Goal: Task Accomplishment & Management: Manage account settings

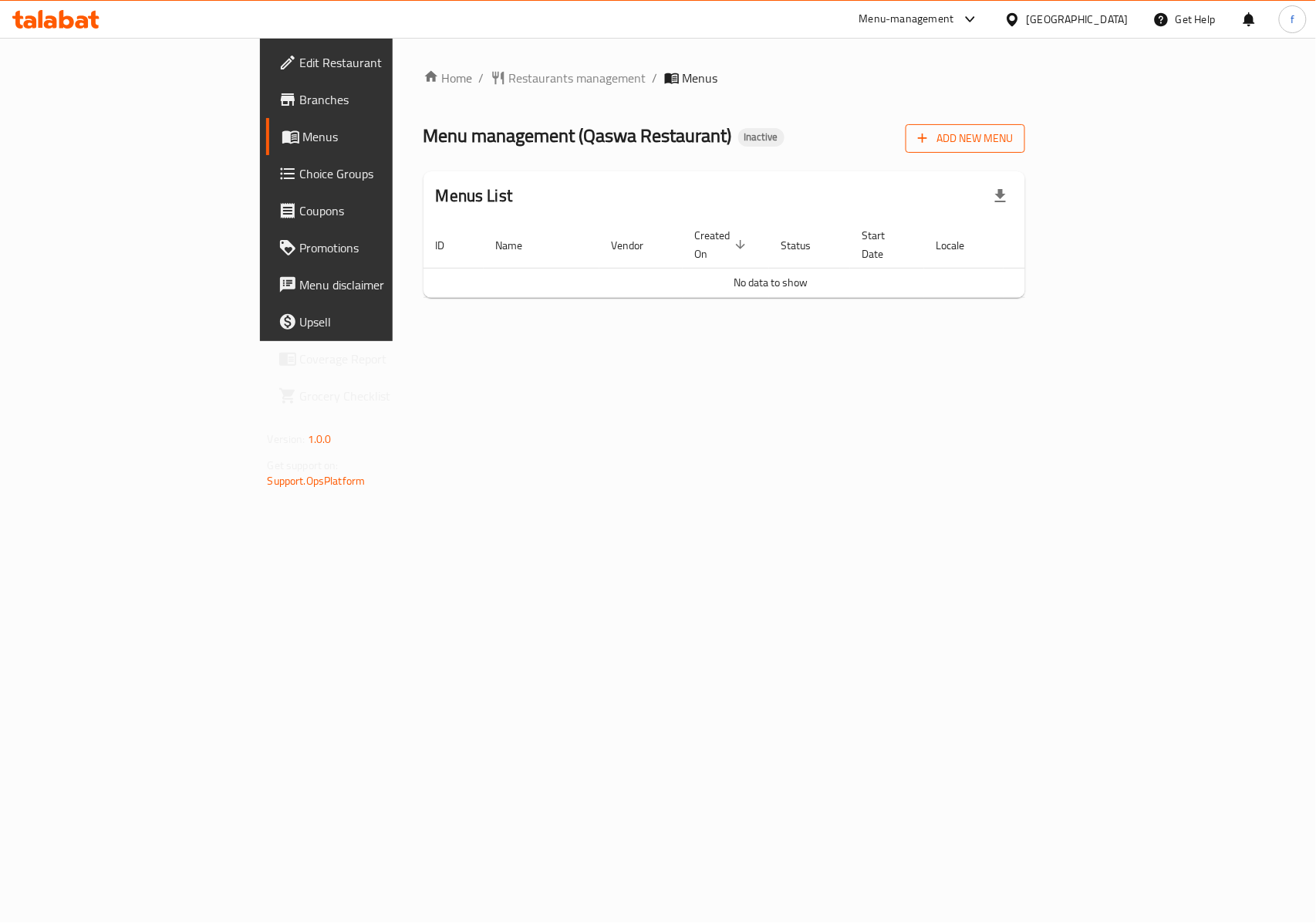
click at [1013, 138] on span "Add New Menu" at bounding box center [965, 138] width 95 height 19
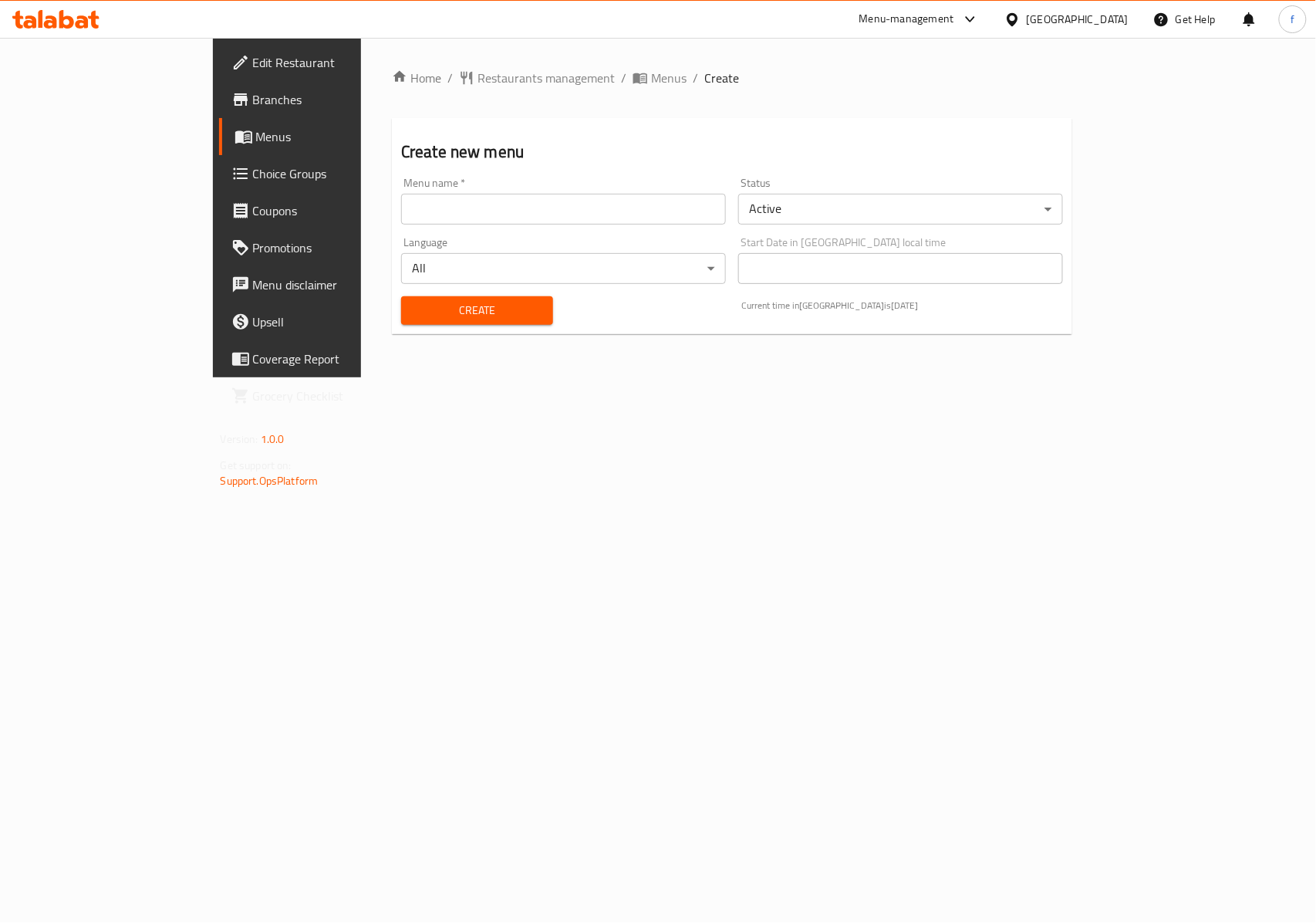
click at [591, 212] on input "text" at bounding box center [563, 209] width 324 height 31
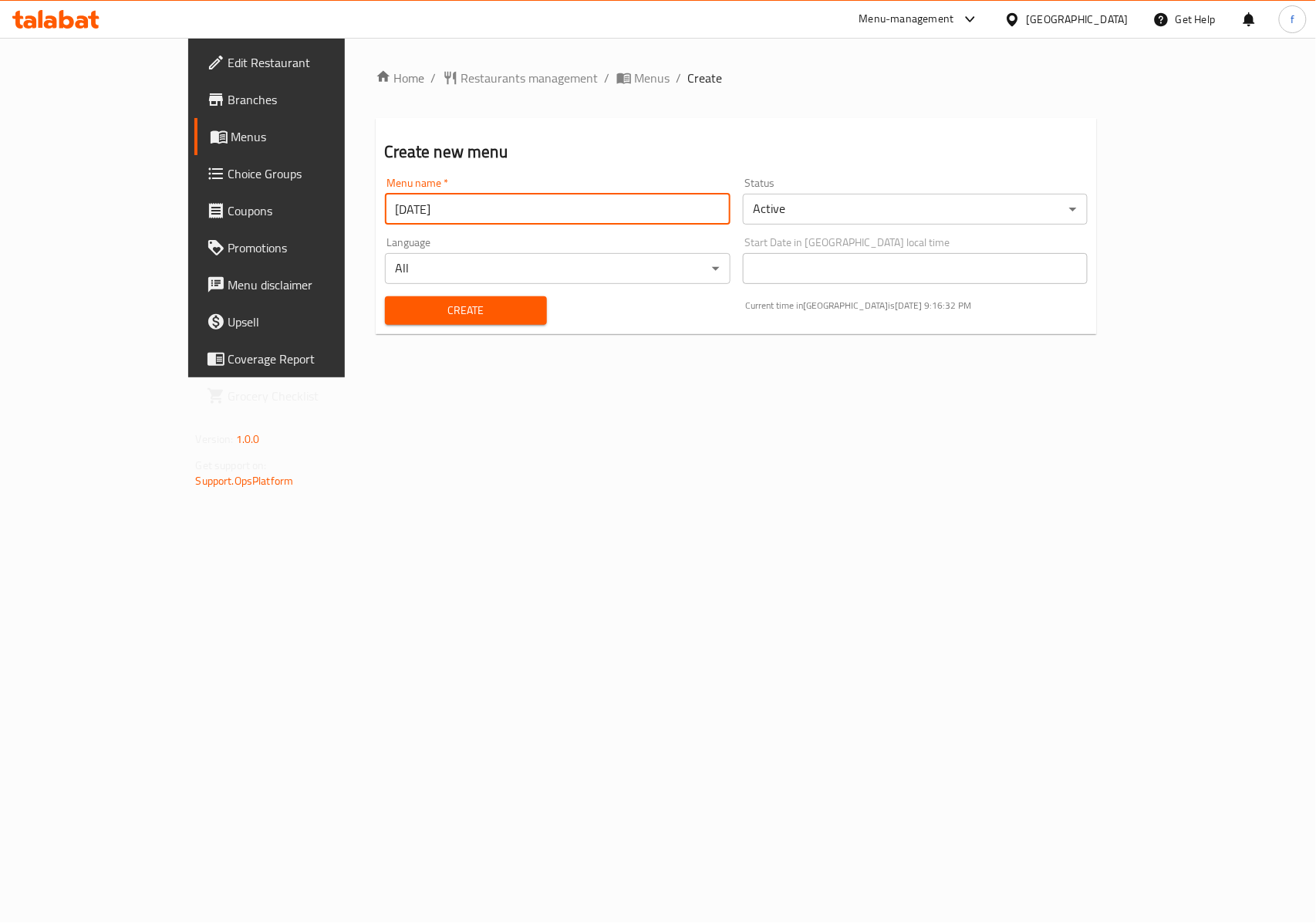
type input "[DATE]"
click at [853, 214] on body "​ Menu-management Bahrain Get Help f Edit Restaurant Branches Menus Choice Grou…" at bounding box center [658, 480] width 1316 height 885
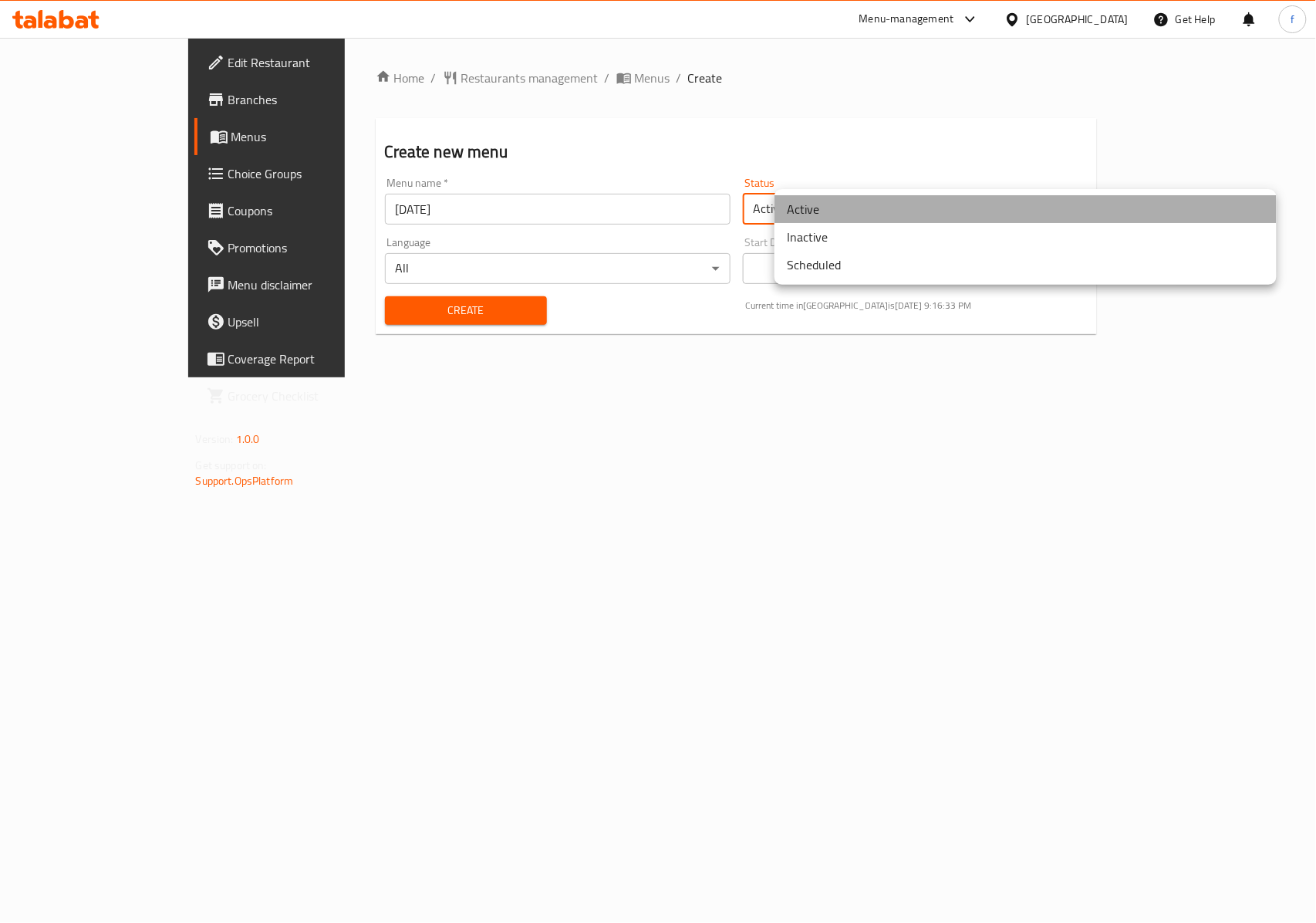
click at [856, 213] on li "Active" at bounding box center [1026, 209] width 503 height 28
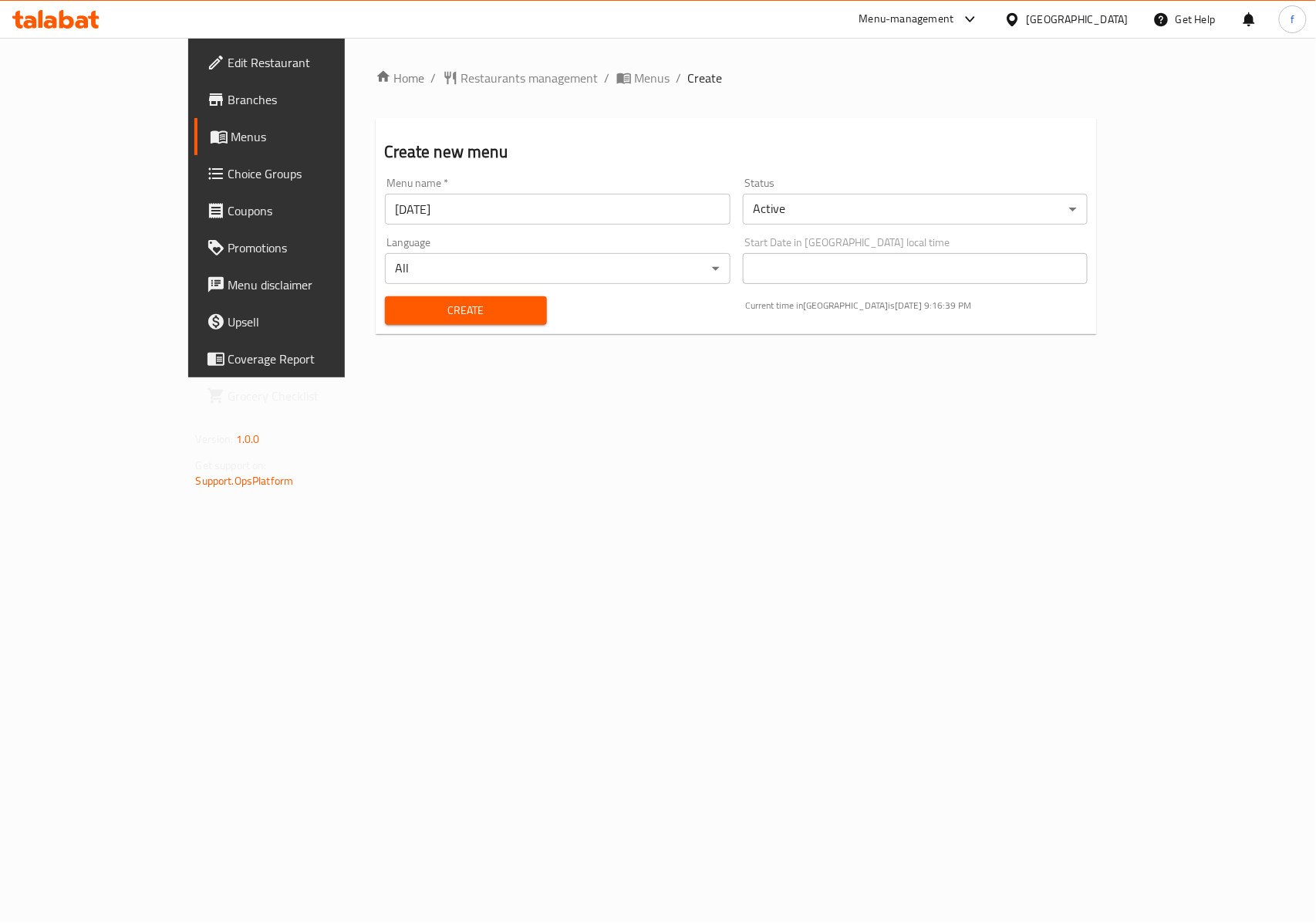
click at [397, 305] on span "Create" at bounding box center [466, 310] width 137 height 19
click at [634, 77] on span "Menus" at bounding box center [651, 78] width 35 height 19
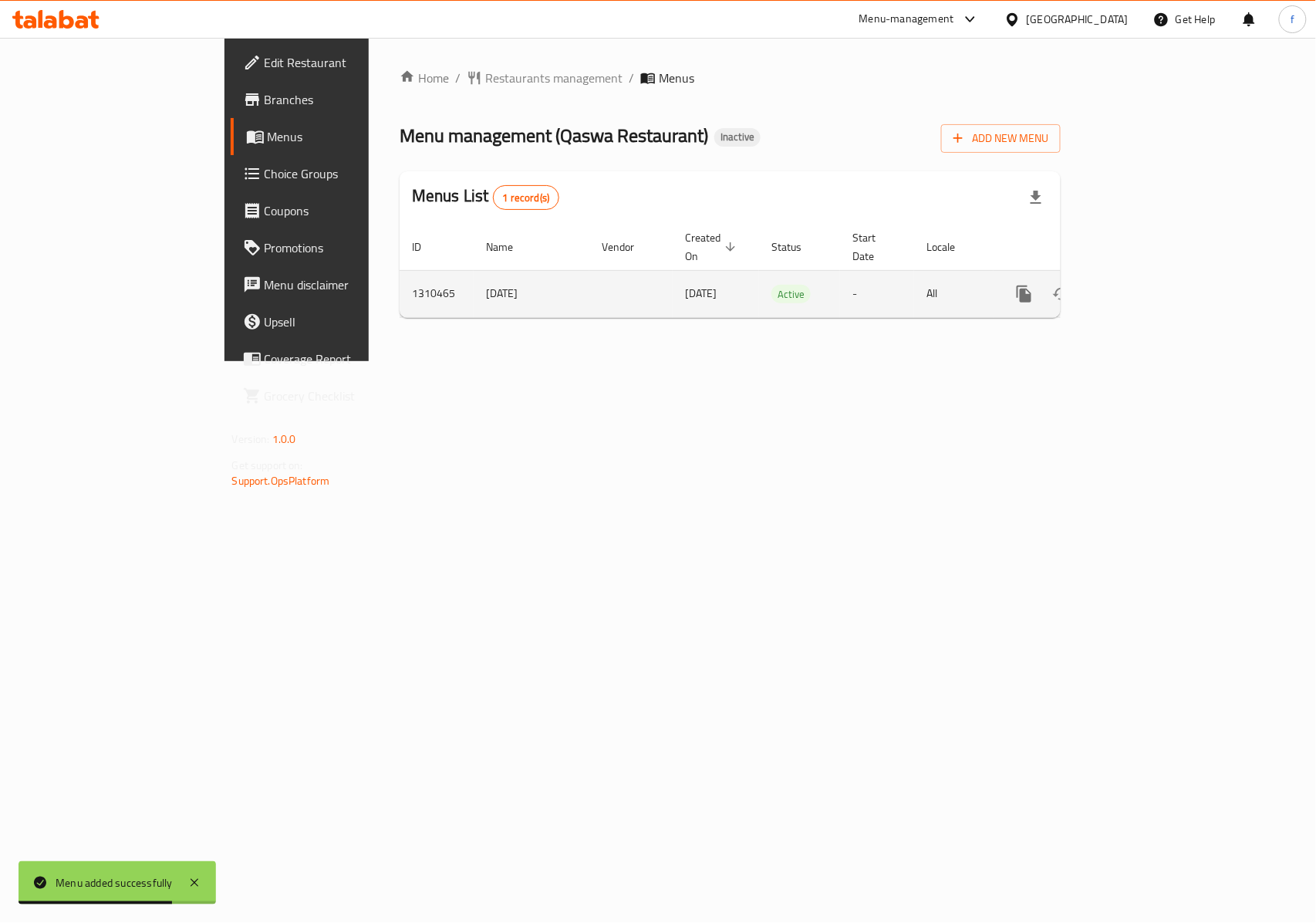
click at [1154, 276] on link "enhanced table" at bounding box center [1135, 293] width 37 height 37
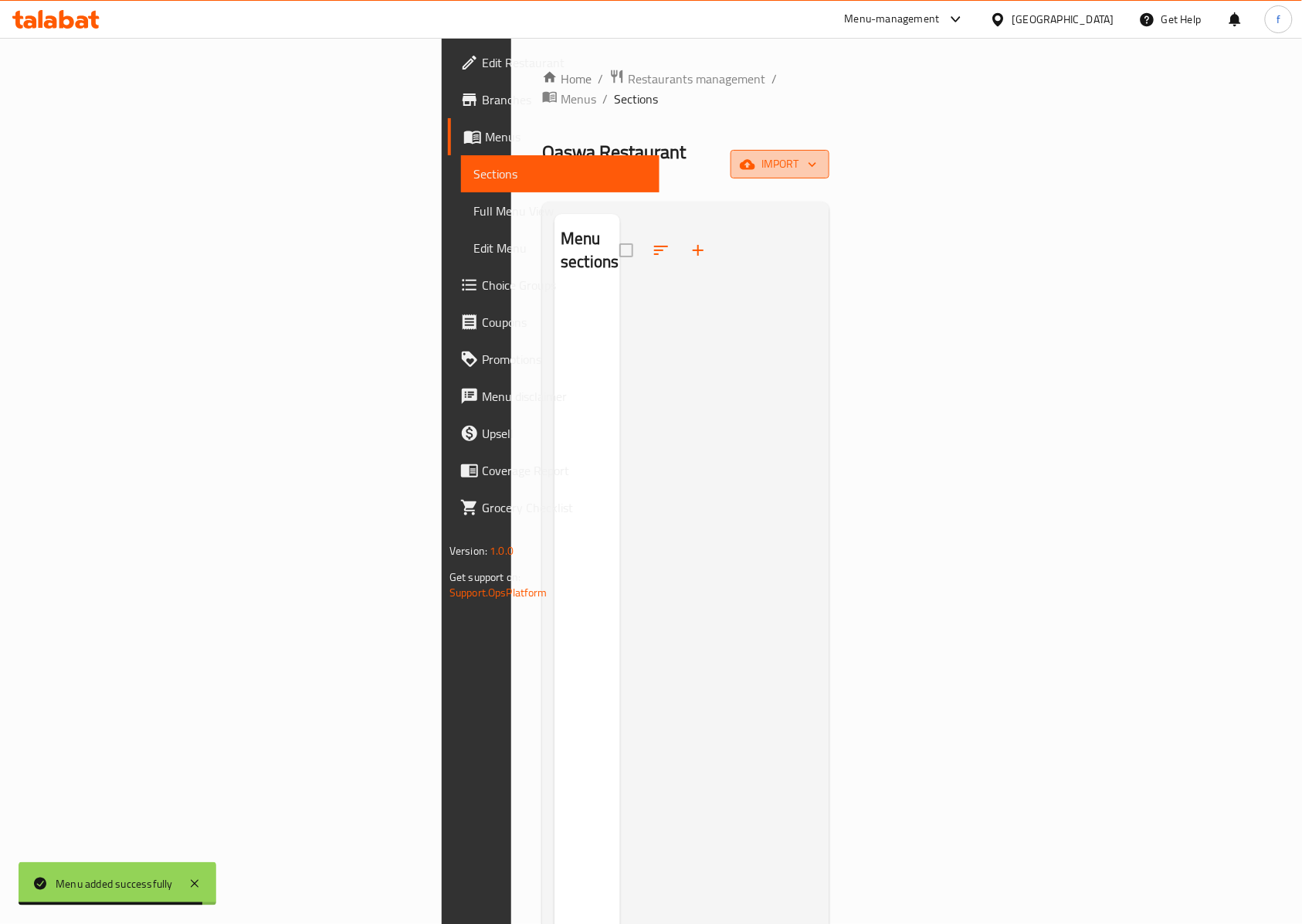
click at [818, 155] on span "import" at bounding box center [781, 164] width 74 height 19
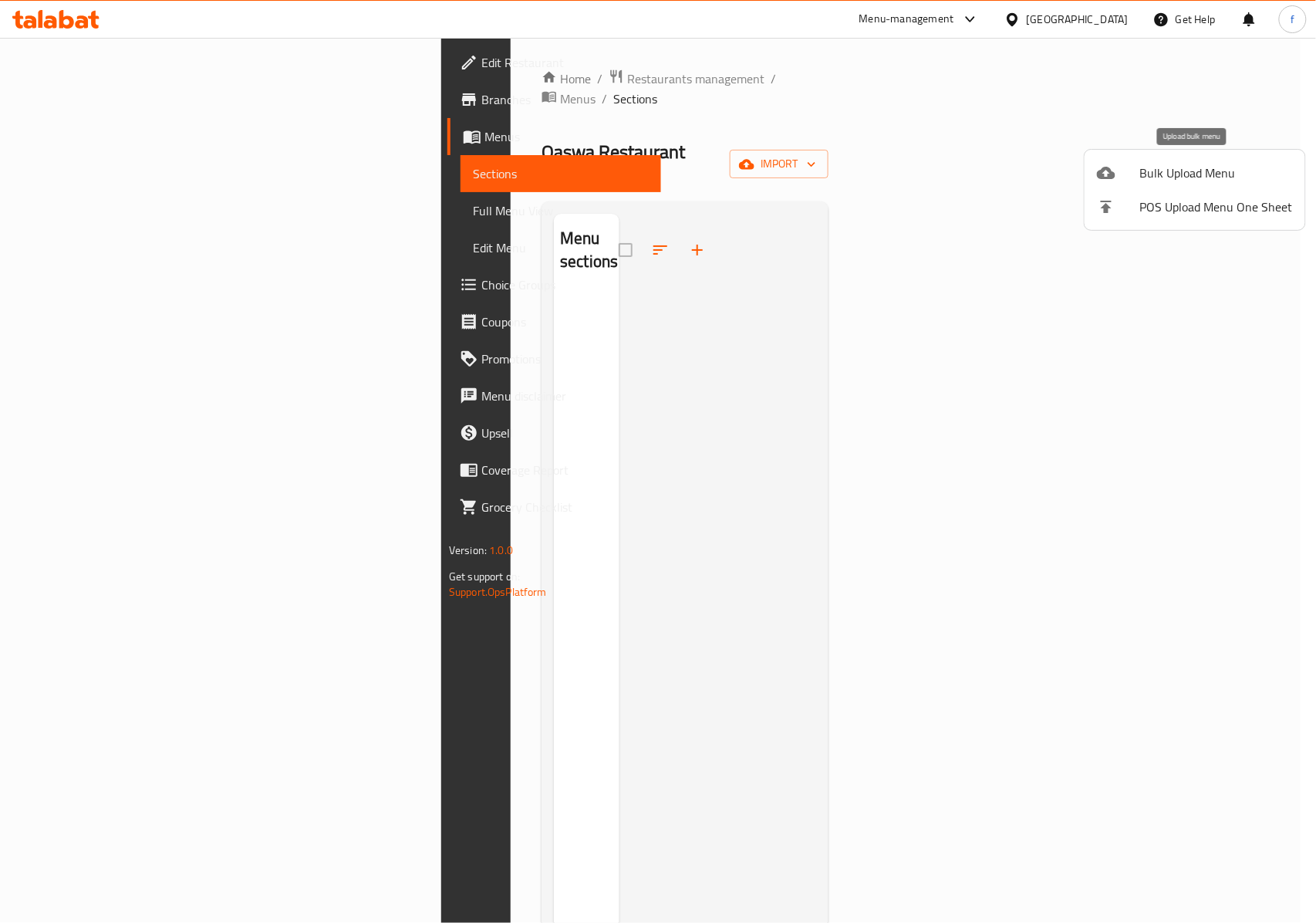
click at [1179, 175] on span "Bulk Upload Menu" at bounding box center [1215, 173] width 153 height 19
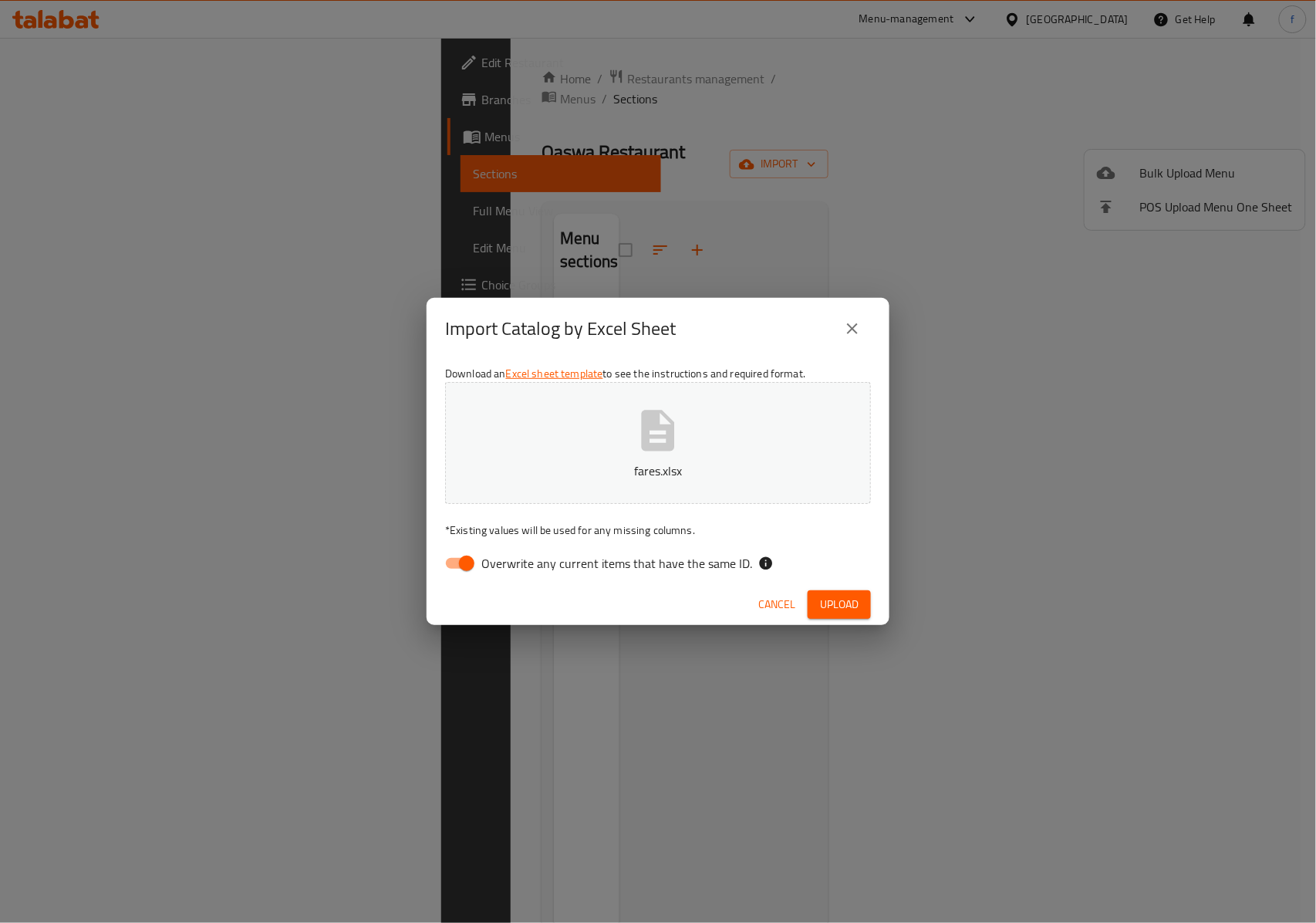
click at [477, 563] on input "Overwrite any current items that have the same ID." at bounding box center [466, 563] width 88 height 29
checkbox input "false"
click at [832, 595] on span "Upload" at bounding box center [839, 604] width 39 height 19
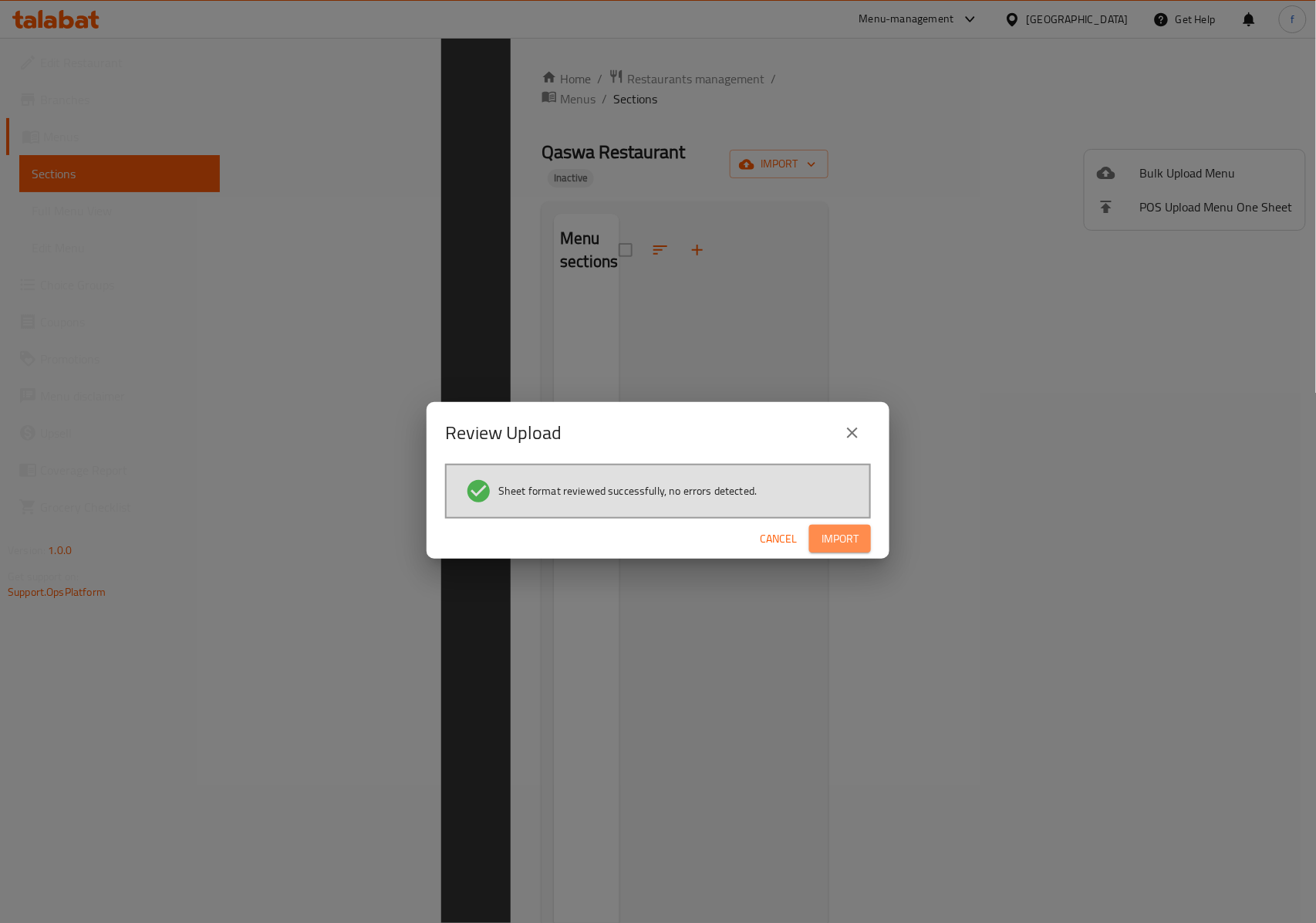
click at [844, 529] on span "Import" at bounding box center [839, 539] width 37 height 19
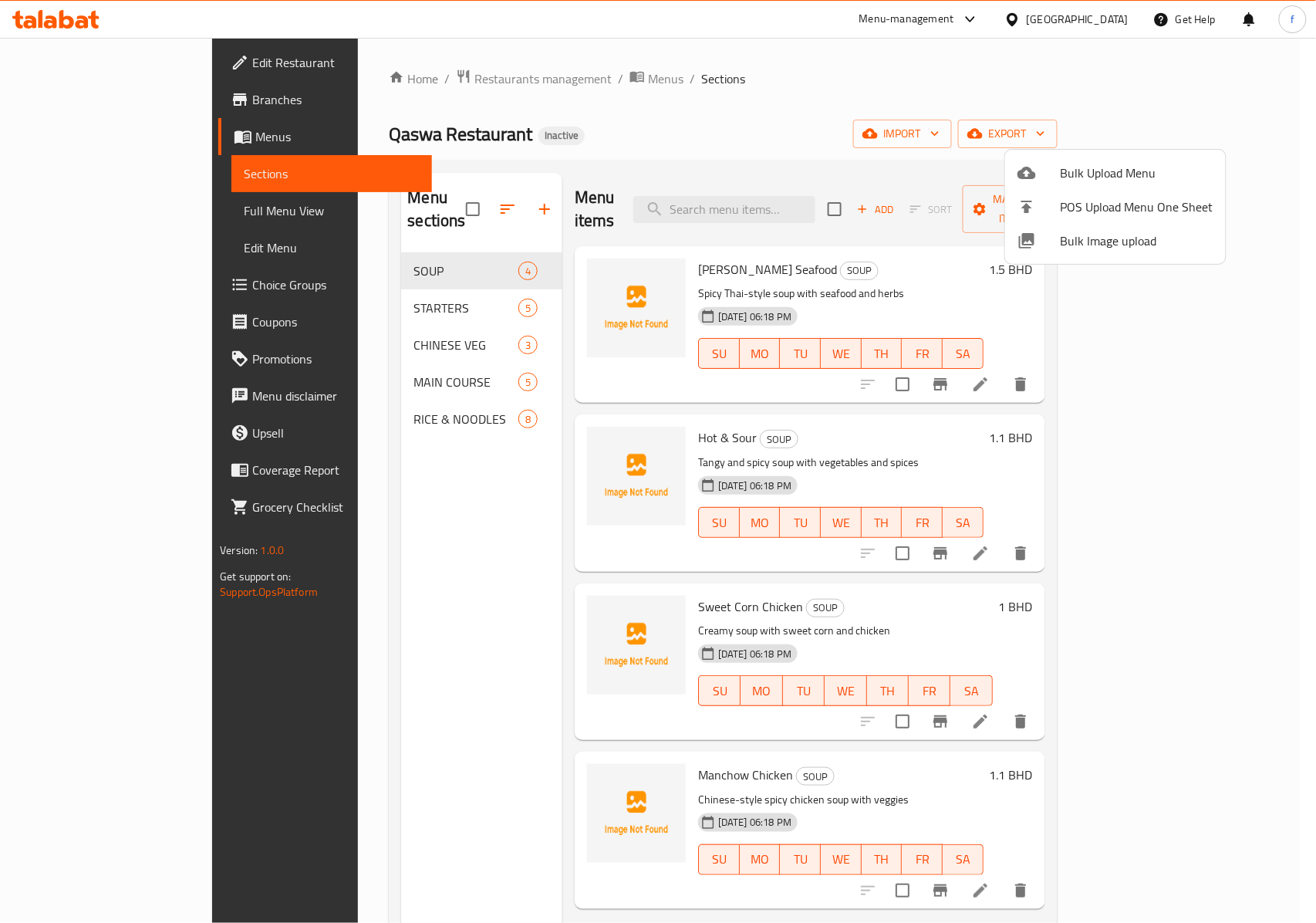
click at [44, 208] on div at bounding box center [658, 461] width 1316 height 923
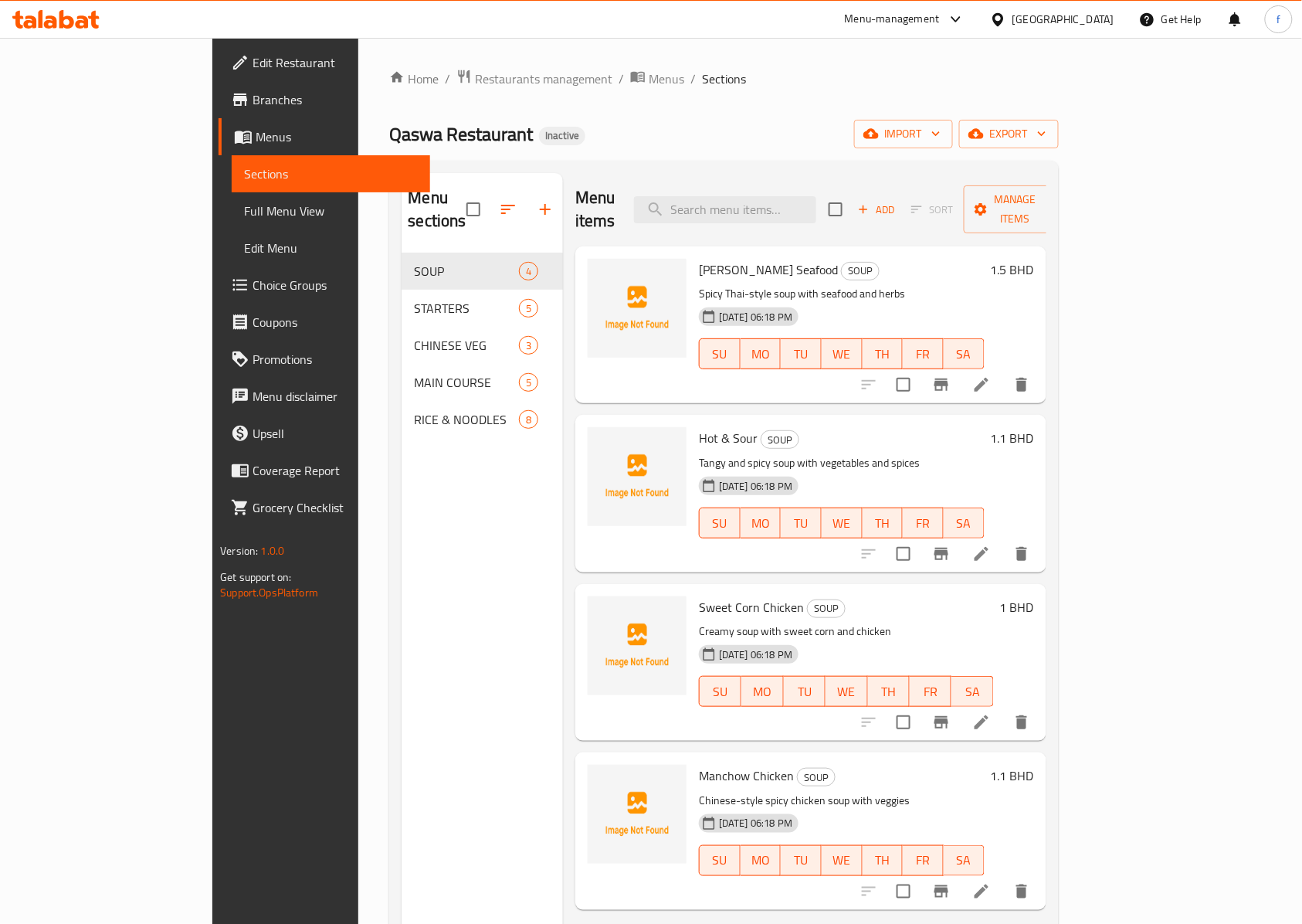
click at [244, 202] on span "Full Menu View" at bounding box center [330, 211] width 174 height 19
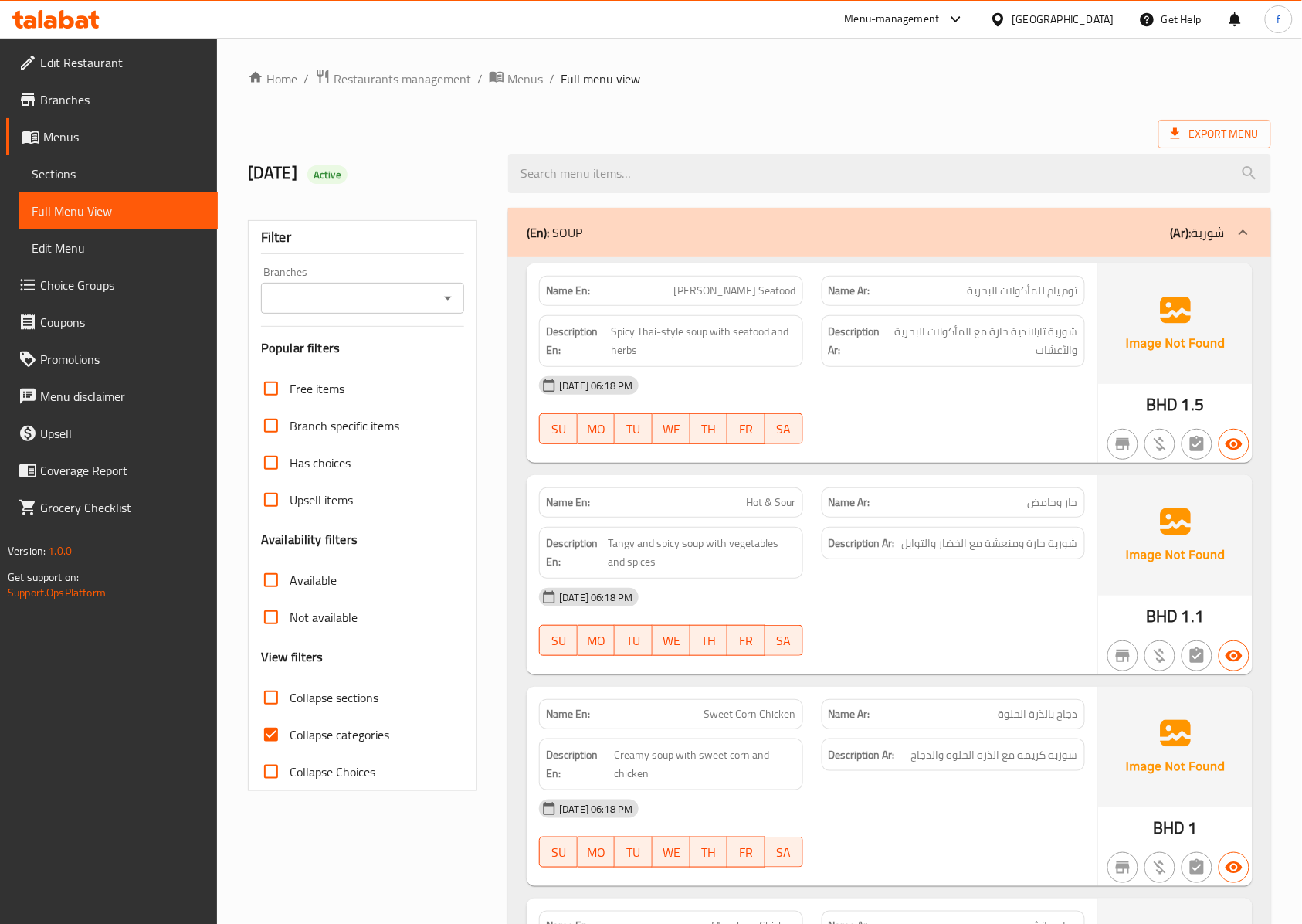
click at [278, 739] on input "Collapse categories" at bounding box center [271, 734] width 37 height 37
checkbox input "false"
drag, startPoint x: 613, startPoint y: 333, endPoint x: 637, endPoint y: 347, distance: 27.8
click at [637, 347] on span "Spicy Thai-style soup with seafood and herbs" at bounding box center [703, 341] width 185 height 38
click at [615, 337] on span "Spicy Thai-style soup with seafood and herbs" at bounding box center [703, 341] width 185 height 38
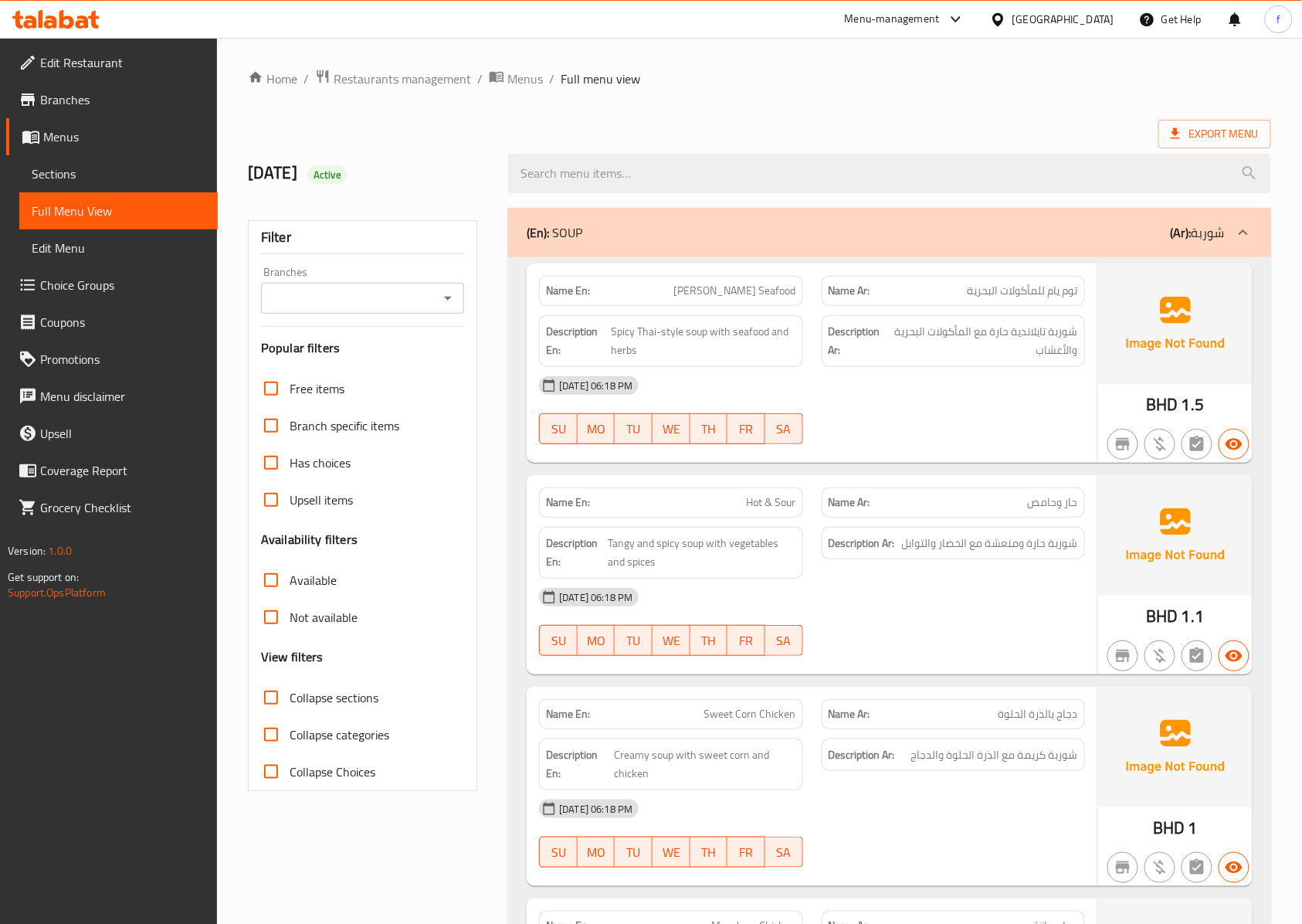
scroll to position [103, 0]
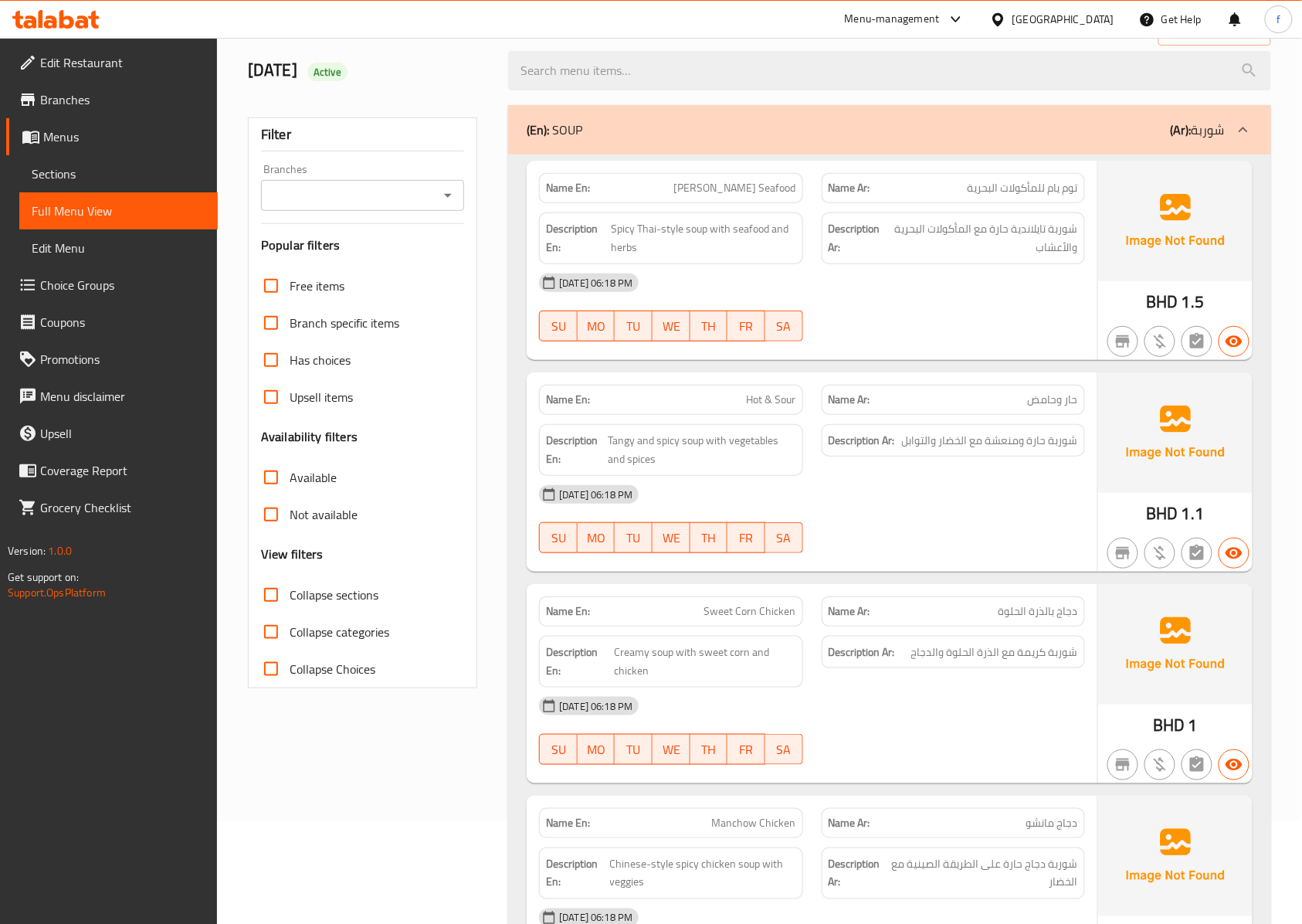
click at [639, 284] on span "[DATE] 06:18 PM" at bounding box center [595, 282] width 85 height 14
drag, startPoint x: 637, startPoint y: 281, endPoint x: 648, endPoint y: 282, distance: 11.0
click at [639, 282] on span "[DATE] 06:18 PM" at bounding box center [595, 282] width 85 height 14
drag, startPoint x: 632, startPoint y: 286, endPoint x: 644, endPoint y: 288, distance: 12.2
click at [639, 288] on span "[DATE] 06:18 PM" at bounding box center [595, 282] width 85 height 14
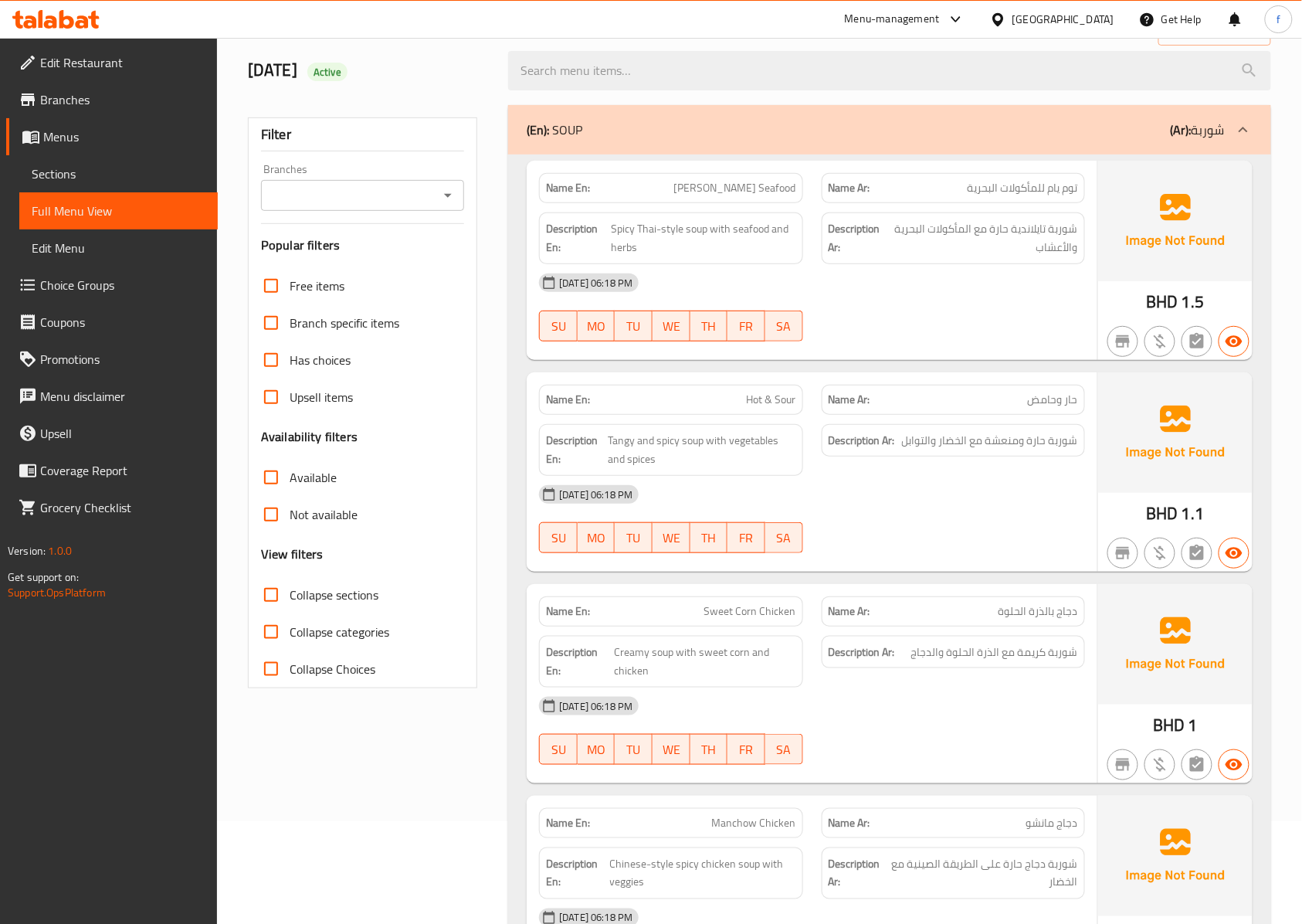
click at [639, 279] on span "[DATE] 06:18 PM" at bounding box center [595, 282] width 85 height 14
click at [91, 100] on span "Branches" at bounding box center [123, 100] width 165 height 19
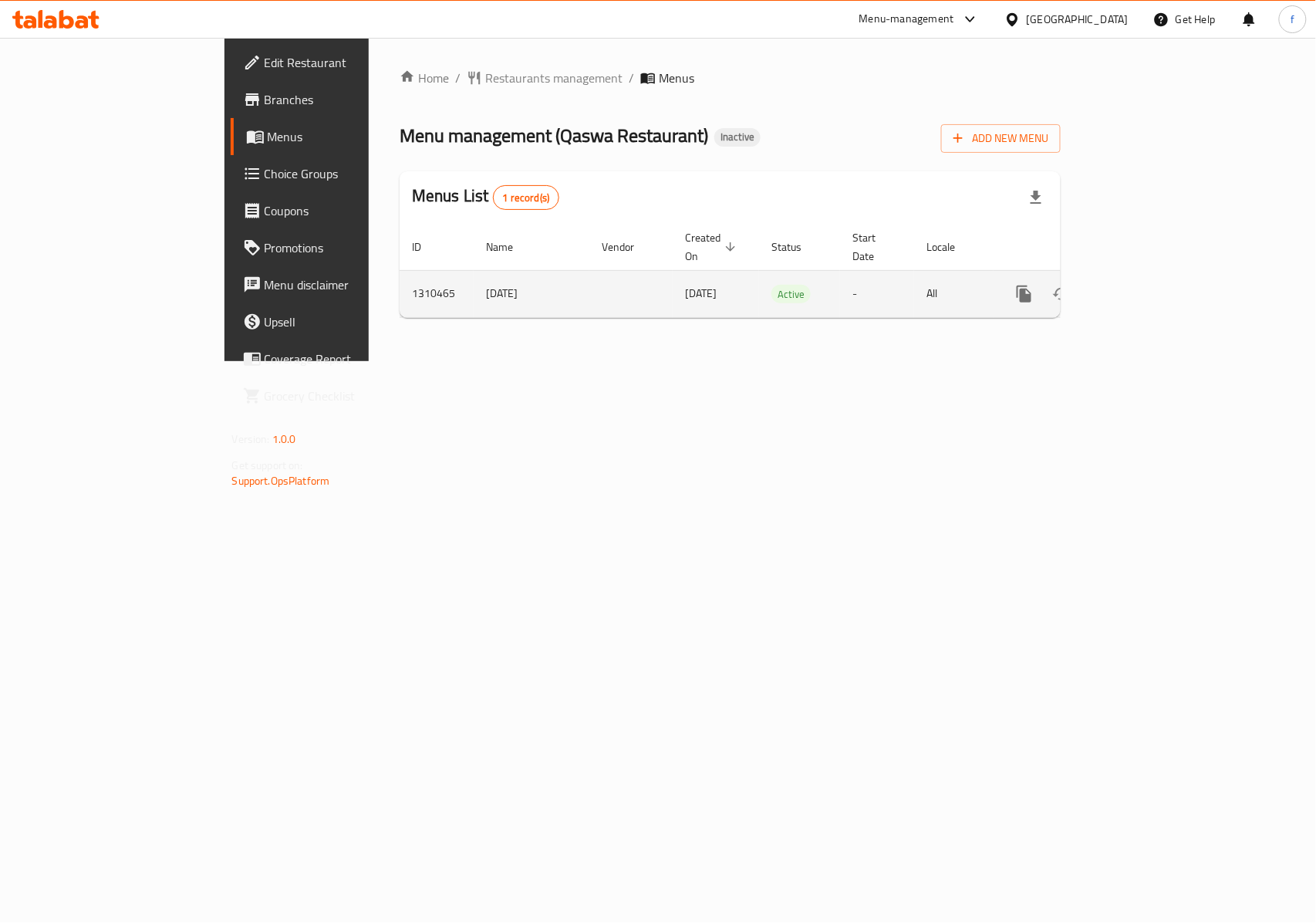
click at [1144, 285] on icon "enhanced table" at bounding box center [1136, 294] width 19 height 19
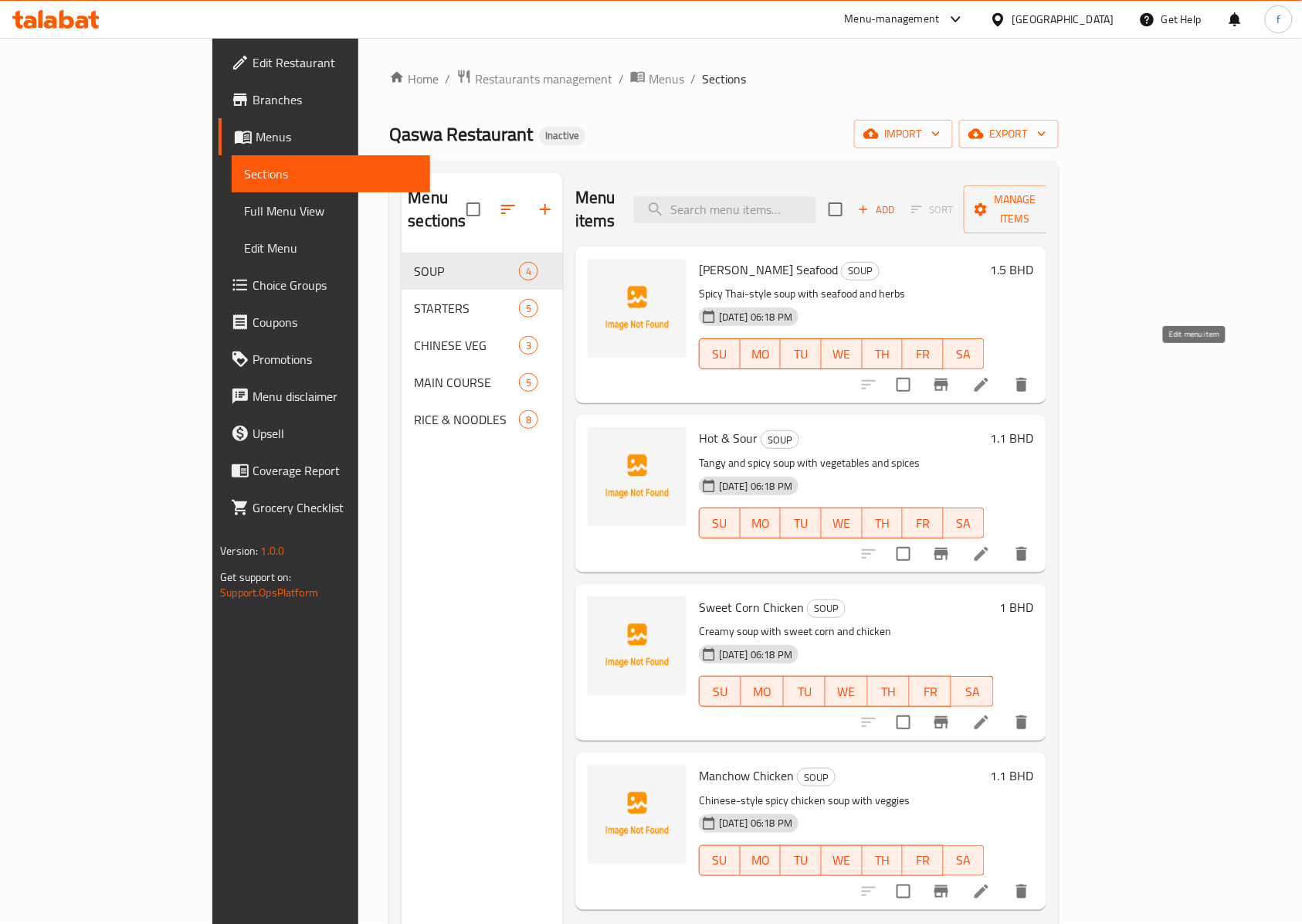
click at [991, 375] on icon at bounding box center [982, 385] width 19 height 19
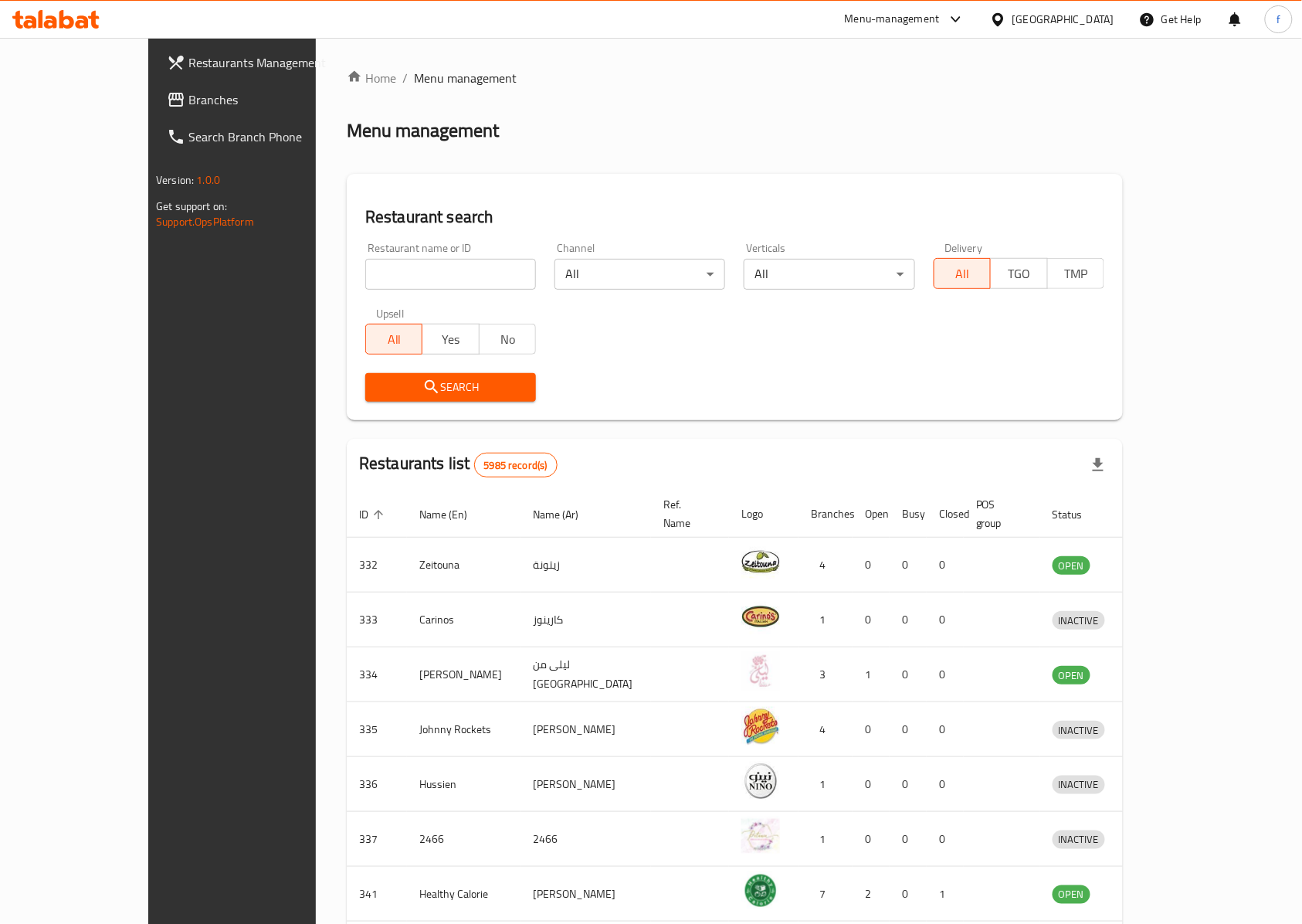
click at [188, 106] on span "Branches" at bounding box center [271, 100] width 165 height 19
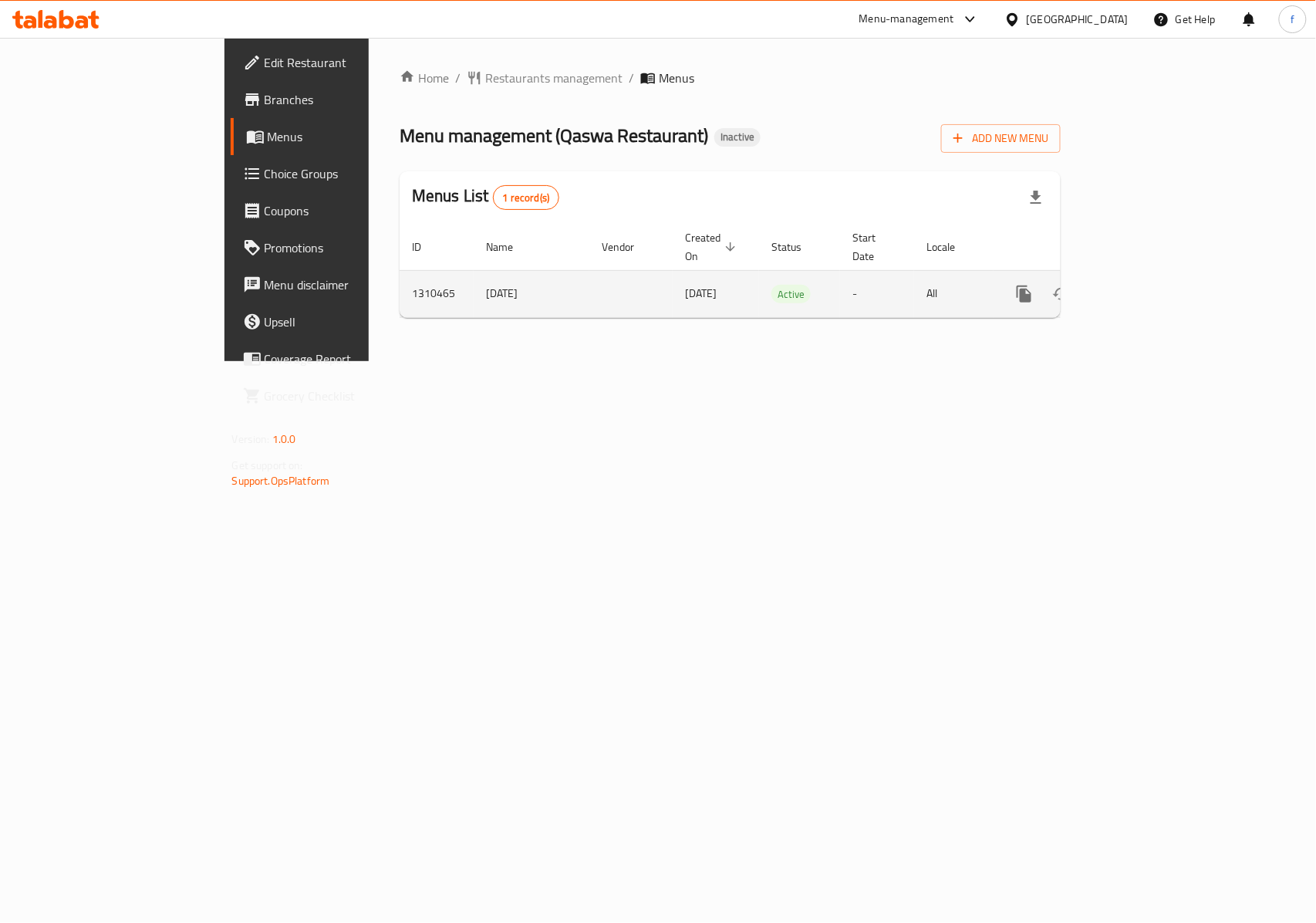
click at [1144, 285] on icon "enhanced table" at bounding box center [1136, 294] width 19 height 19
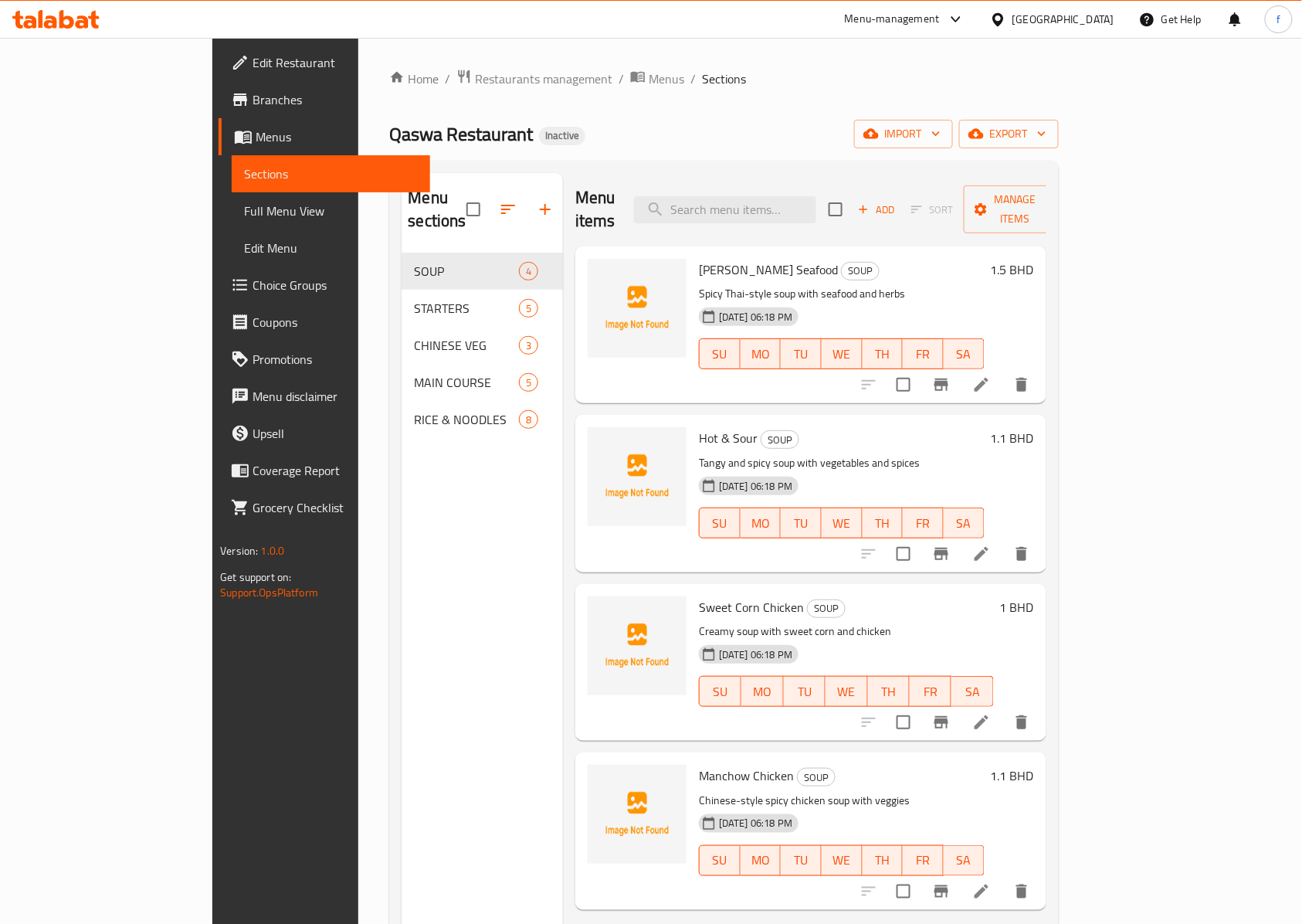
click at [244, 205] on span "Full Menu View" at bounding box center [330, 211] width 174 height 19
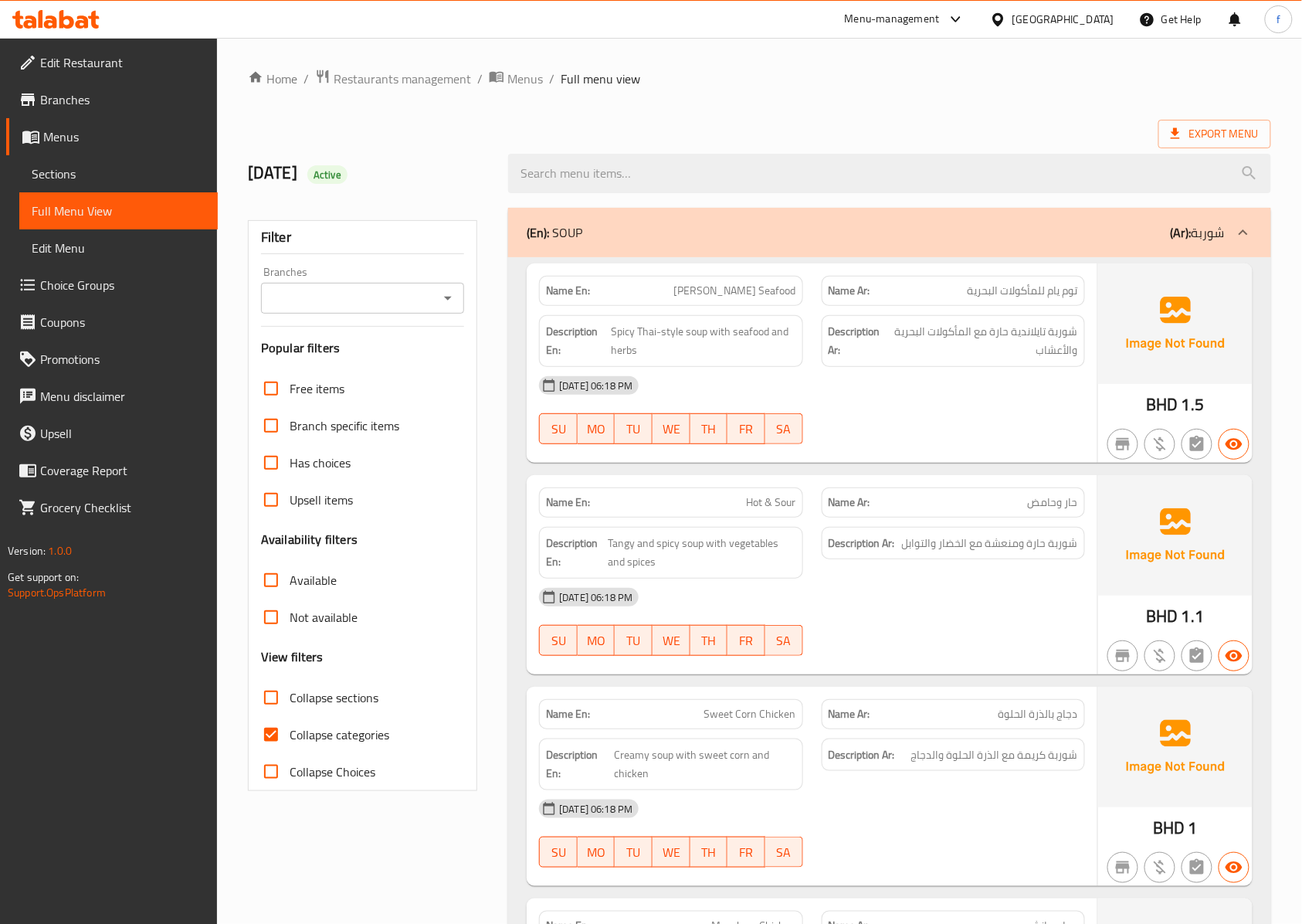
scroll to position [103, 0]
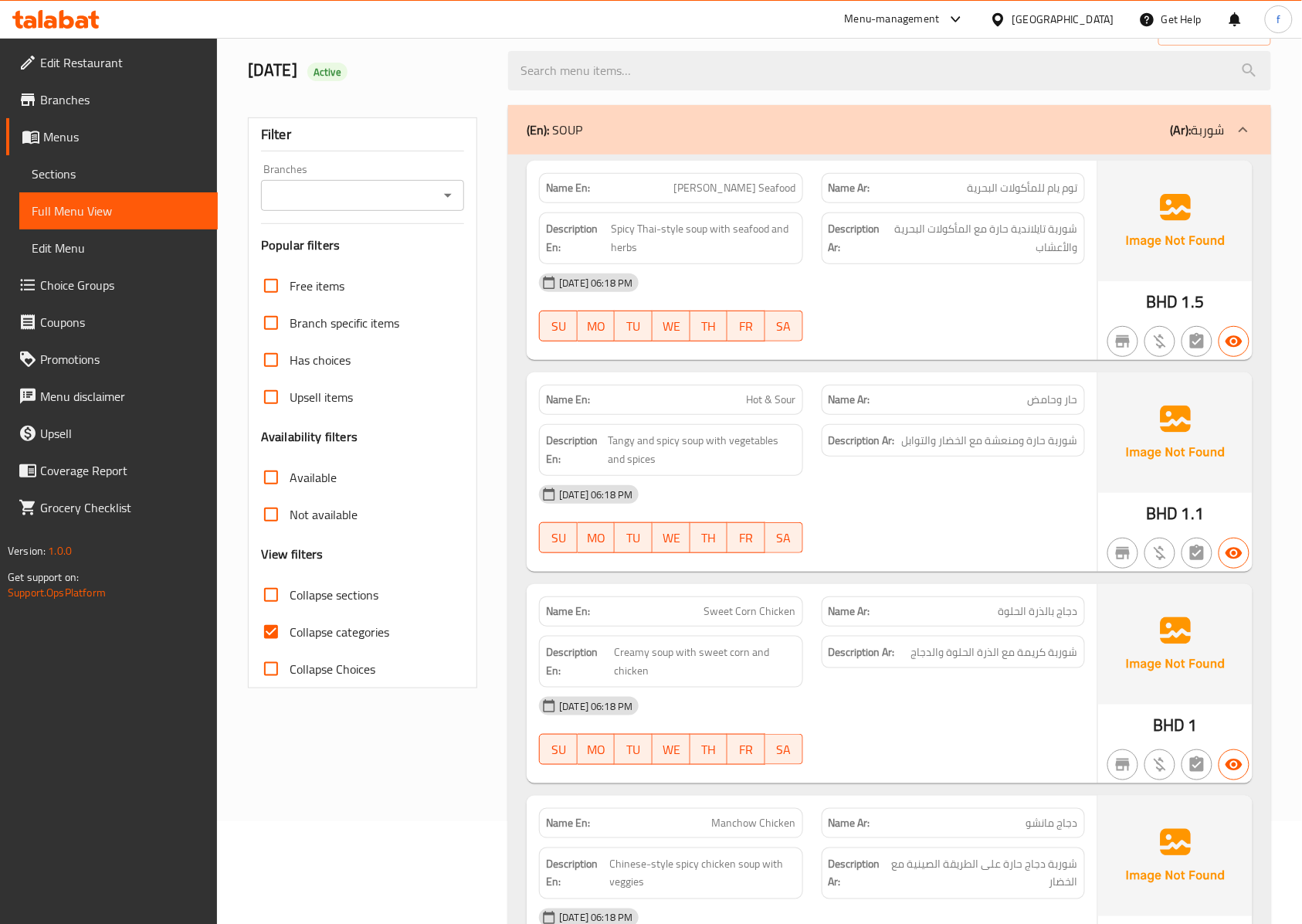
click at [301, 631] on span "Collapse categories" at bounding box center [339, 632] width 100 height 19
click at [290, 631] on input "Collapse categories" at bounding box center [271, 632] width 37 height 37
checkbox input "false"
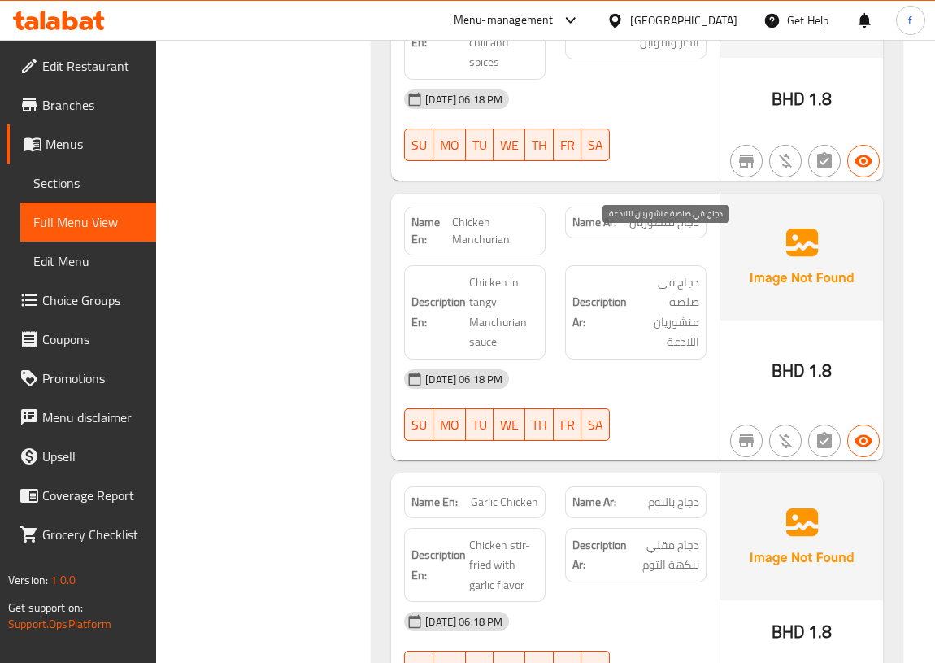
scroll to position [4545, 0]
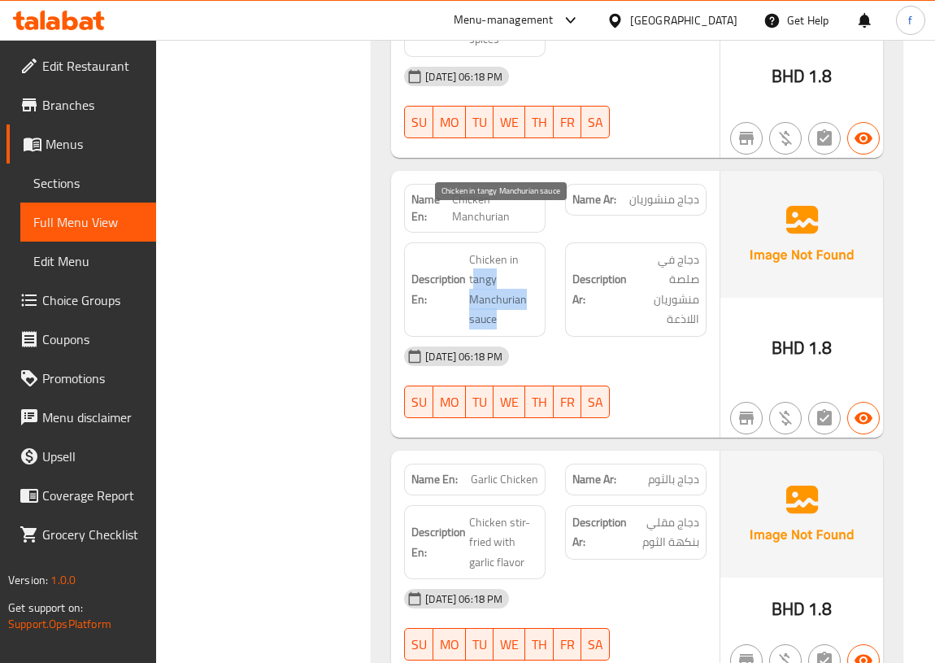
drag, startPoint x: 472, startPoint y: 237, endPoint x: 502, endPoint y: 282, distance: 54.6
click at [502, 282] on span "Chicken in tangy Manchurian sauce" at bounding box center [503, 290] width 69 height 80
drag, startPoint x: 470, startPoint y: 237, endPoint x: 494, endPoint y: 239, distance: 23.7
click at [494, 250] on span "Chicken in tangy Manchurian sauce" at bounding box center [503, 290] width 69 height 80
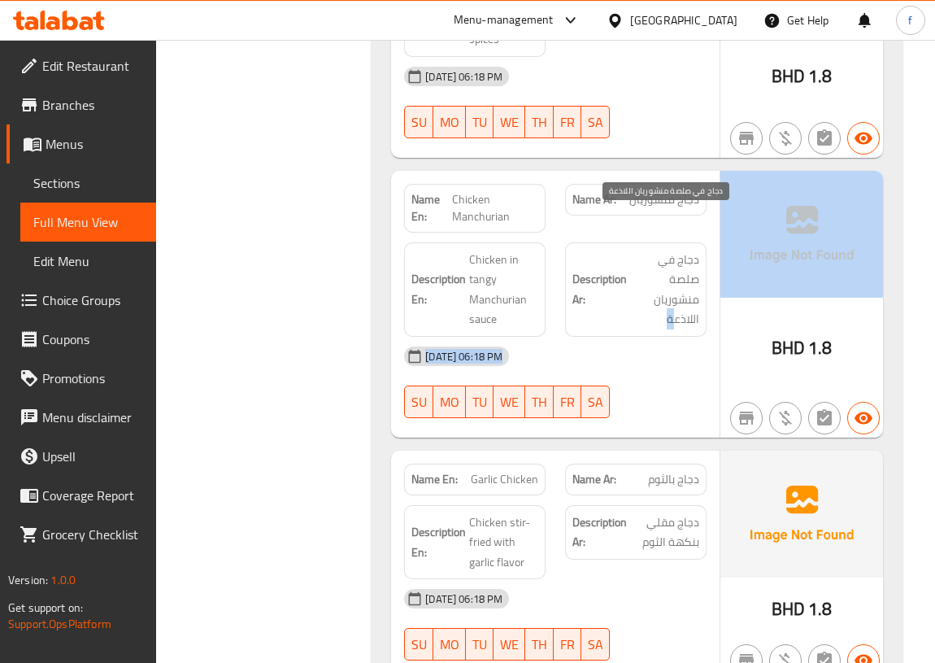
drag, startPoint x: 671, startPoint y: 276, endPoint x: 735, endPoint y: 269, distance: 63.8
click at [735, 269] on div "Name En: Chicken Manchurian Name Ar: دجاج منشوريان Description En: Chicken in t…" at bounding box center [637, 304] width 492 height 267
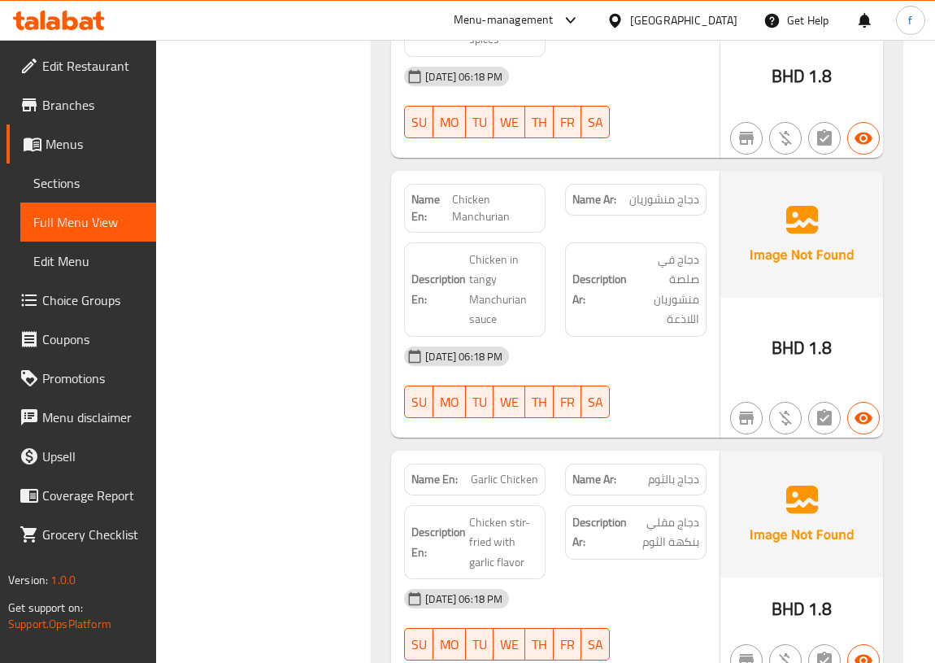
click at [705, 277] on div "Description Ar: دجاج في صلصة منشوريان اللاذعة" at bounding box center [636, 289] width 142 height 94
drag, startPoint x: 670, startPoint y: 281, endPoint x: 695, endPoint y: 281, distance: 25.2
click at [695, 281] on span "دجاج في صلصة منشوريان اللاذعة" at bounding box center [664, 290] width 69 height 80
drag, startPoint x: 469, startPoint y: 238, endPoint x: 499, endPoint y: 238, distance: 30.1
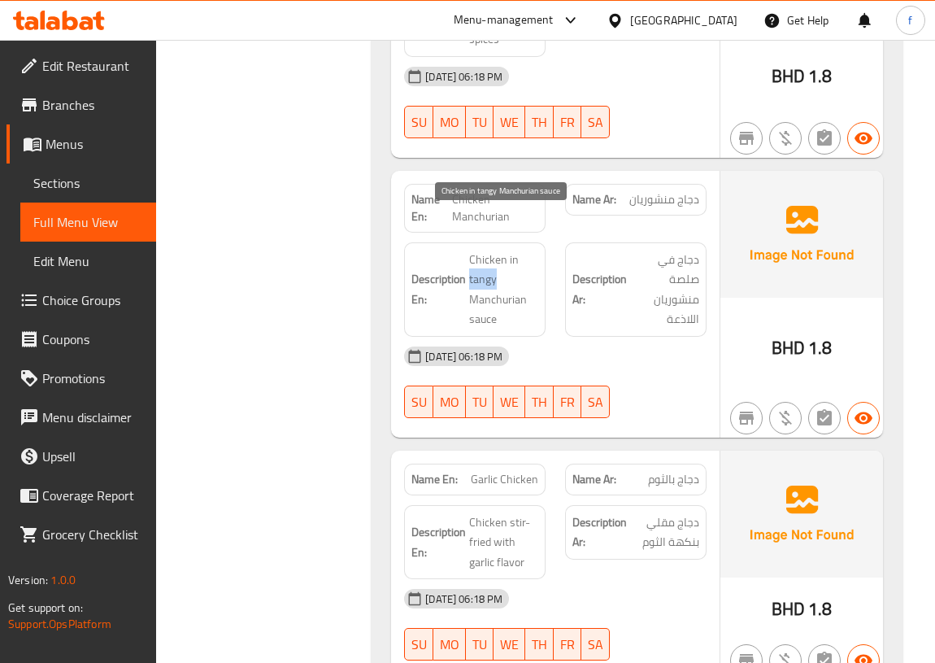
click at [499, 250] on span "Chicken in tangy Manchurian sauce" at bounding box center [503, 290] width 69 height 80
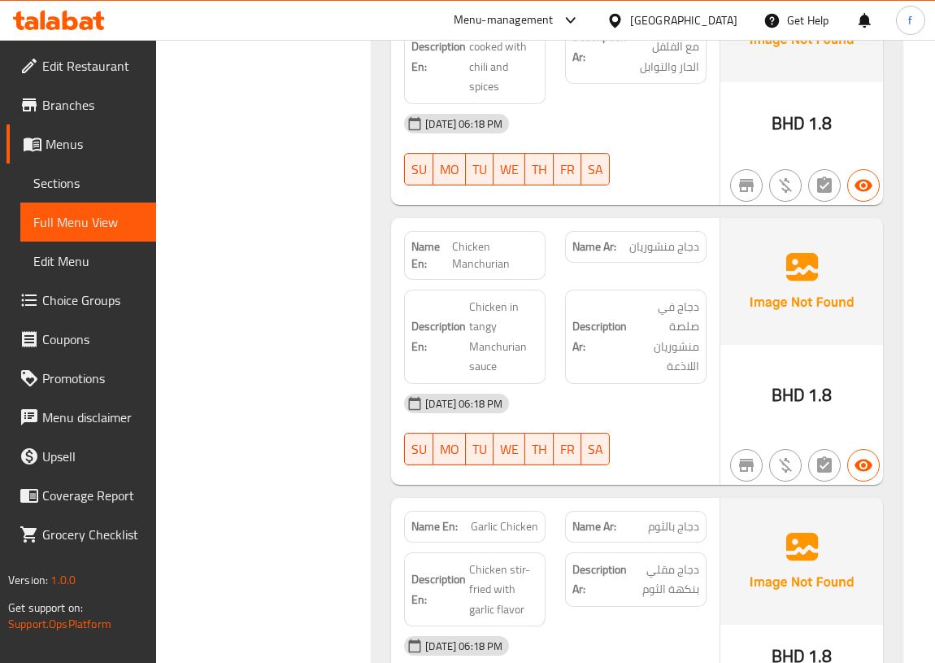
scroll to position [4471, 0]
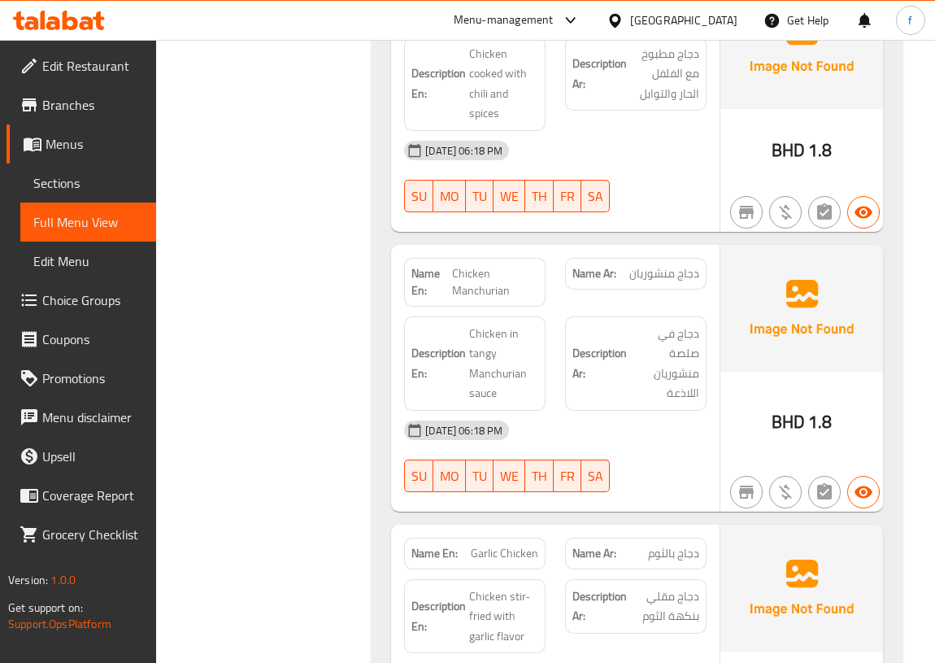
click at [92, 186] on span "Sections" at bounding box center [88, 183] width 110 height 20
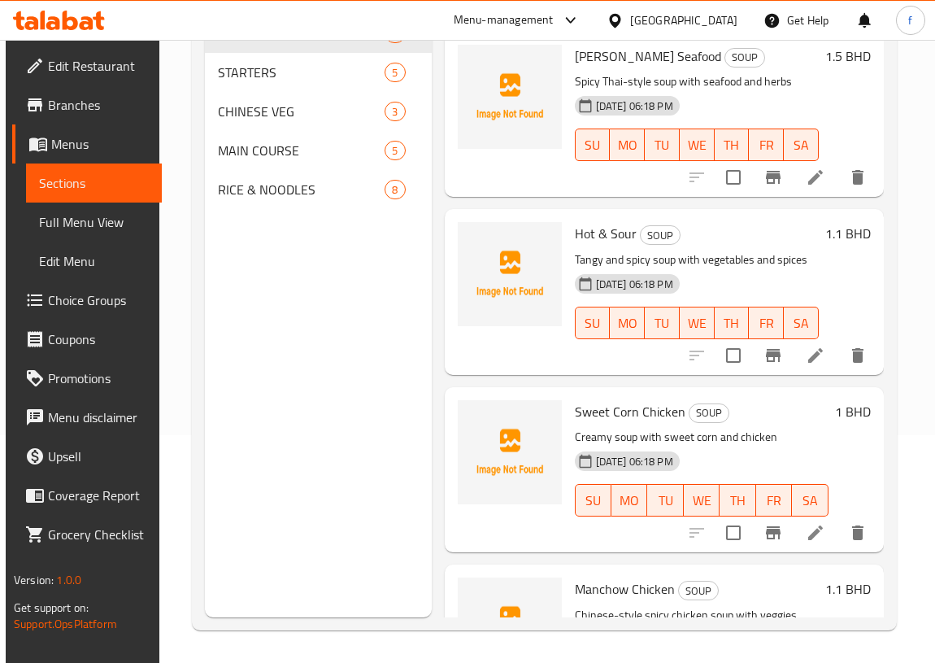
scroll to position [228, 0]
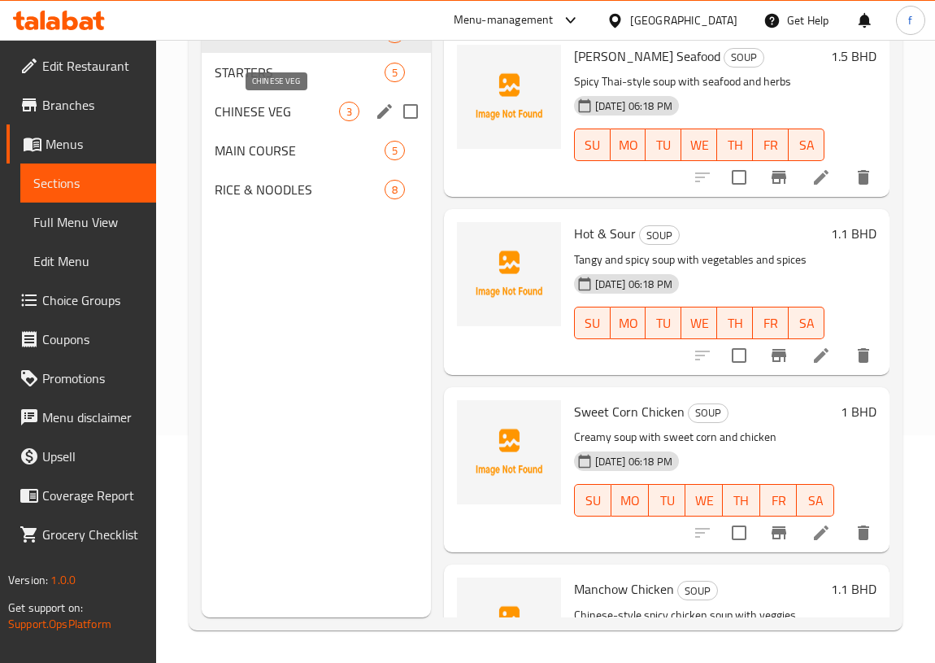
click at [262, 113] on span "CHINESE VEG" at bounding box center [277, 112] width 124 height 20
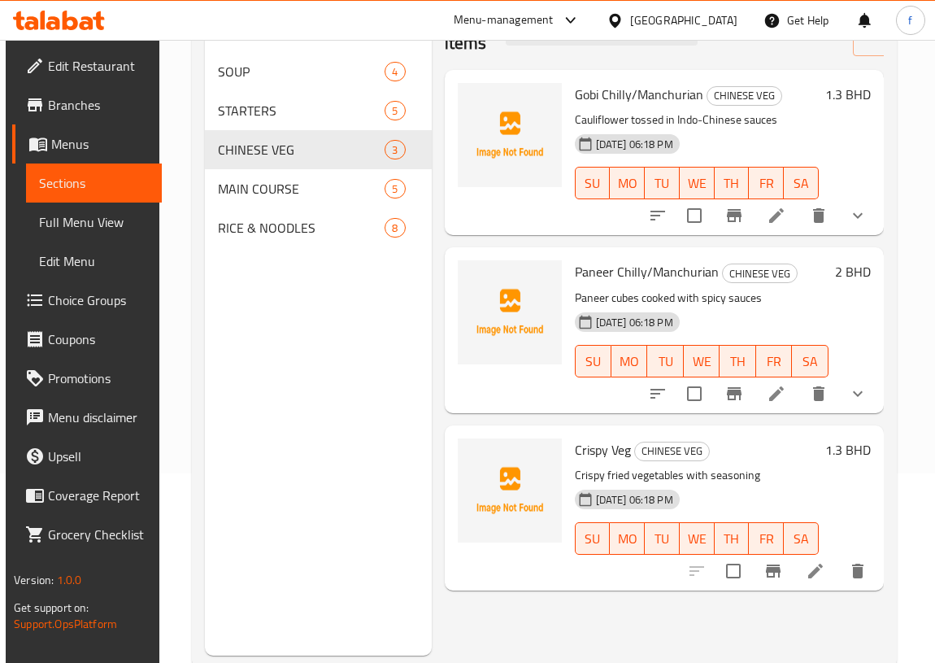
scroll to position [155, 0]
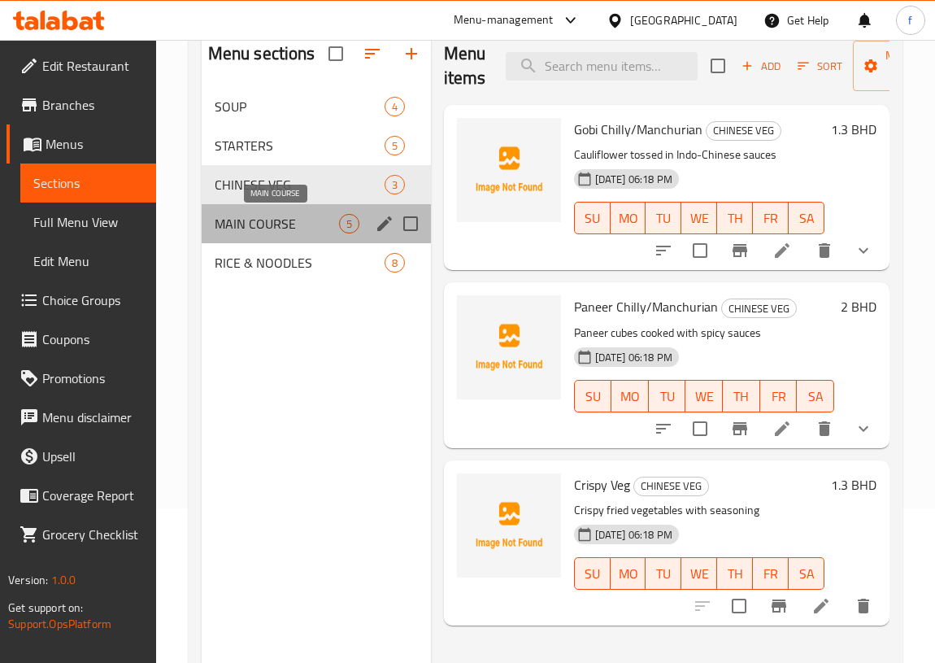
click at [295, 226] on span "MAIN COURSE" at bounding box center [277, 224] width 124 height 20
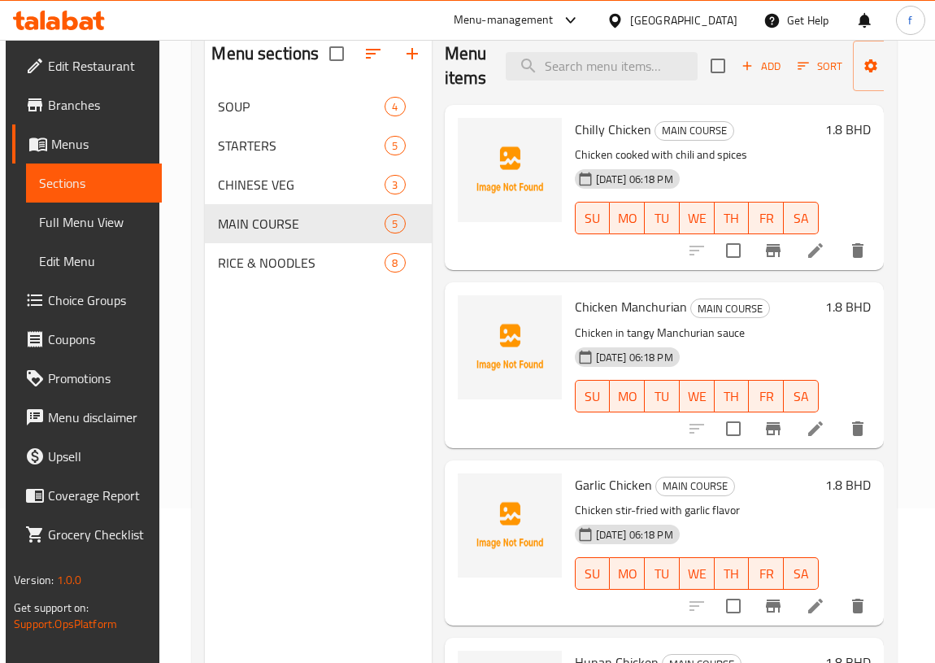
click at [806, 426] on icon at bounding box center [816, 429] width 20 height 20
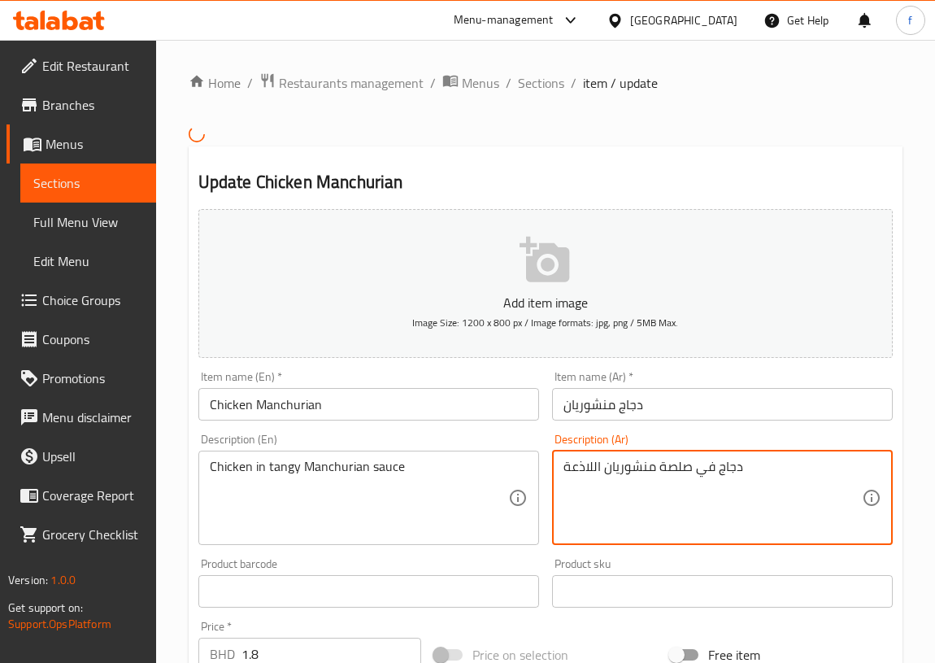
click at [565, 469] on textarea "دجاج في صلصة منشوريان اللاذعة" at bounding box center [713, 497] width 299 height 77
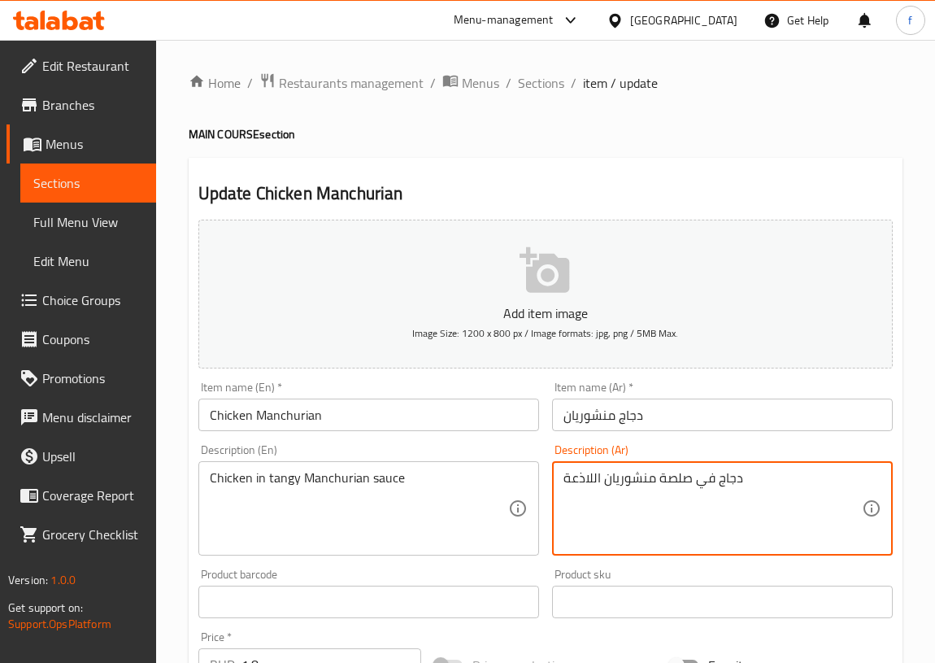
drag, startPoint x: 565, startPoint y: 469, endPoint x: 591, endPoint y: 469, distance: 26.0
click at [591, 477] on textarea "دجاج في صلصة منشوريان اللاذعة" at bounding box center [713, 508] width 299 height 77
drag, startPoint x: 565, startPoint y: 477, endPoint x: 594, endPoint y: 477, distance: 29.3
click at [594, 477] on textarea "دجاج في صلصة منشوريان اللاذعة" at bounding box center [713, 508] width 299 height 77
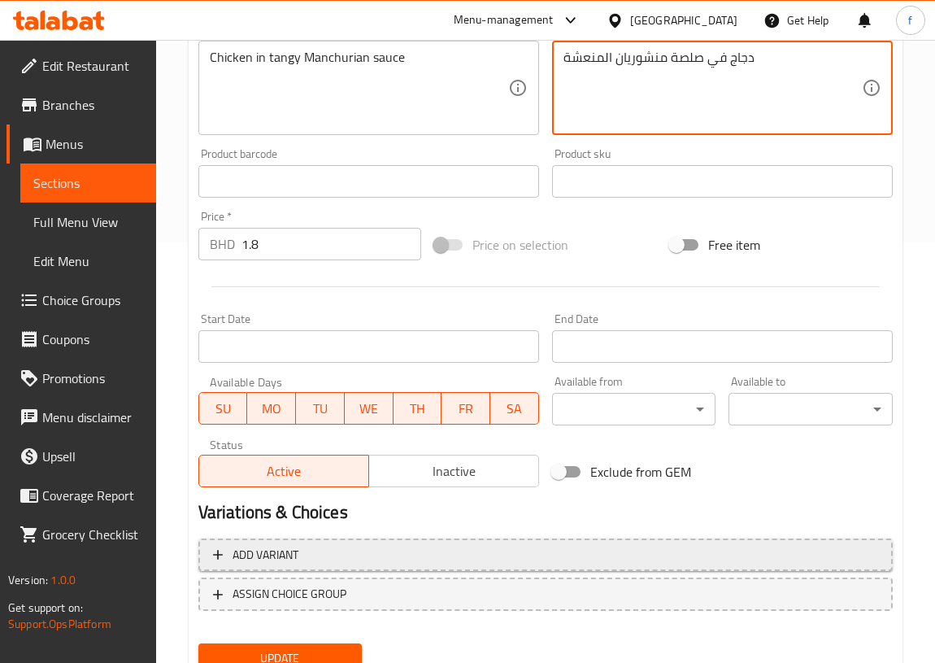
scroll to position [485, 0]
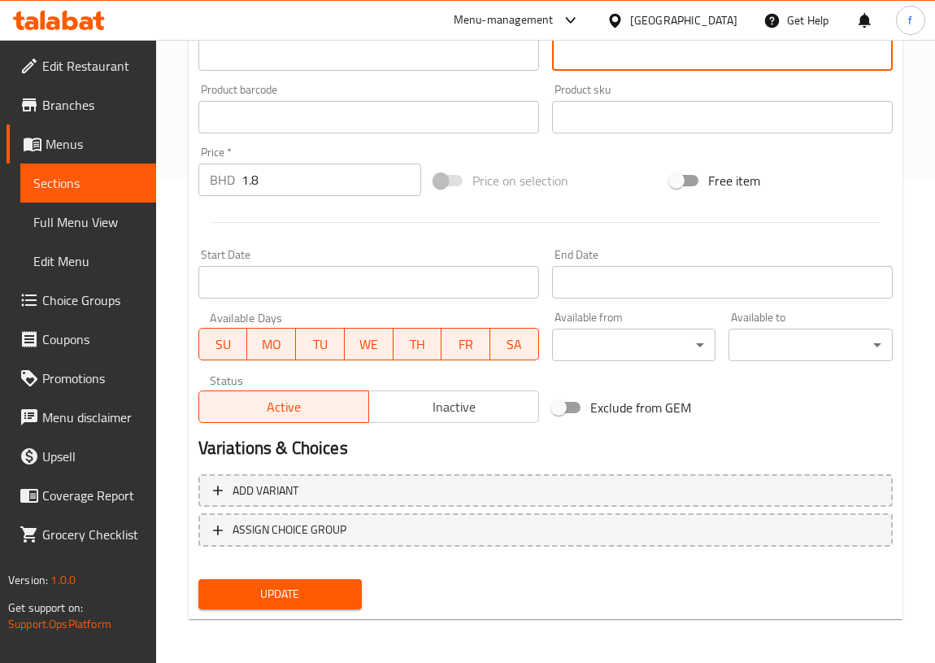
type textarea "دجاج في صلصة منشوريان المنعشة"
click at [299, 600] on span "Update" at bounding box center [280, 594] width 138 height 20
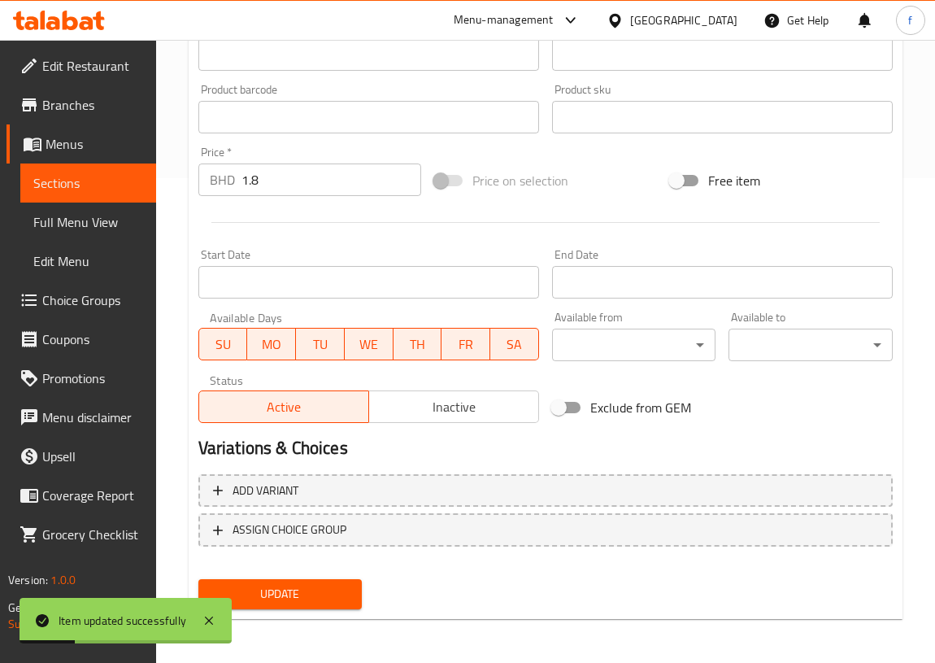
click at [124, 228] on span "Full Menu View" at bounding box center [88, 222] width 110 height 20
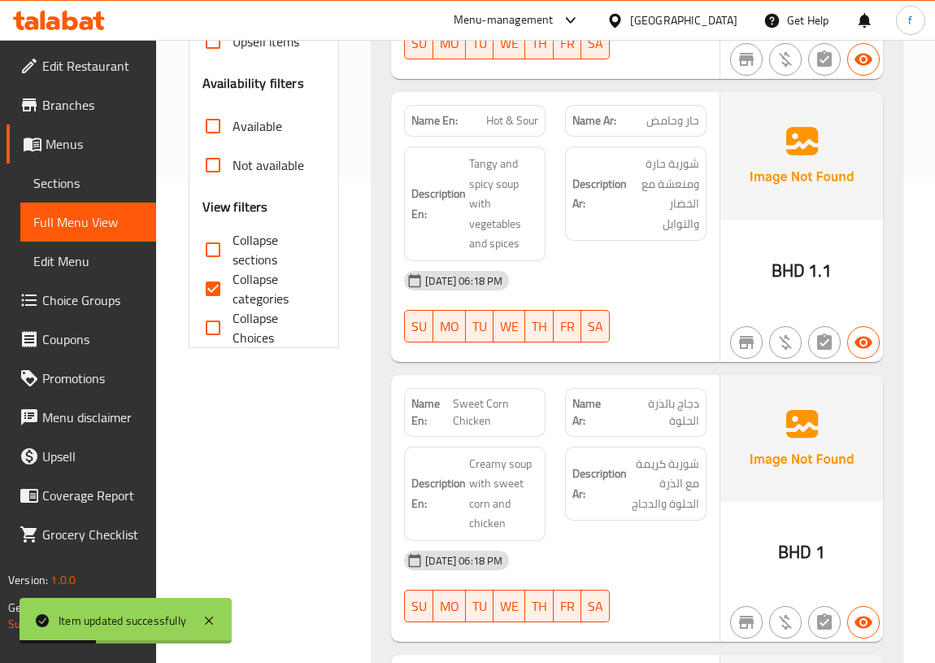
click at [219, 283] on input "Collapse categories" at bounding box center [213, 288] width 39 height 39
checkbox input "false"
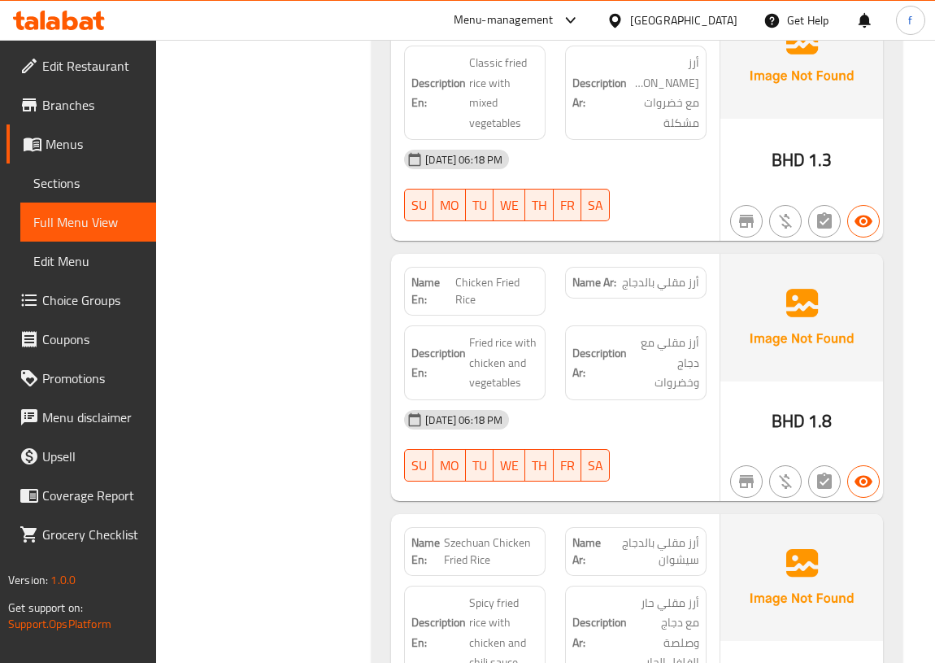
scroll to position [5897, 0]
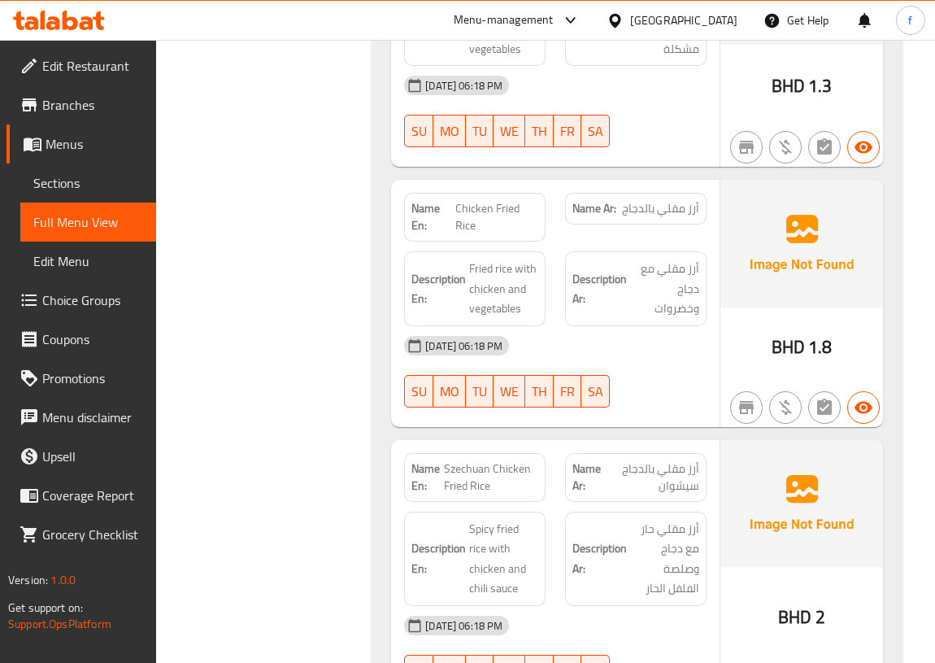
click at [704, 606] on div "[DATE] 06:18 PM" at bounding box center [556, 625] width 322 height 39
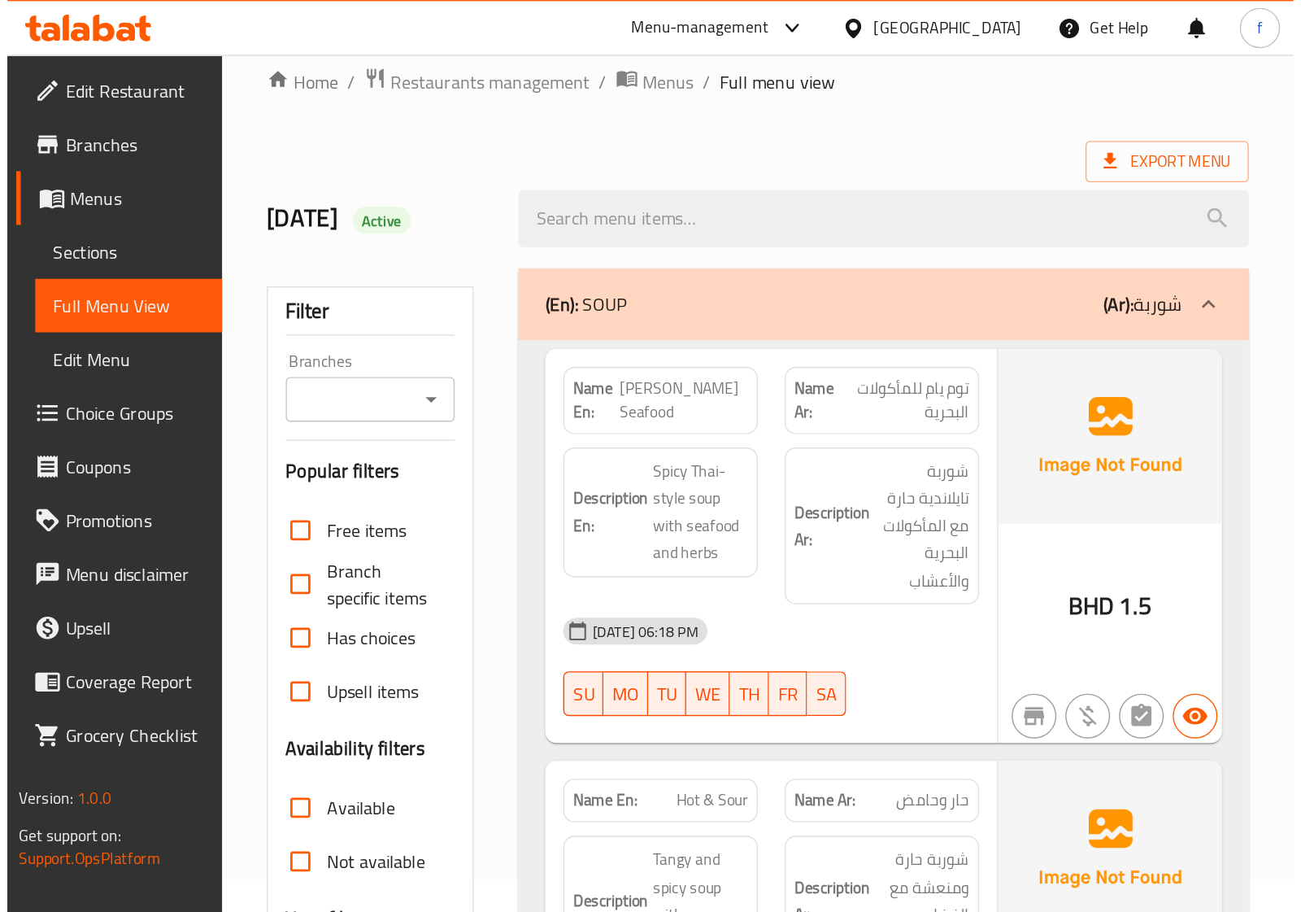
scroll to position [0, 0]
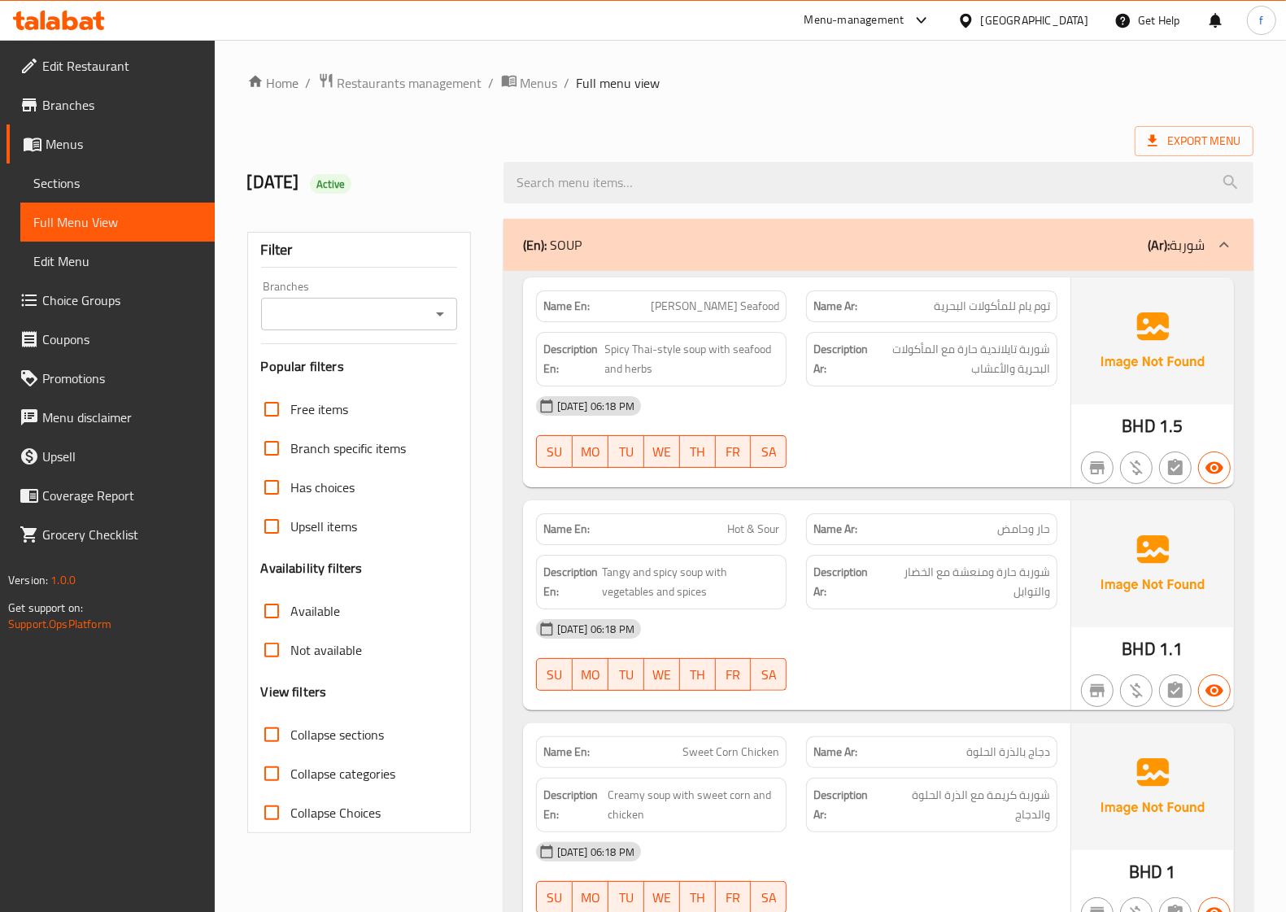
click at [992, 143] on div "Export Menu" at bounding box center [750, 141] width 1006 height 30
click at [983, 135] on div "Export Menu" at bounding box center [750, 141] width 1006 height 30
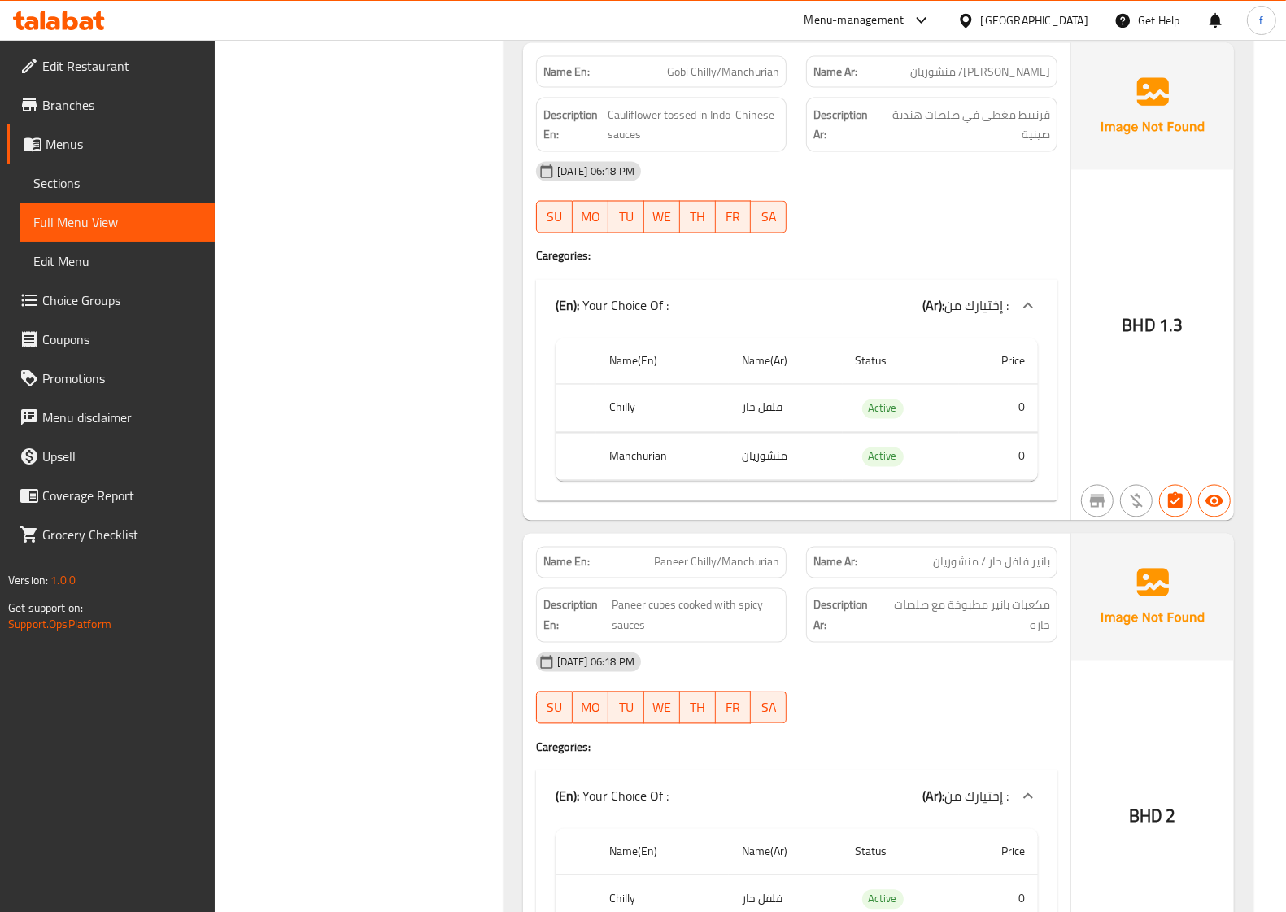
scroll to position [2413, 0]
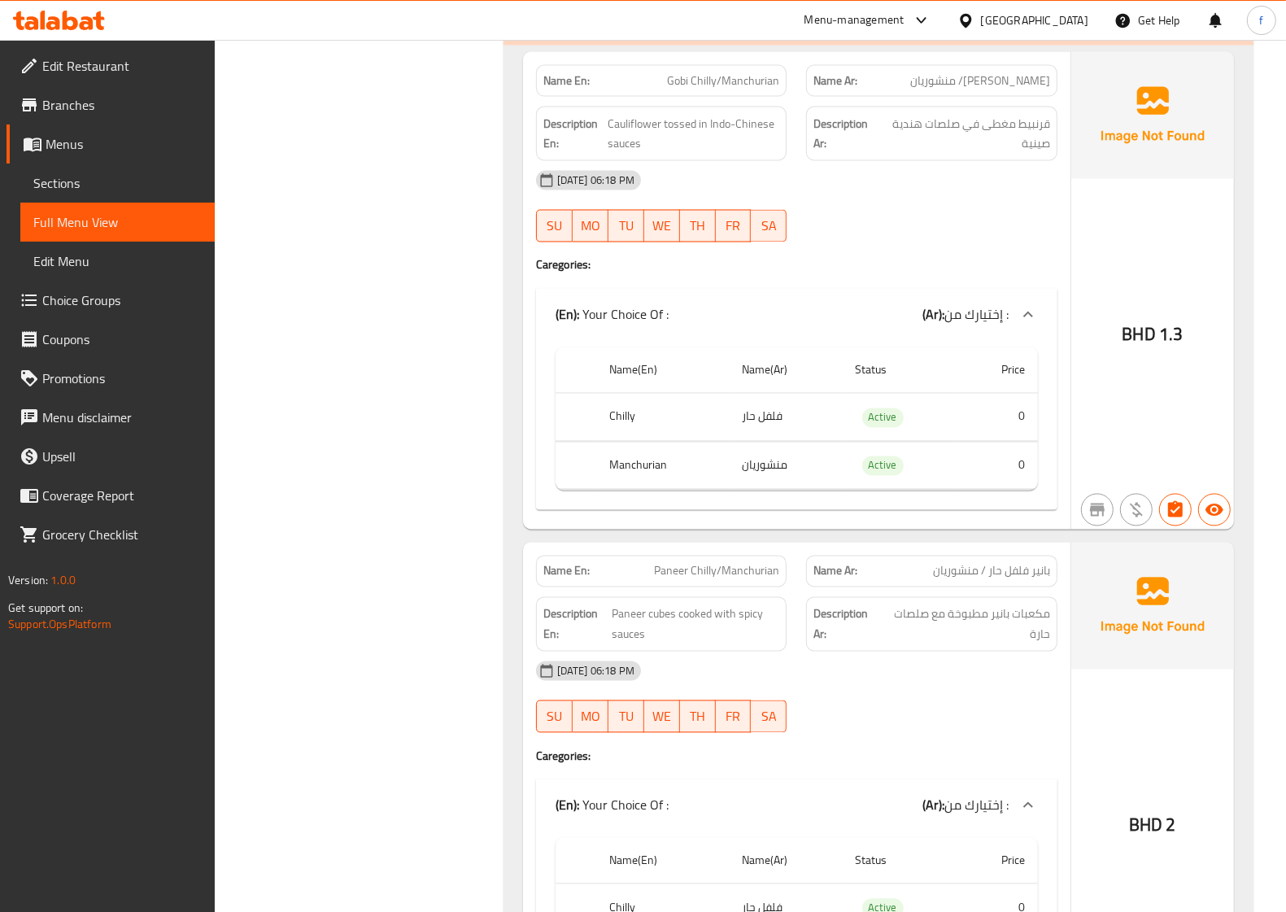
click at [1149, 262] on div "BHD 1.3" at bounding box center [1152, 290] width 163 height 477
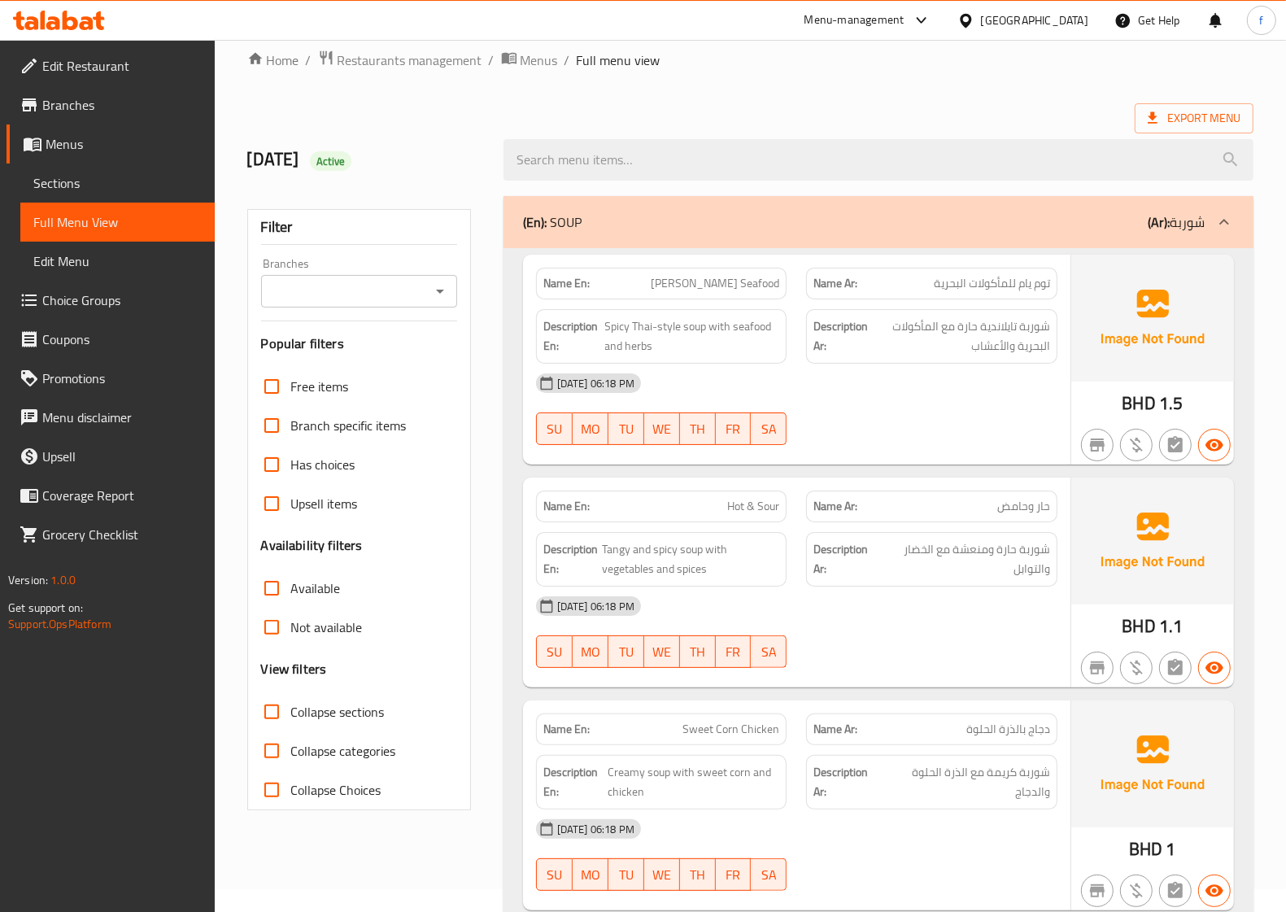
scroll to position [0, 0]
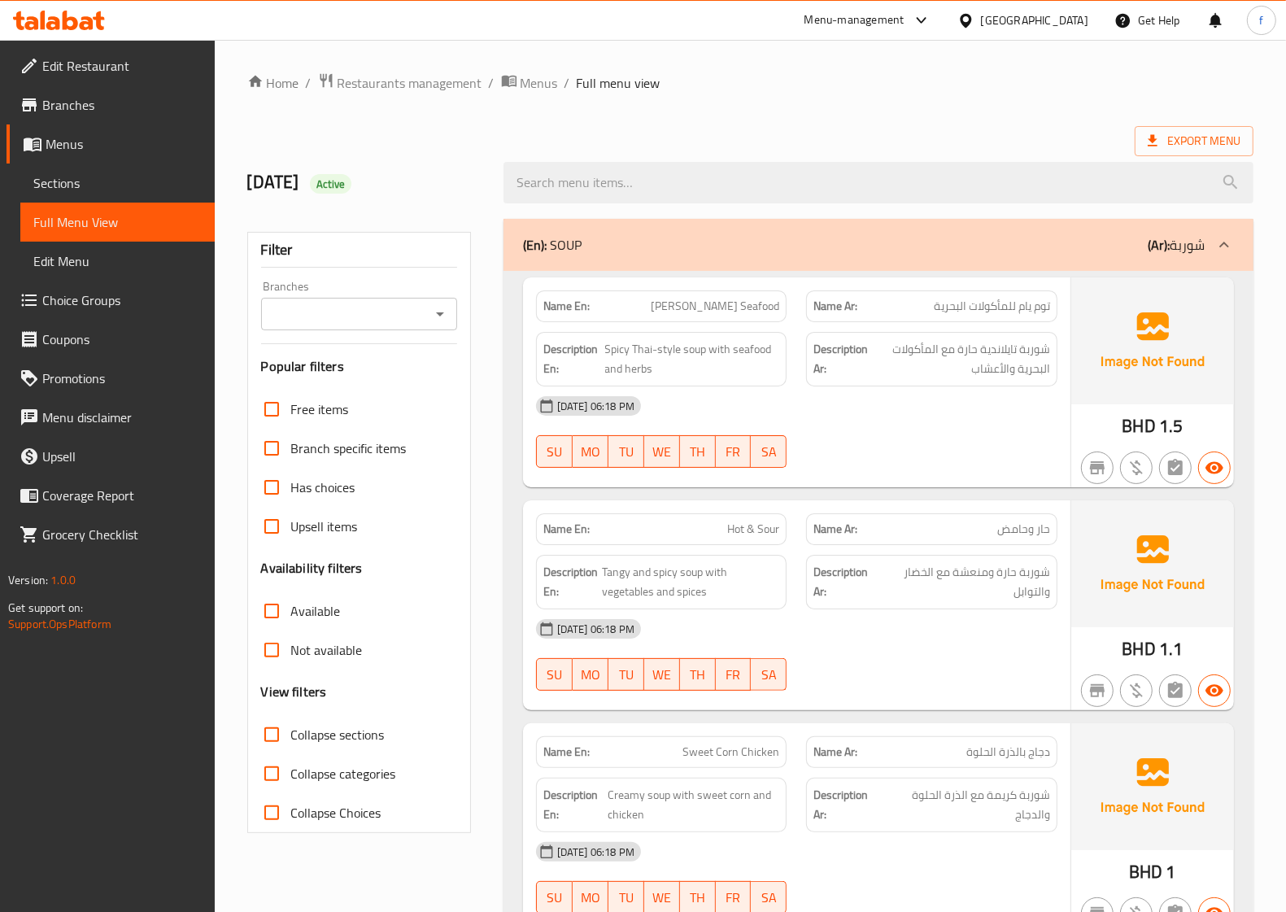
click at [77, 112] on span "Branches" at bounding box center [121, 105] width 159 height 20
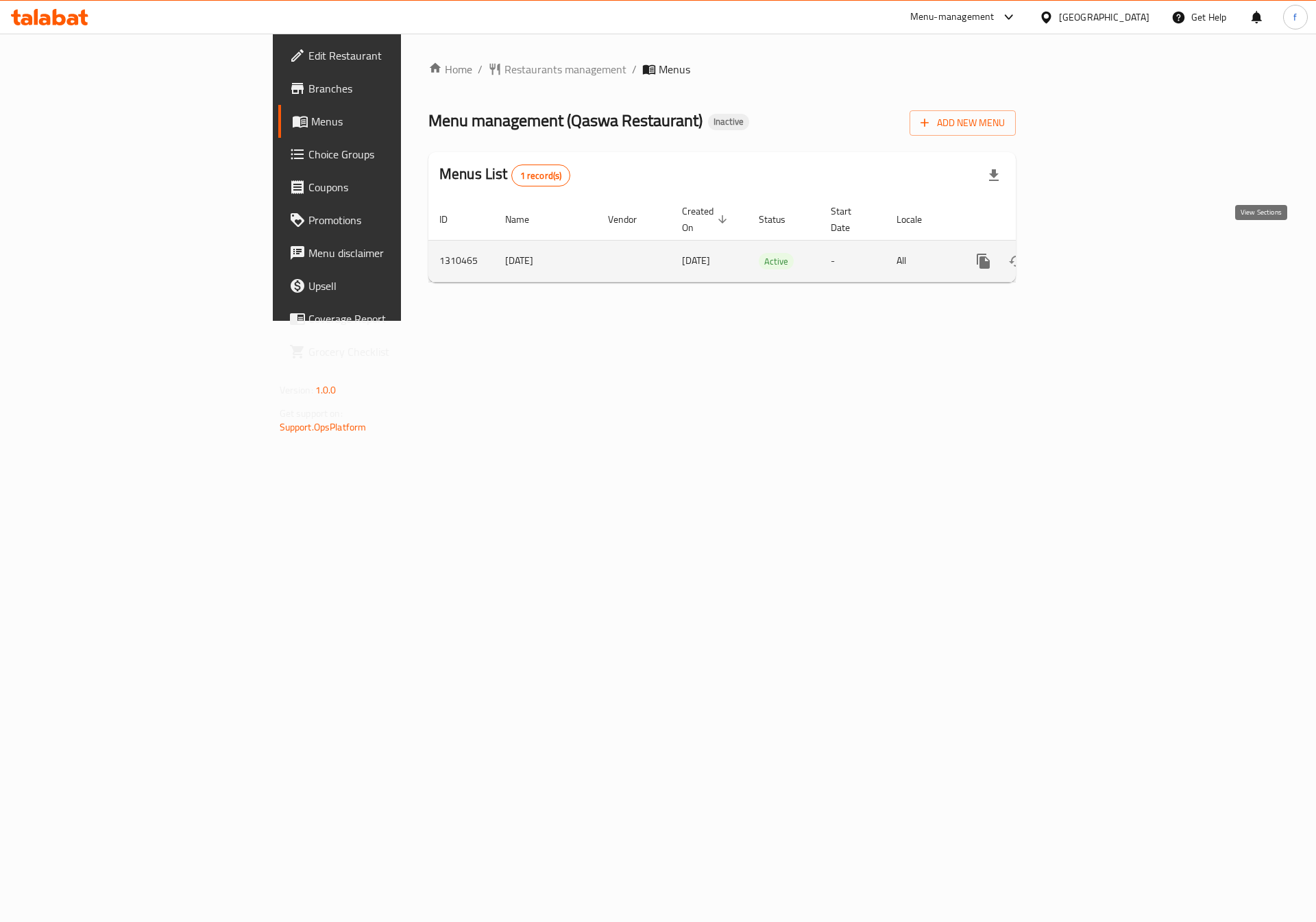
click at [1090, 253] on icon "enhanced table" at bounding box center [1083, 261] width 17 height 17
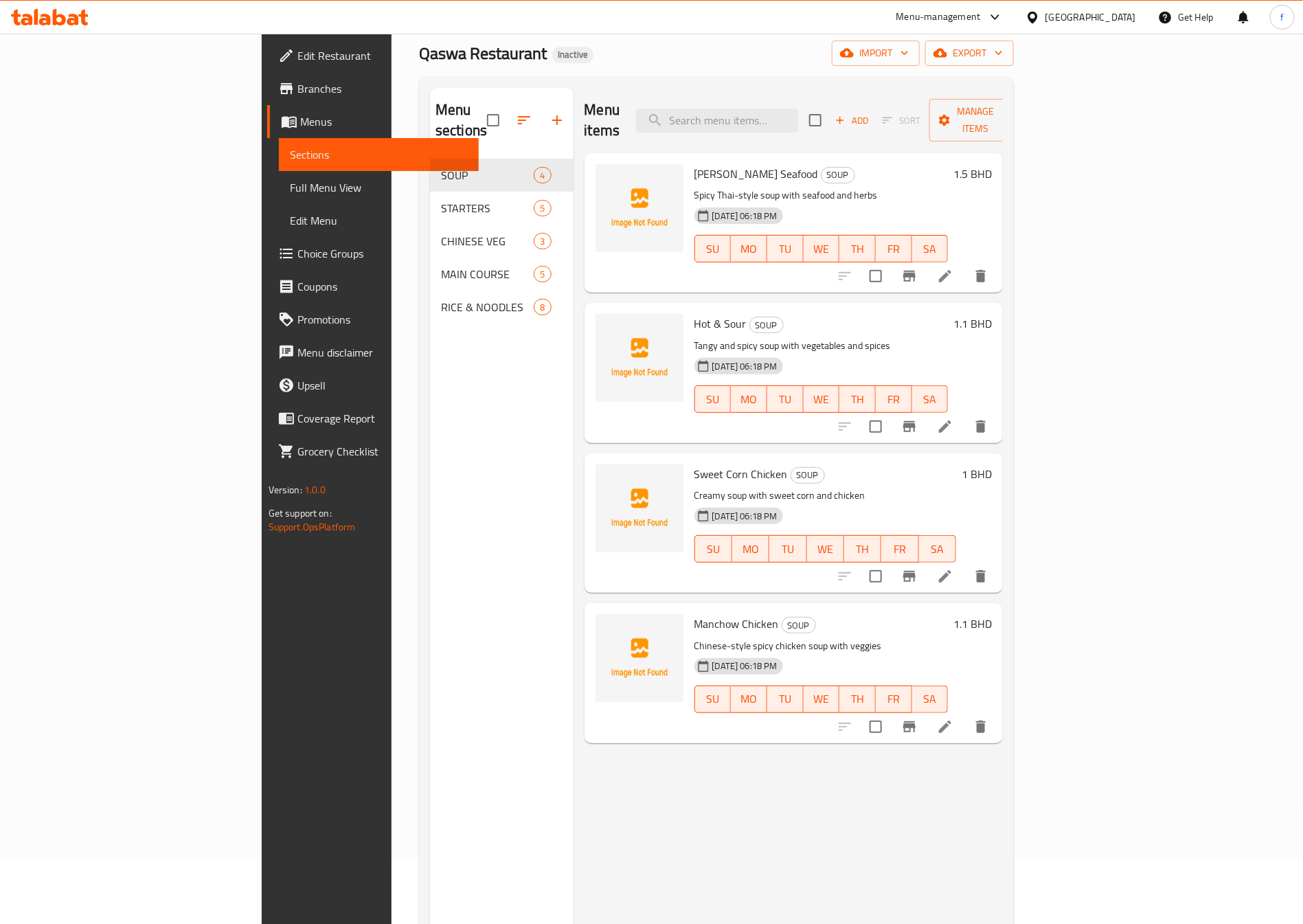
scroll to position [103, 0]
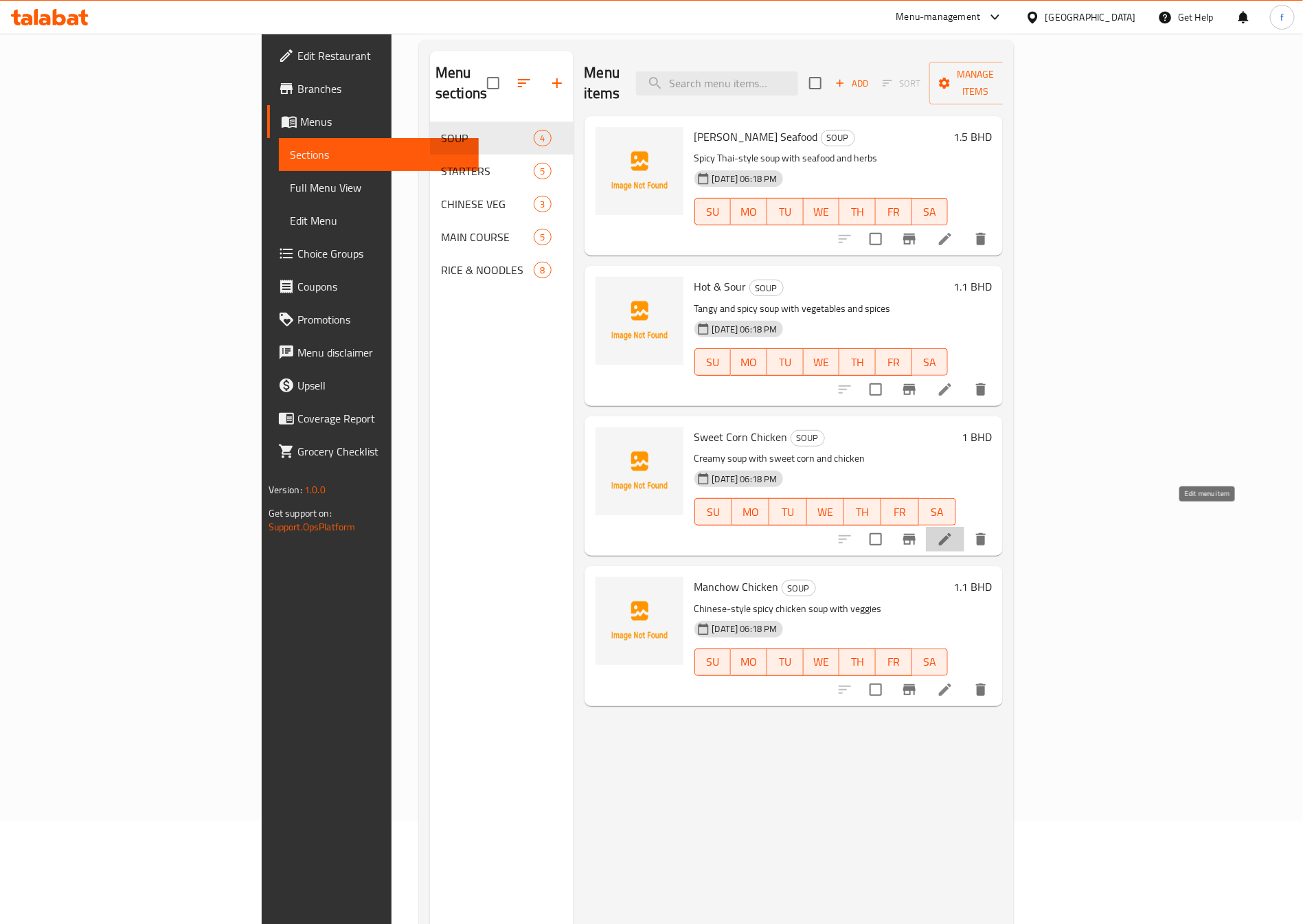
click at [953, 531] on icon at bounding box center [946, 540] width 17 height 17
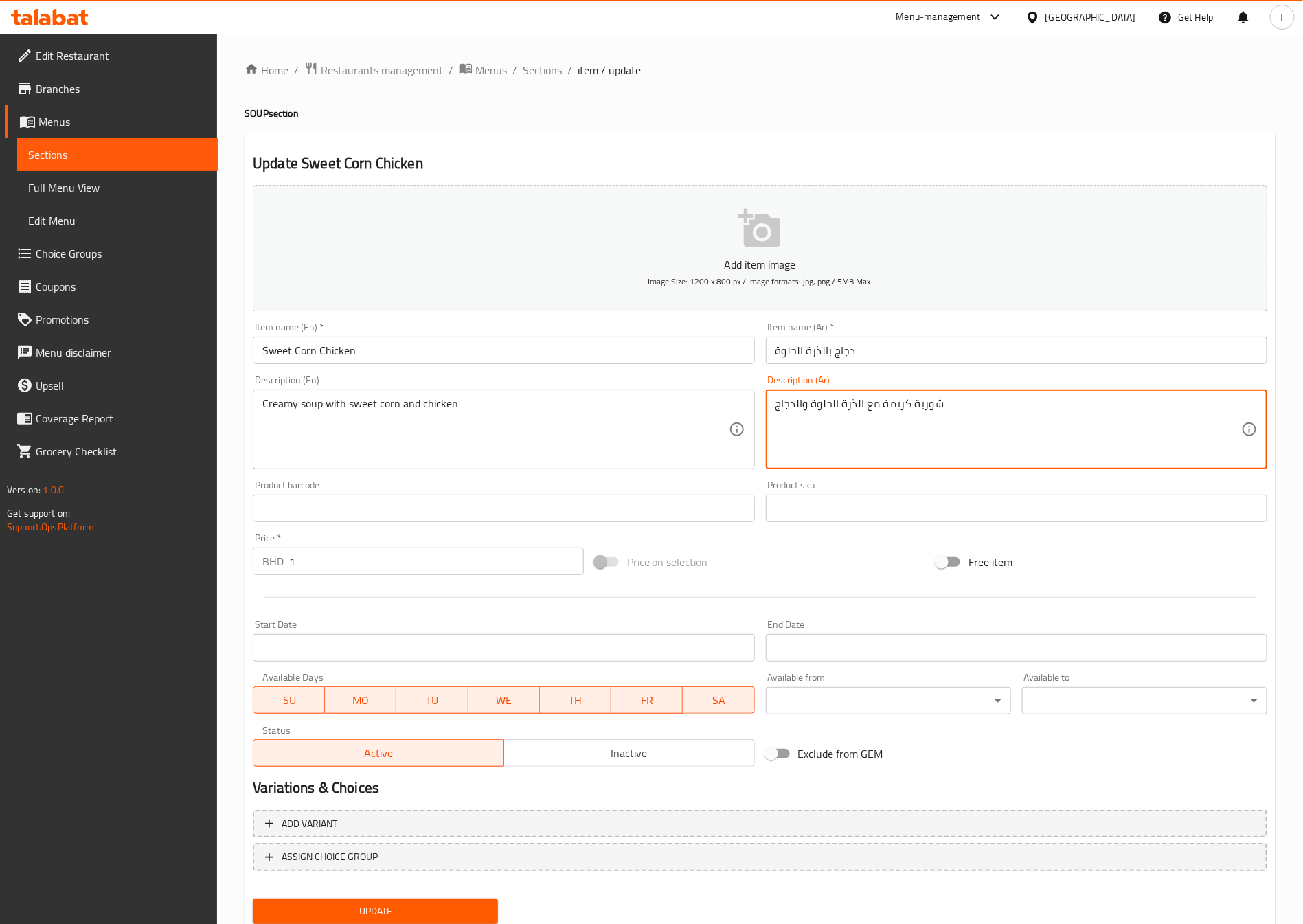
click at [884, 410] on textarea "شوربة كريمة مع الذرة الحلوة والدجاج" at bounding box center [1008, 429] width 466 height 65
click at [895, 427] on textarea "شوربة كريمي مع الذرة الحلوة والدجاج" at bounding box center [1008, 429] width 466 height 65
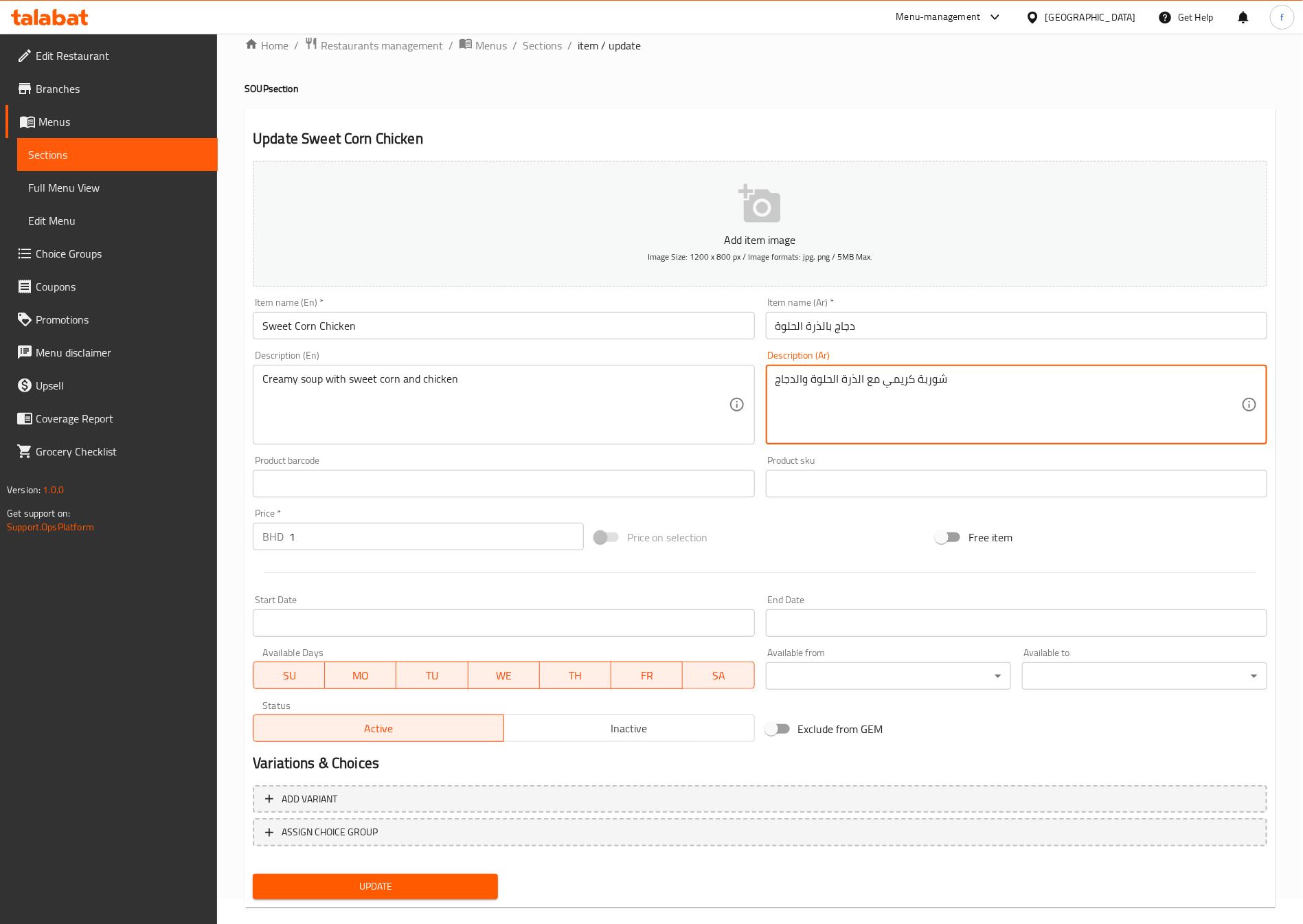
scroll to position [46, 0]
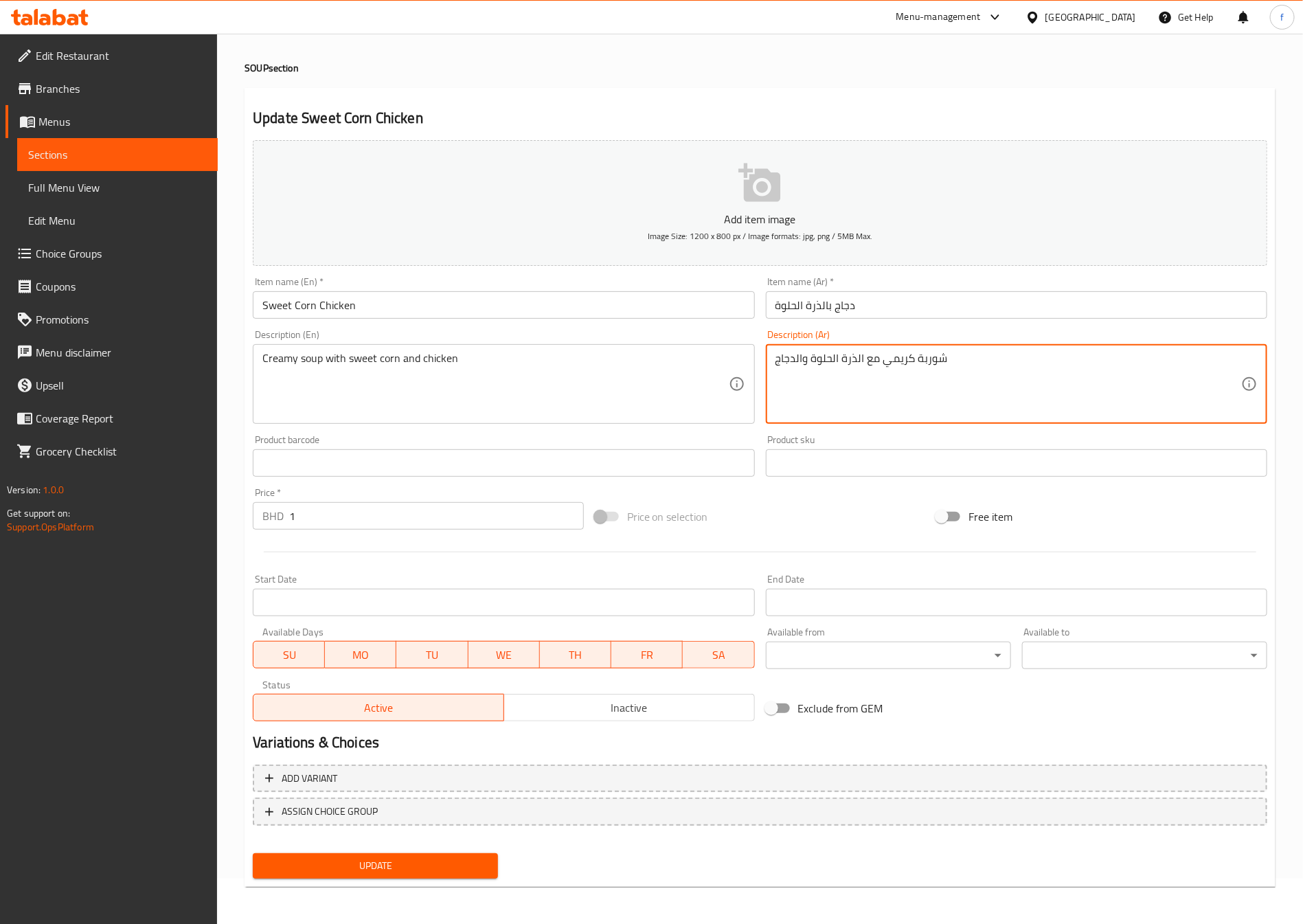
type textarea "شوربة كريمي مع الذرة الحلوة والدجاج"
click at [416, 868] on span "Update" at bounding box center [375, 866] width 223 height 17
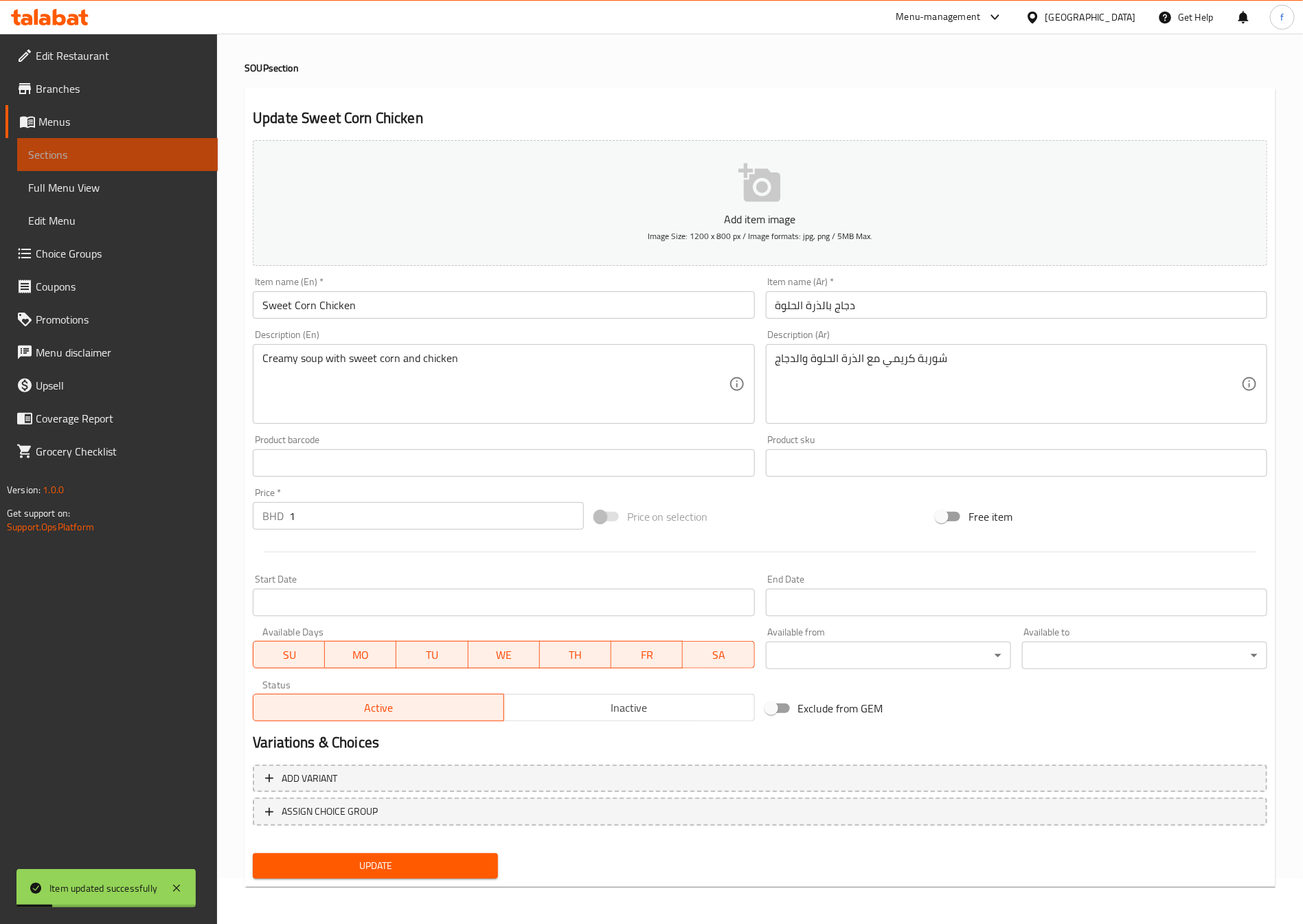
click at [87, 160] on span "Sections" at bounding box center [117, 155] width 178 height 17
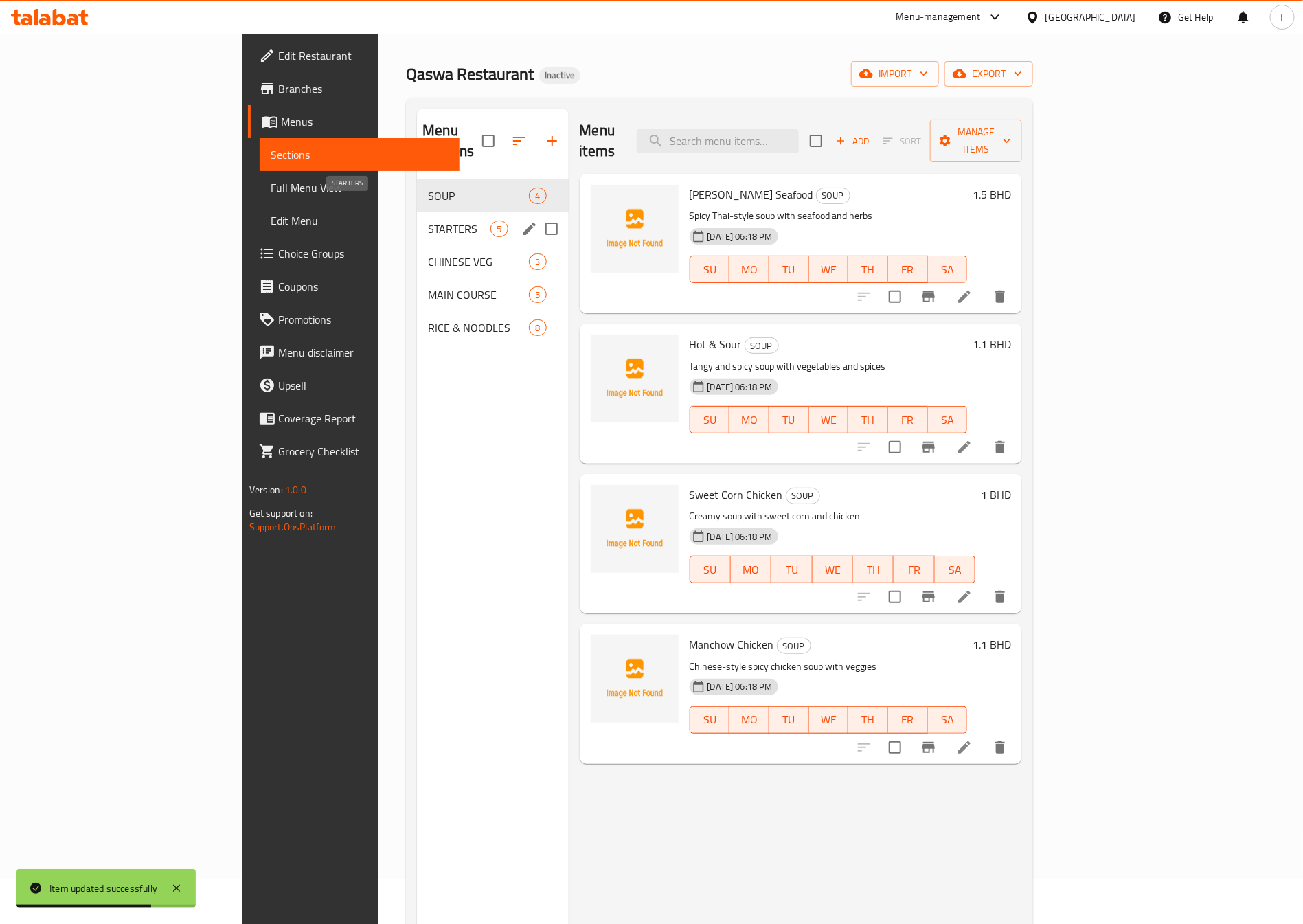
click at [428, 220] on span "STARTERS" at bounding box center [459, 229] width 62 height 17
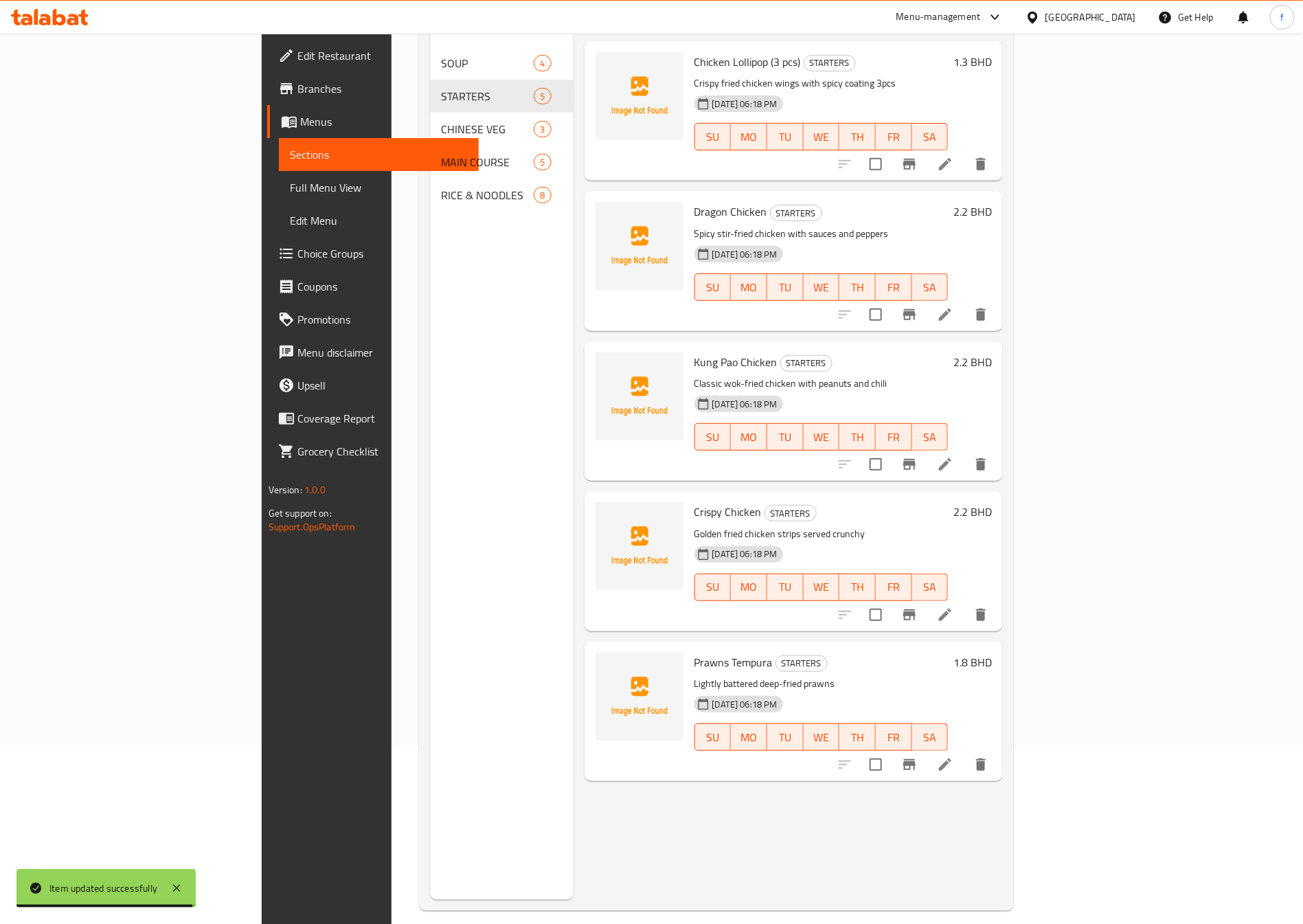
scroll to position [193, 0]
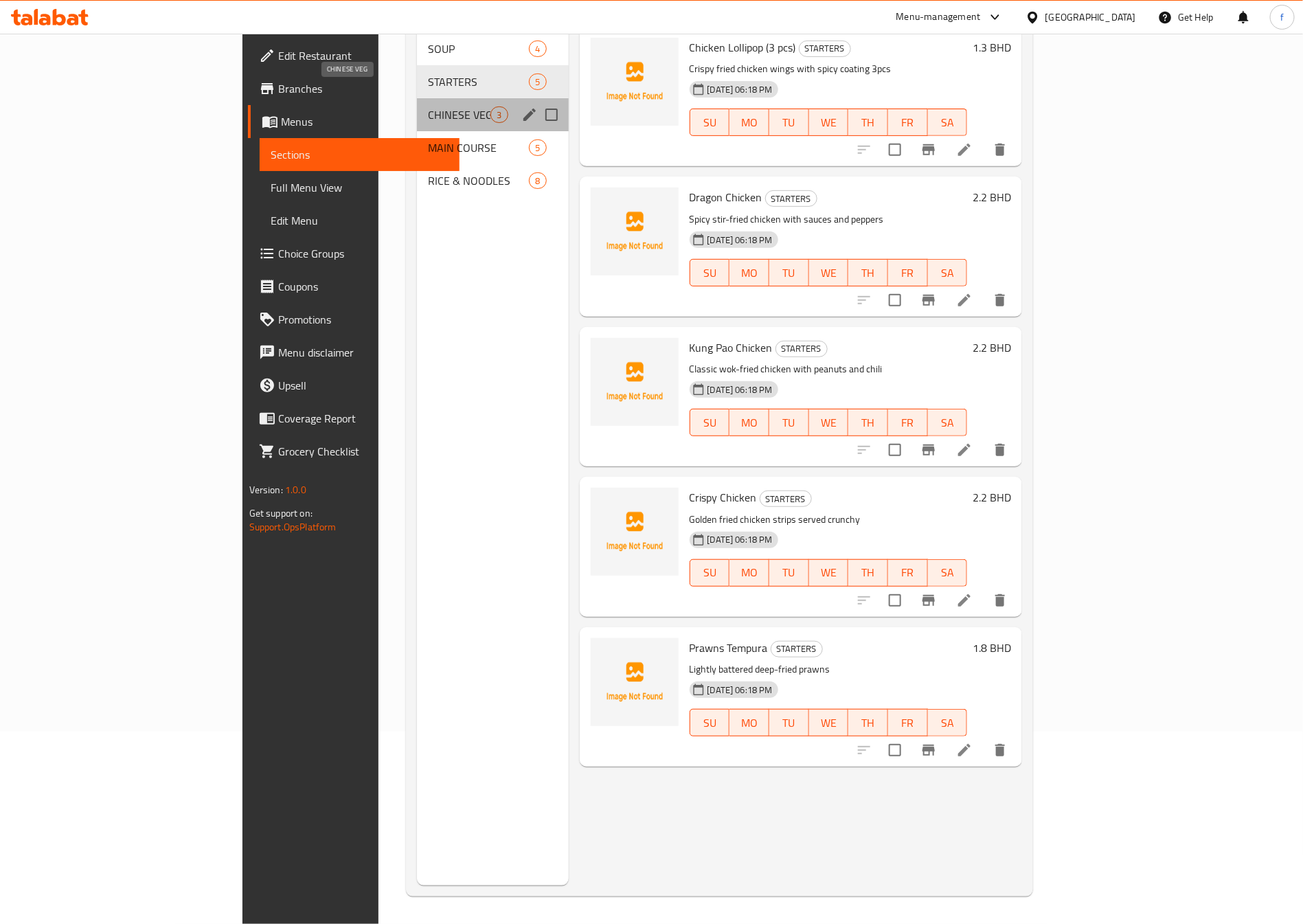
click at [428, 106] on span "CHINESE VEG" at bounding box center [459, 115] width 62 height 17
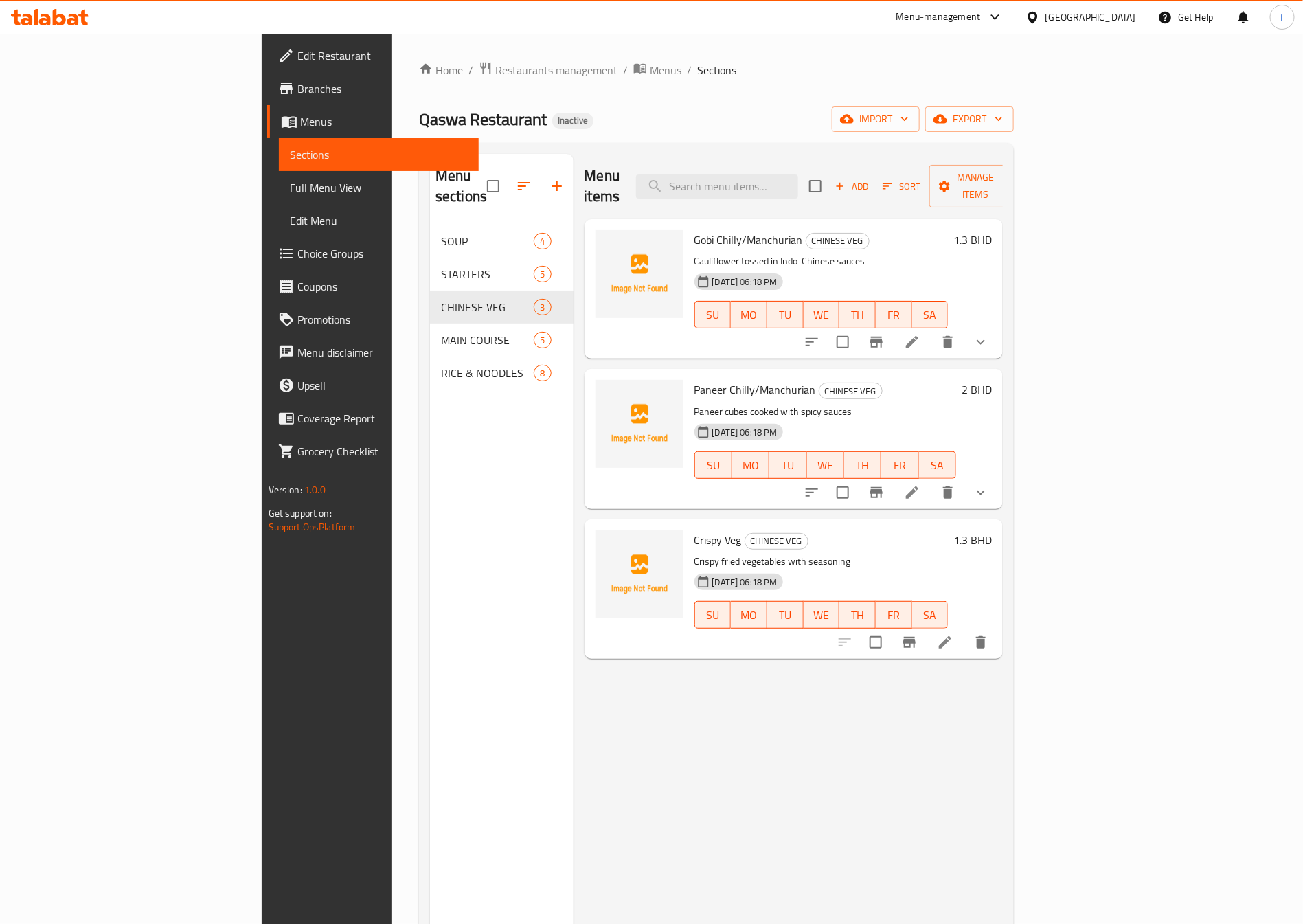
click at [919, 253] on p "Cauliflower tossed in Indo-Chinese sauces" at bounding box center [821, 261] width 254 height 17
click at [920, 334] on icon at bounding box center [912, 342] width 17 height 17
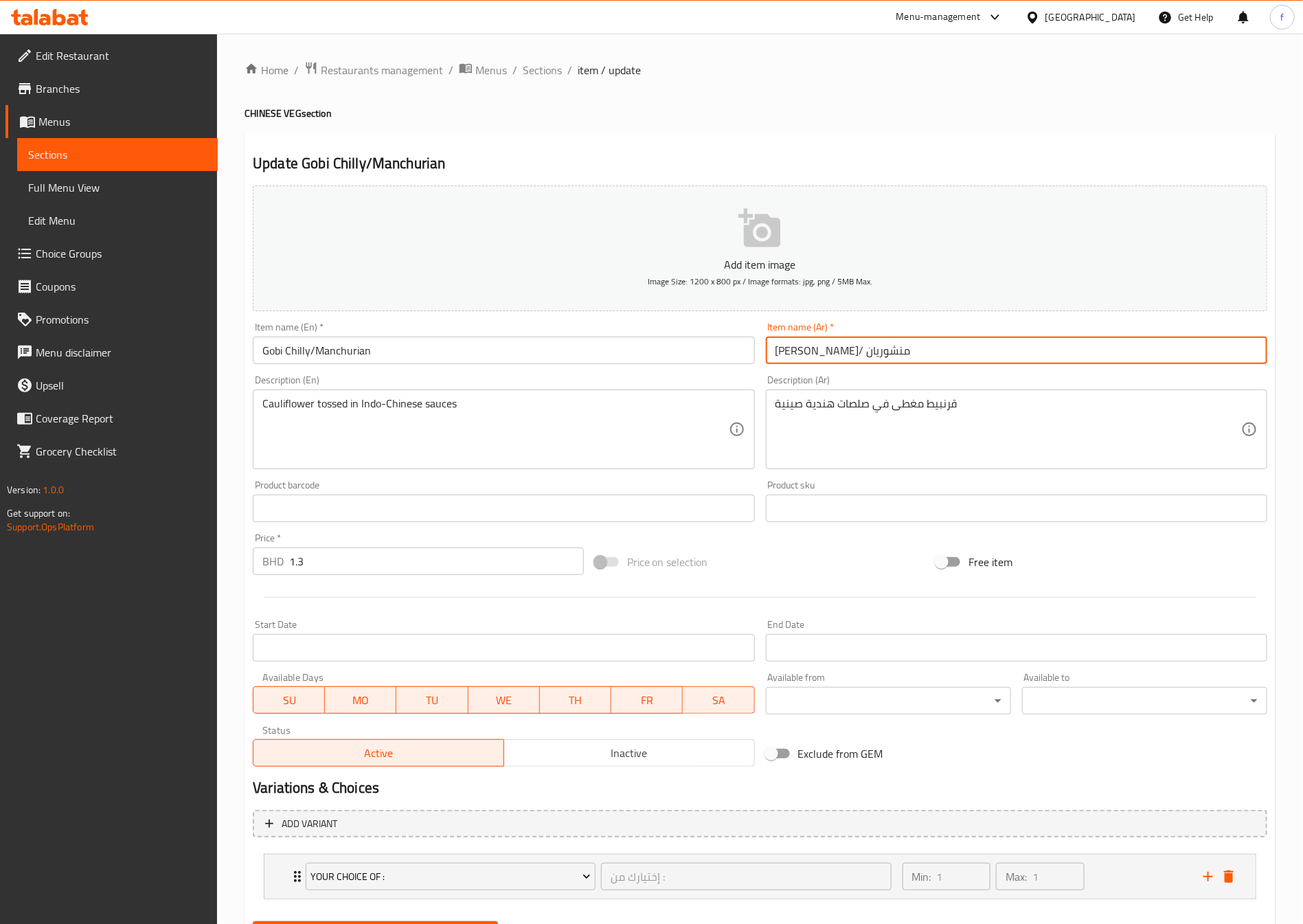
drag, startPoint x: 827, startPoint y: 355, endPoint x: 863, endPoint y: 355, distance: 36.0
click at [863, 355] on input "جوبي فلفل حار/ منشوريان" at bounding box center [1017, 351] width 502 height 28
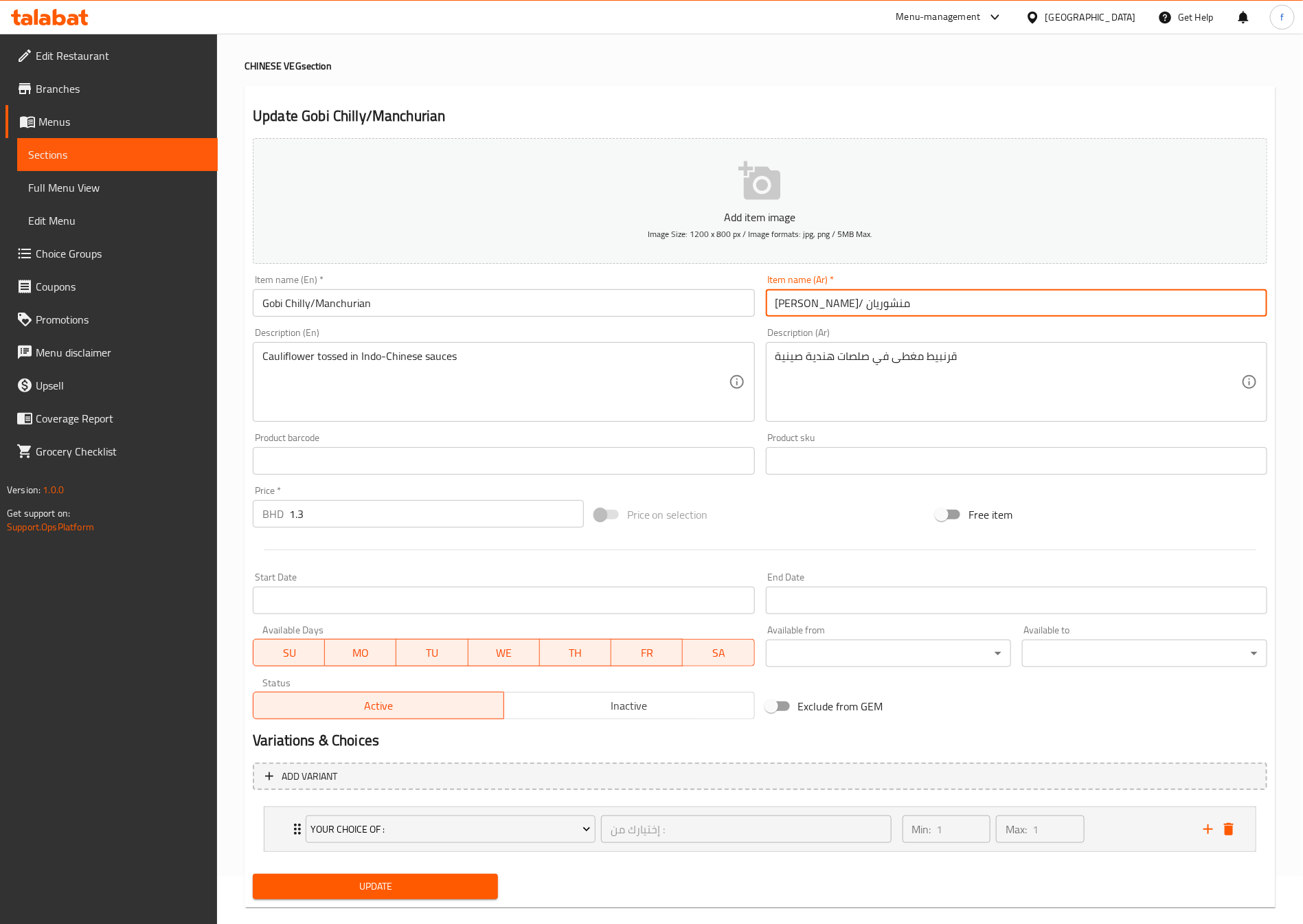
scroll to position [70, 0]
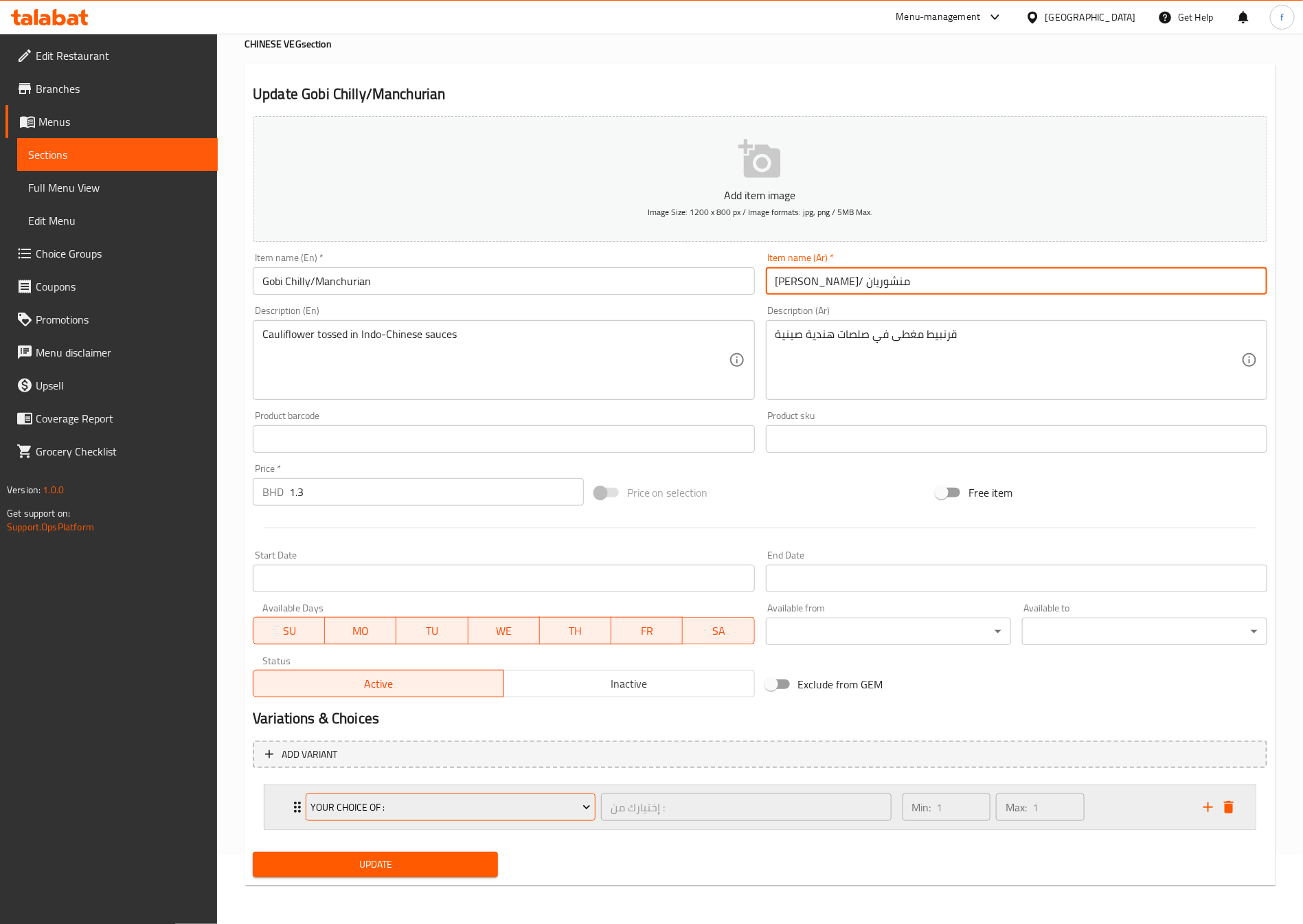
click at [589, 808] on icon "Expand" at bounding box center [587, 807] width 14 height 14
type input "[PERSON_NAME]/ منشوريان"
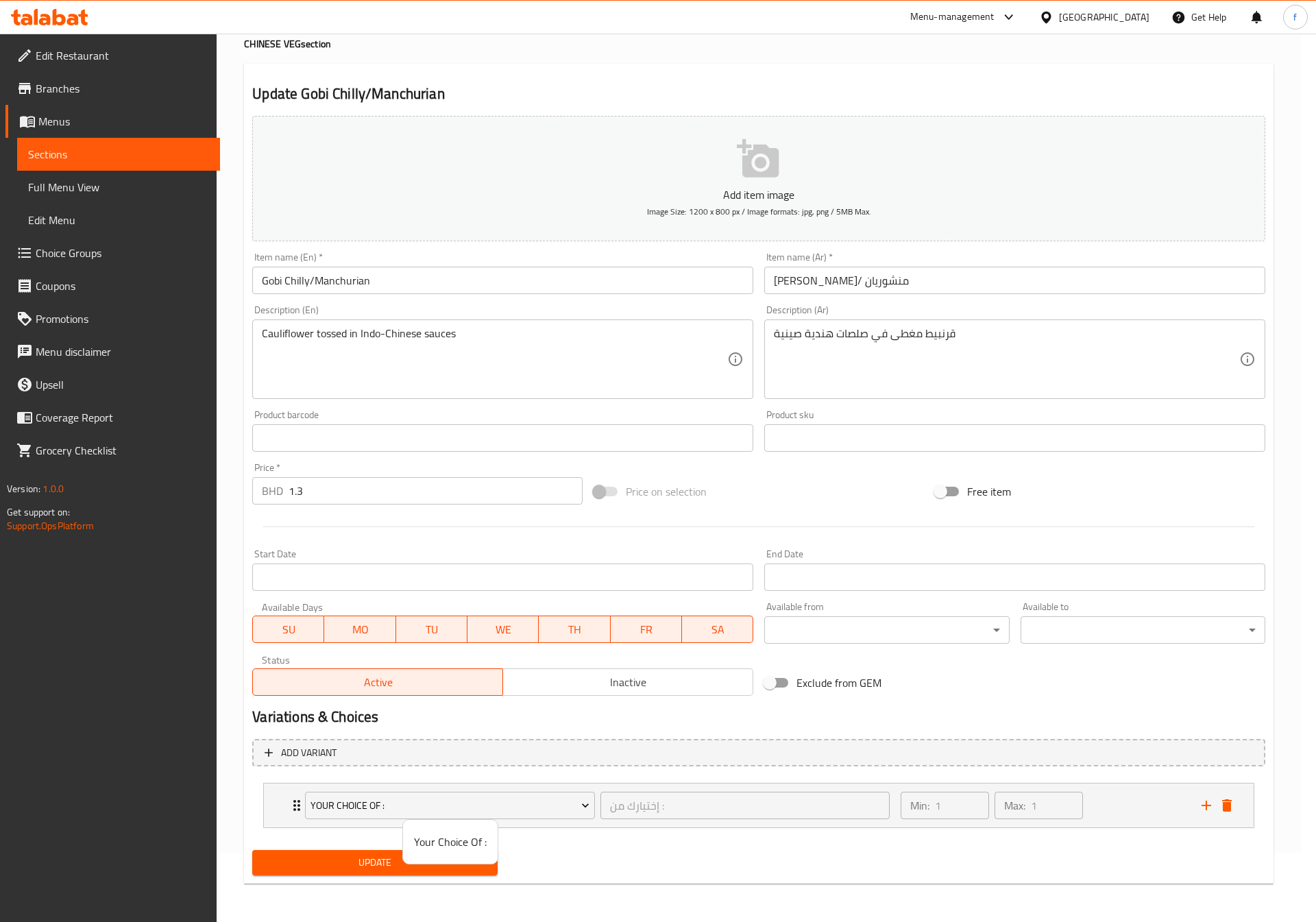
click at [627, 850] on div at bounding box center [658, 461] width 1316 height 922
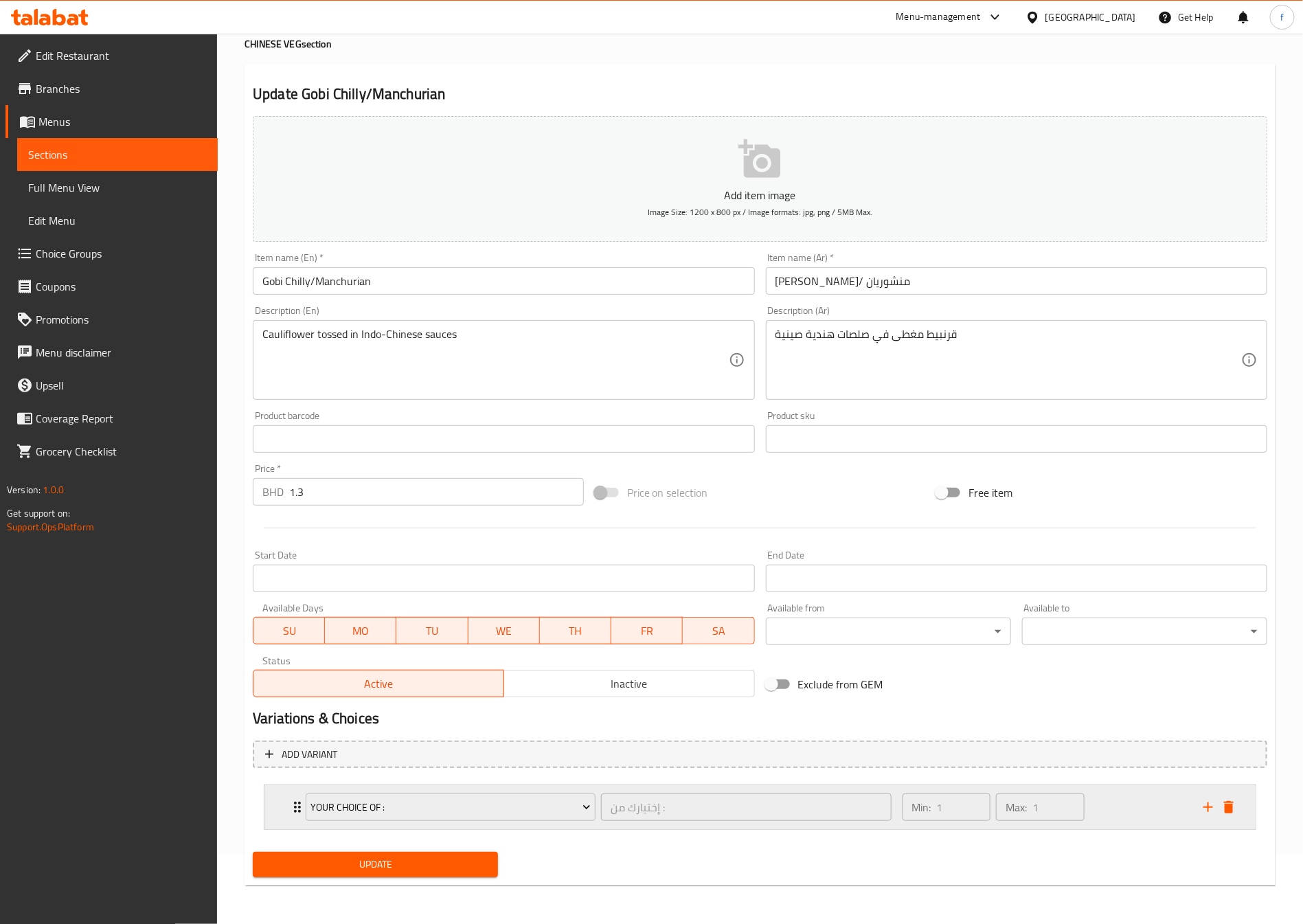
click at [290, 808] on icon "Expand" at bounding box center [297, 807] width 17 height 17
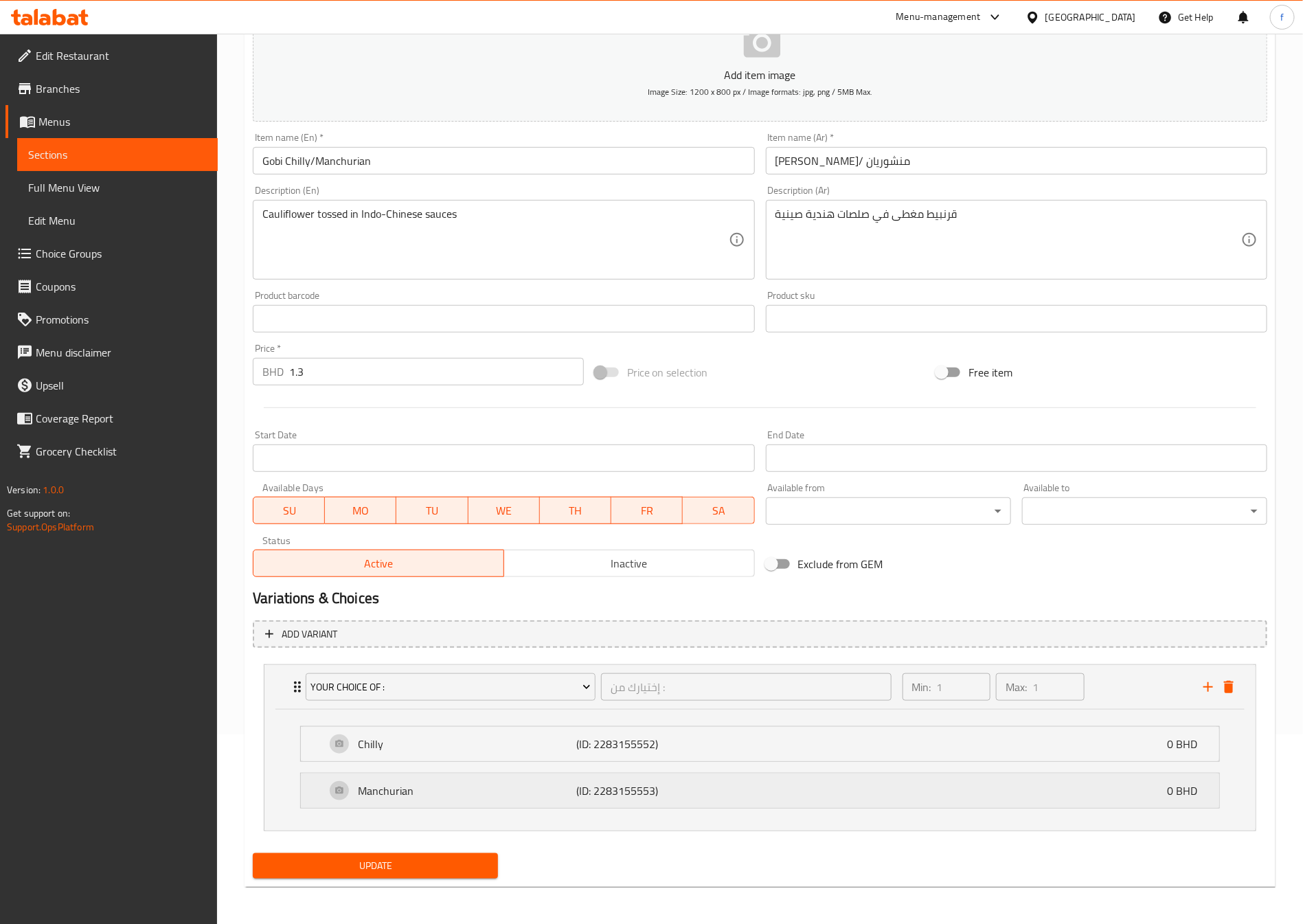
scroll to position [193, 0]
click at [810, 738] on div "Chilly (ID: 2283155552) 0 BHD" at bounding box center [764, 742] width 877 height 35
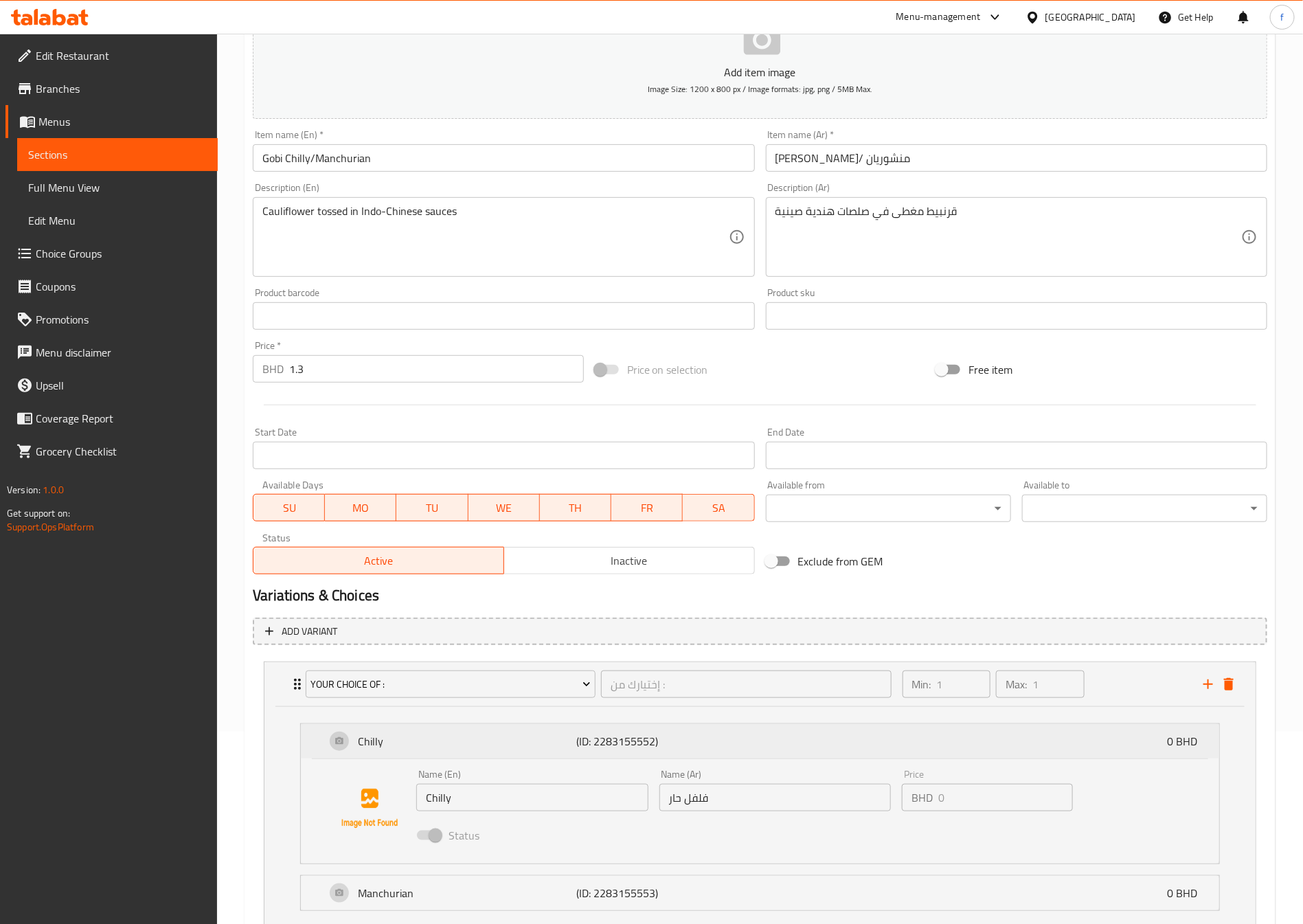
scroll to position [296, 0]
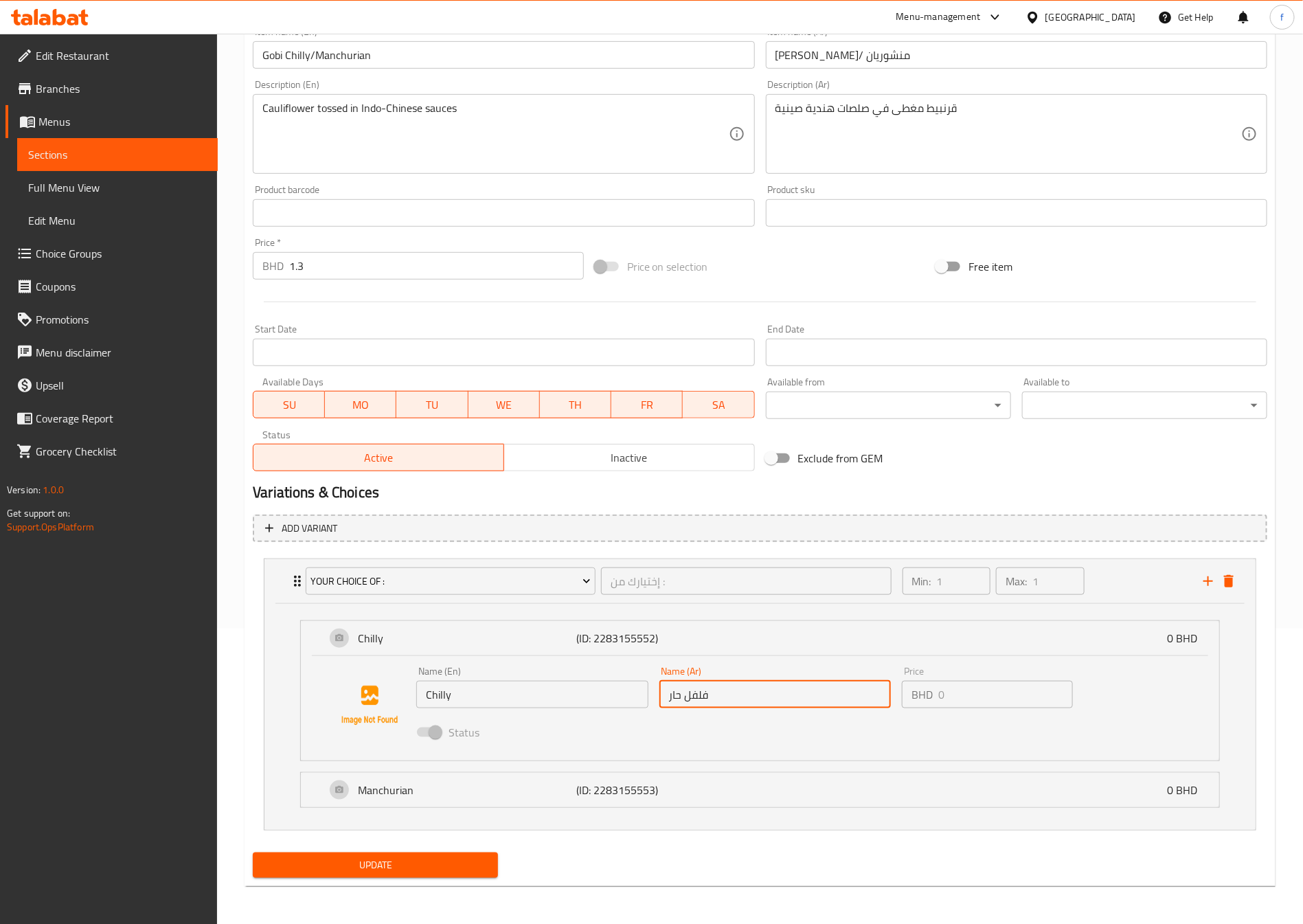
click at [691, 702] on input "فلفل حار" at bounding box center [775, 694] width 232 height 28
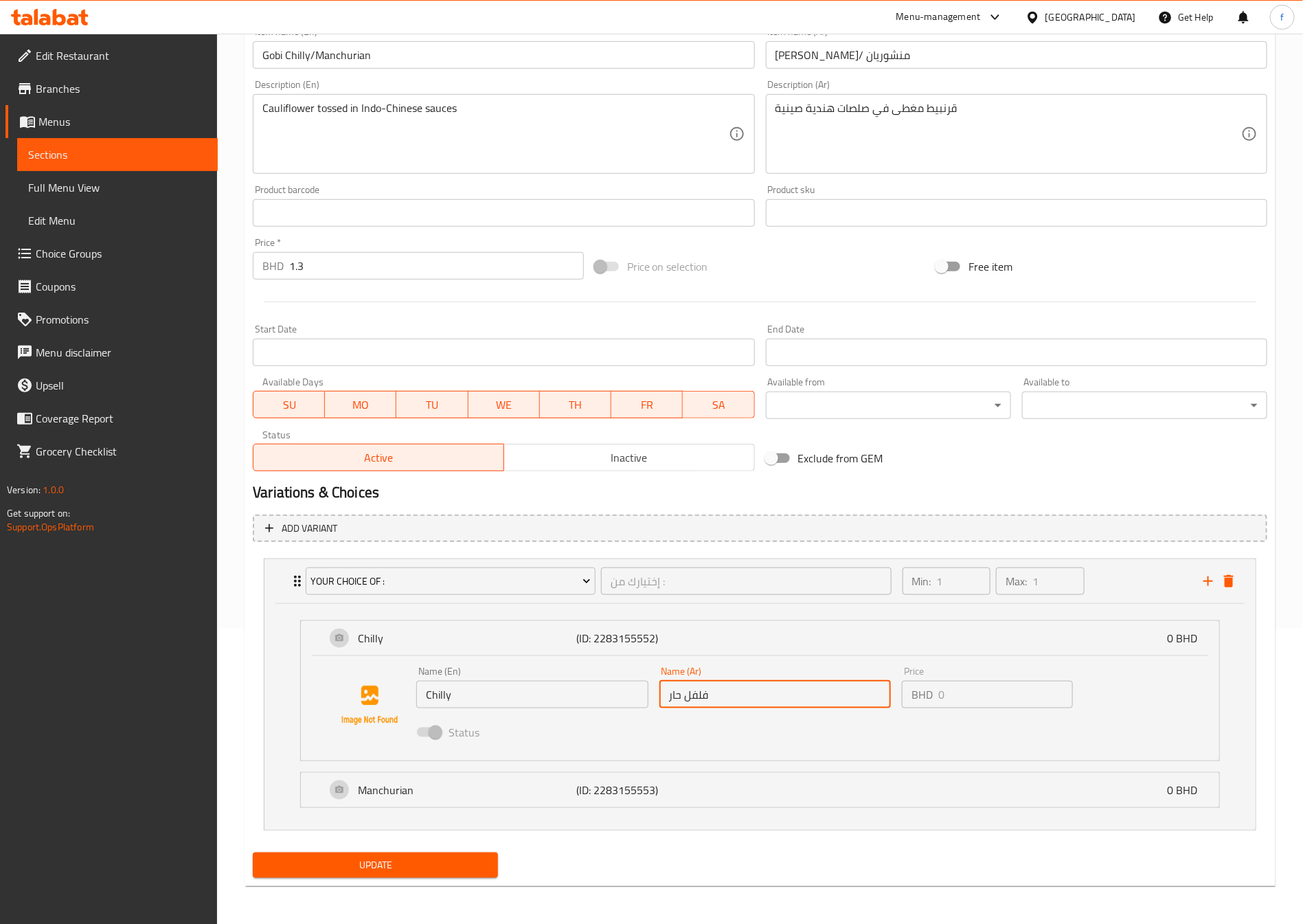
click at [691, 702] on input "فلفل حار" at bounding box center [775, 694] width 232 height 28
click at [422, 796] on p "Manchurian" at bounding box center [467, 791] width 219 height 17
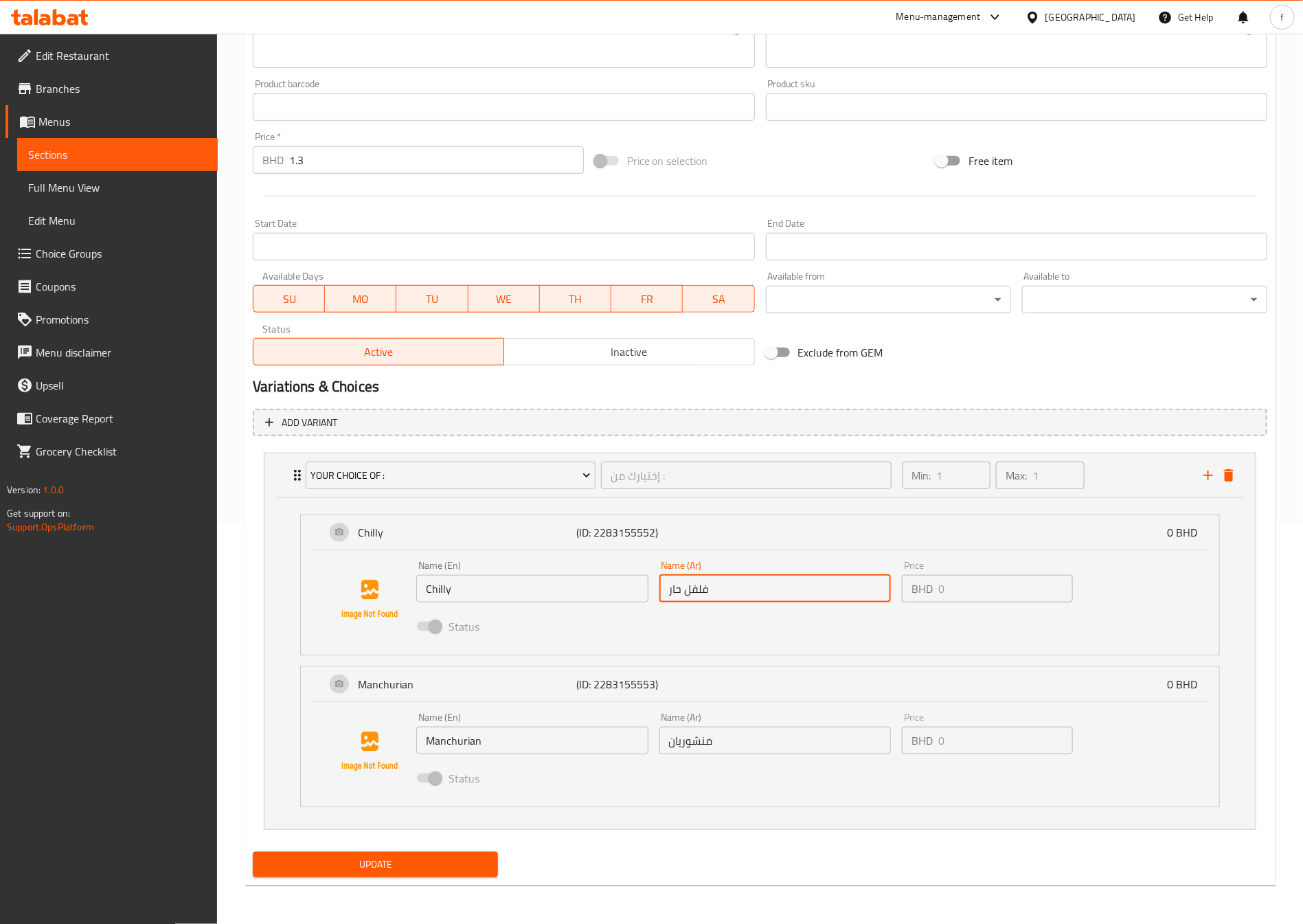
scroll to position [403, 0]
click at [299, 462] on div "Your Choice Of : إختيارك من : ​" at bounding box center [598, 476] width 602 height 44
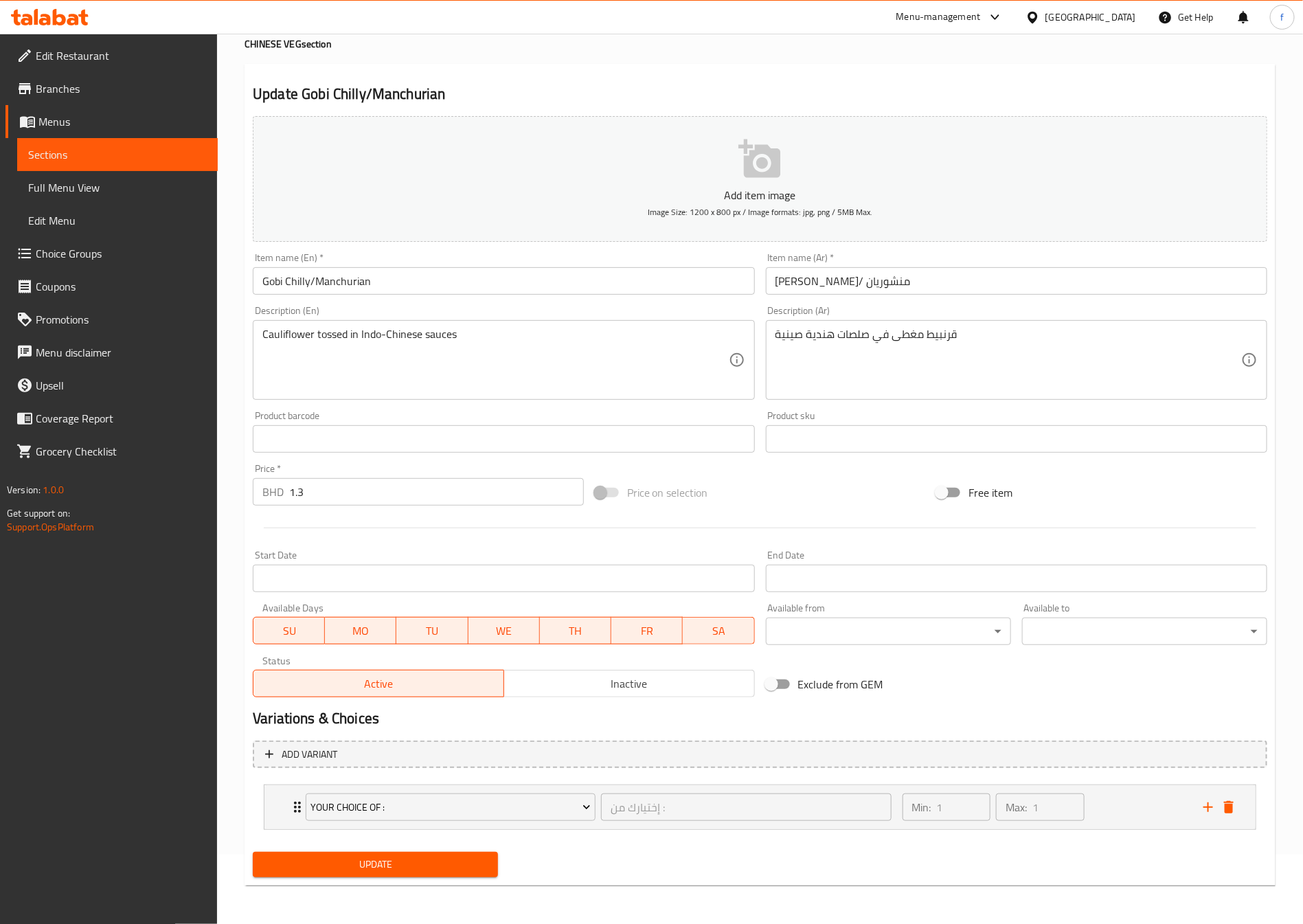
scroll to position [70, 0]
click at [380, 871] on span "Update" at bounding box center [375, 865] width 223 height 17
click at [90, 253] on span "Choice Groups" at bounding box center [121, 253] width 171 height 17
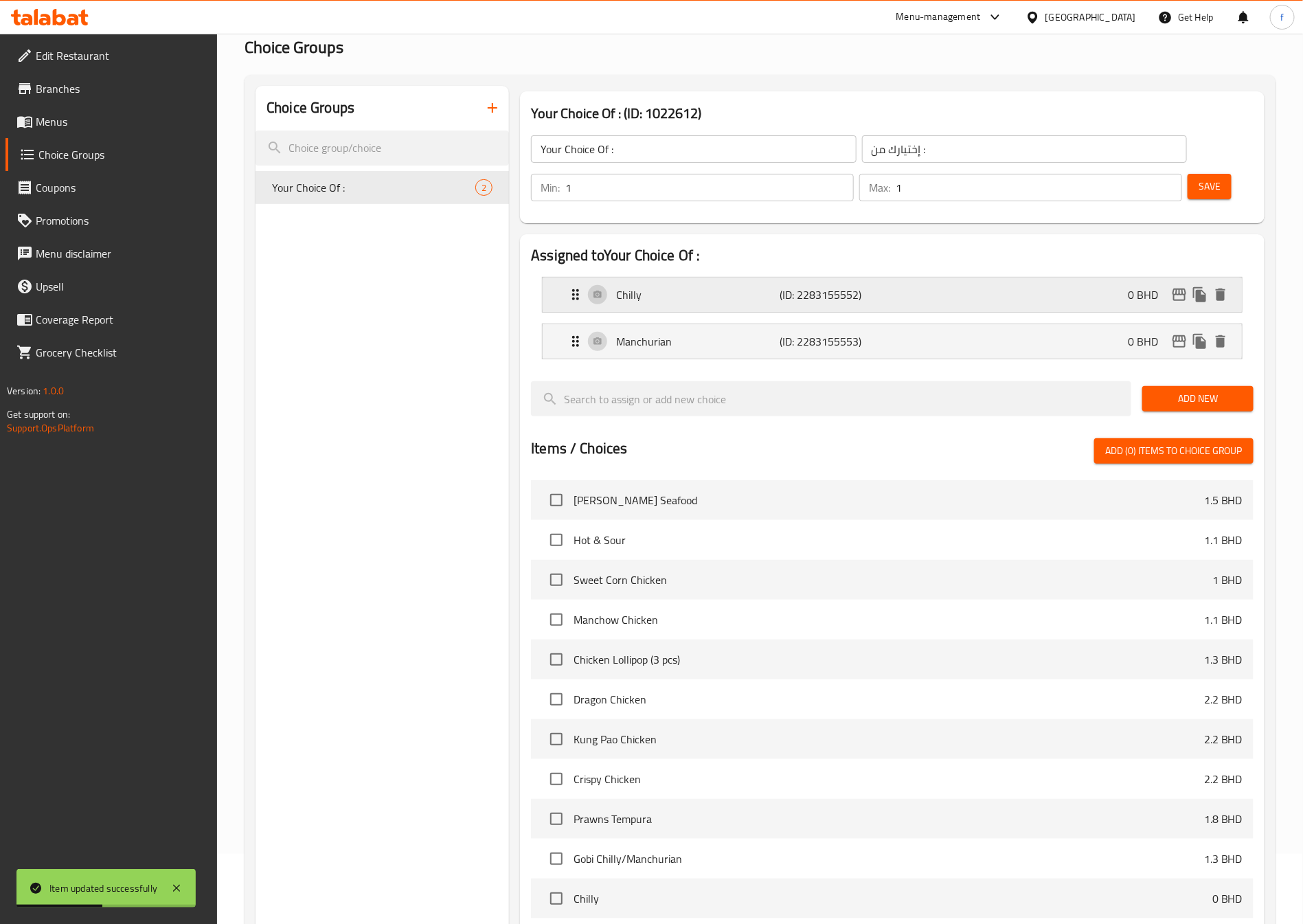
click at [725, 278] on div "Chilly (ID: 2283155552) 0 BHD" at bounding box center [896, 295] width 658 height 35
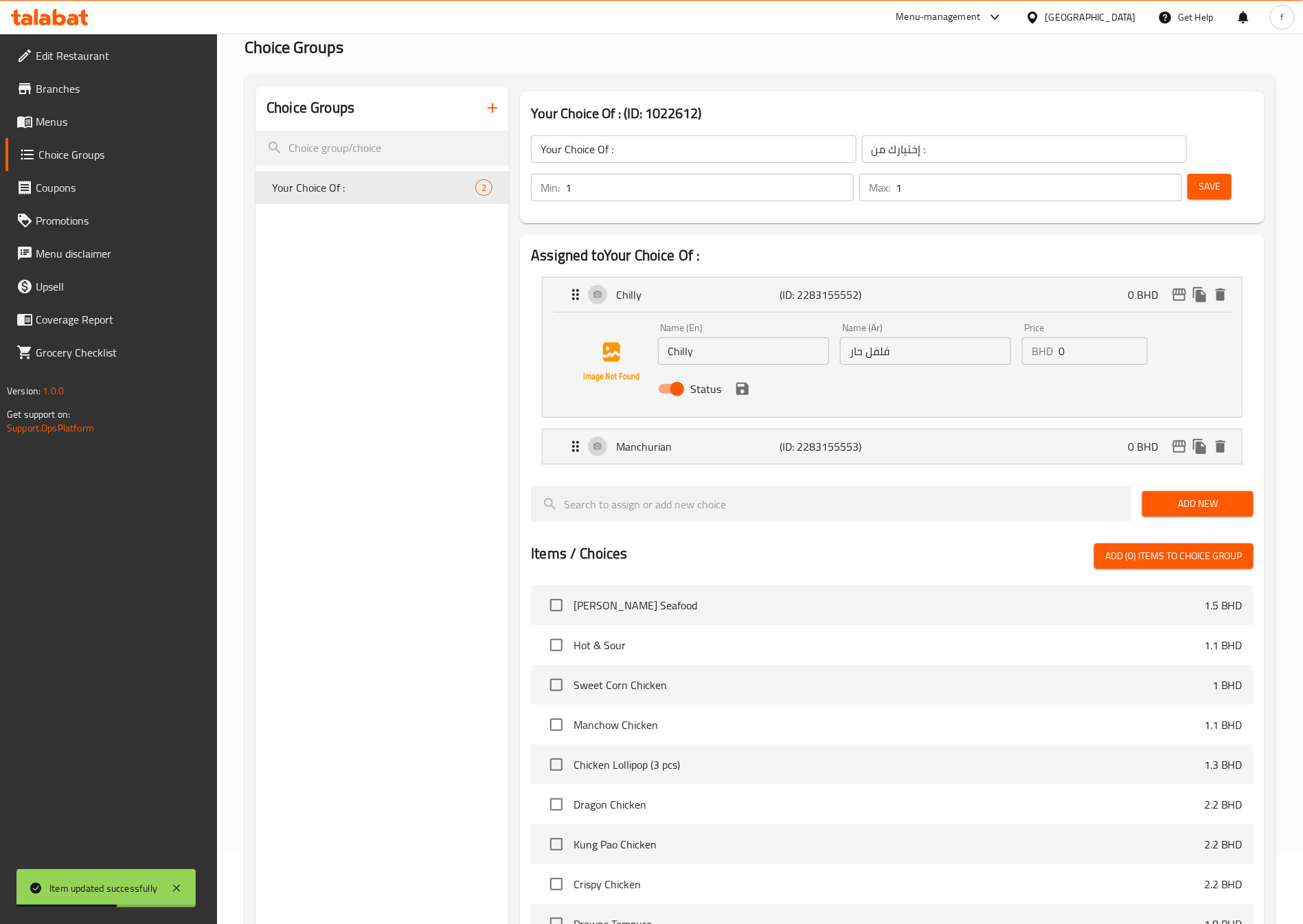
click at [907, 337] on input "فلفل حار" at bounding box center [926, 351] width 171 height 28
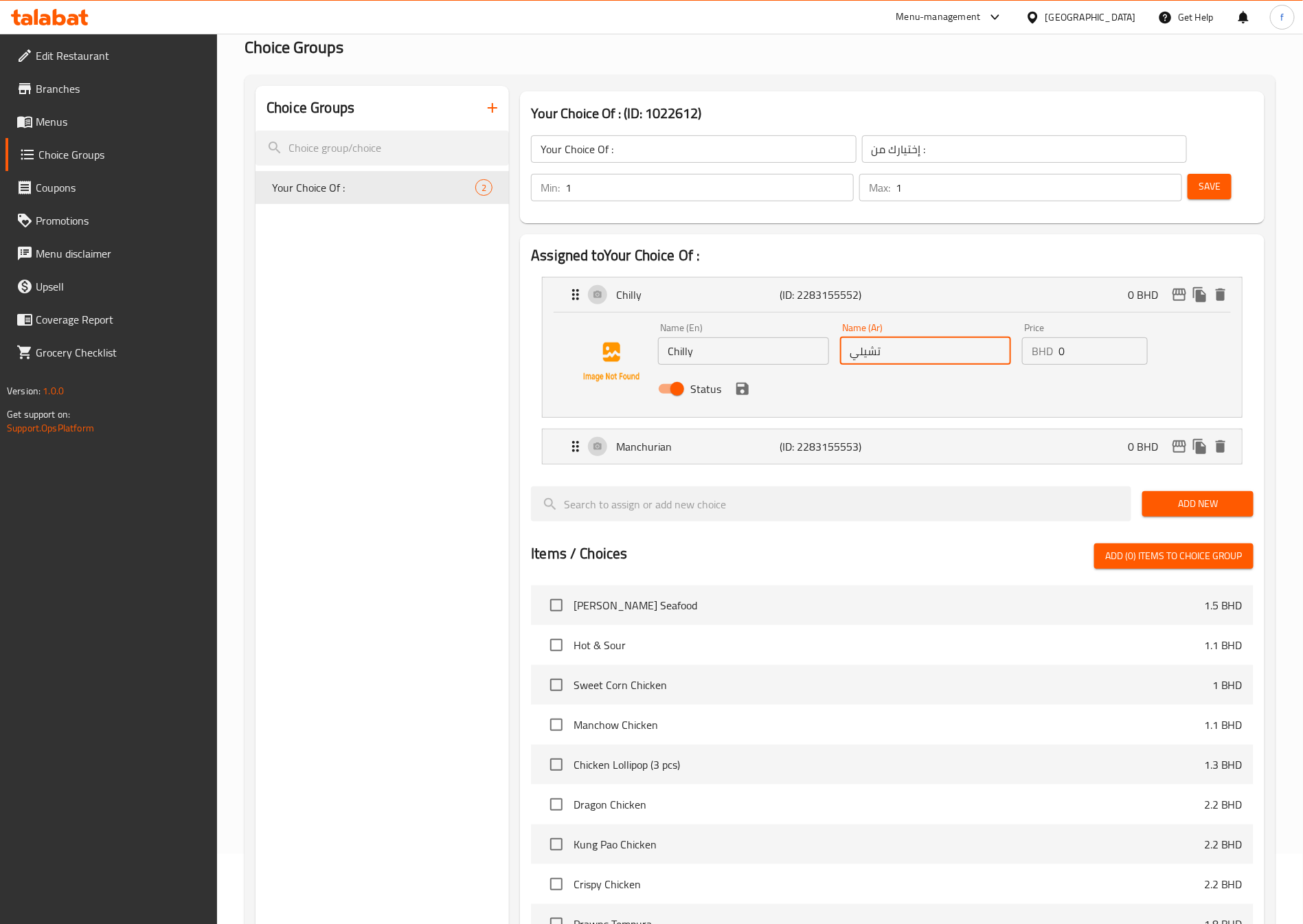
click at [748, 370] on div "Status" at bounding box center [926, 389] width 546 height 37
click at [744, 383] on icon "save" at bounding box center [742, 389] width 13 height 13
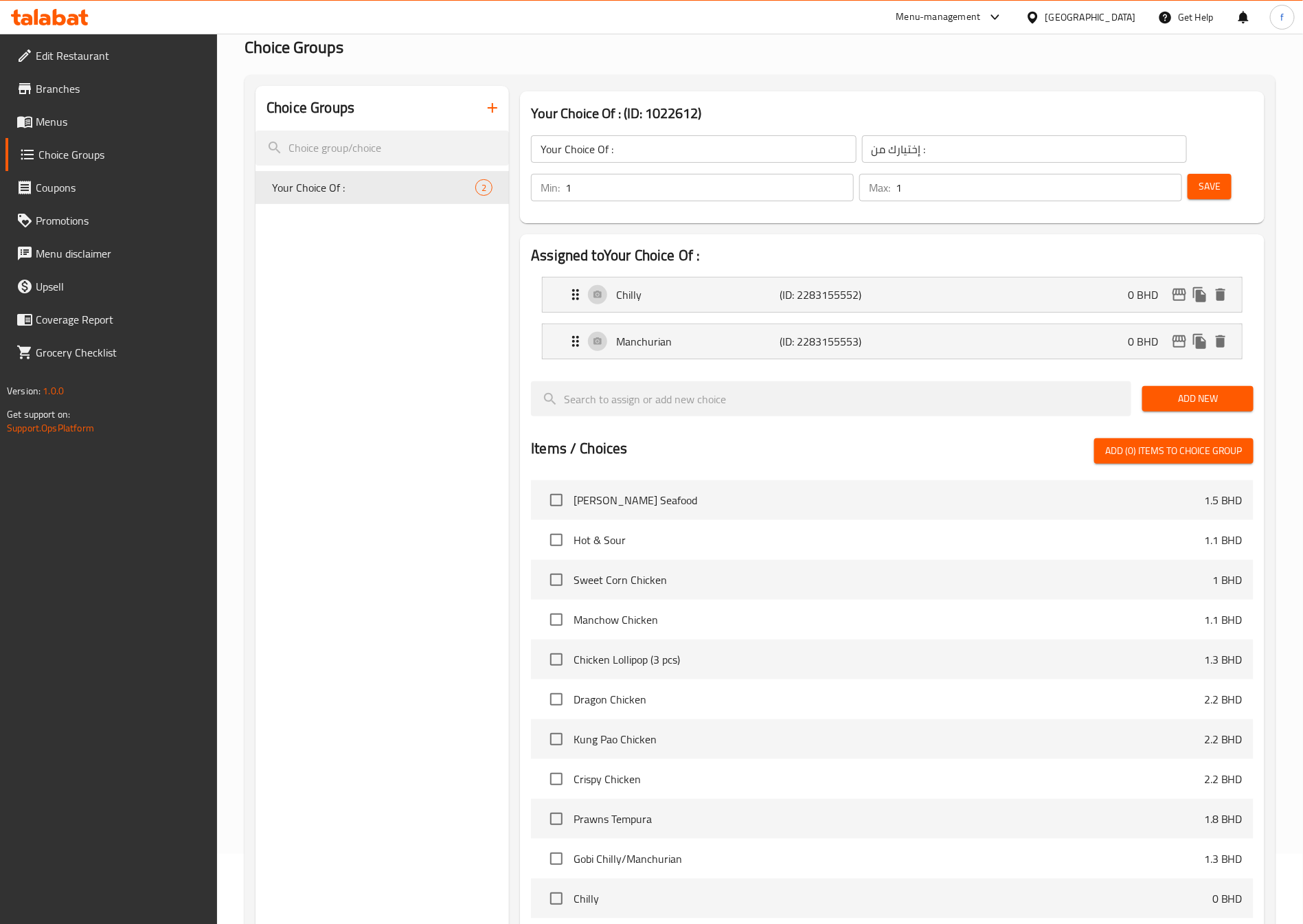
type input "تشيلي"
click at [942, 278] on div "Chilly (ID: 2283155552) 0 BHD" at bounding box center [896, 295] width 658 height 35
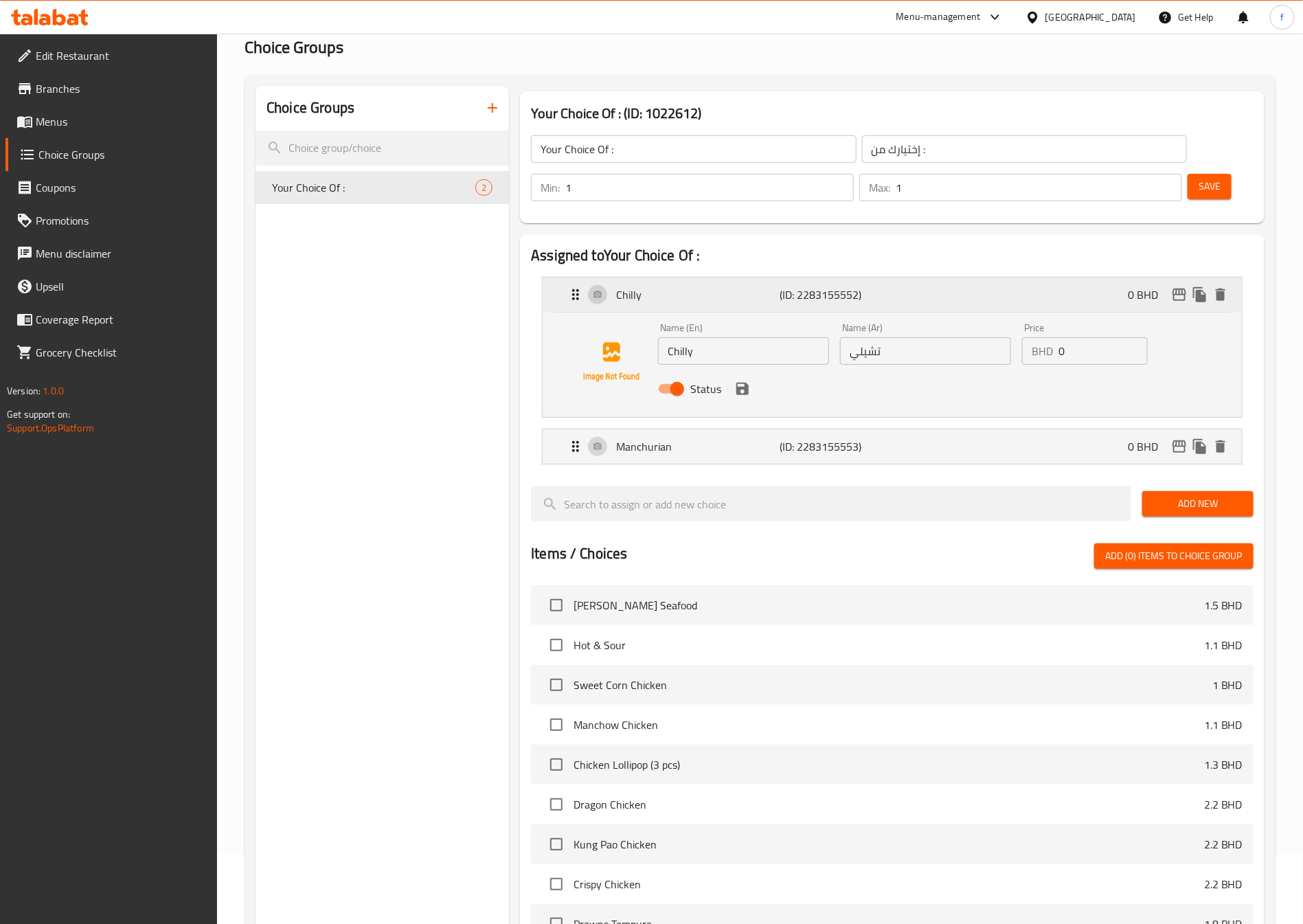
click at [965, 278] on div "Chilly (ID: 2283155552) 0 BHD" at bounding box center [896, 295] width 658 height 35
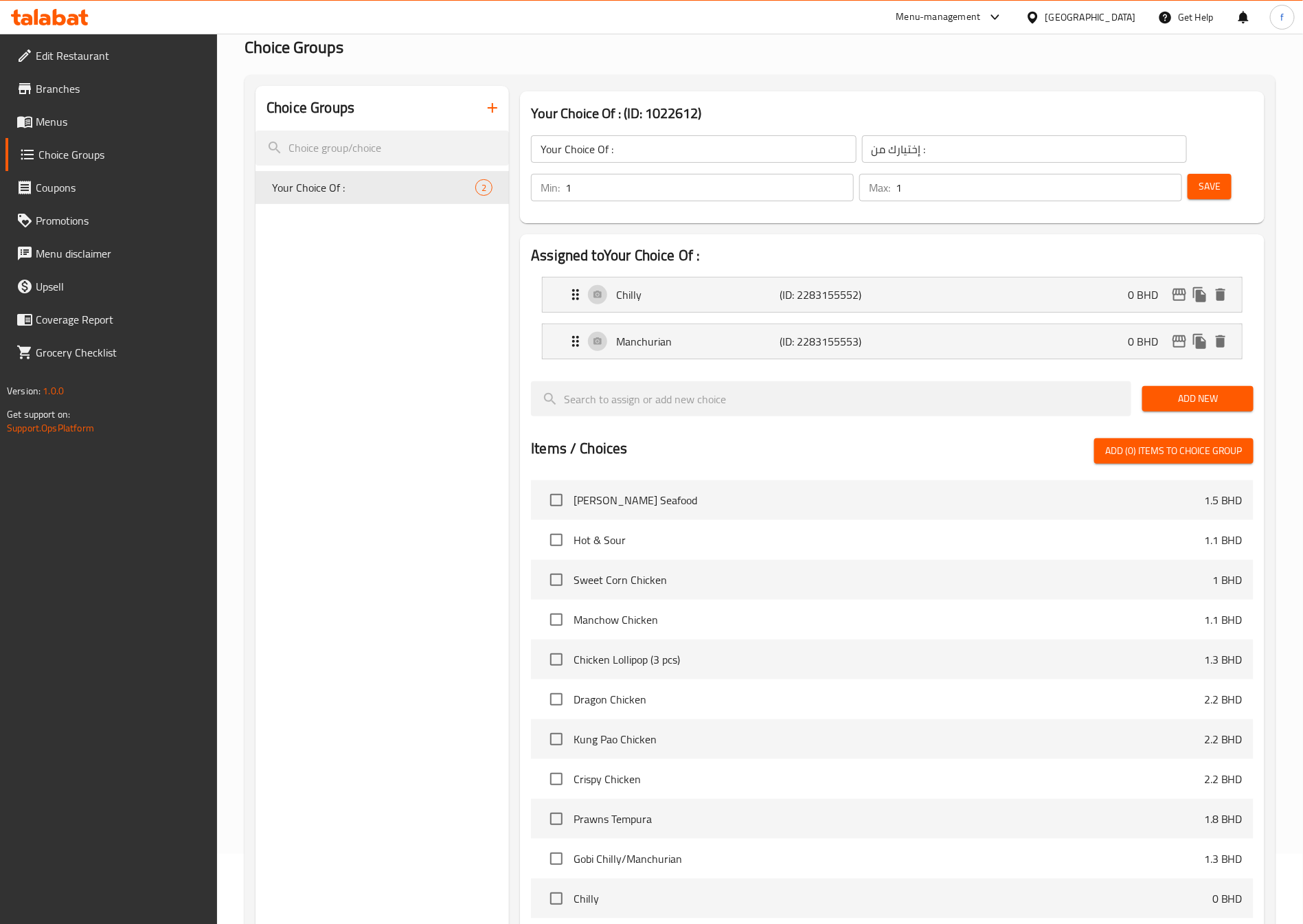
click at [1190, 174] on button "Save" at bounding box center [1209, 187] width 44 height 25
click at [86, 122] on span "Menus" at bounding box center [121, 122] width 171 height 17
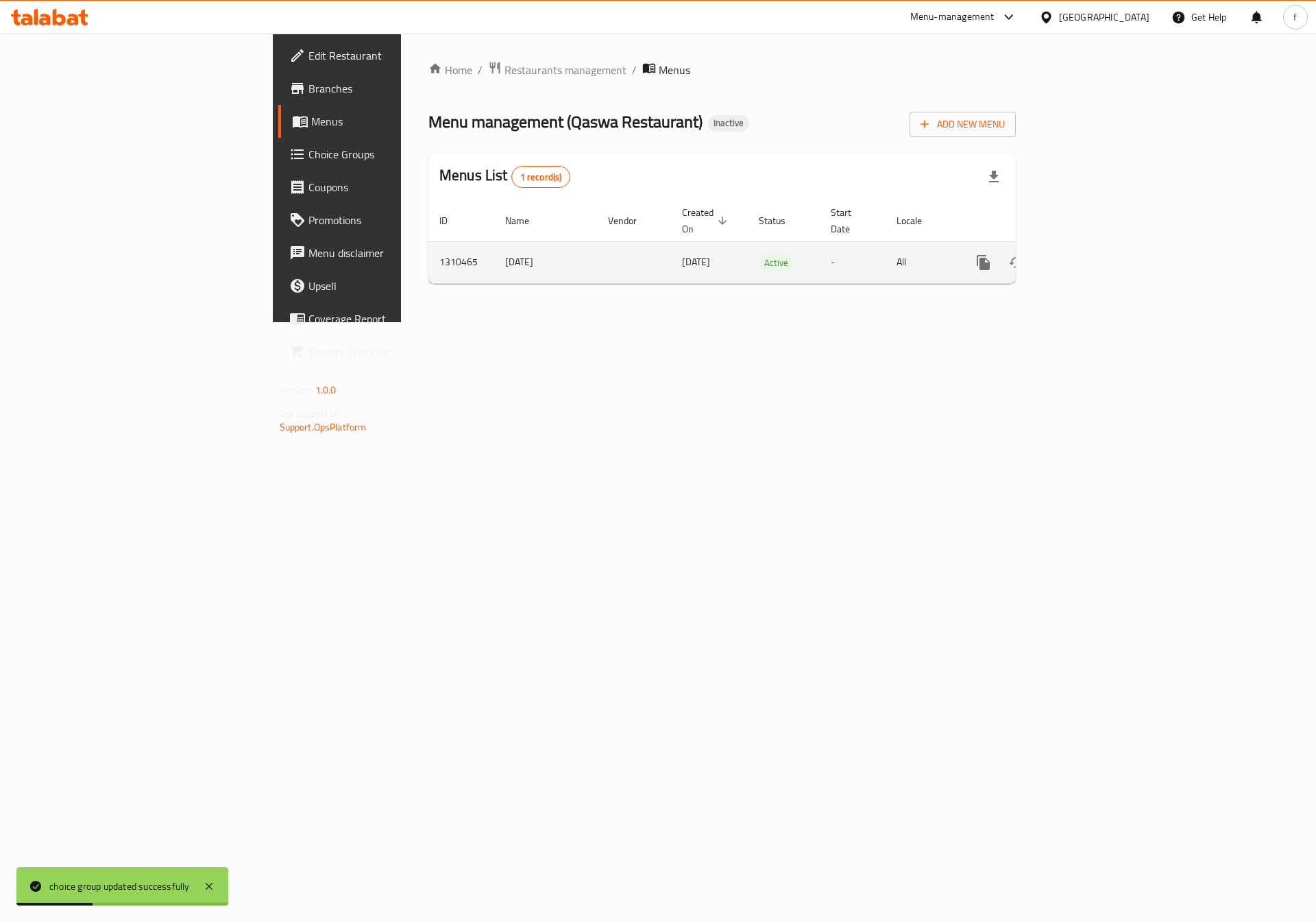
click at [1090, 255] on icon "enhanced table" at bounding box center [1083, 263] width 17 height 17
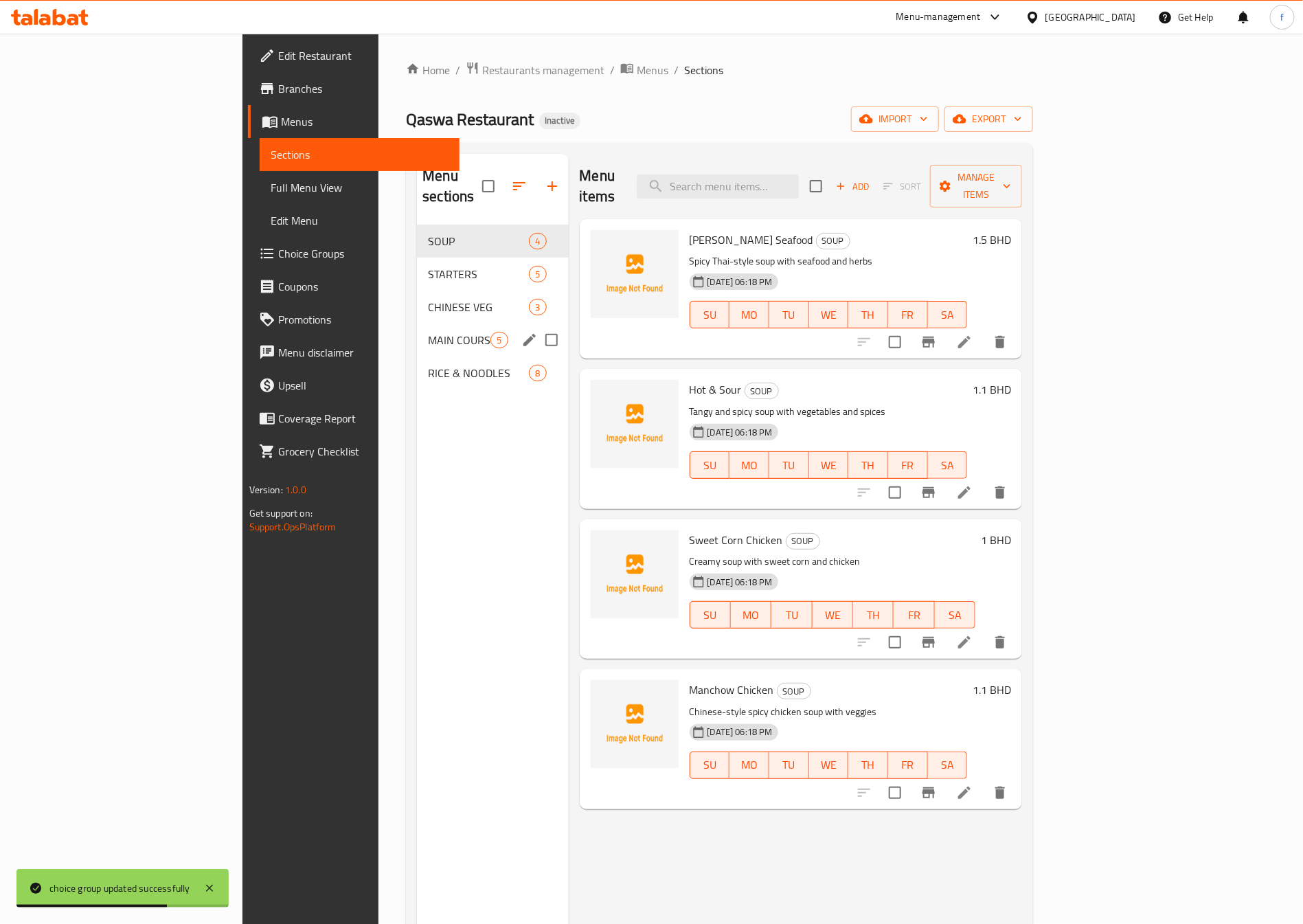
click at [417, 323] on div "MAIN COURSE 5" at bounding box center [492, 340] width 151 height 33
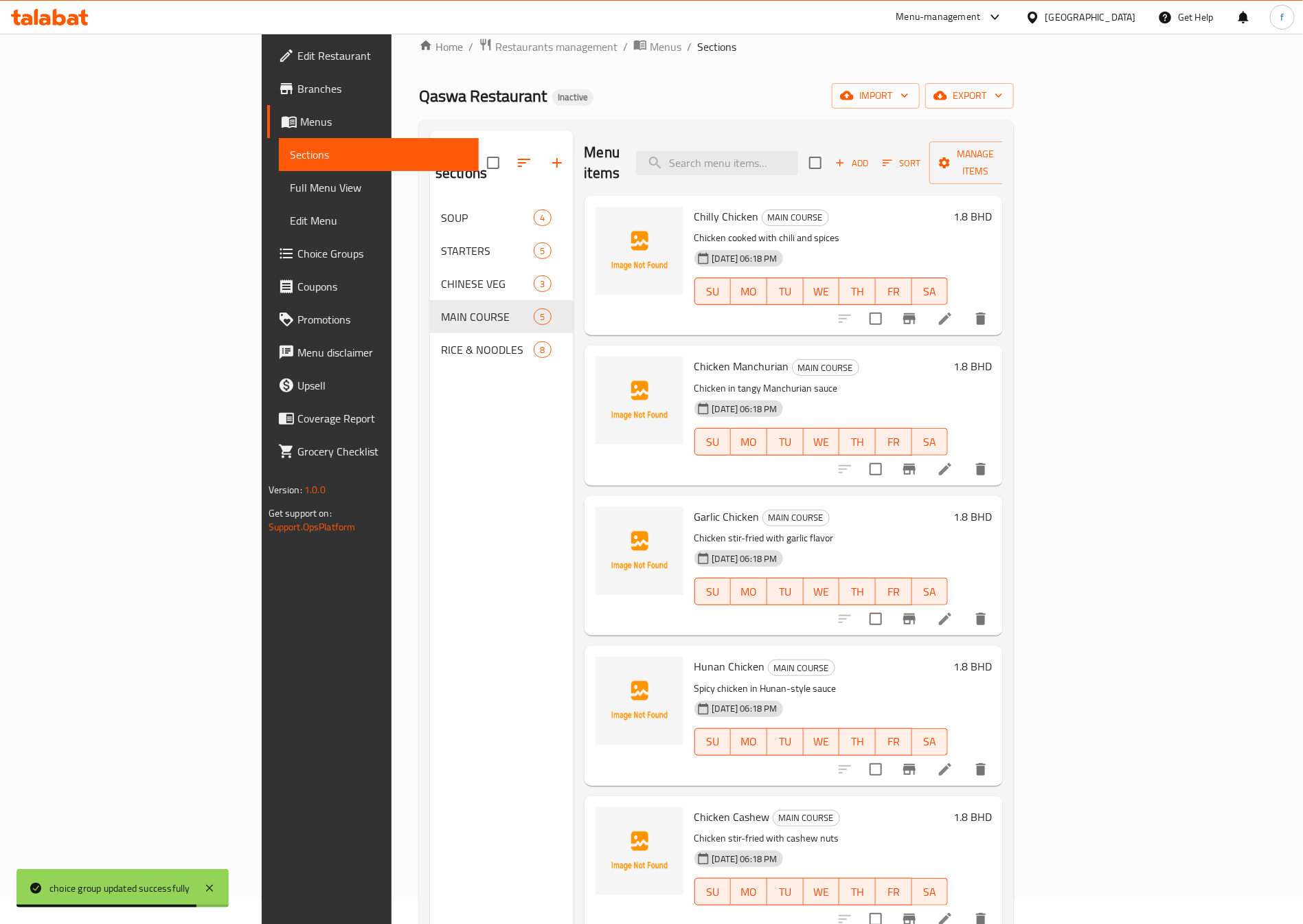
scroll to position [103, 0]
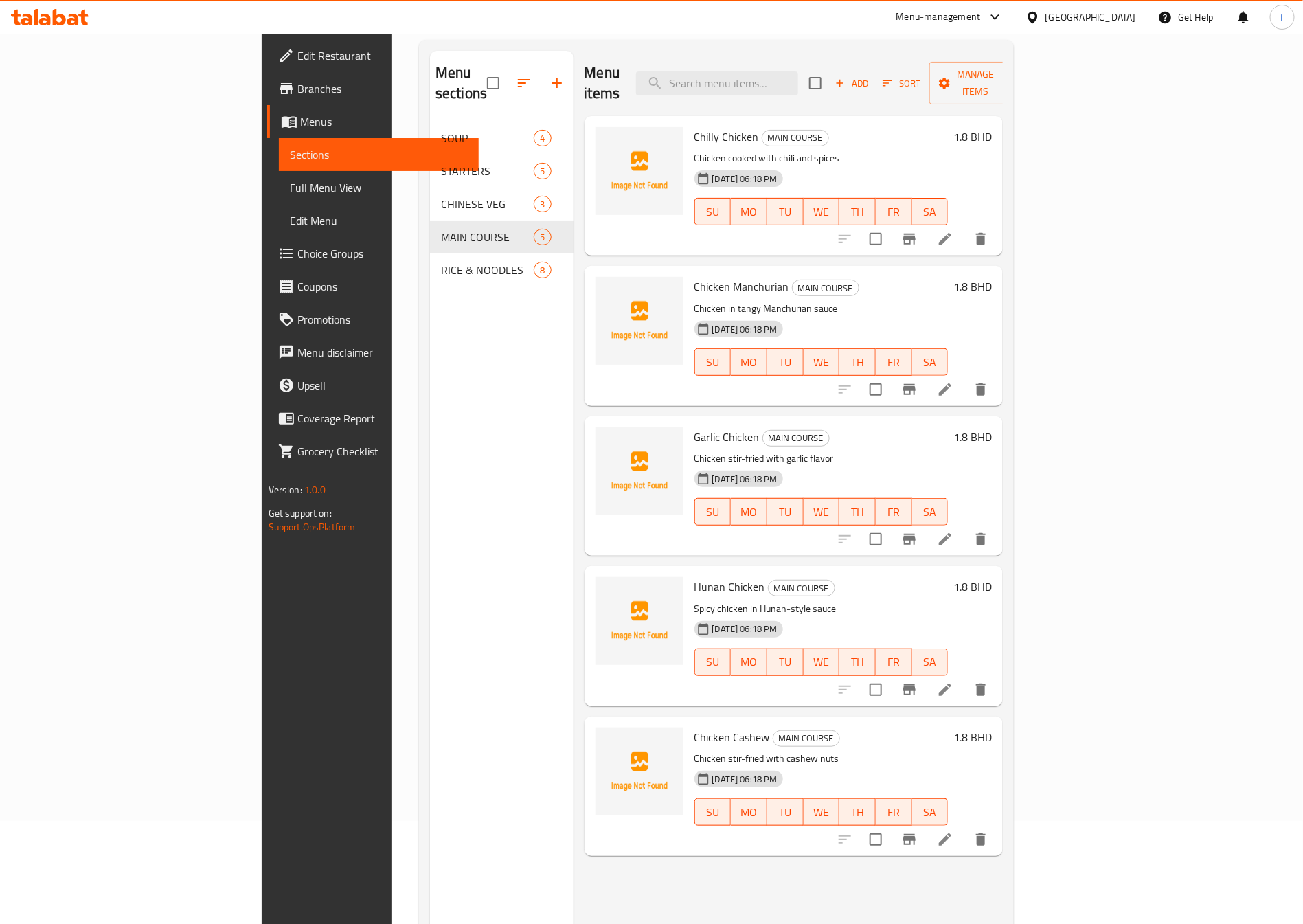
click at [964, 226] on li at bounding box center [946, 238] width 39 height 24
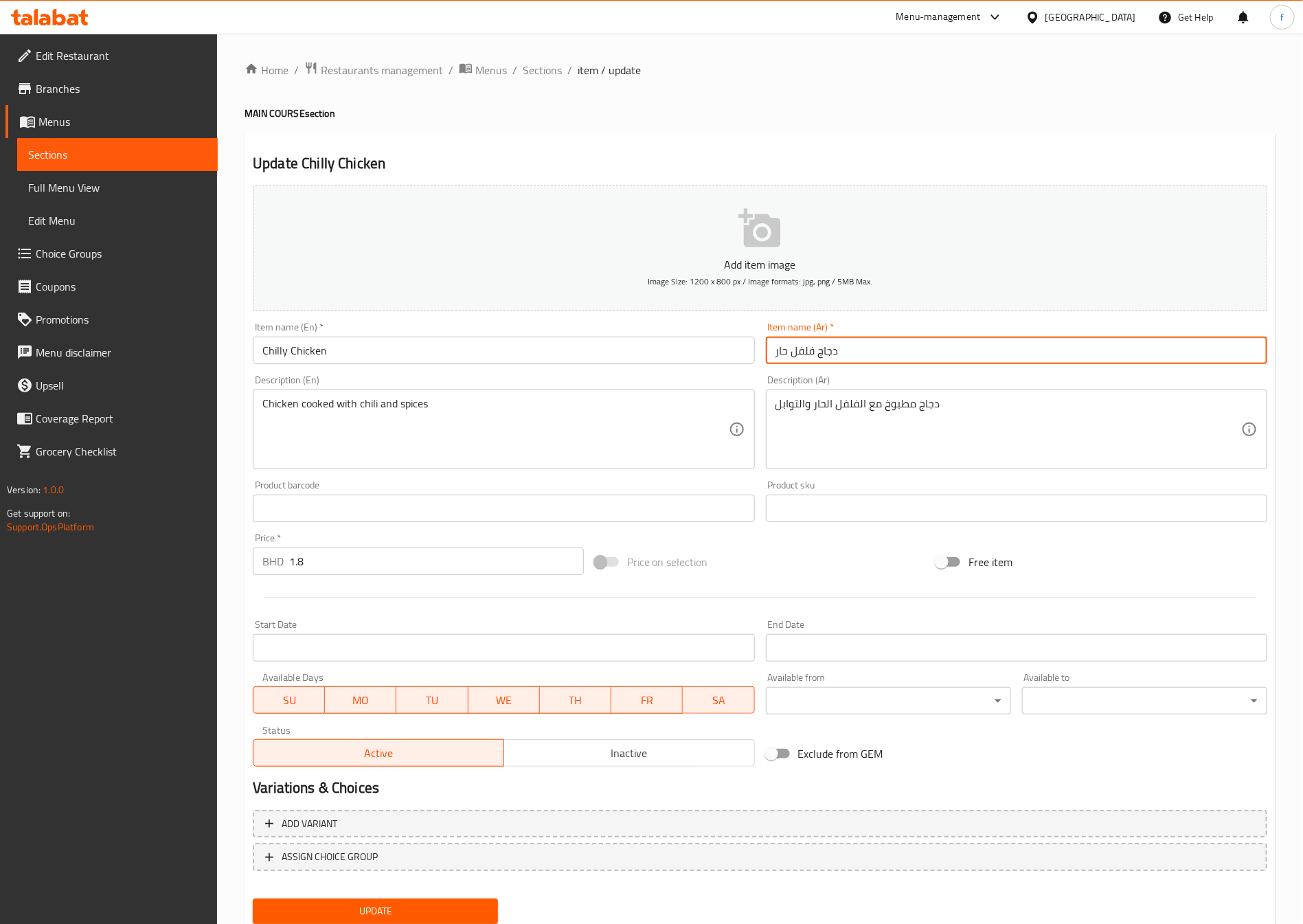
drag, startPoint x: 769, startPoint y: 345, endPoint x: 814, endPoint y: 353, distance: 45.7
click at [814, 353] on input "دجاج فلفل حار" at bounding box center [1017, 351] width 502 height 28
type input "دجاج تشيلي"
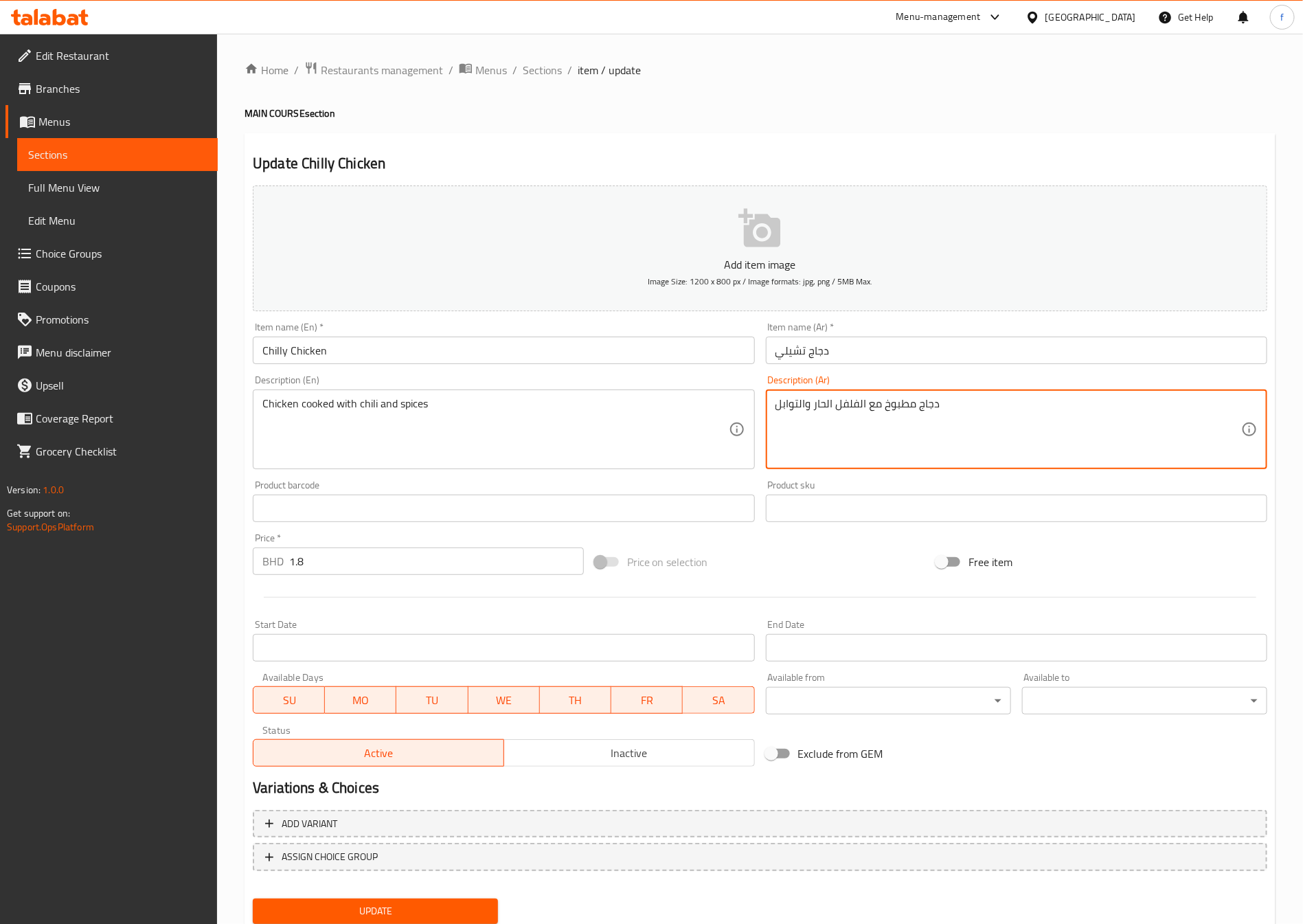
drag, startPoint x: 812, startPoint y: 405, endPoint x: 834, endPoint y: 405, distance: 22.0
click at [834, 405] on textarea "دجاج مطبوخ مع الفلفل الحار والتوابل" at bounding box center [1008, 429] width 466 height 65
drag, startPoint x: 814, startPoint y: 405, endPoint x: 866, endPoint y: 404, distance: 52.0
click at [866, 404] on textarea "دجاج مطبوخ مع الفلفل الحار والتوابل" at bounding box center [1008, 429] width 466 height 65
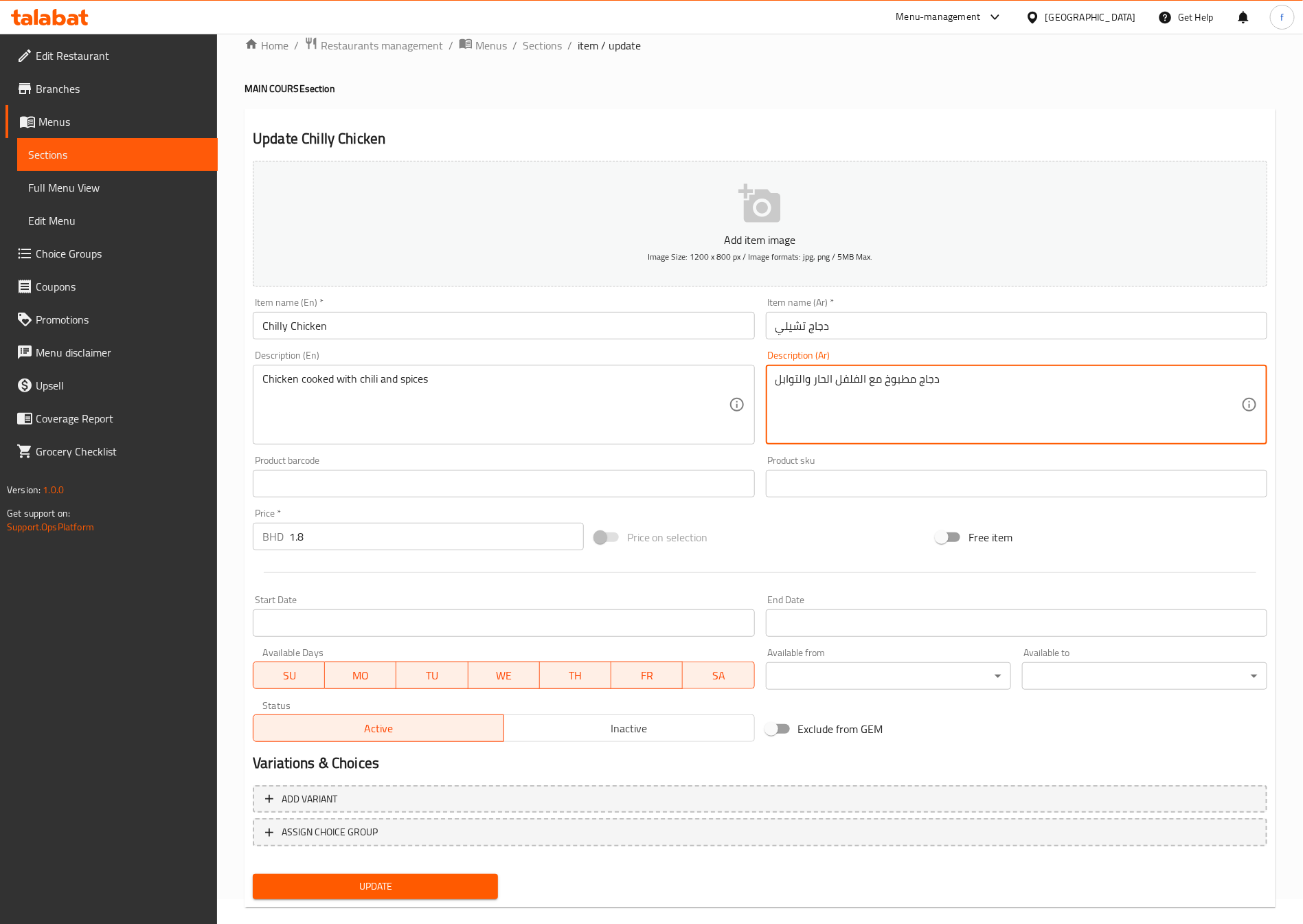
scroll to position [46, 0]
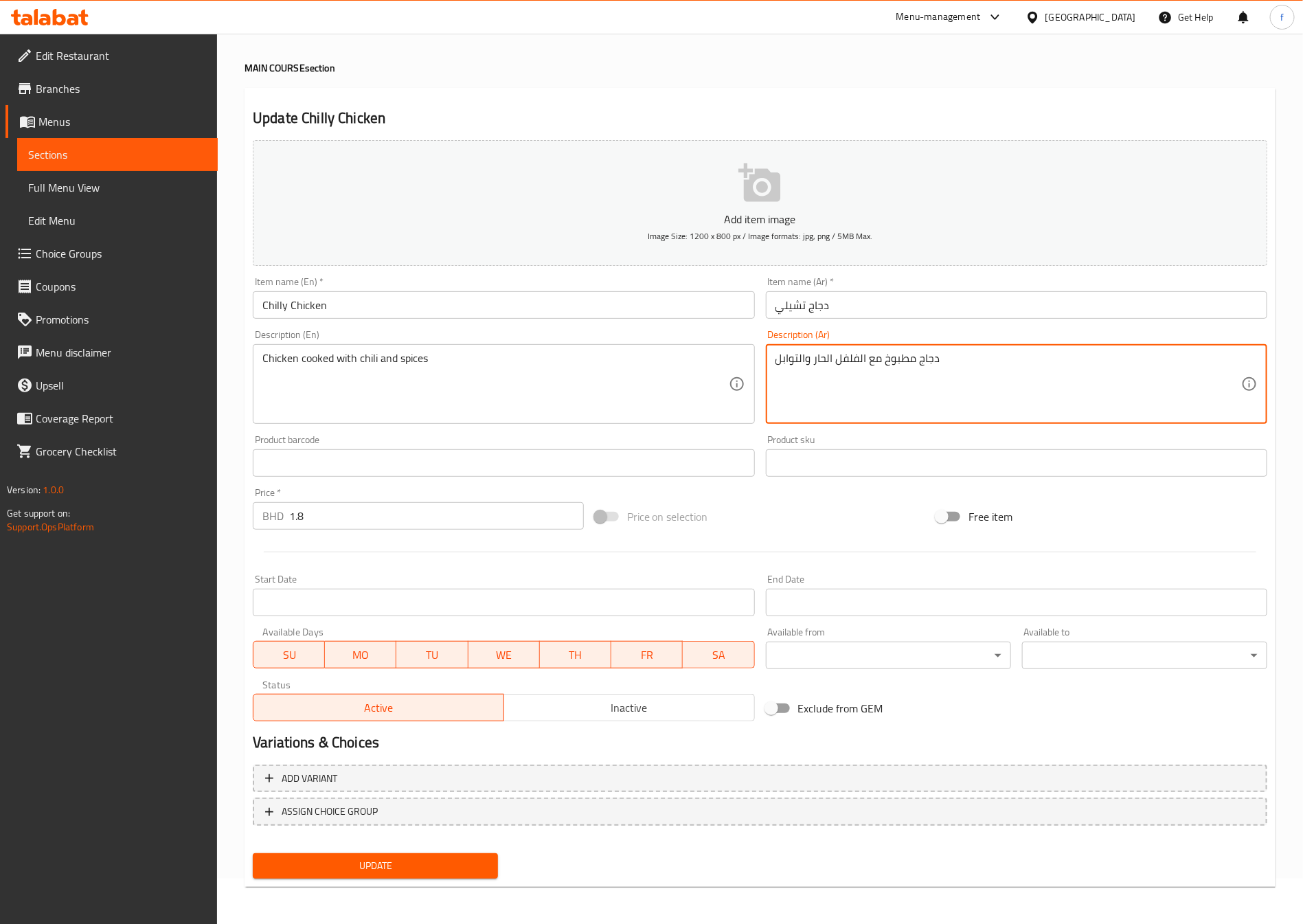
click at [429, 858] on span "Update" at bounding box center [375, 866] width 223 height 17
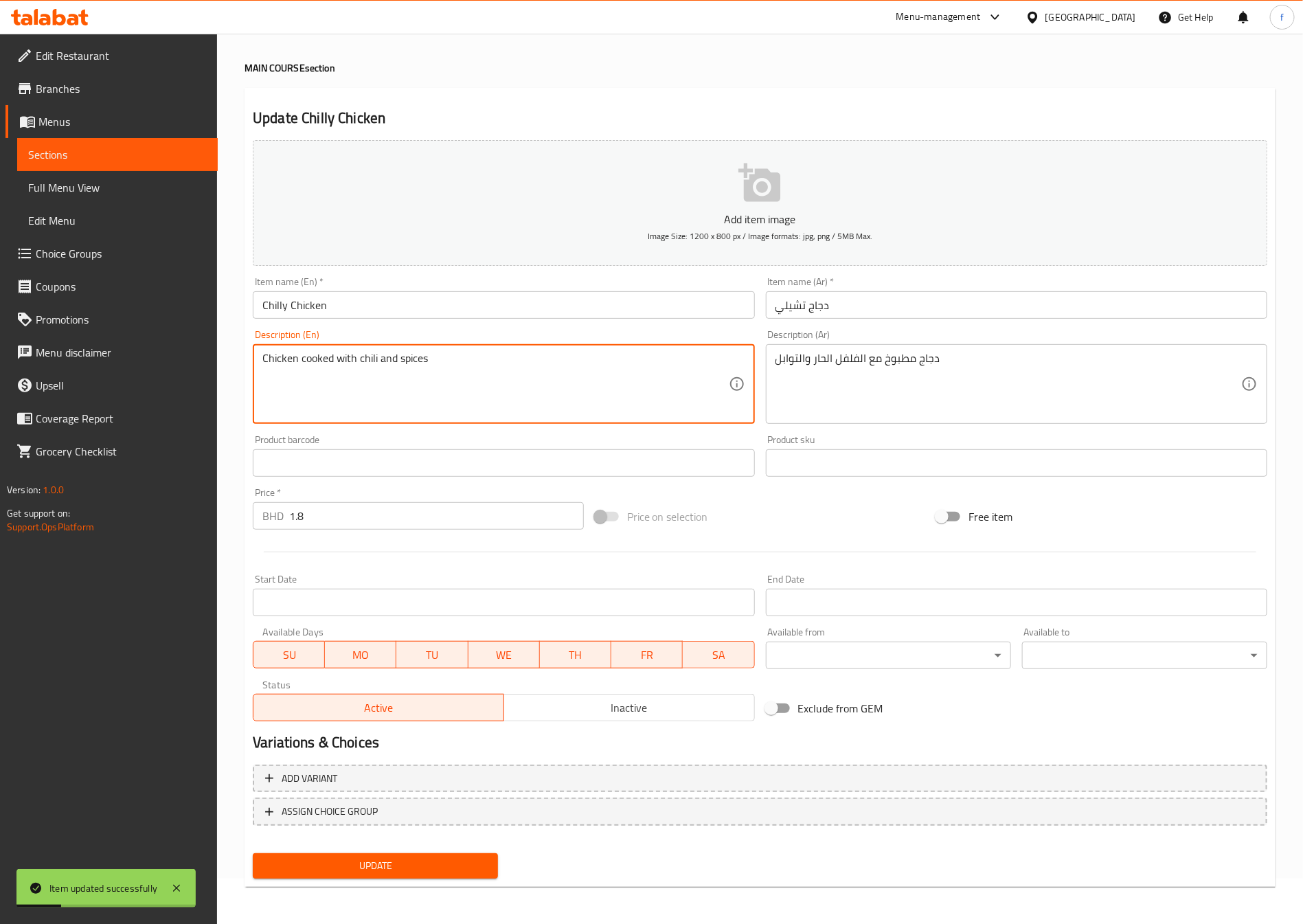
drag, startPoint x: 356, startPoint y: 362, endPoint x: 366, endPoint y: 362, distance: 10.0
click at [366, 362] on textarea "Chicken cooked with chili and spices" at bounding box center [496, 383] width 466 height 65
drag, startPoint x: 359, startPoint y: 359, endPoint x: 376, endPoint y: 359, distance: 17.0
click at [376, 359] on textarea "Chicken cooked with chili and spices" at bounding box center [496, 383] width 466 height 65
click at [426, 416] on textarea "Chicken cooked with chili and spices" at bounding box center [496, 383] width 466 height 65
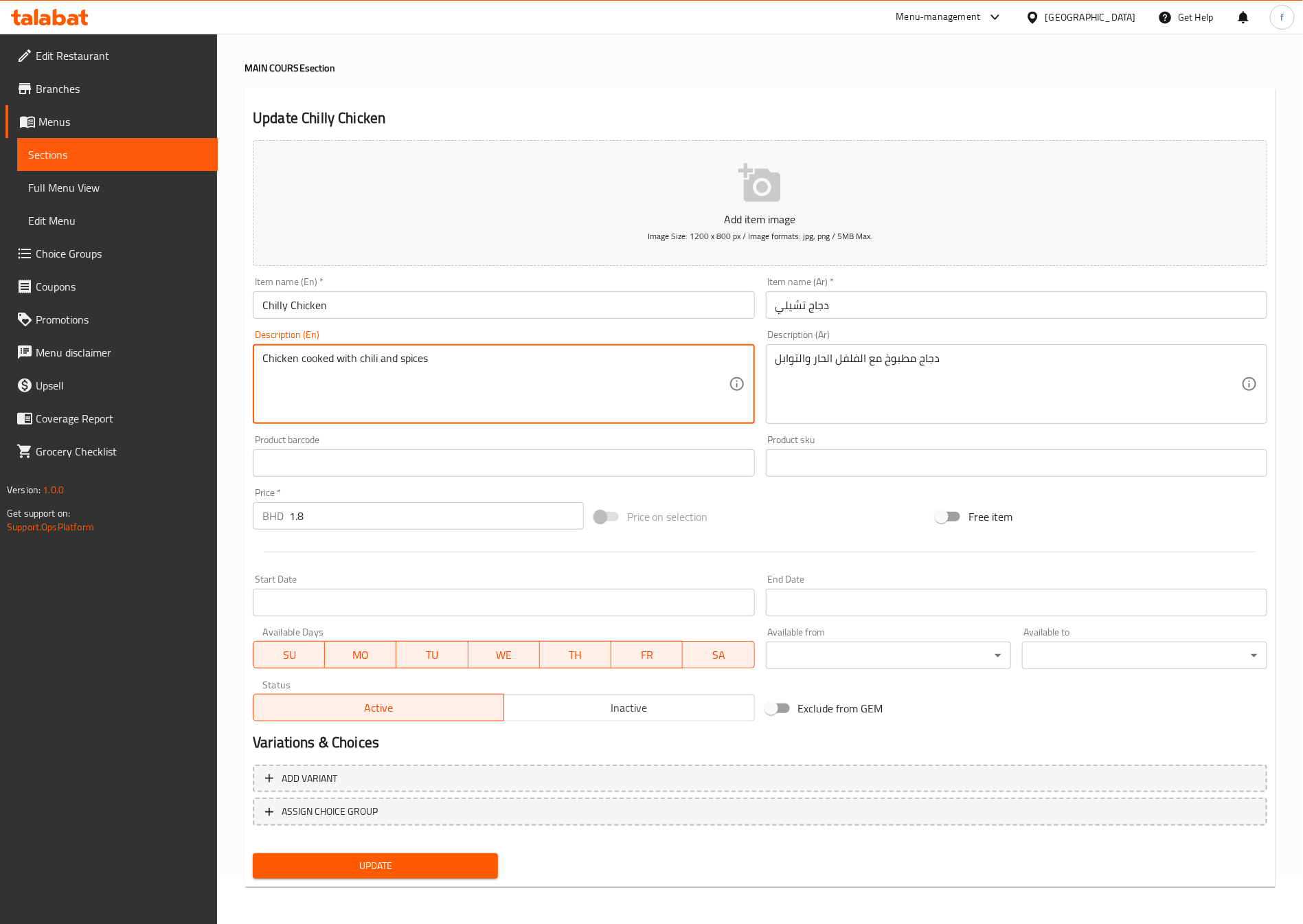
click at [415, 866] on span "Update" at bounding box center [375, 866] width 223 height 17
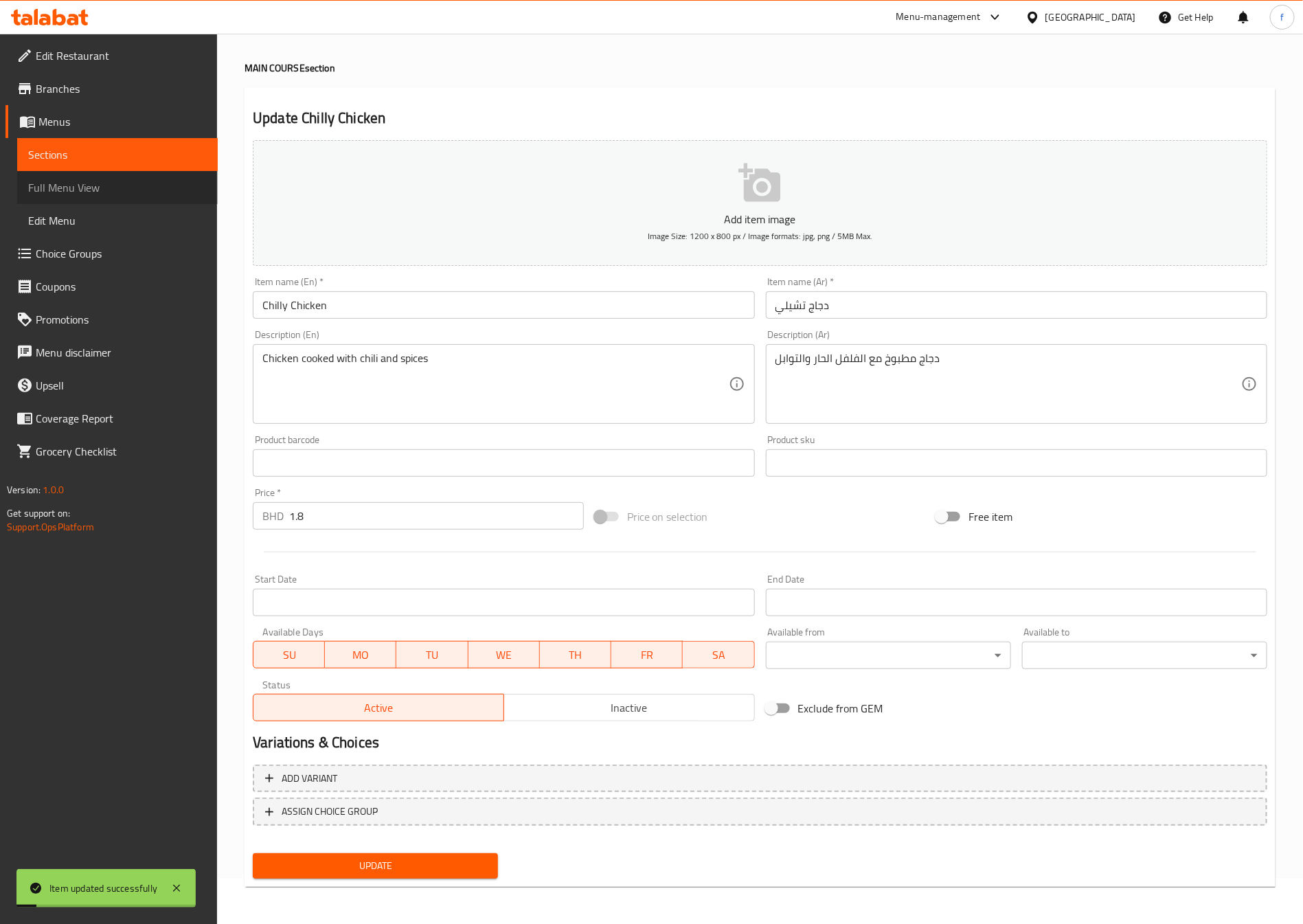
click at [122, 188] on span "Full Menu View" at bounding box center [117, 188] width 178 height 17
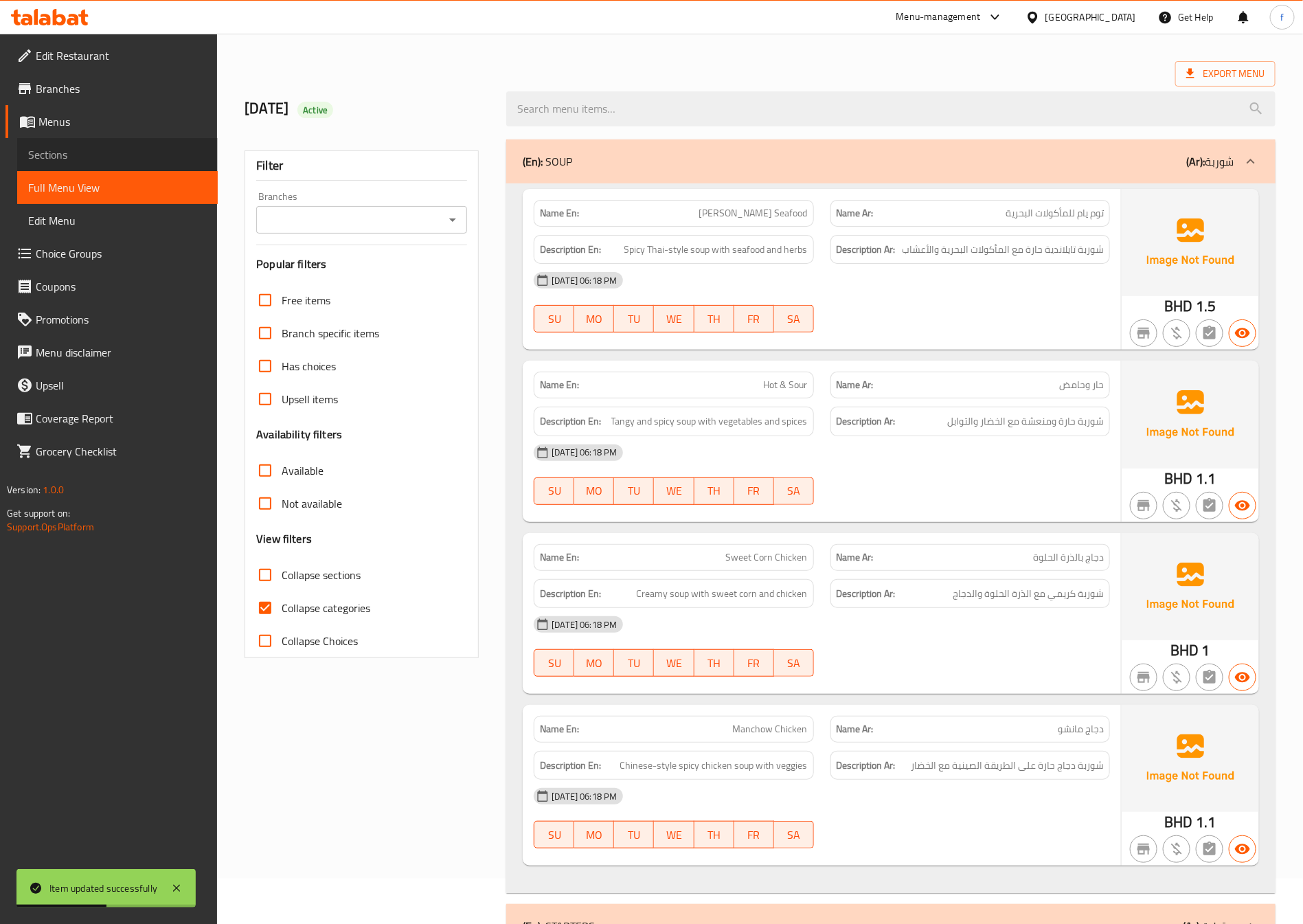
click at [75, 144] on link "Sections" at bounding box center [117, 154] width 201 height 33
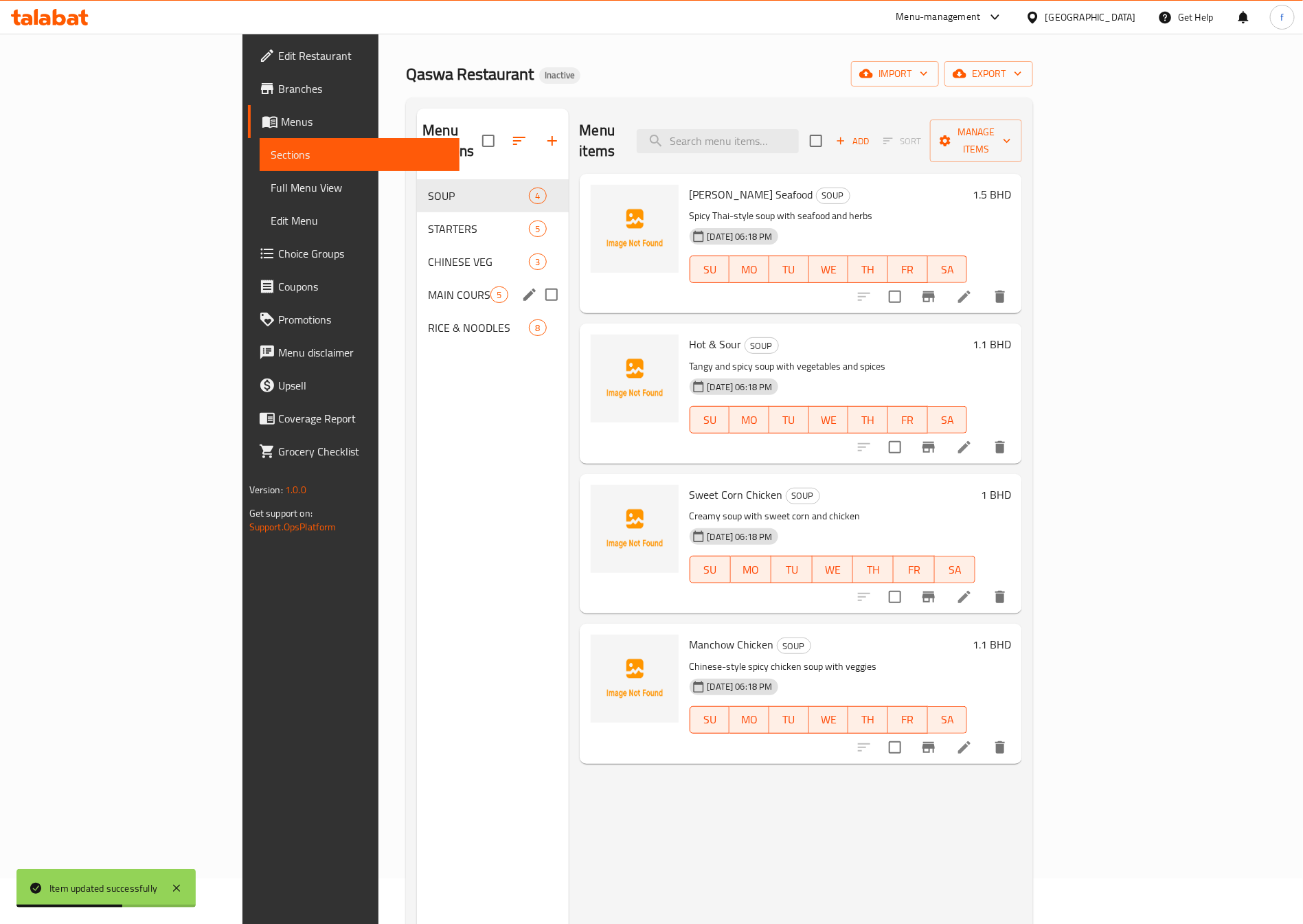
click at [428, 286] on span "MAIN COURSE" at bounding box center [459, 295] width 62 height 17
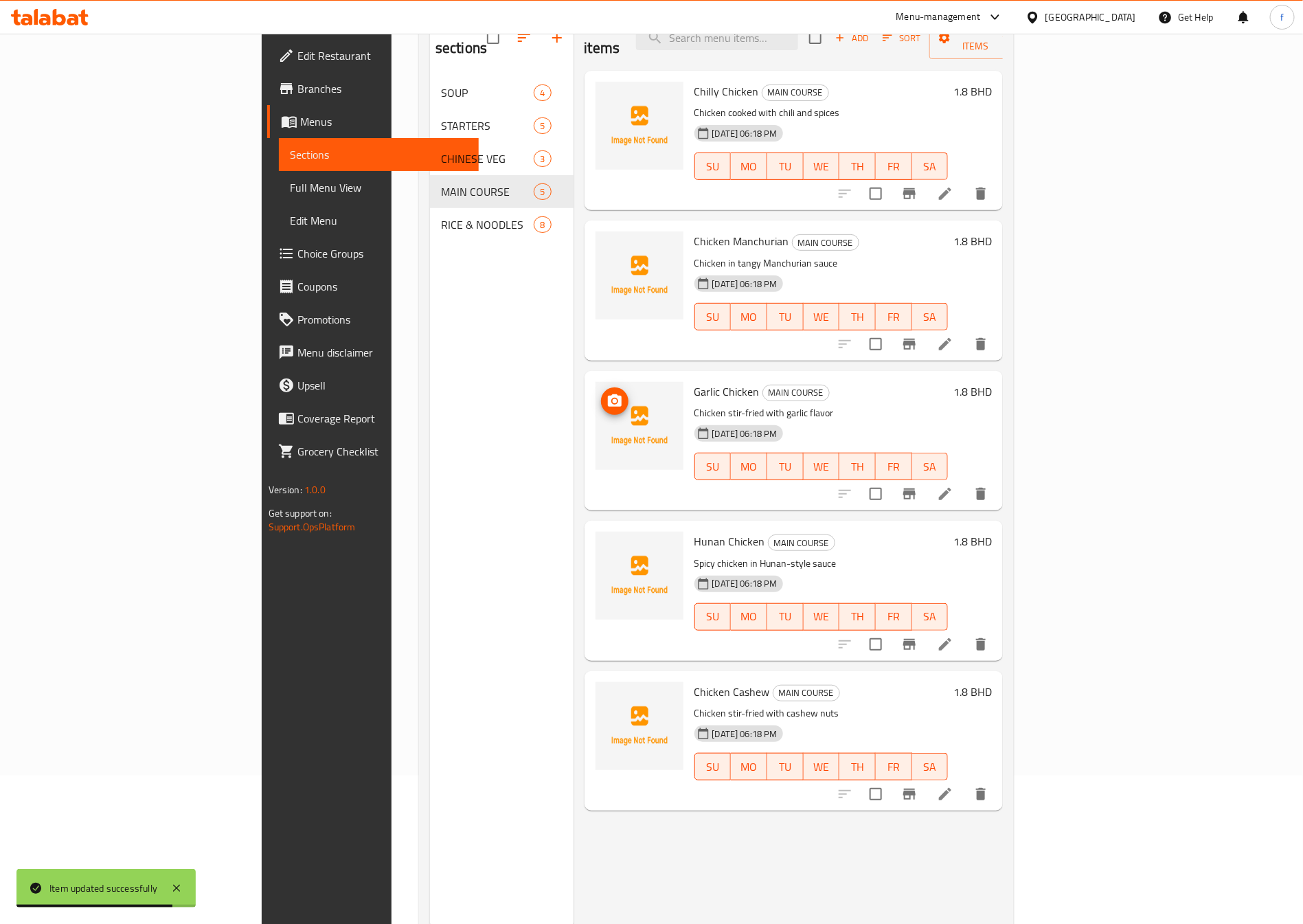
scroll to position [193, 0]
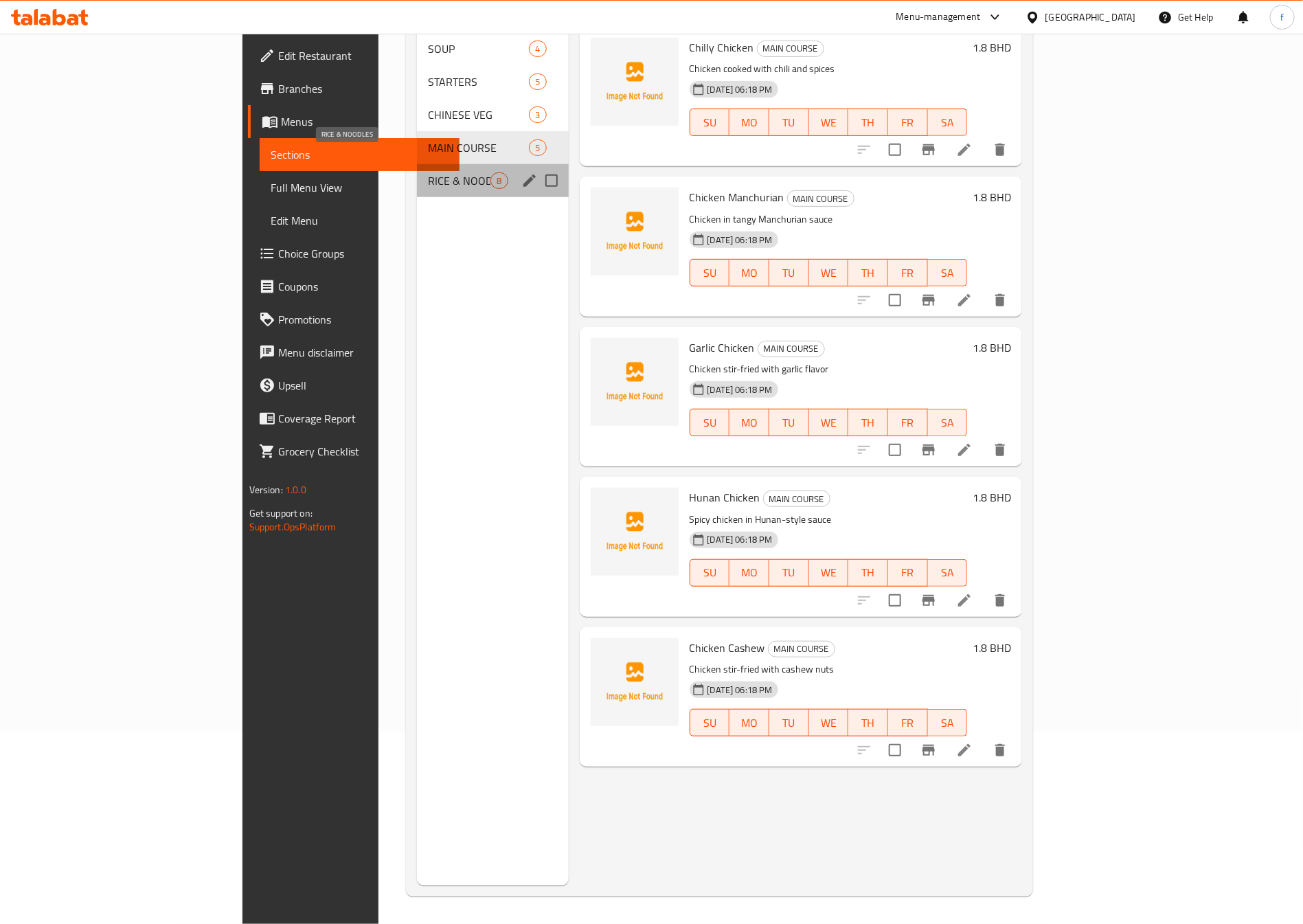
click at [428, 172] on span "RICE & NOODLES" at bounding box center [459, 181] width 62 height 17
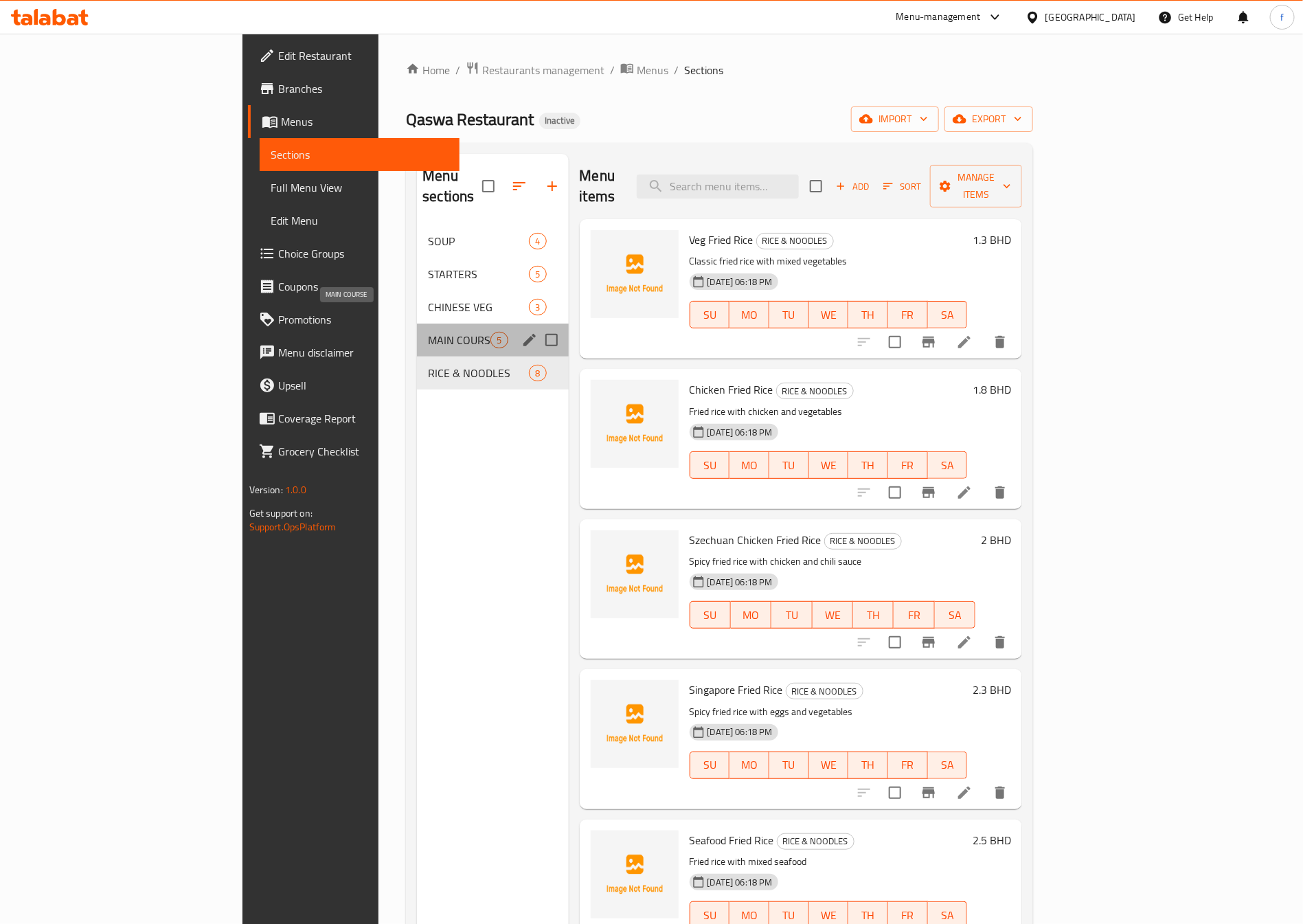
click at [428, 332] on span "MAIN COURSE" at bounding box center [459, 340] width 62 height 17
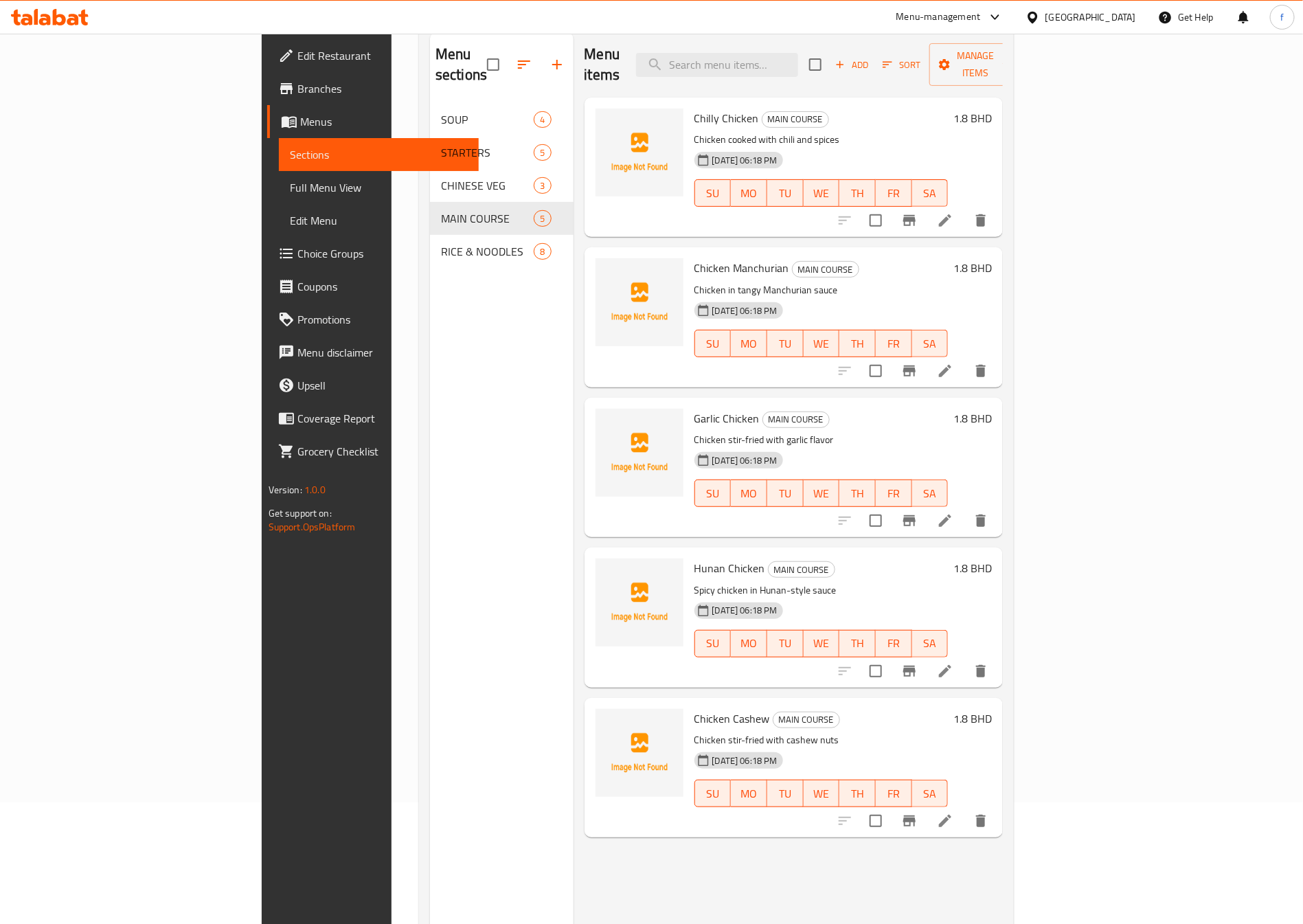
scroll to position [90, 0]
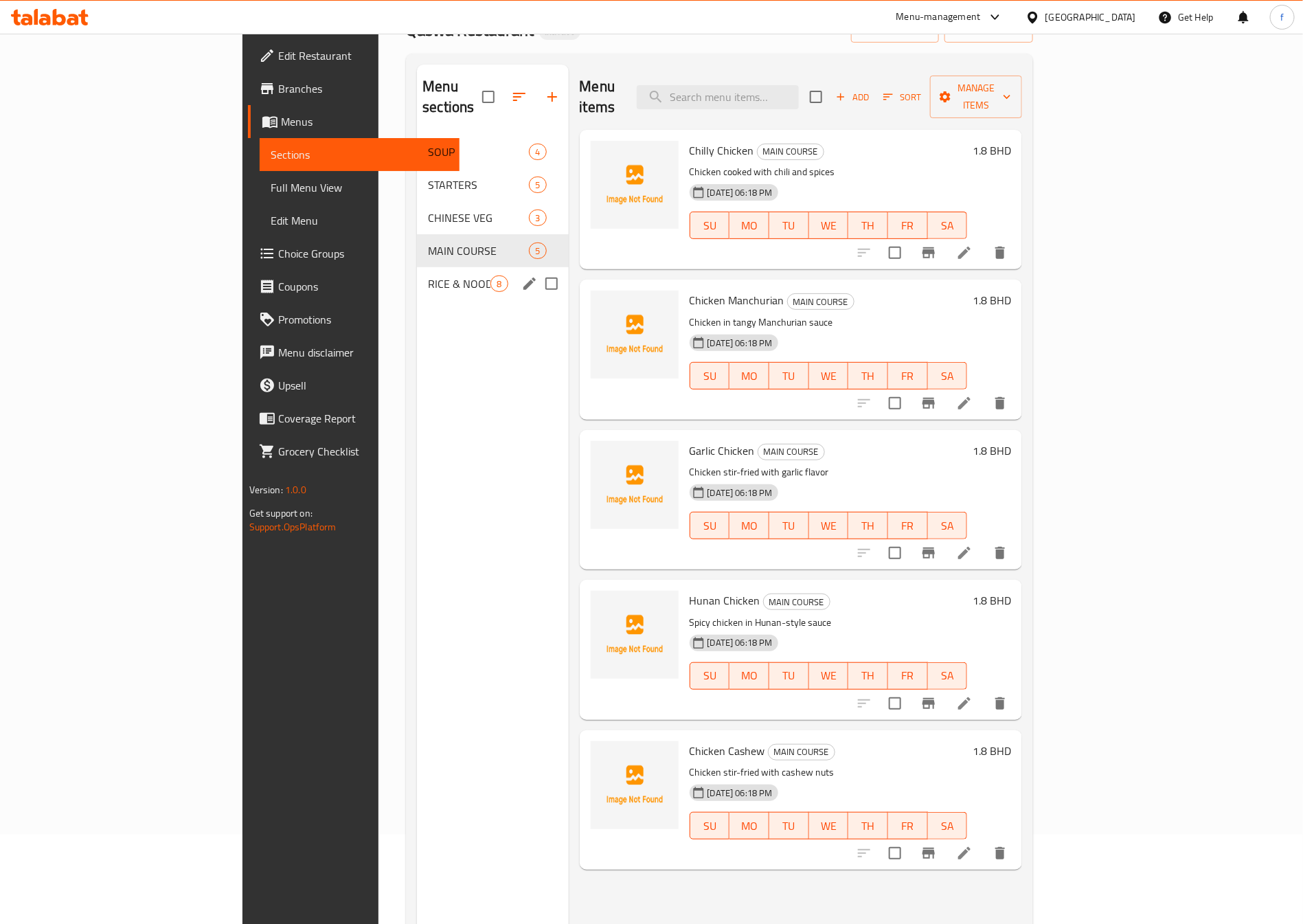
click at [428, 275] on span "RICE & NOODLES" at bounding box center [459, 284] width 62 height 17
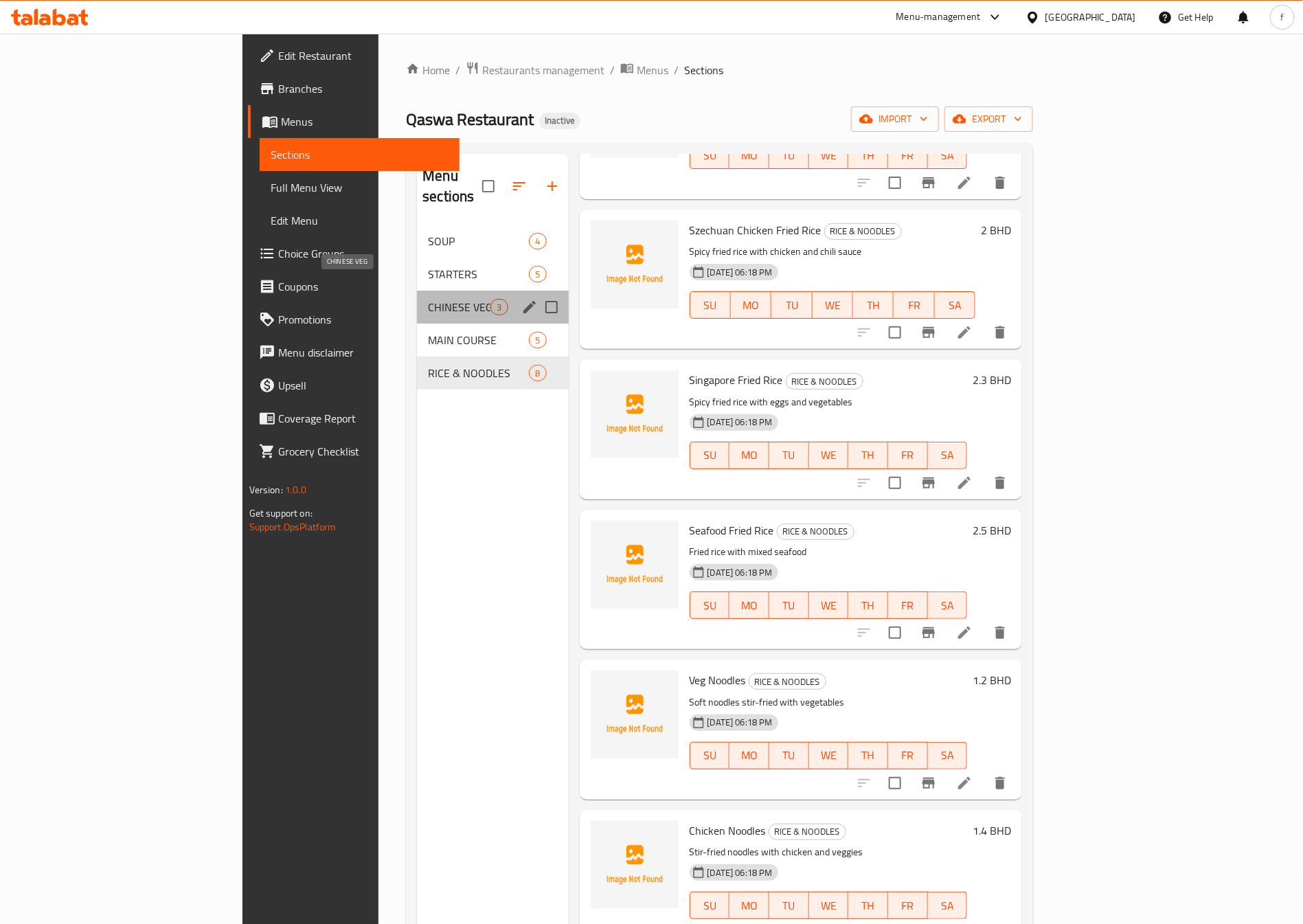
click at [428, 299] on span "CHINESE VEG" at bounding box center [459, 307] width 62 height 17
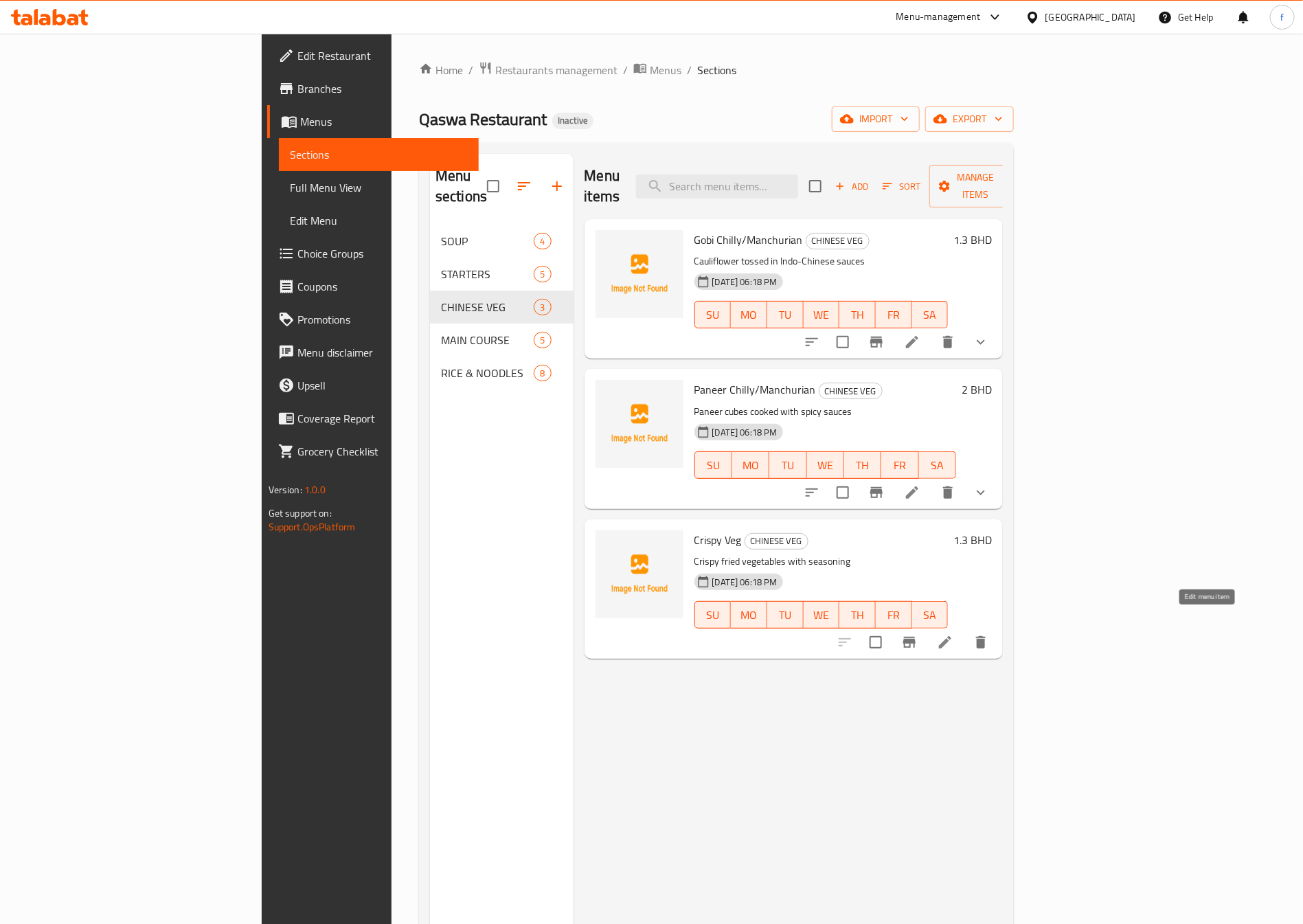
click at [953, 634] on icon at bounding box center [946, 643] width 17 height 17
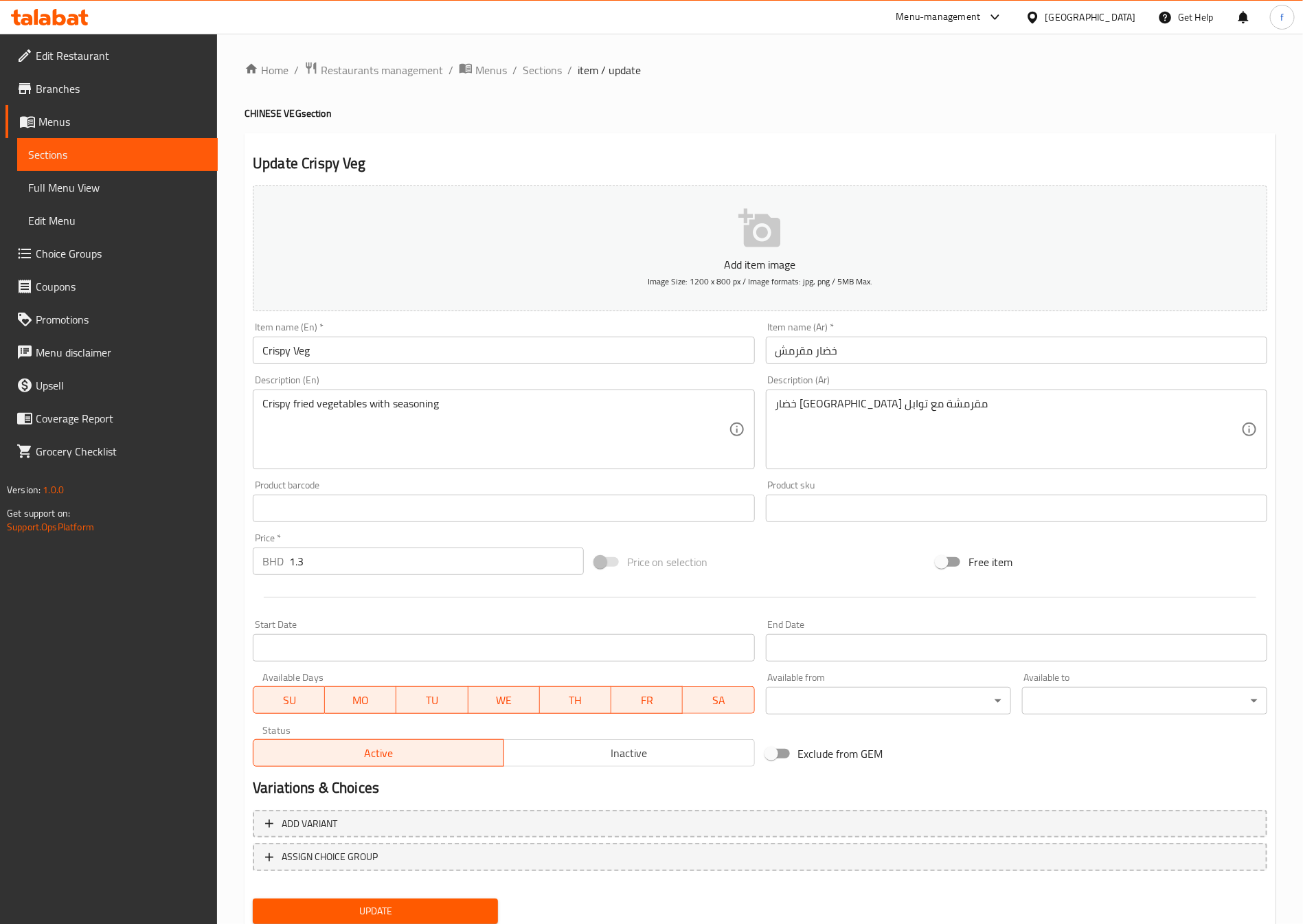
click at [801, 353] on input "خضار مقرمش" at bounding box center [1017, 351] width 502 height 28
click at [775, 359] on input "خضار مقرمش" at bounding box center [1017, 351] width 502 height 28
click at [289, 353] on input "Crispy Veg" at bounding box center [503, 351] width 502 height 28
click at [263, 352] on input "Crispy Veg" at bounding box center [503, 351] width 502 height 28
drag, startPoint x: 263, startPoint y: 352, endPoint x: 278, endPoint y: 352, distance: 15.0
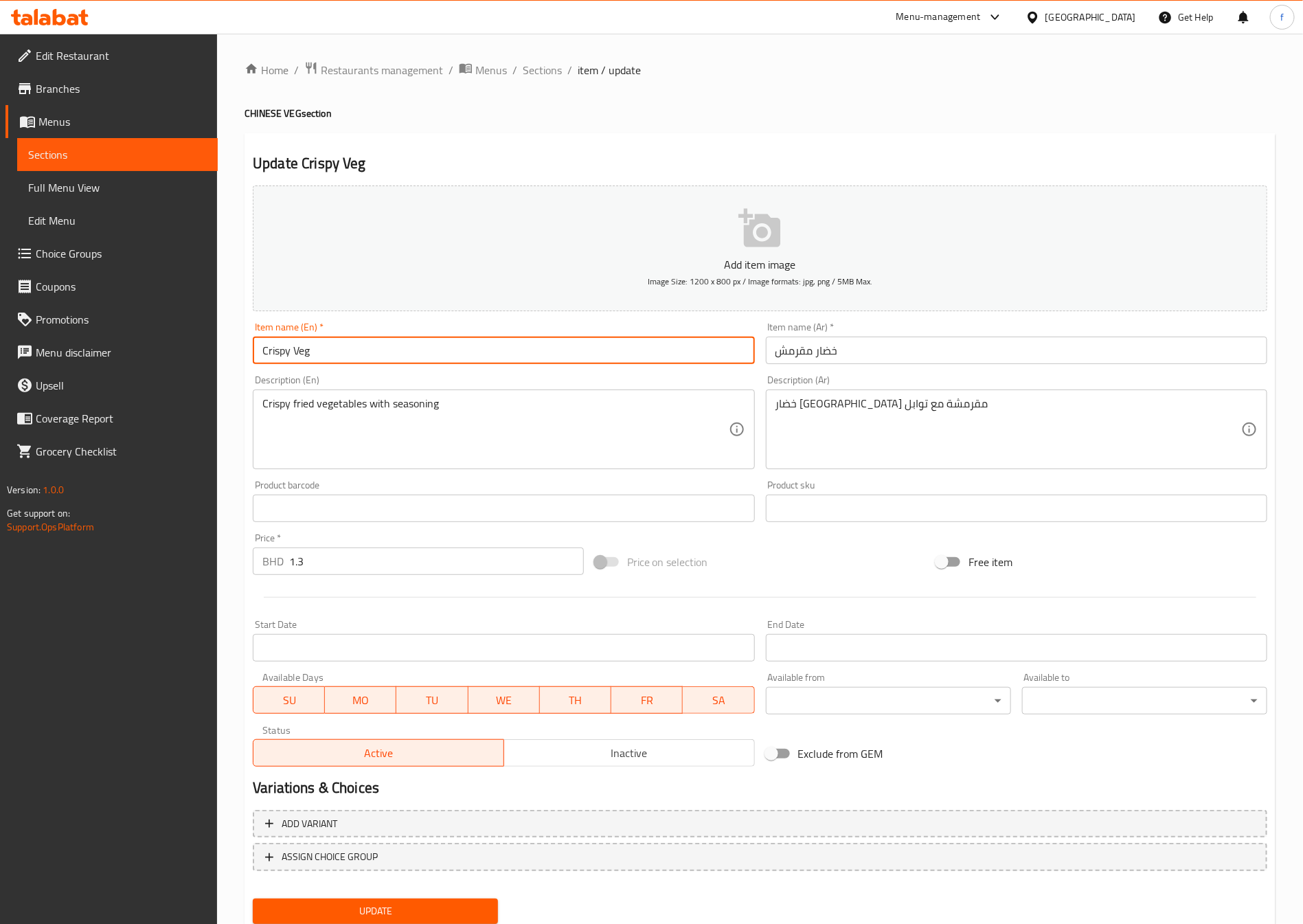
click at [278, 352] on input "Crispy Veg" at bounding box center [503, 351] width 502 height 28
click at [370, 362] on input "Crispy Veg" at bounding box center [503, 351] width 502 height 28
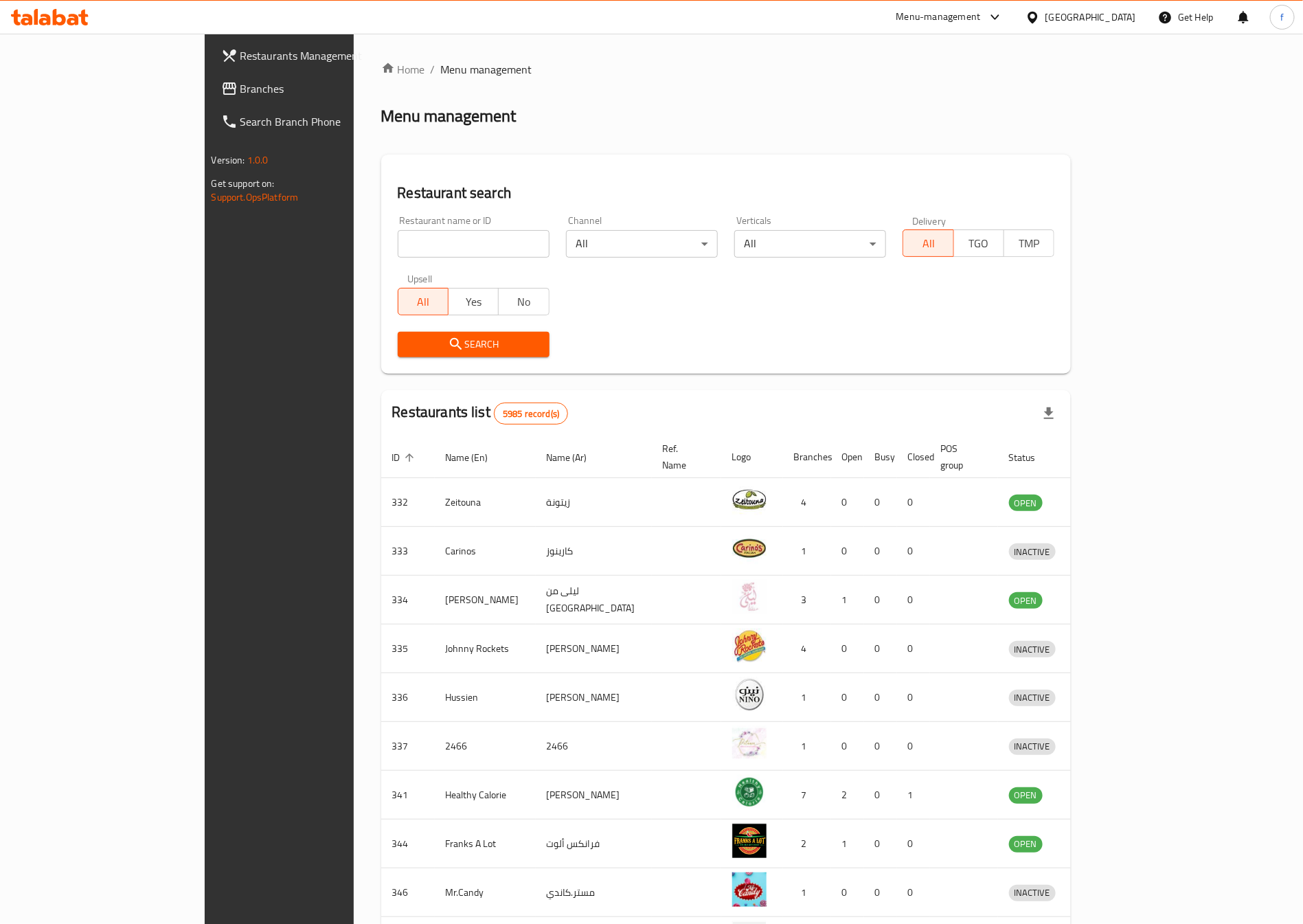
click at [241, 93] on span "Branches" at bounding box center [326, 89] width 171 height 17
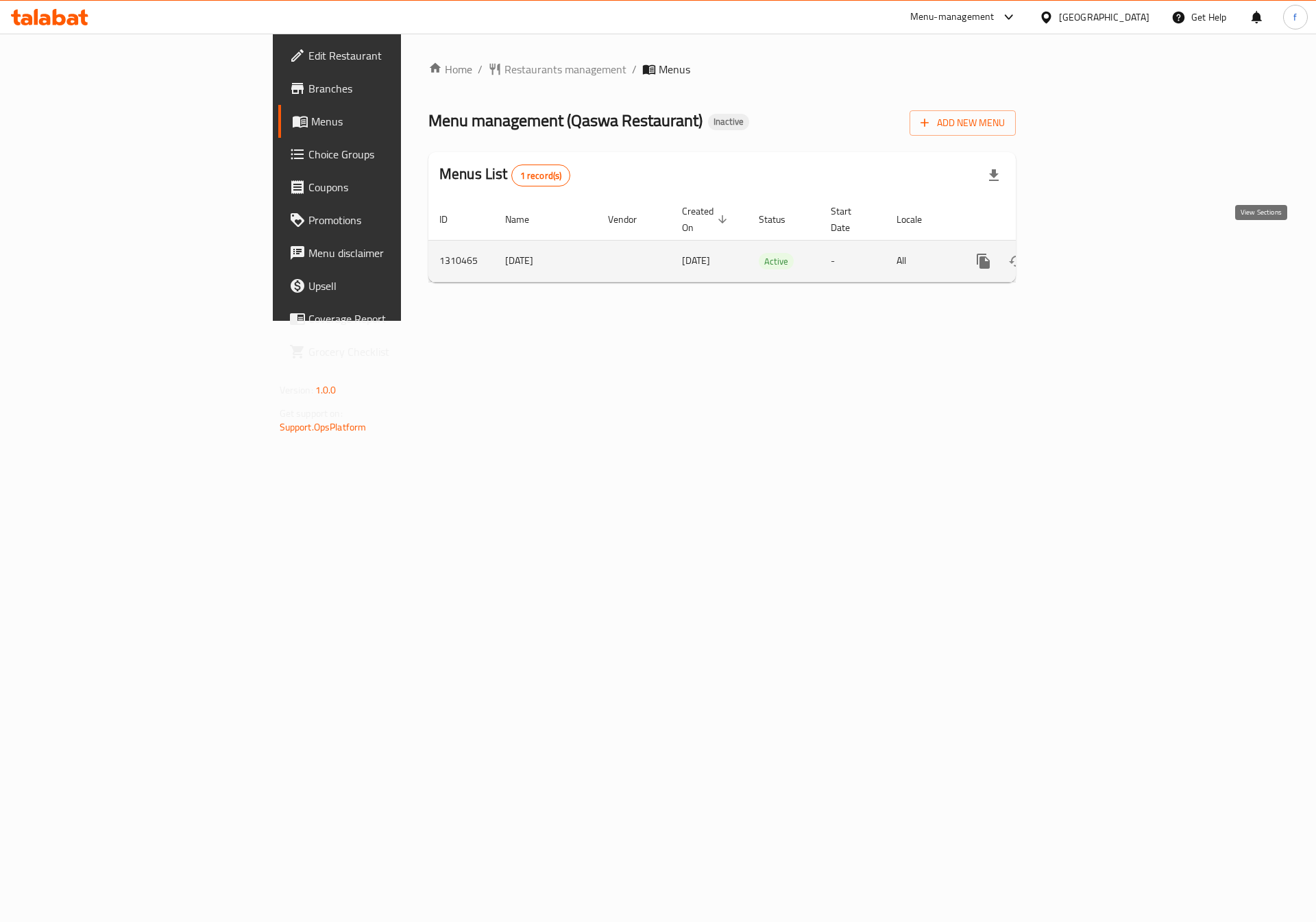
click at [1090, 253] on icon "enhanced table" at bounding box center [1083, 261] width 17 height 17
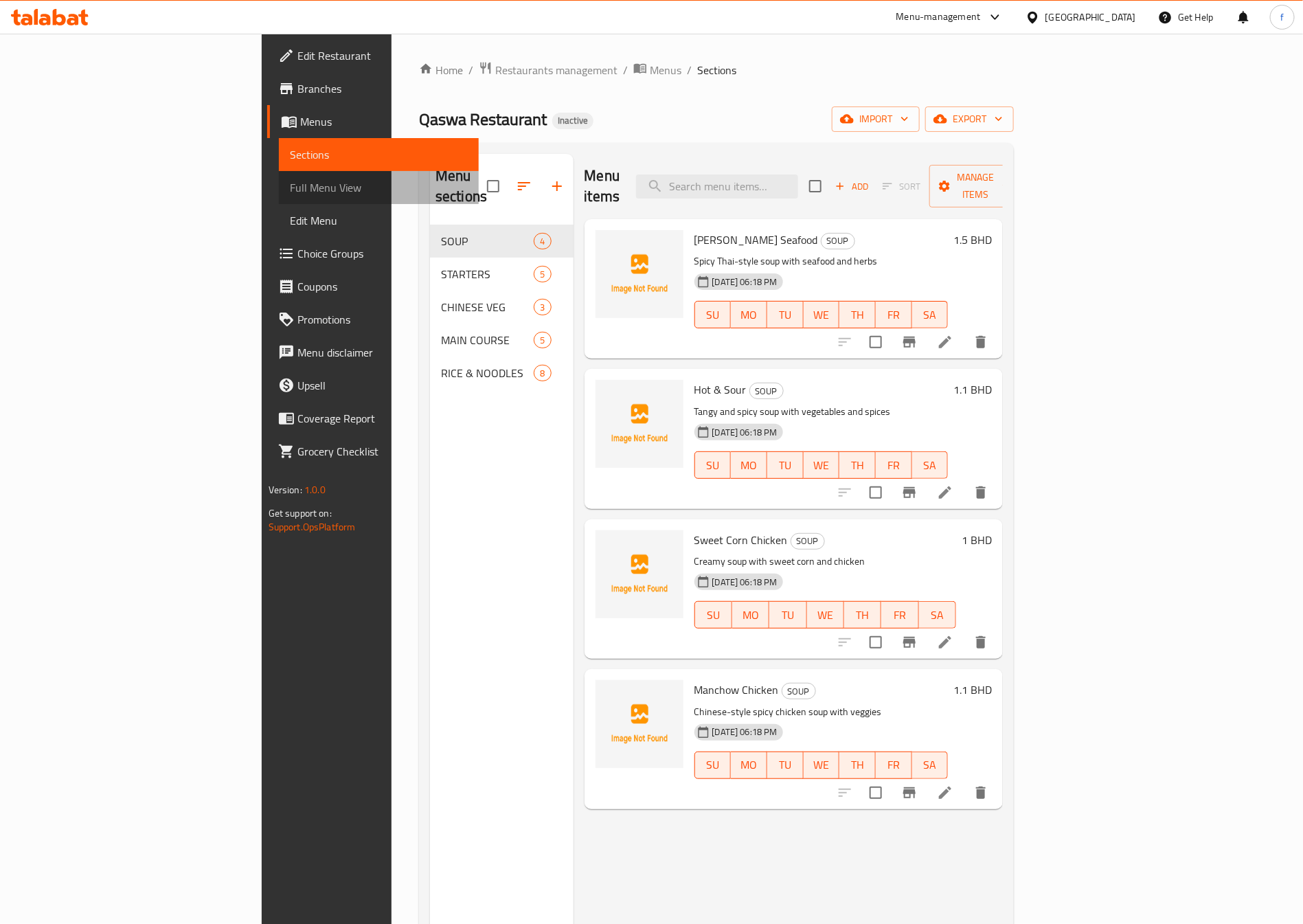
click at [290, 186] on span "Full Menu View" at bounding box center [378, 188] width 178 height 17
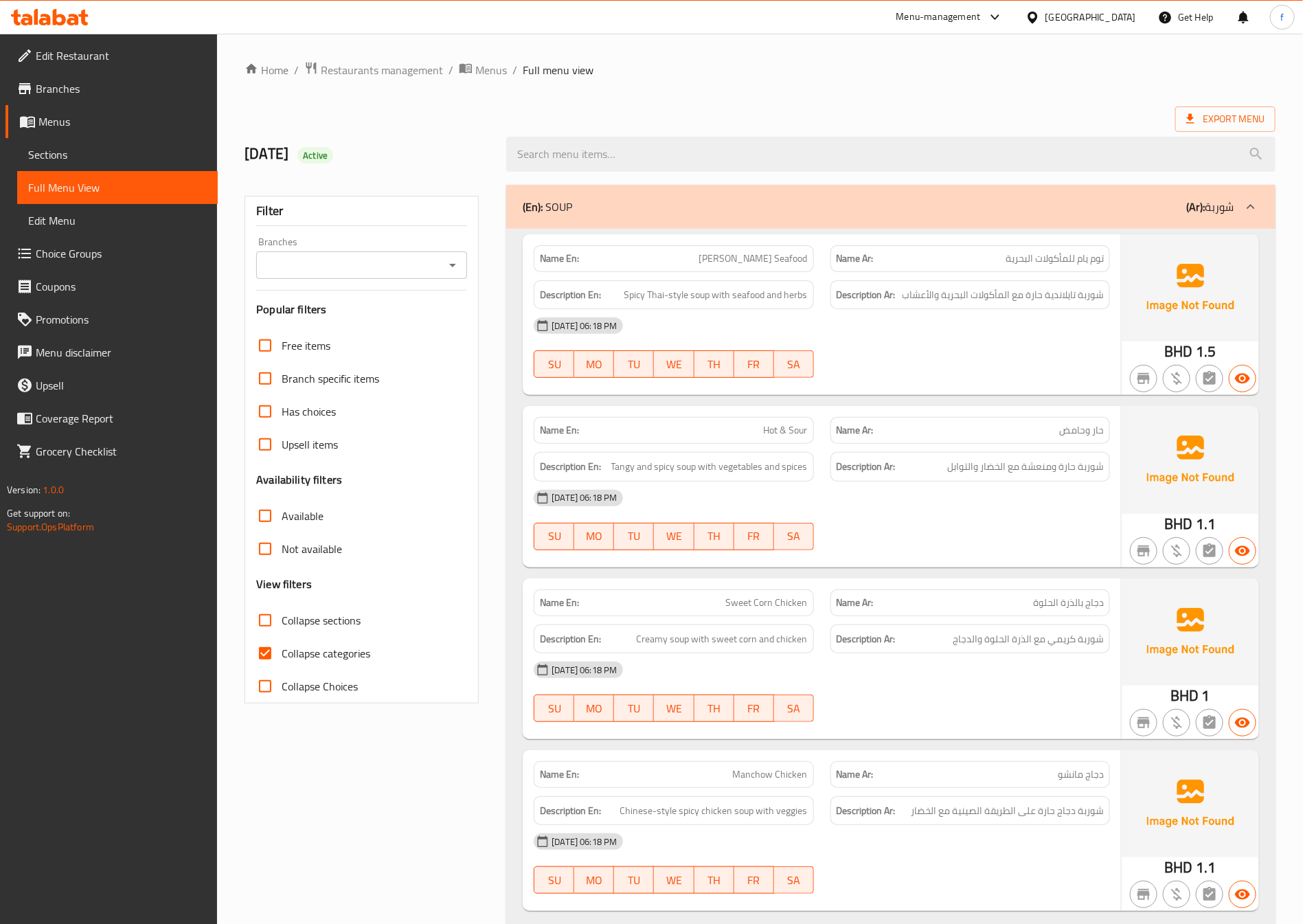
click at [287, 650] on span "Collapse categories" at bounding box center [326, 654] width 89 height 17
click at [282, 650] on input "Collapse categories" at bounding box center [264, 653] width 33 height 33
checkbox input "false"
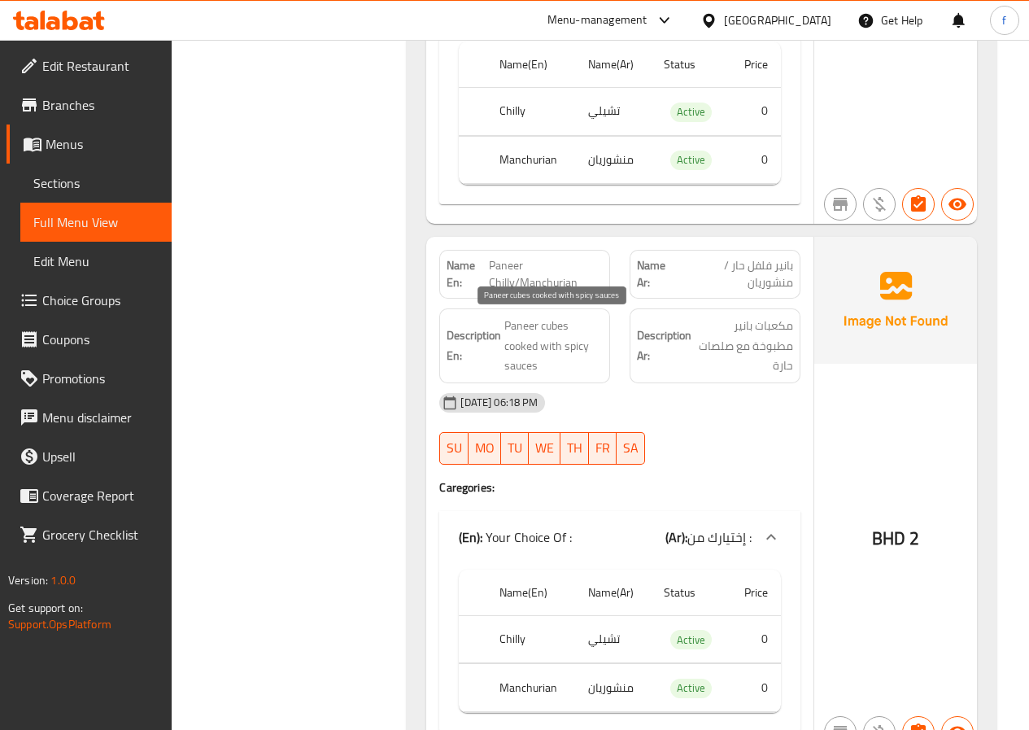
scroll to position [3091, 0]
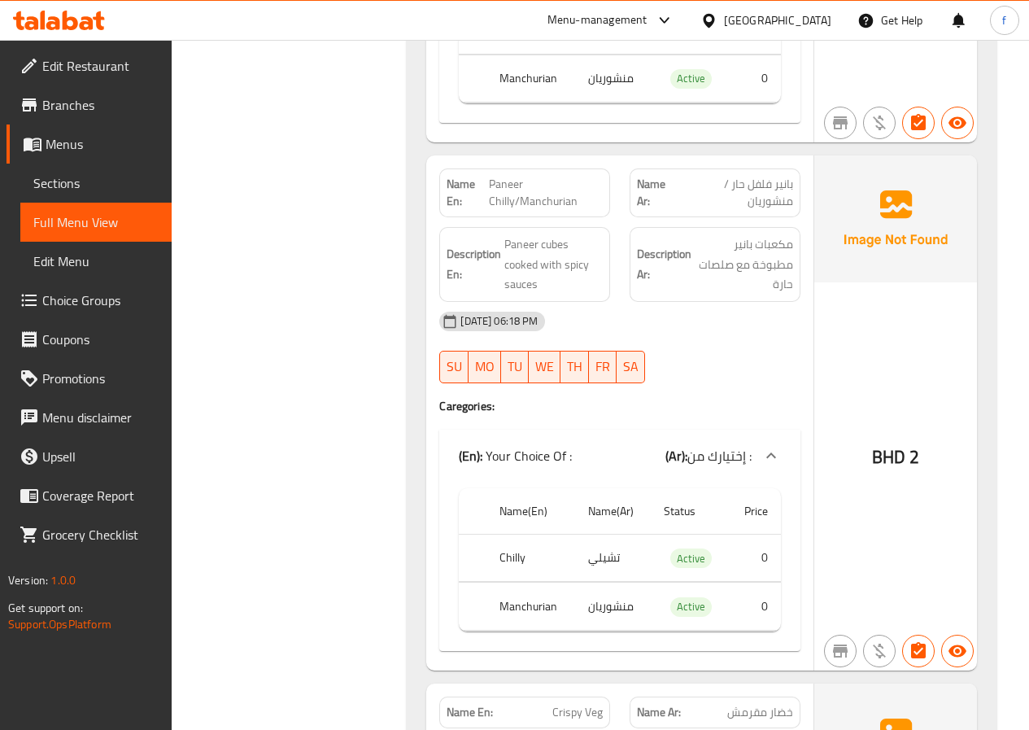
click at [111, 187] on span "Sections" at bounding box center [95, 183] width 125 height 20
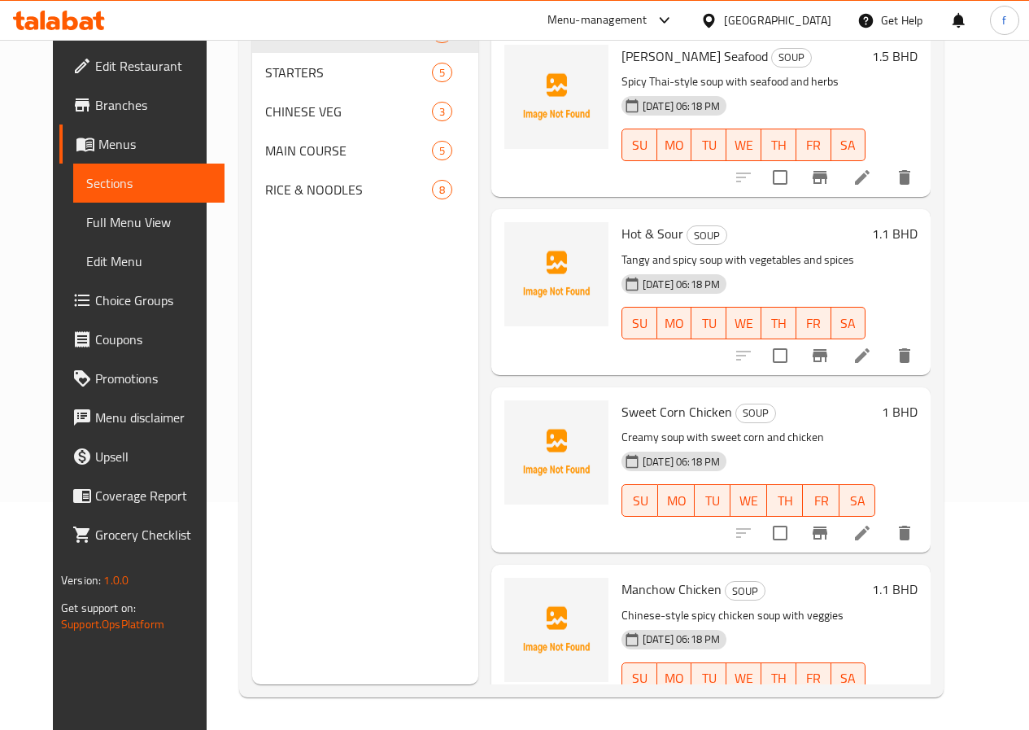
scroll to position [228, 0]
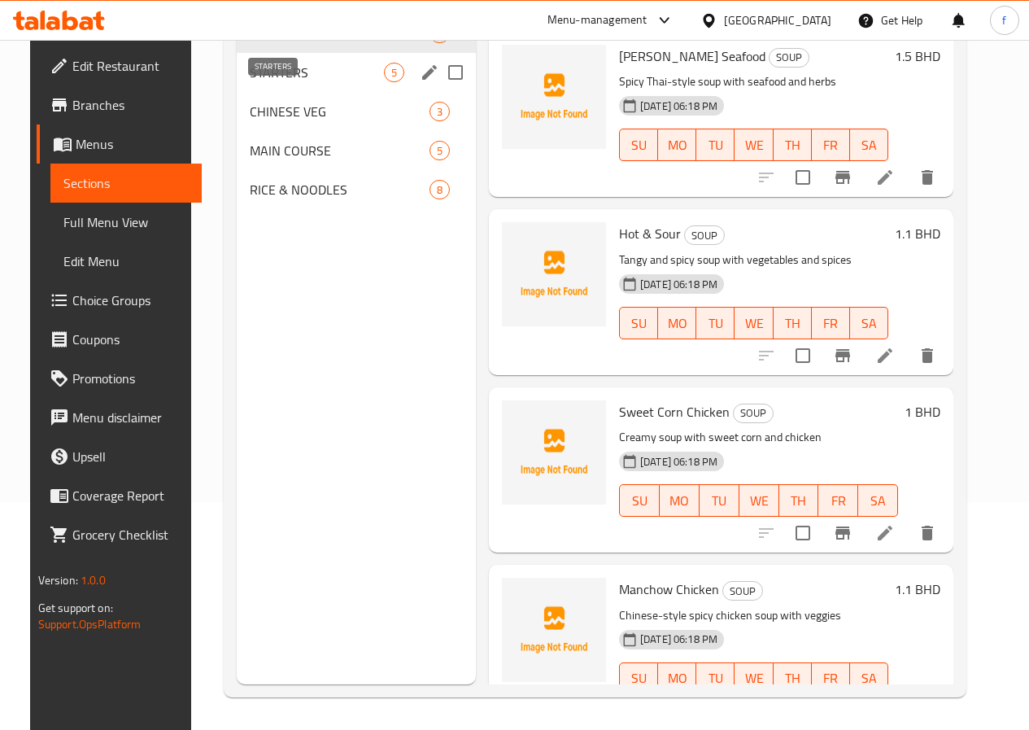
click at [287, 82] on span "STARTERS" at bounding box center [317, 73] width 134 height 20
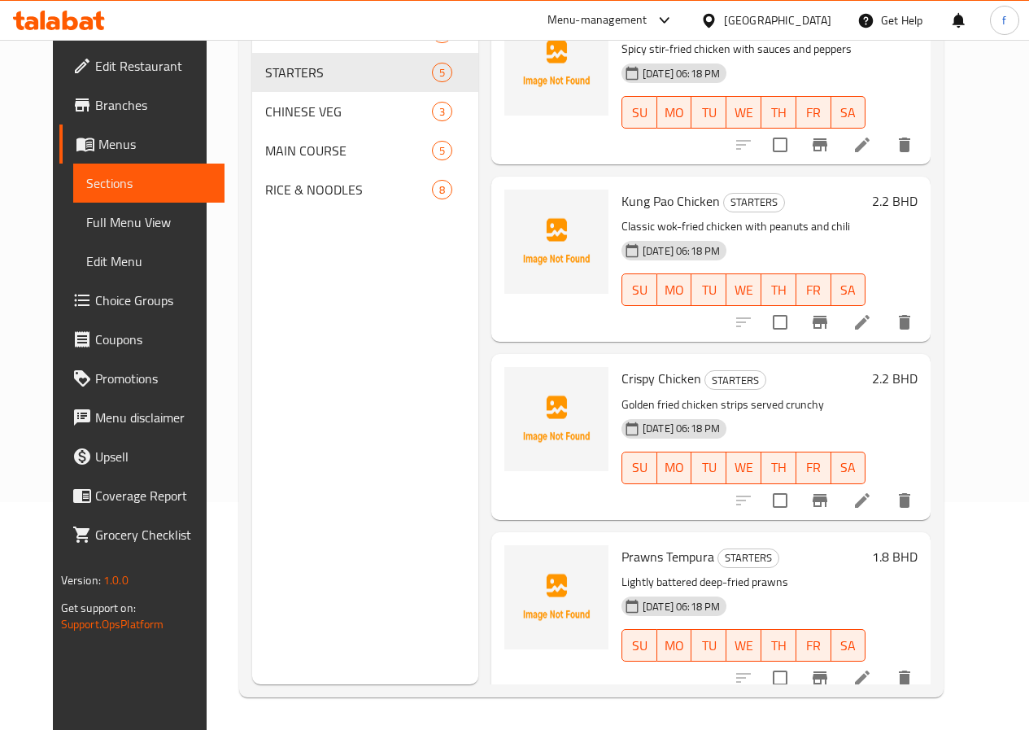
scroll to position [224, 0]
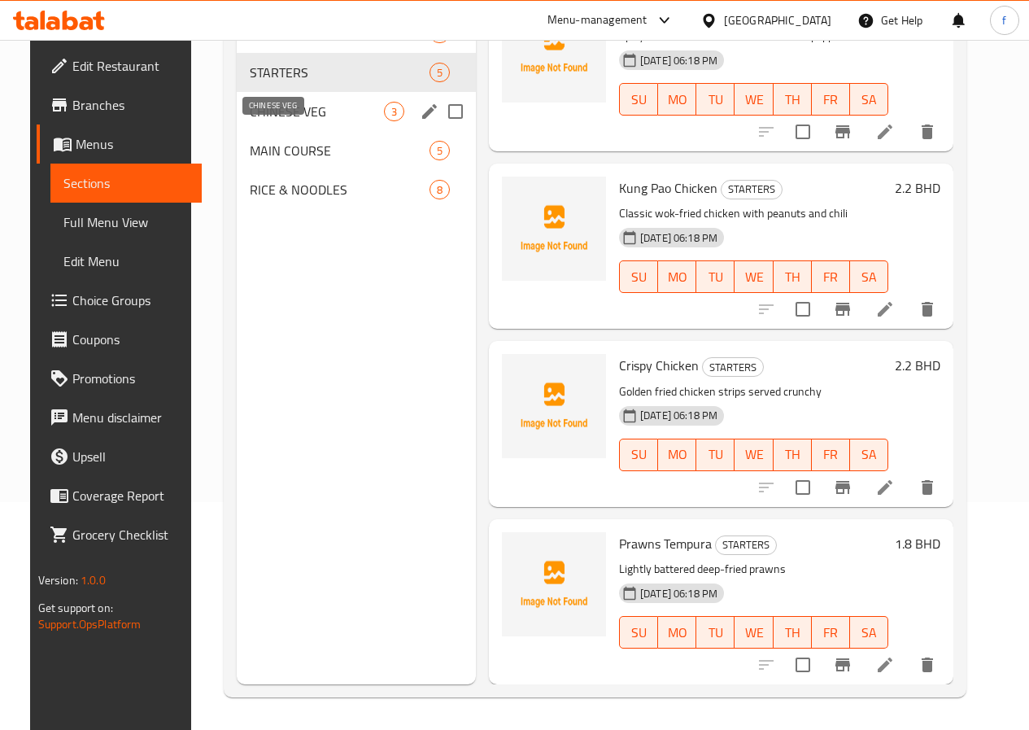
click at [276, 121] on span "CHINESE VEG" at bounding box center [317, 112] width 134 height 20
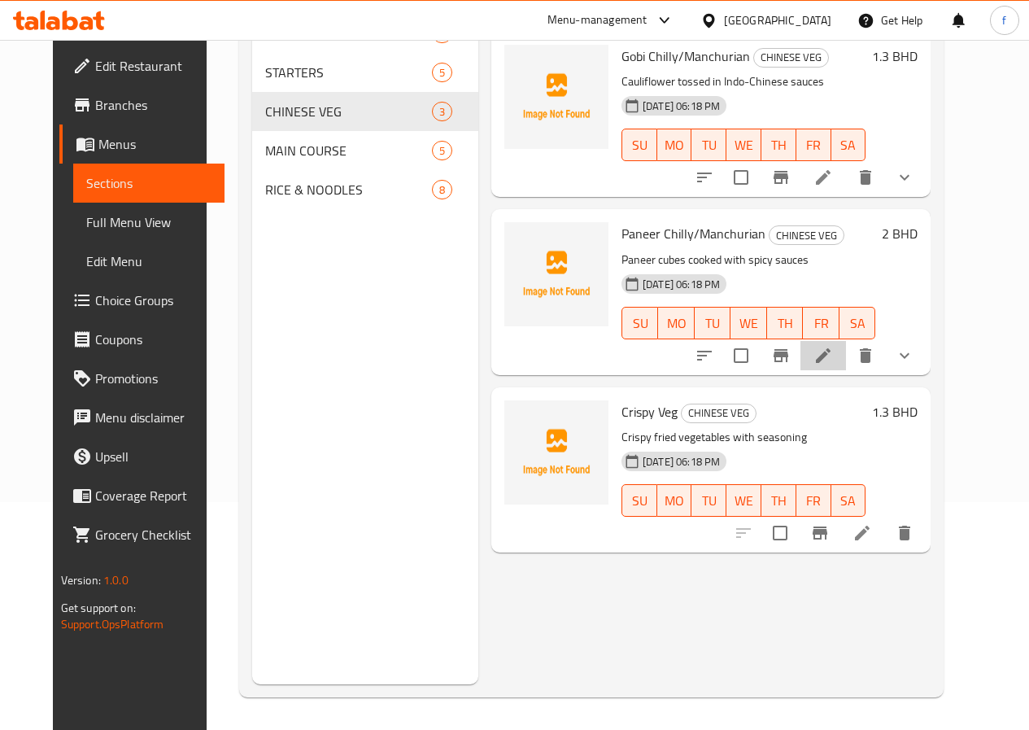
click at [846, 367] on li at bounding box center [823, 355] width 46 height 29
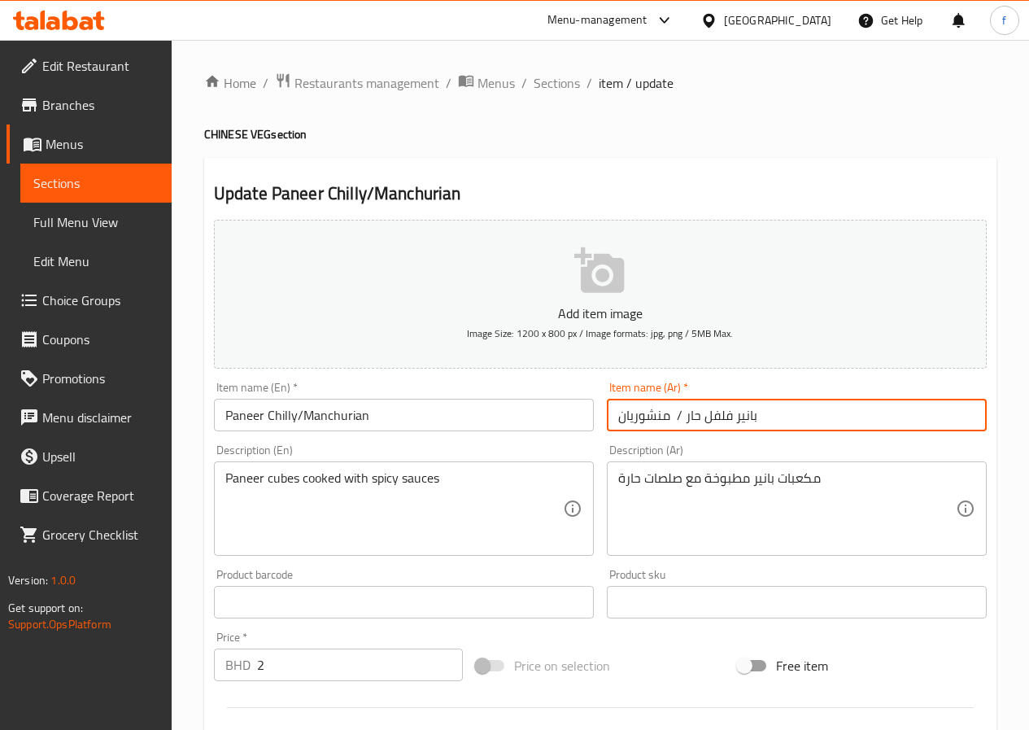
drag, startPoint x: 685, startPoint y: 417, endPoint x: 730, endPoint y: 419, distance: 44.8
click at [730, 419] on input "بانير فلفل حار / منشوريان" at bounding box center [797, 415] width 380 height 33
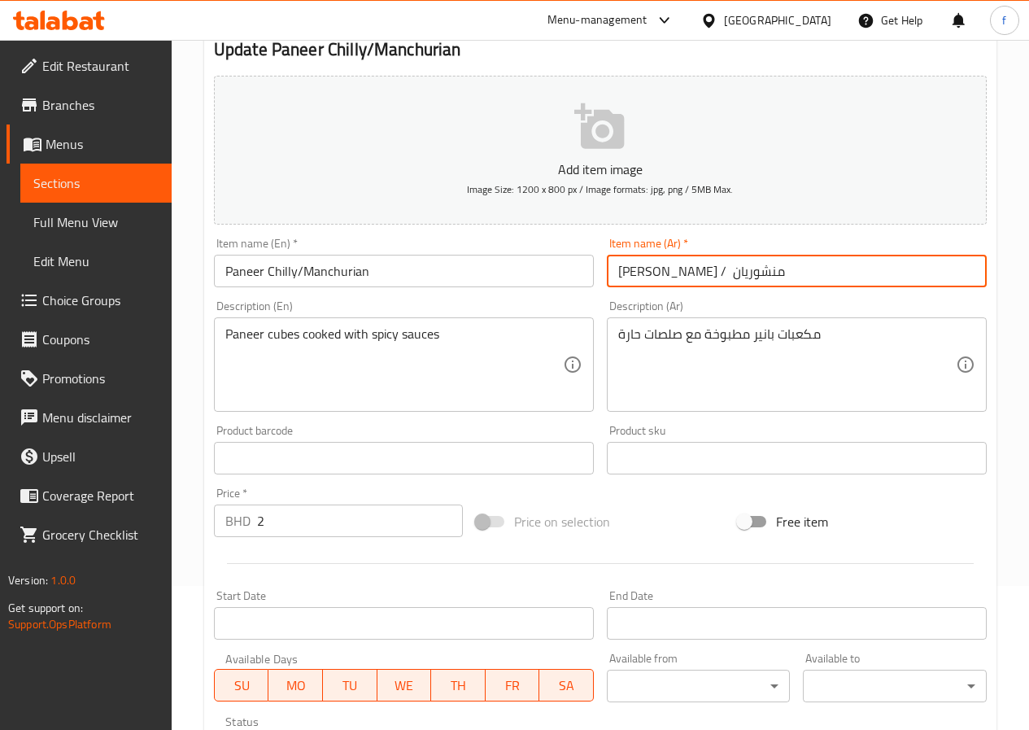
scroll to position [163, 0]
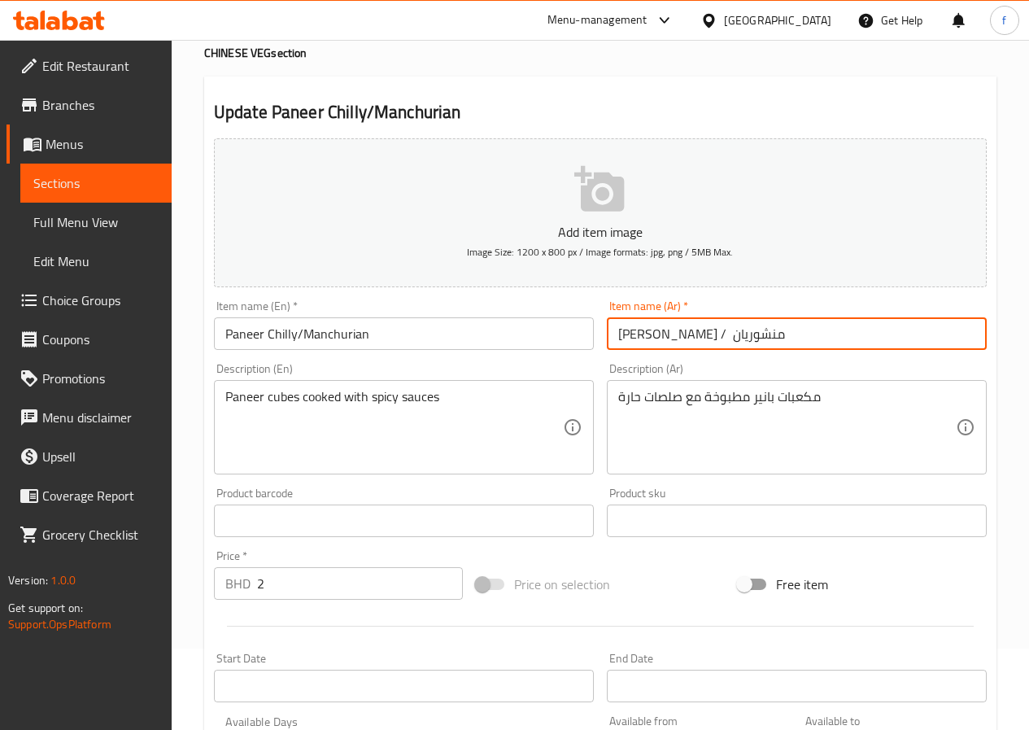
type input "[PERSON_NAME] / منشوريان"
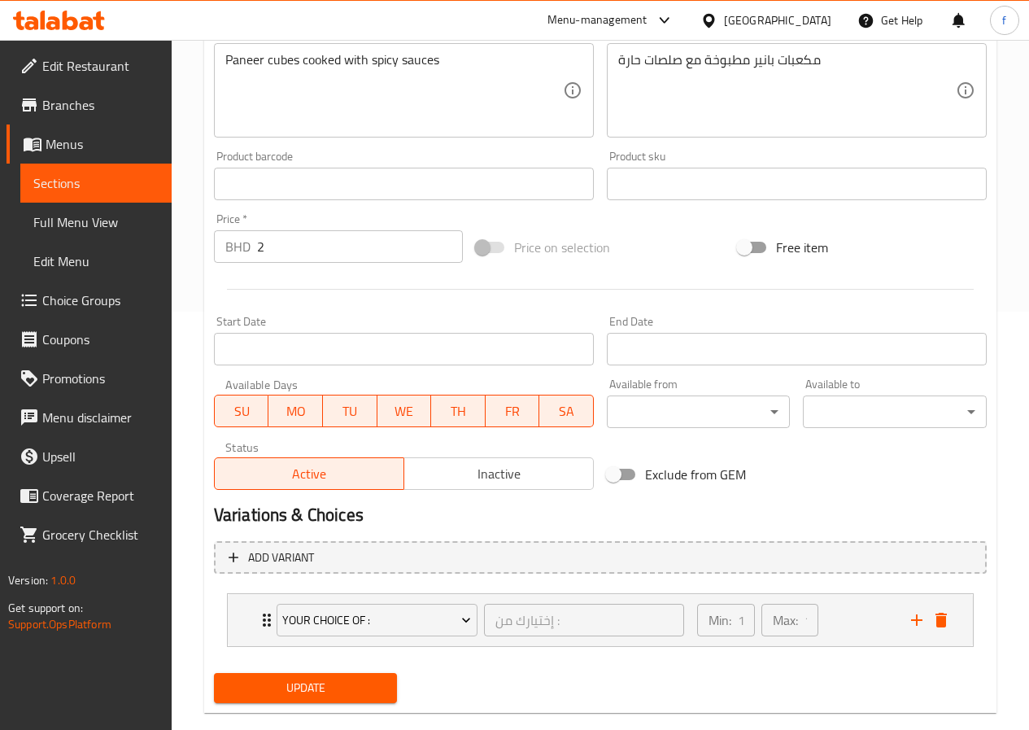
scroll to position [447, 0]
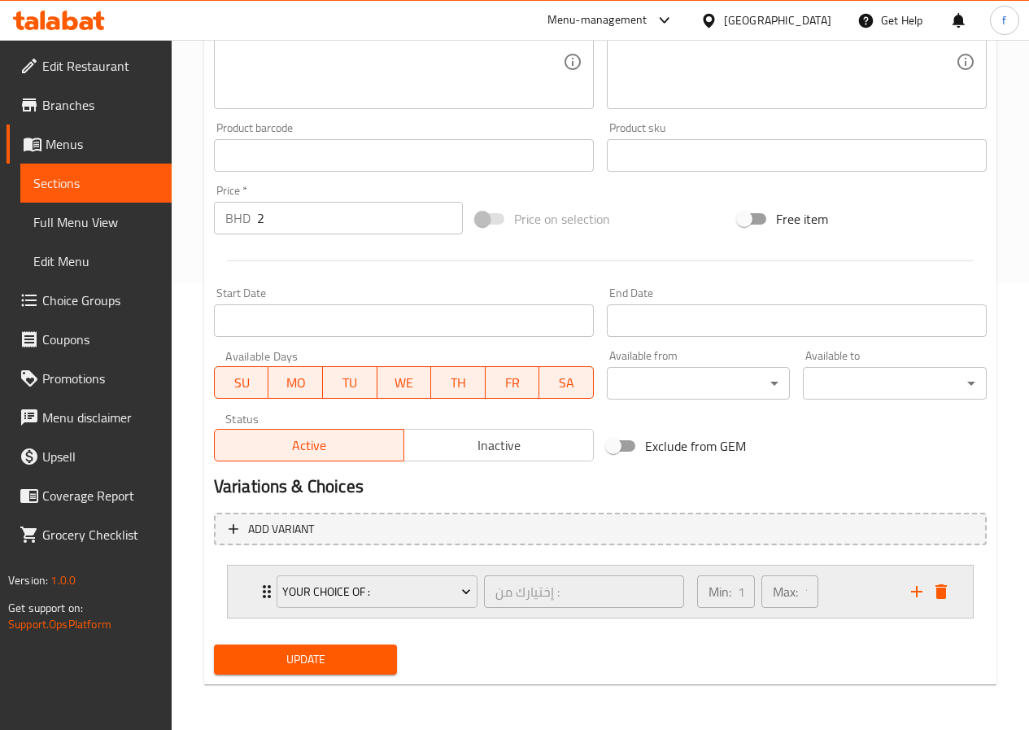
click at [479, 588] on div "Your Choice Of :" at bounding box center [376, 591] width 207 height 39
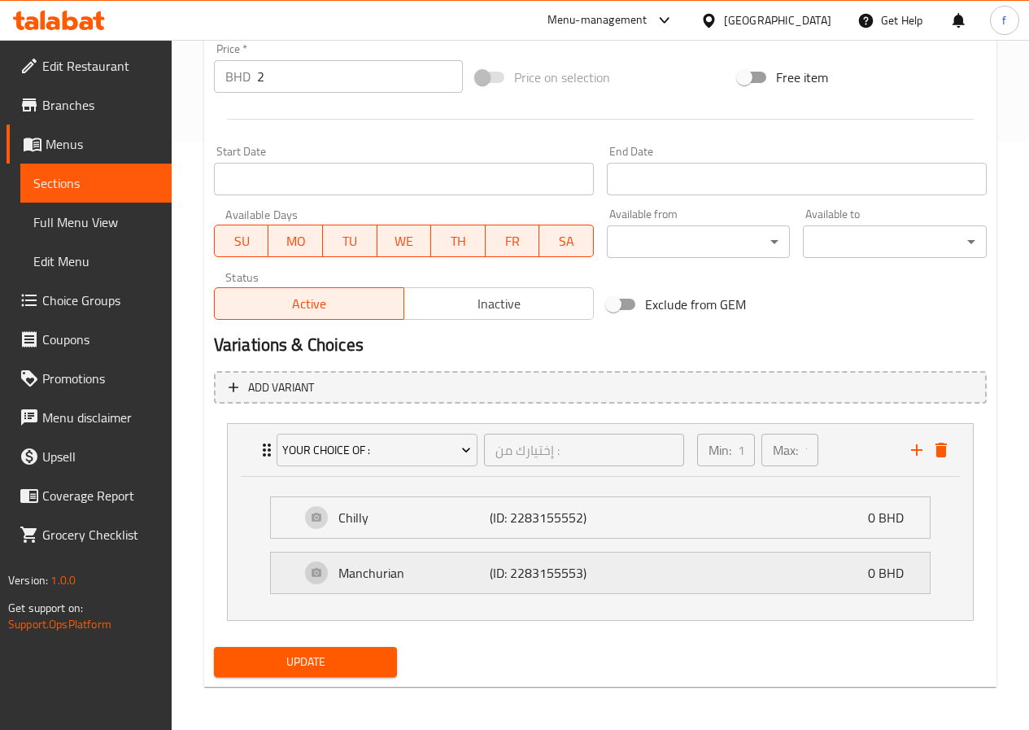
scroll to position [591, 0]
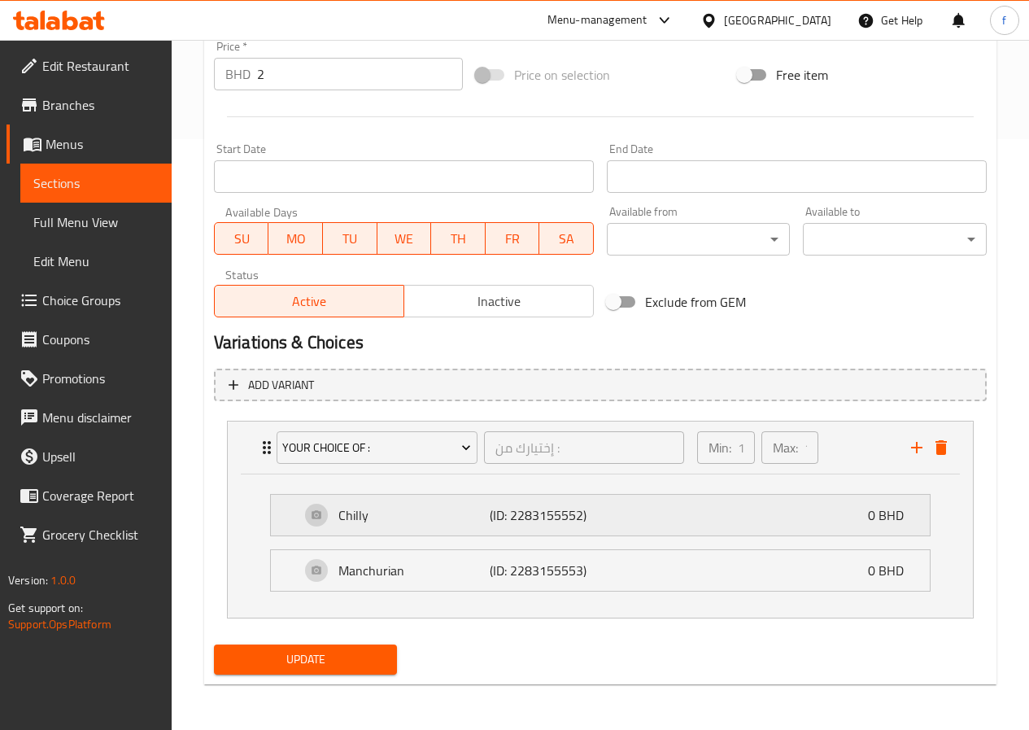
click at [416, 519] on p "Chilly" at bounding box center [413, 515] width 151 height 20
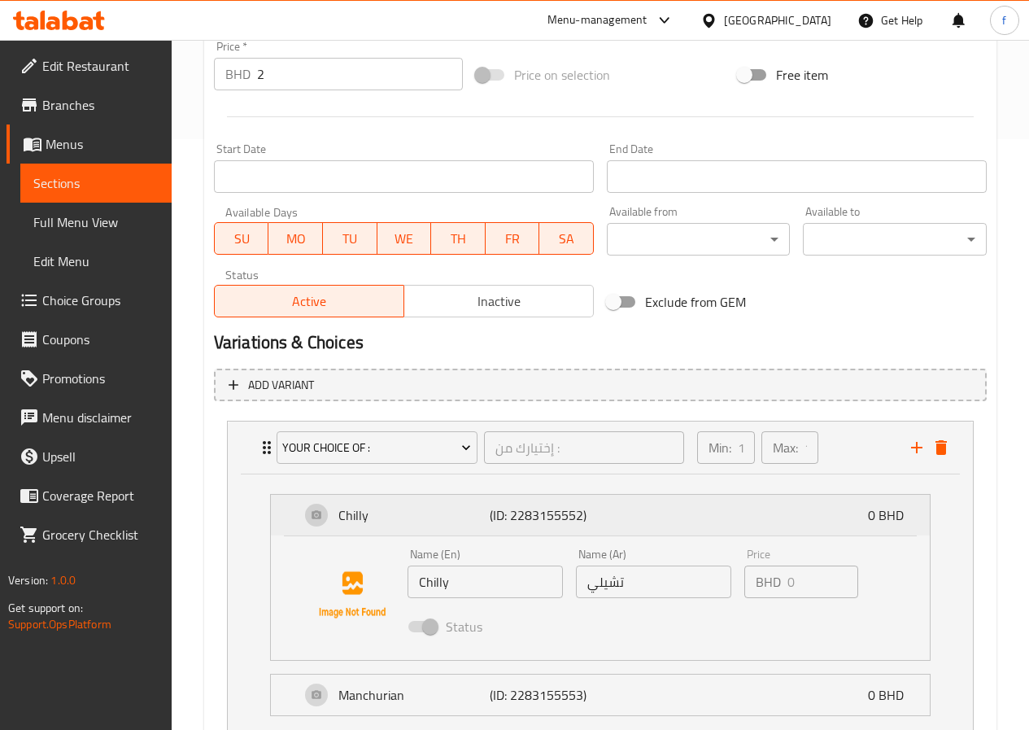
click at [450, 510] on p "Chilly" at bounding box center [413, 515] width 151 height 20
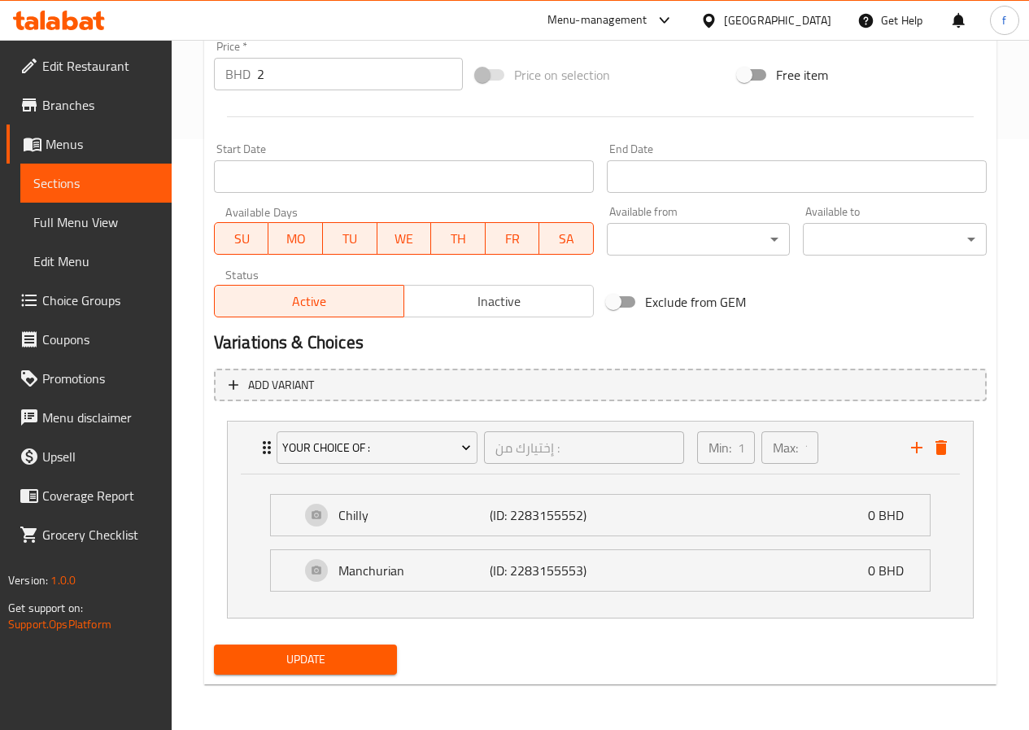
click at [306, 656] on span "Update" at bounding box center [306, 659] width 158 height 20
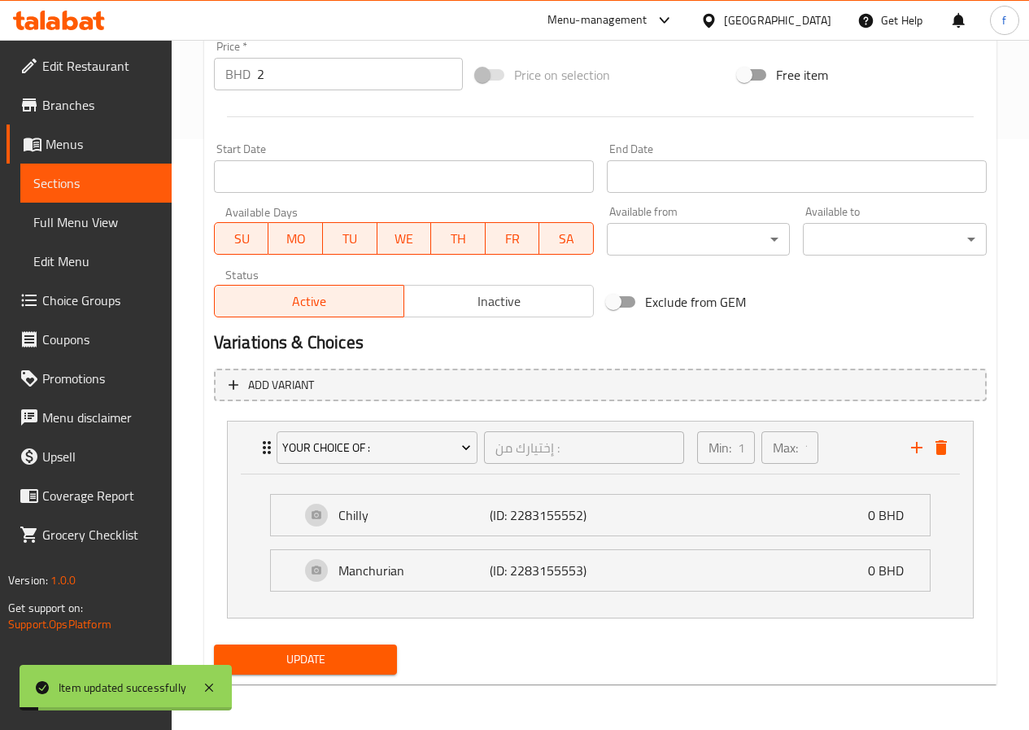
click at [120, 224] on span "Full Menu View" at bounding box center [95, 222] width 125 height 20
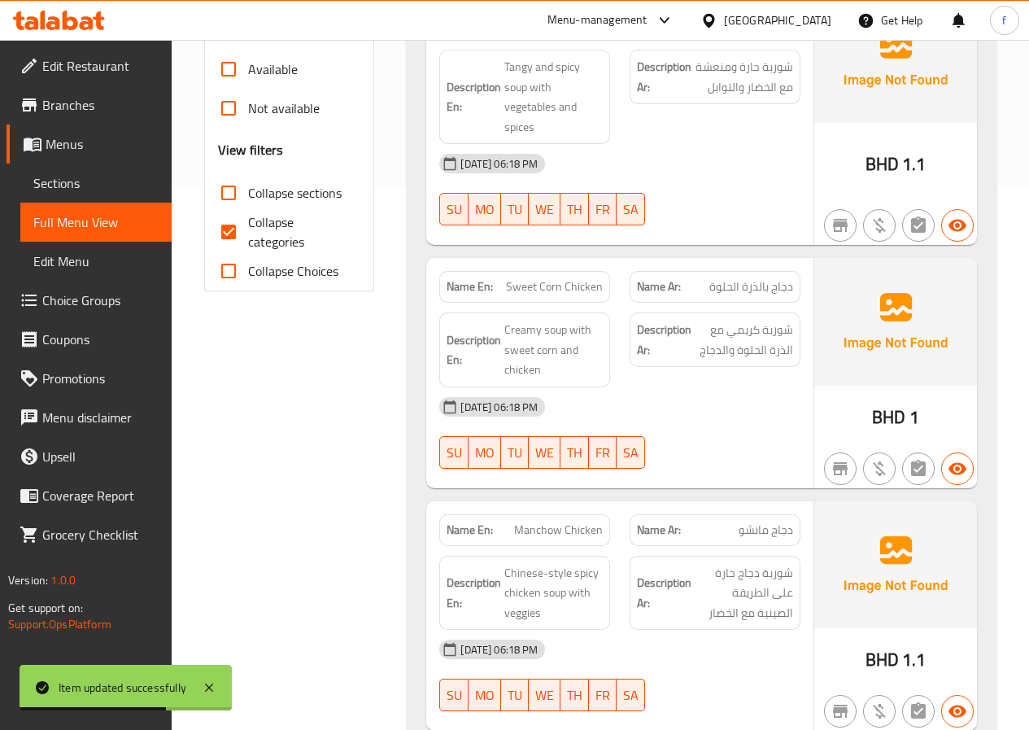
scroll to position [597, 0]
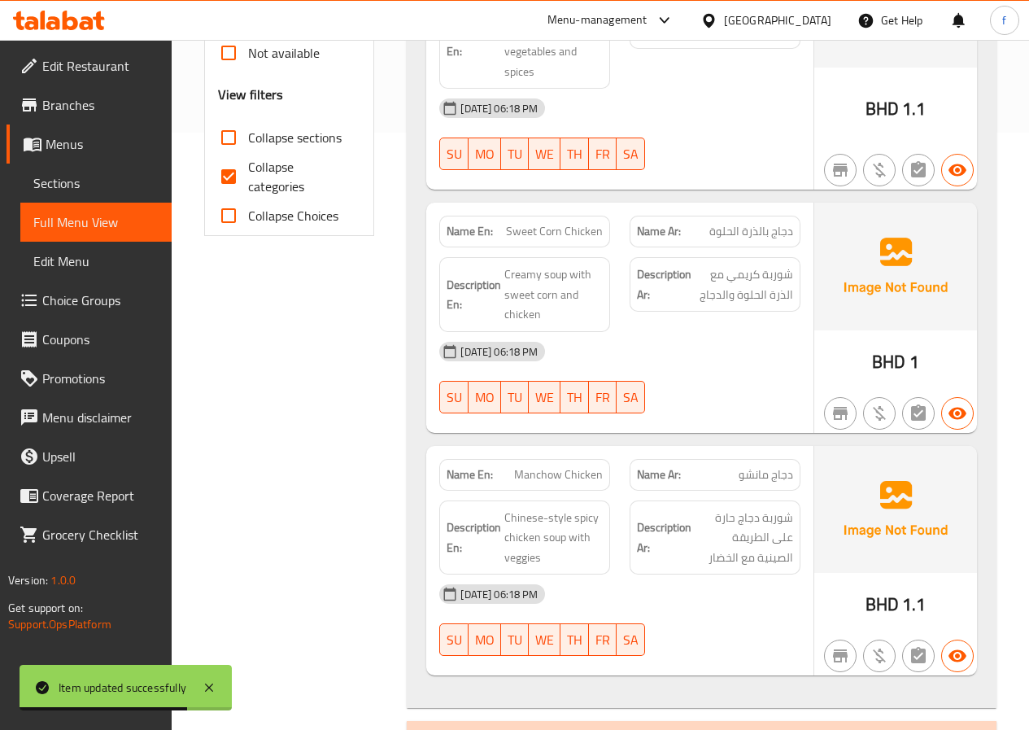
click at [273, 178] on span "Collapse categories" at bounding box center [298, 176] width 100 height 39
click at [248, 178] on input "Collapse categories" at bounding box center [228, 176] width 39 height 39
checkbox input "false"
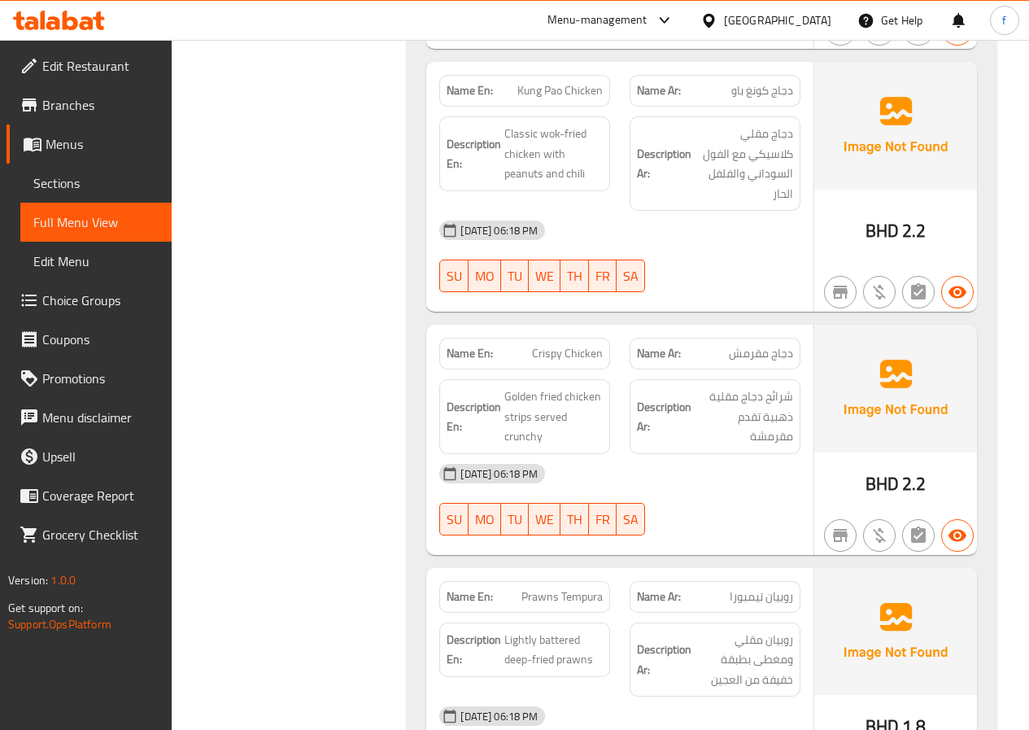
scroll to position [1736, 0]
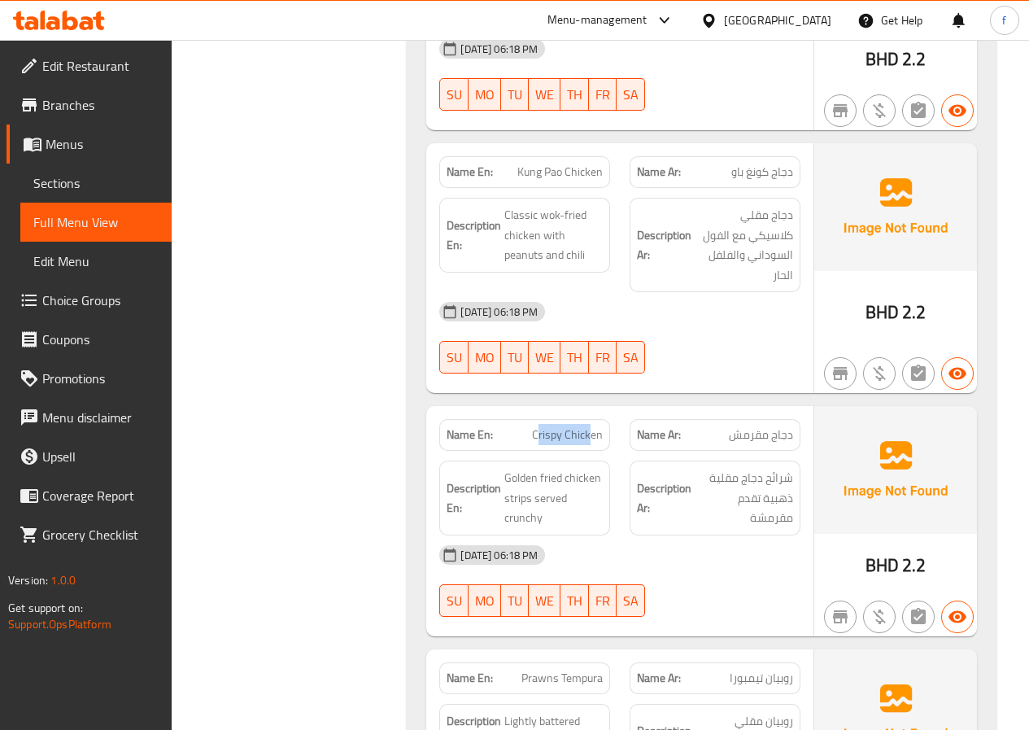
drag, startPoint x: 538, startPoint y: 435, endPoint x: 593, endPoint y: 440, distance: 55.5
click at [593, 440] on span "Crispy Chicken" at bounding box center [567, 434] width 71 height 17
click at [538, 434] on span "Crispy Chicken" at bounding box center [567, 434] width 71 height 17
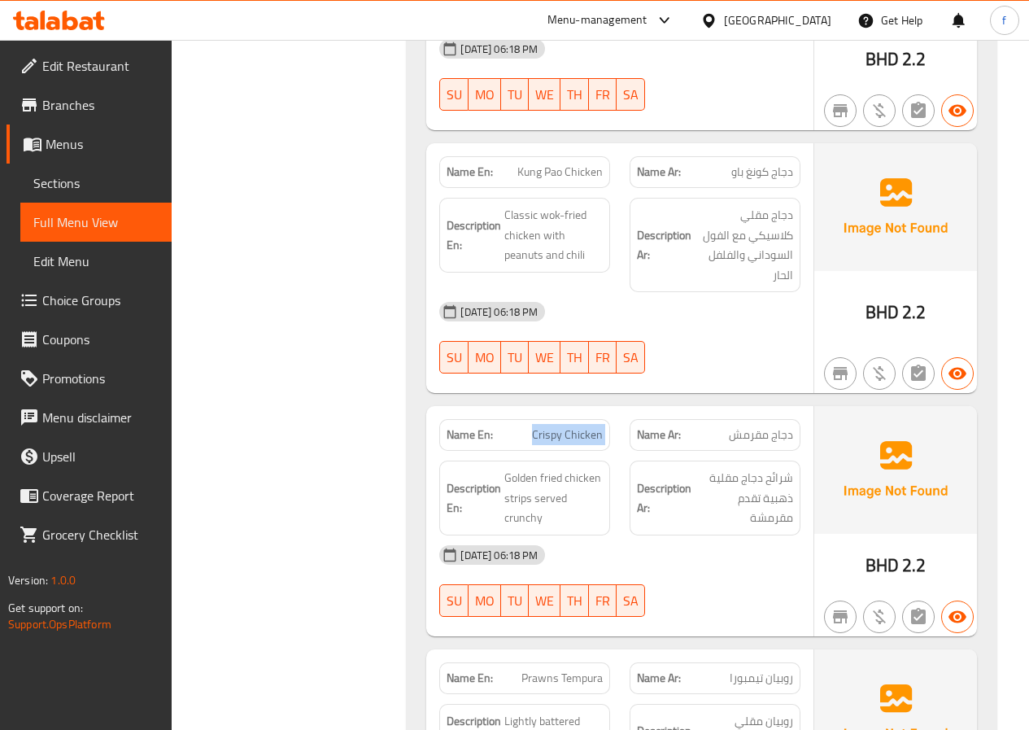
click at [538, 434] on span "Crispy Chicken" at bounding box center [567, 434] width 71 height 17
click at [88, 190] on span "Sections" at bounding box center [95, 183] width 125 height 20
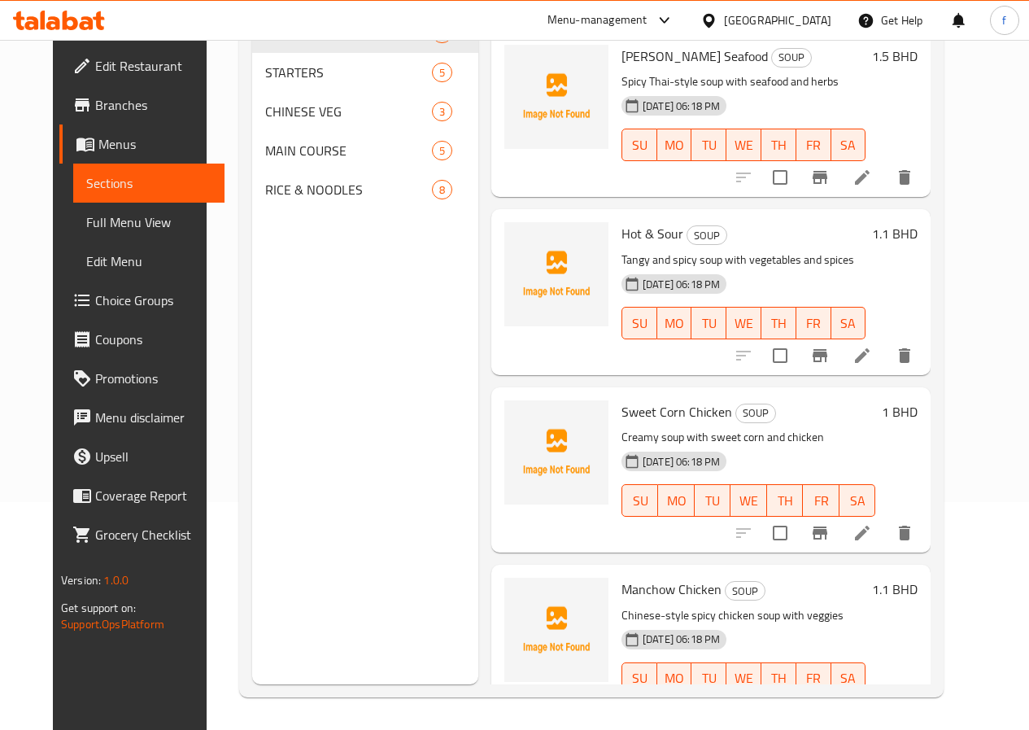
scroll to position [228, 0]
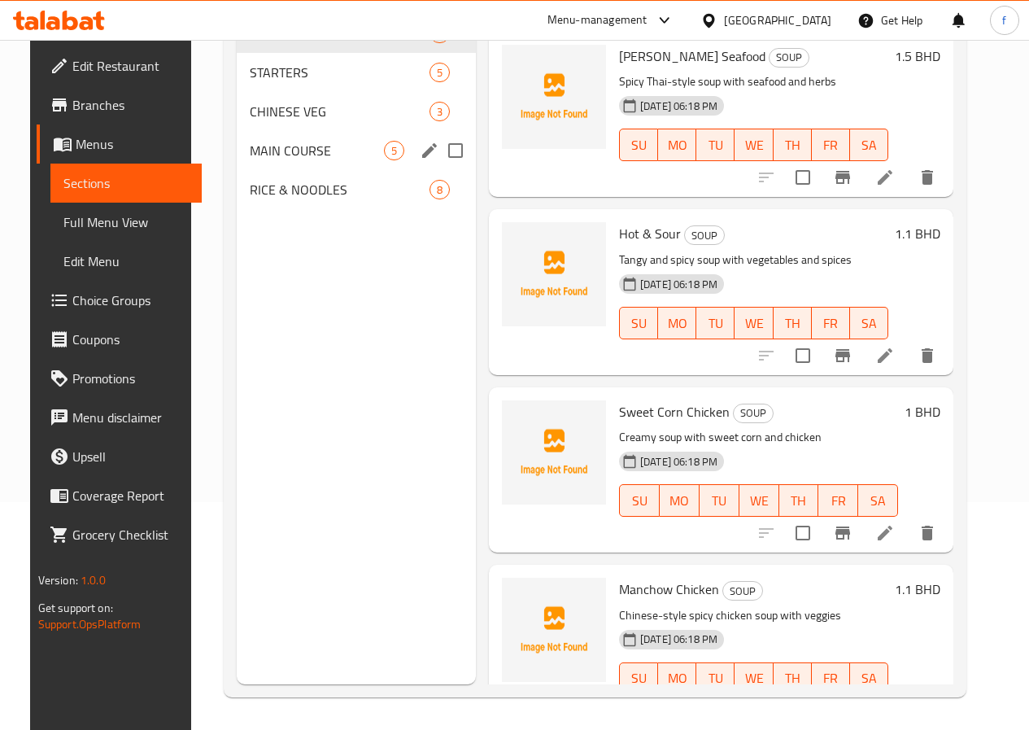
click at [272, 160] on span "MAIN COURSE" at bounding box center [317, 151] width 134 height 20
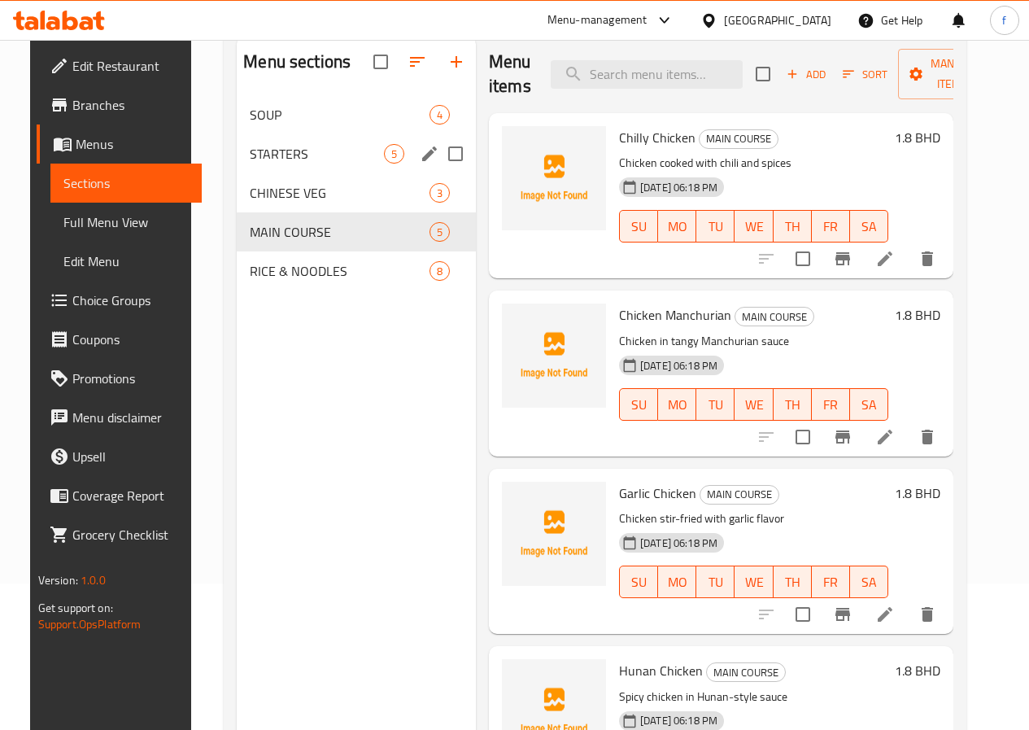
scroll to position [228, 0]
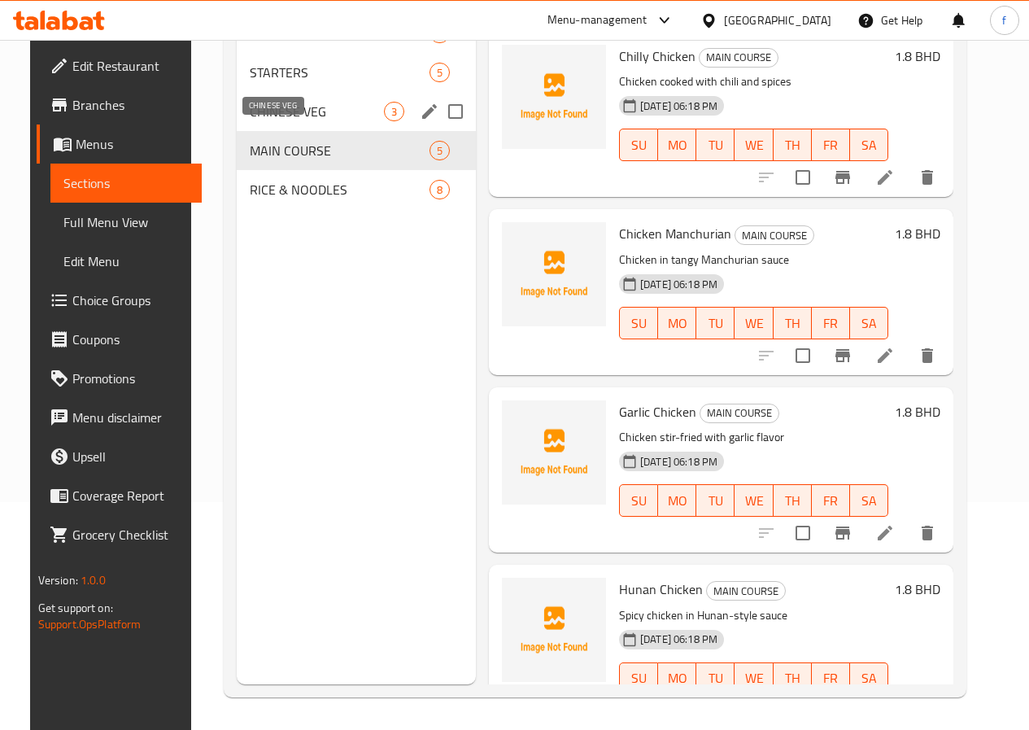
click at [251, 121] on span "CHINESE VEG" at bounding box center [317, 112] width 134 height 20
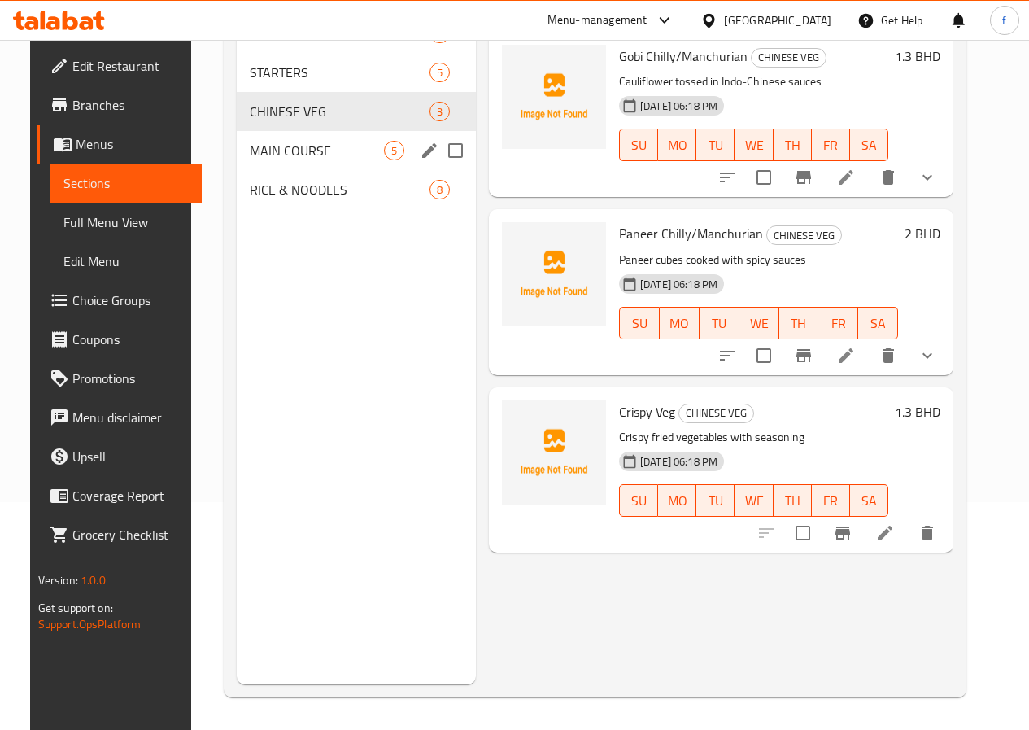
click at [268, 162] on div "MAIN COURSE 5" at bounding box center [356, 150] width 239 height 39
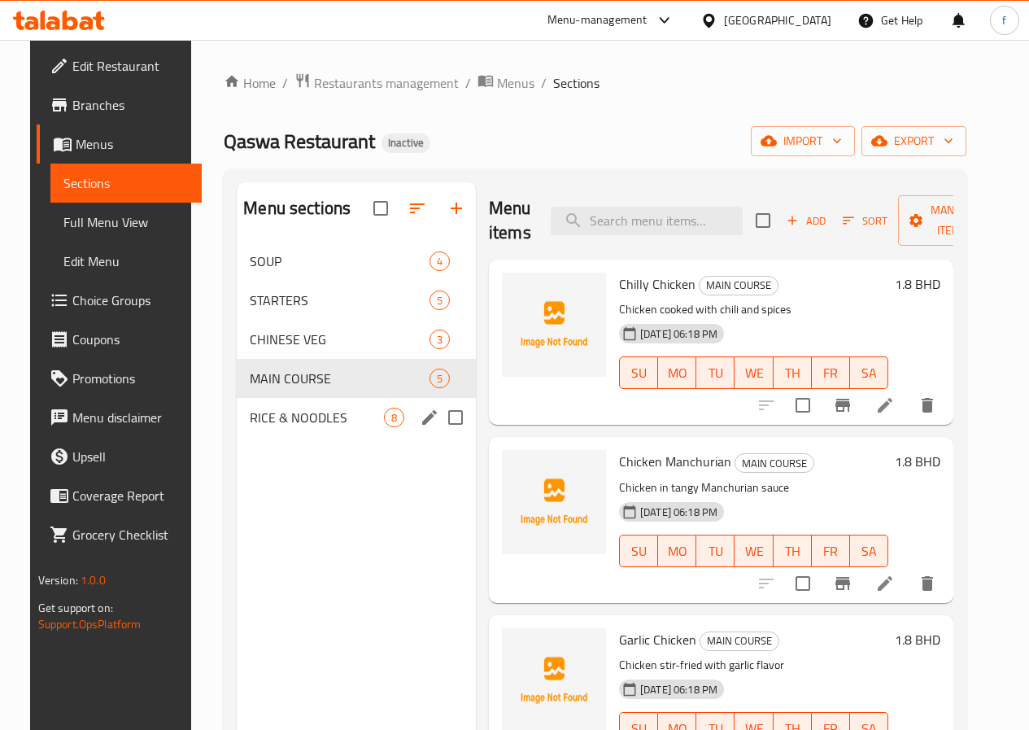
click at [288, 429] on div "RICE & NOODLES 8" at bounding box center [356, 417] width 239 height 39
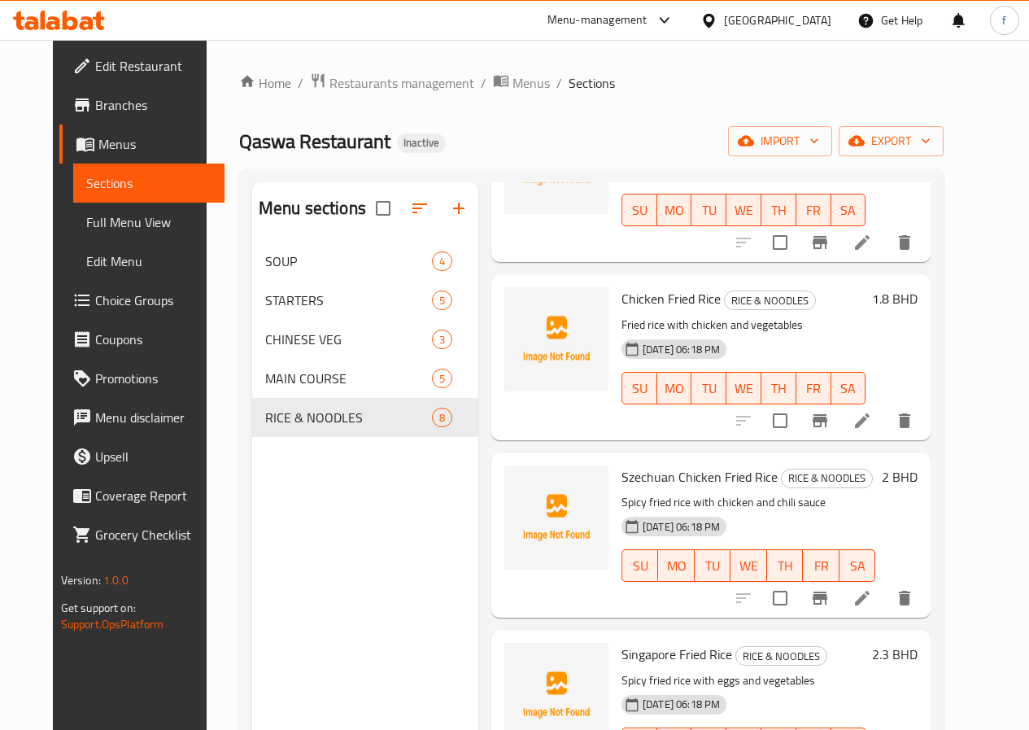
scroll to position [244, 0]
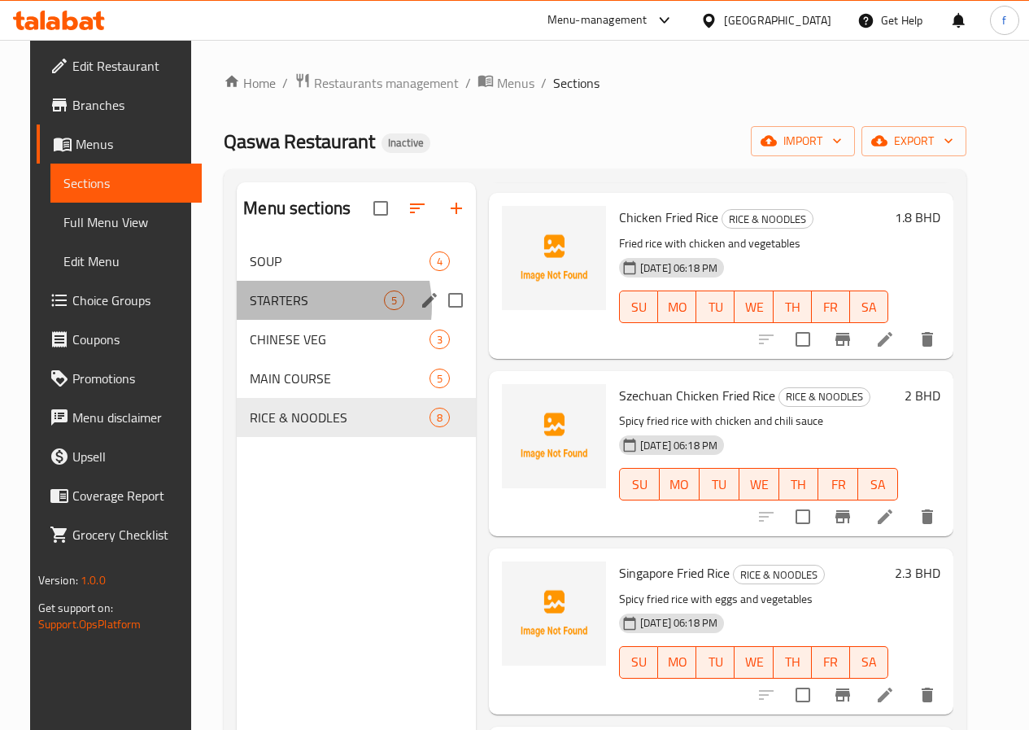
click at [274, 310] on span "STARTERS" at bounding box center [317, 300] width 134 height 20
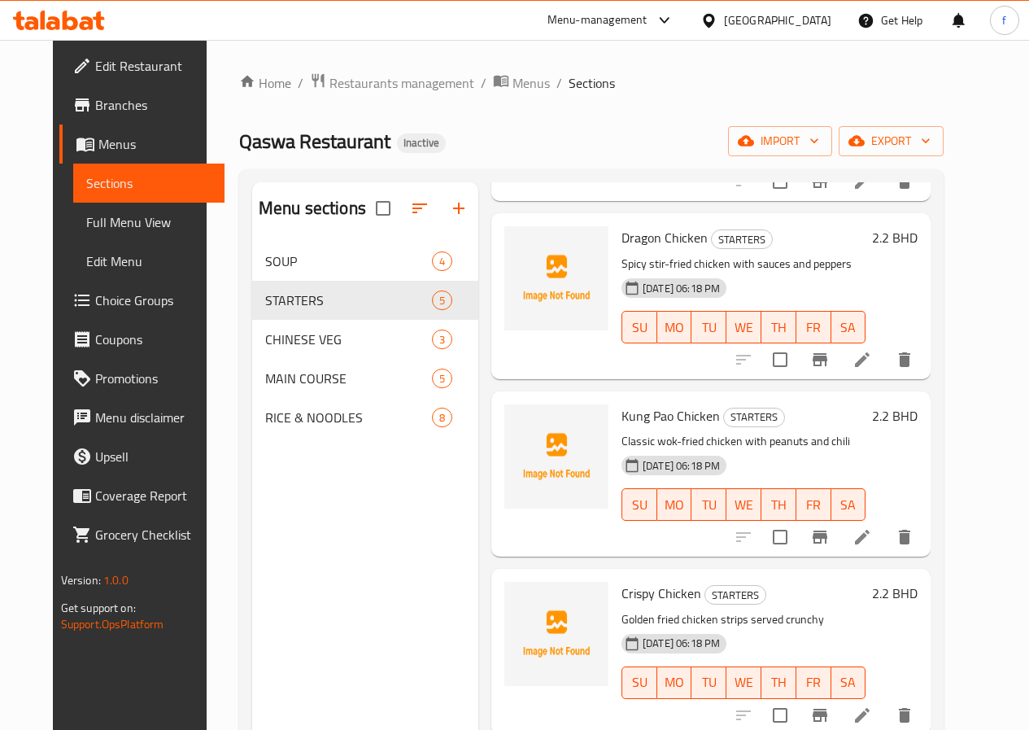
scroll to position [81, 0]
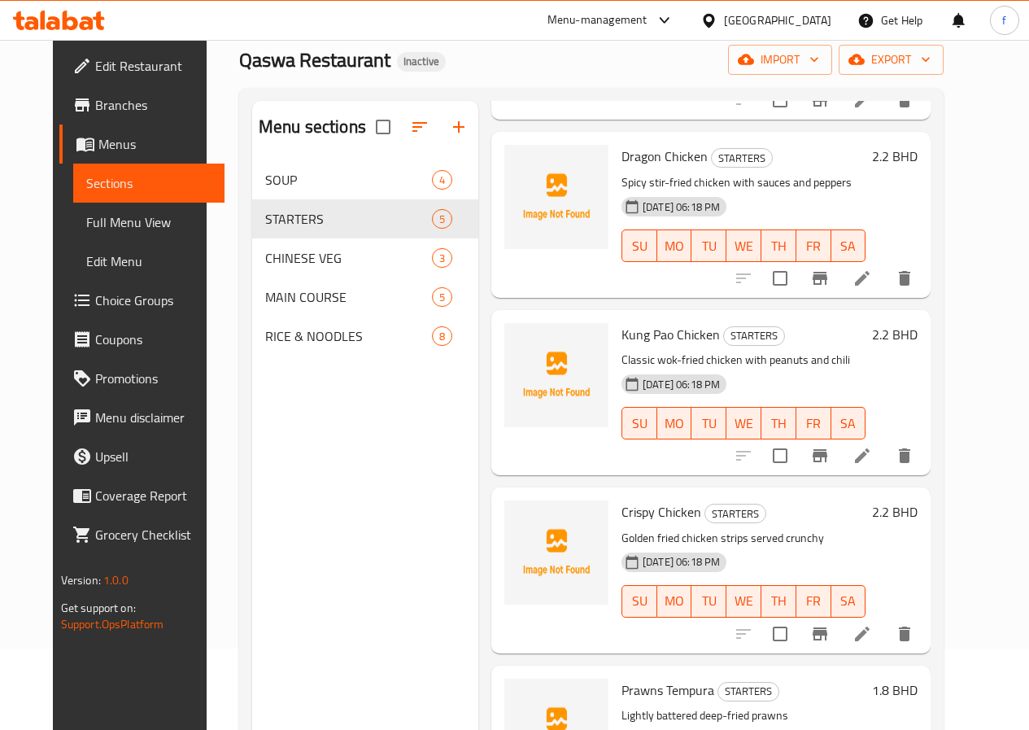
click at [885, 639] on li at bounding box center [862, 633] width 46 height 29
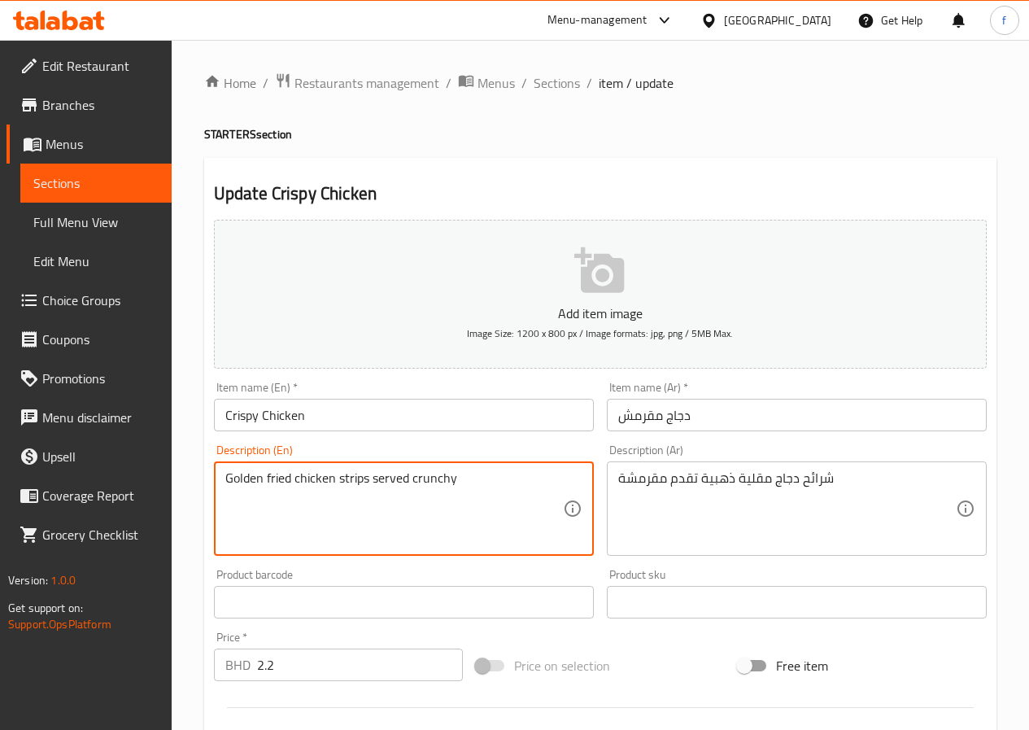
drag, startPoint x: 334, startPoint y: 477, endPoint x: 368, endPoint y: 484, distance: 35.6
click at [467, 493] on textarea "Golden fried chicken strips served crunchy" at bounding box center [394, 508] width 338 height 77
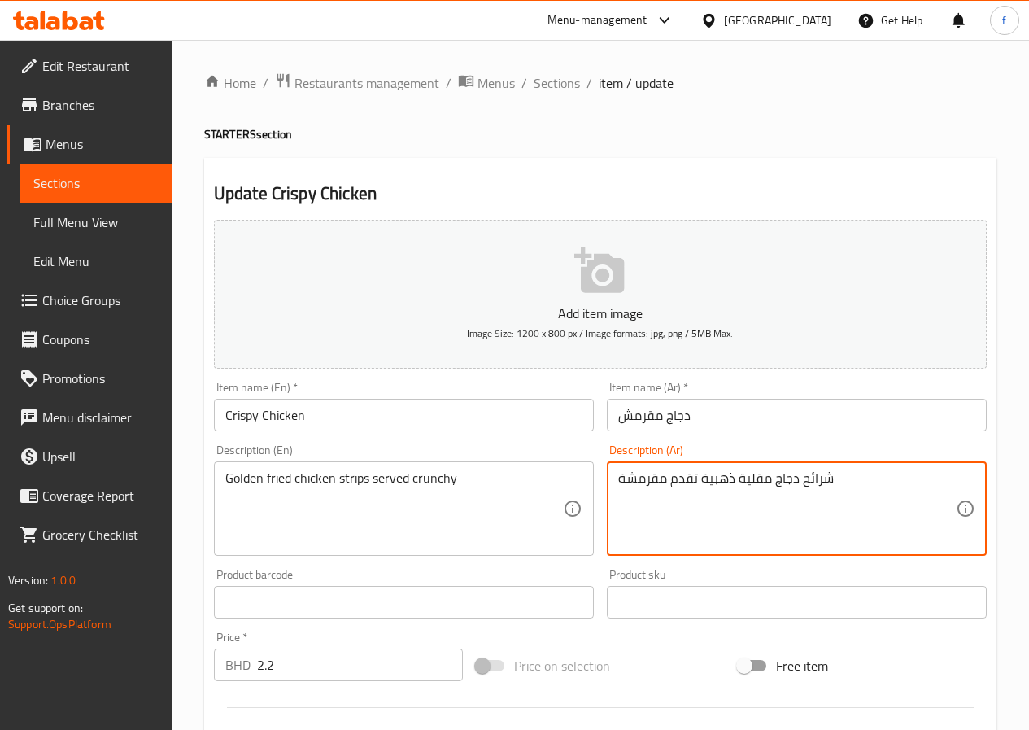
drag, startPoint x: 799, startPoint y: 482, endPoint x: 830, endPoint y: 484, distance: 31.0
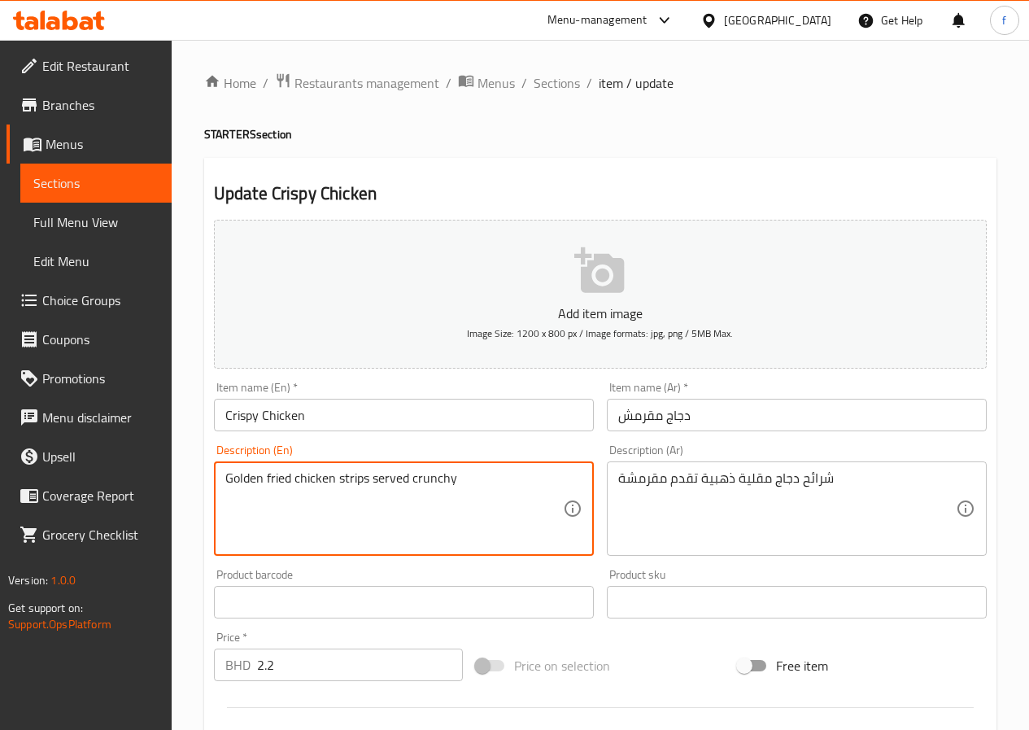
drag, startPoint x: 339, startPoint y: 479, endPoint x: 366, endPoint y: 479, distance: 26.8
click at [366, 479] on textarea "Golden fried chicken strips served crunchy" at bounding box center [394, 508] width 338 height 77
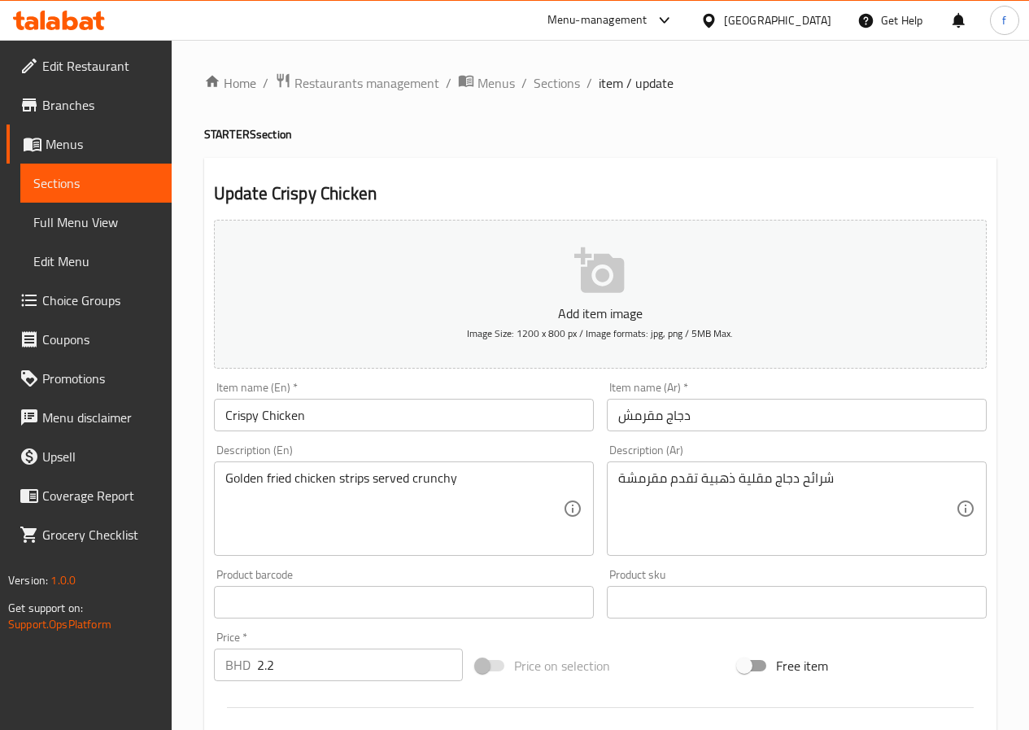
click at [254, 481] on textarea "Golden fried chicken strips served crunchy" at bounding box center [394, 508] width 338 height 77
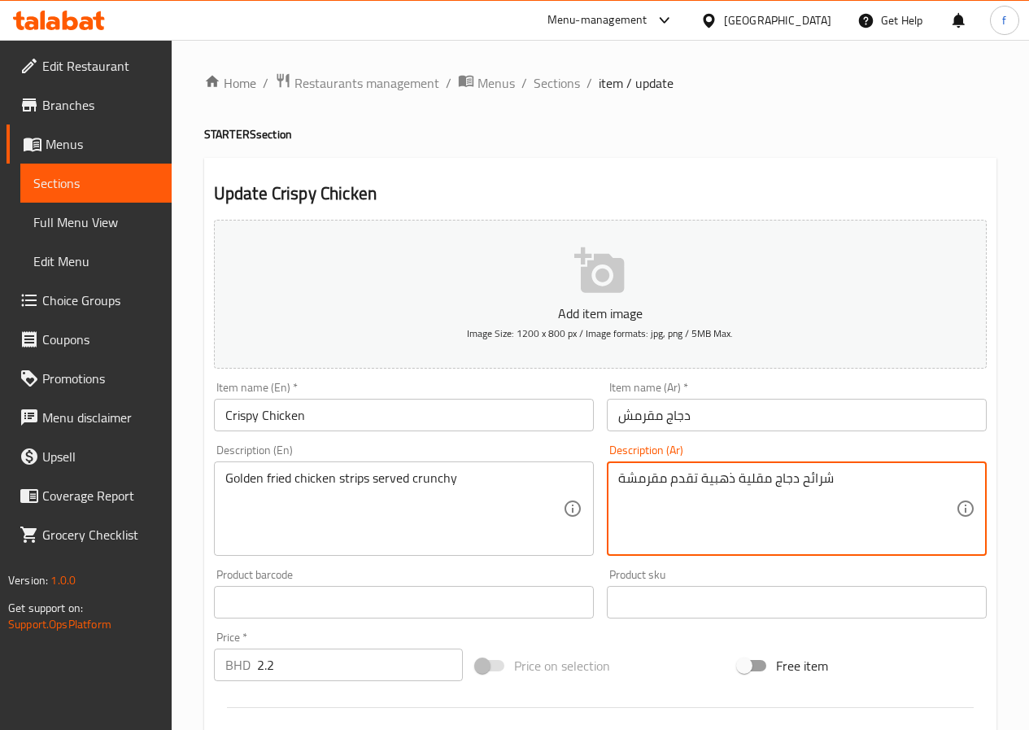
drag, startPoint x: 774, startPoint y: 483, endPoint x: 831, endPoint y: 478, distance: 57.1
paste textarea "جاج إستربس"
click at [805, 514] on textarea "دجاج إستربس مقلية ذهبية تقدم مقرمشة" at bounding box center [787, 508] width 338 height 77
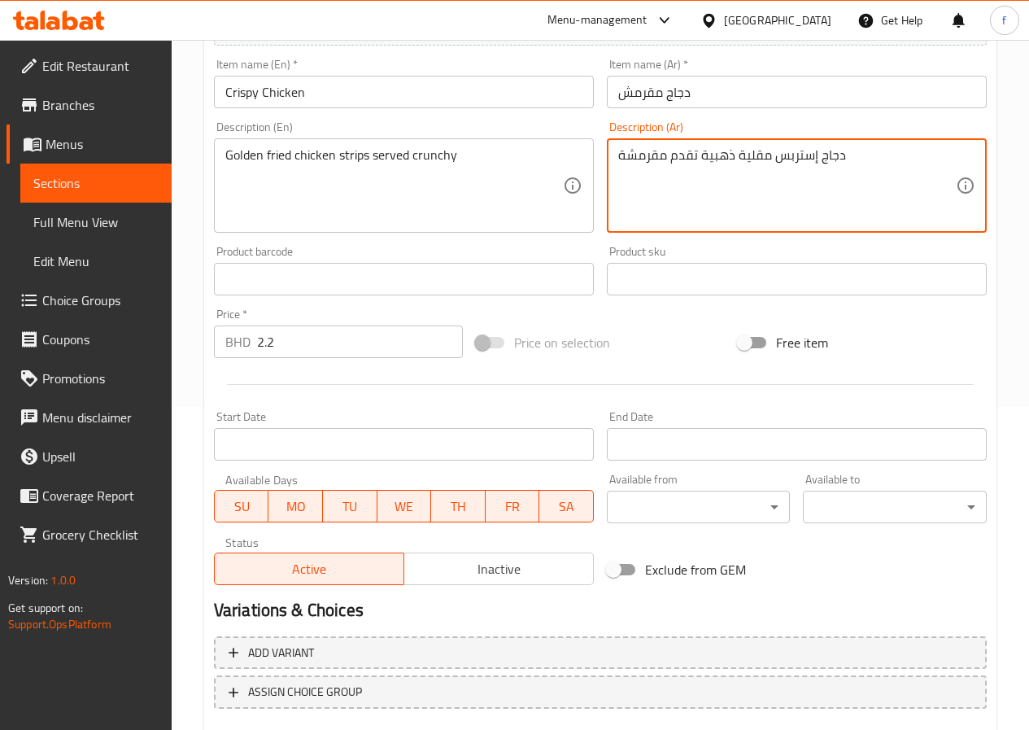
scroll to position [420, 0]
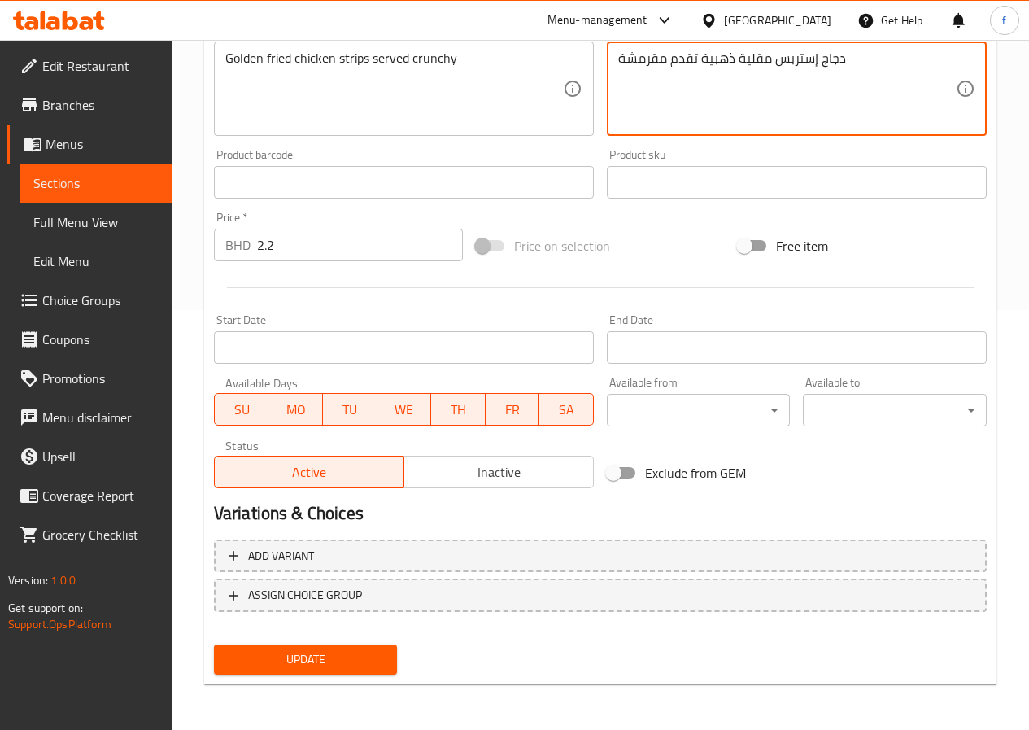
type textarea "دجاج إستربس مقلية ذهبية تقدم مقرمشة"
click at [338, 656] on span "Update" at bounding box center [306, 659] width 158 height 20
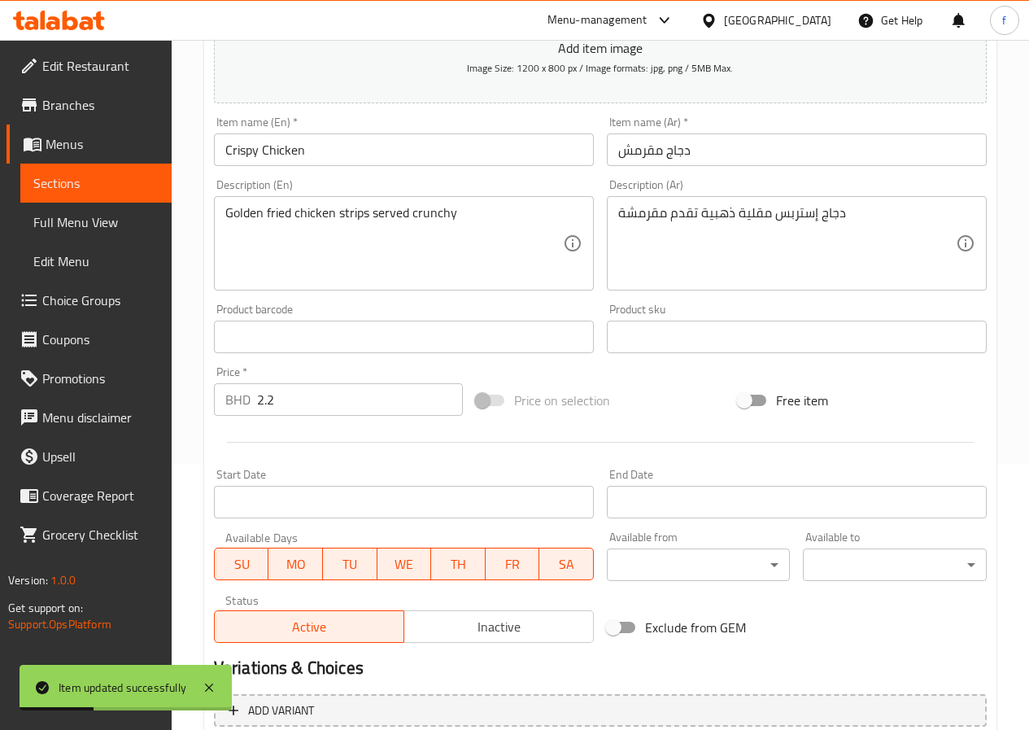
scroll to position [94, 0]
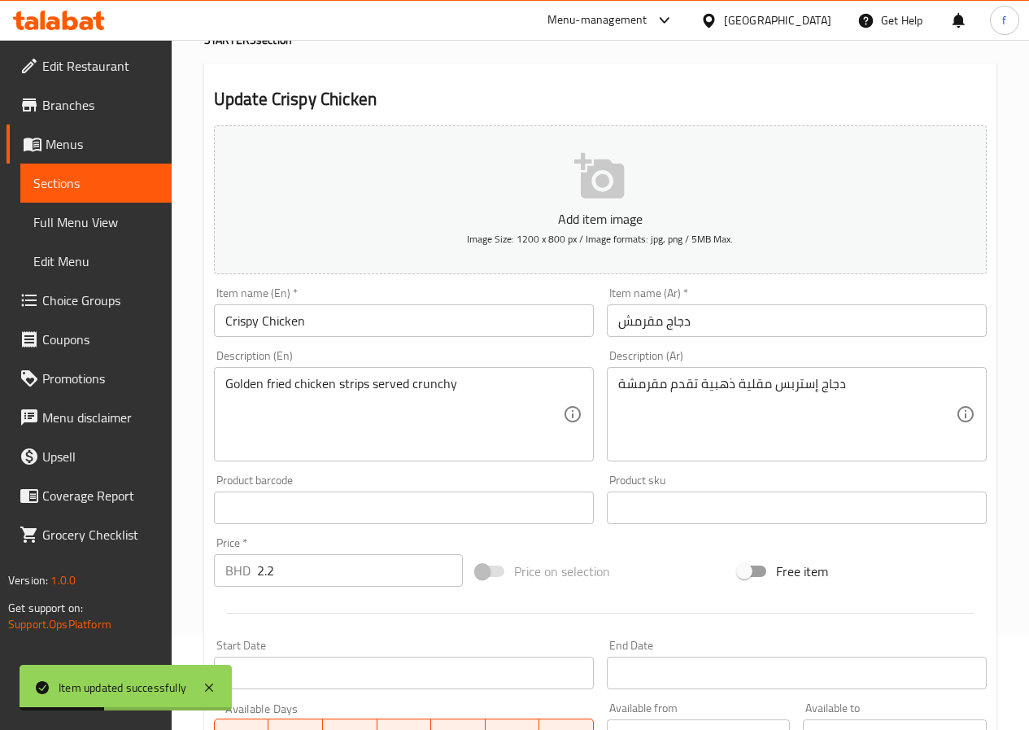
drag, startPoint x: 102, startPoint y: 230, endPoint x: 106, endPoint y: 251, distance: 21.4
click at [102, 230] on span "Full Menu View" at bounding box center [95, 222] width 125 height 20
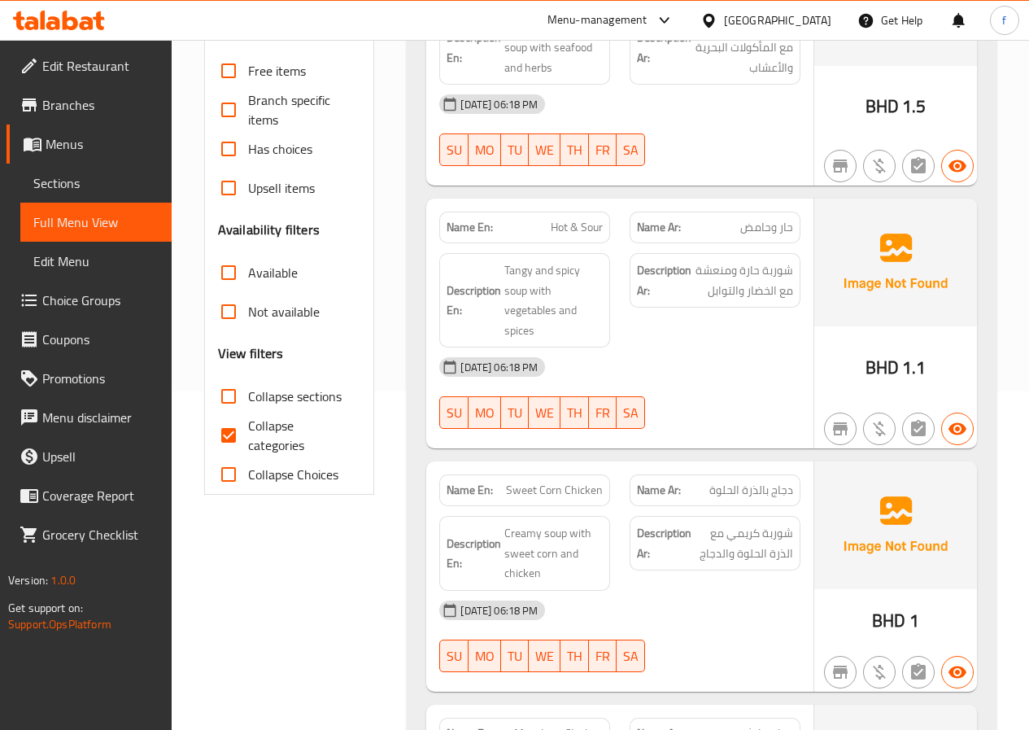
click at [275, 437] on span "Collapse categories" at bounding box center [298, 435] width 100 height 39
click at [248, 437] on input "Collapse categories" at bounding box center [228, 435] width 39 height 39
checkbox input "false"
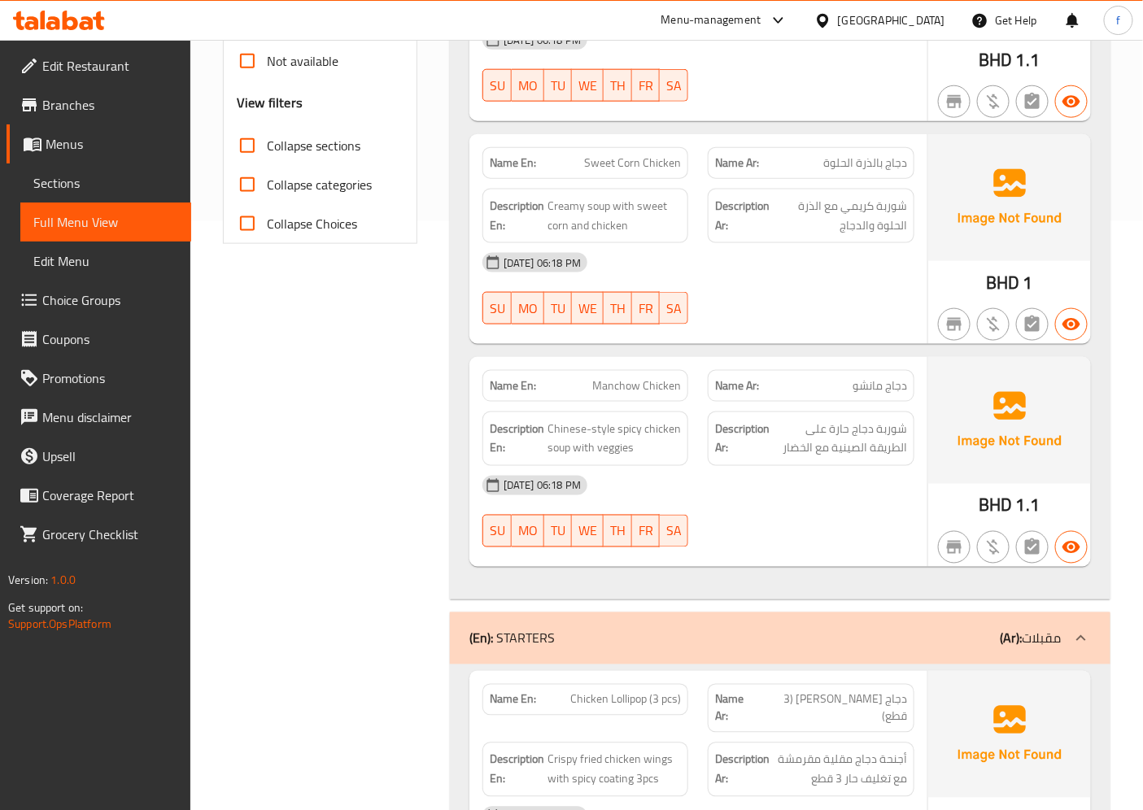
scroll to position [632, 0]
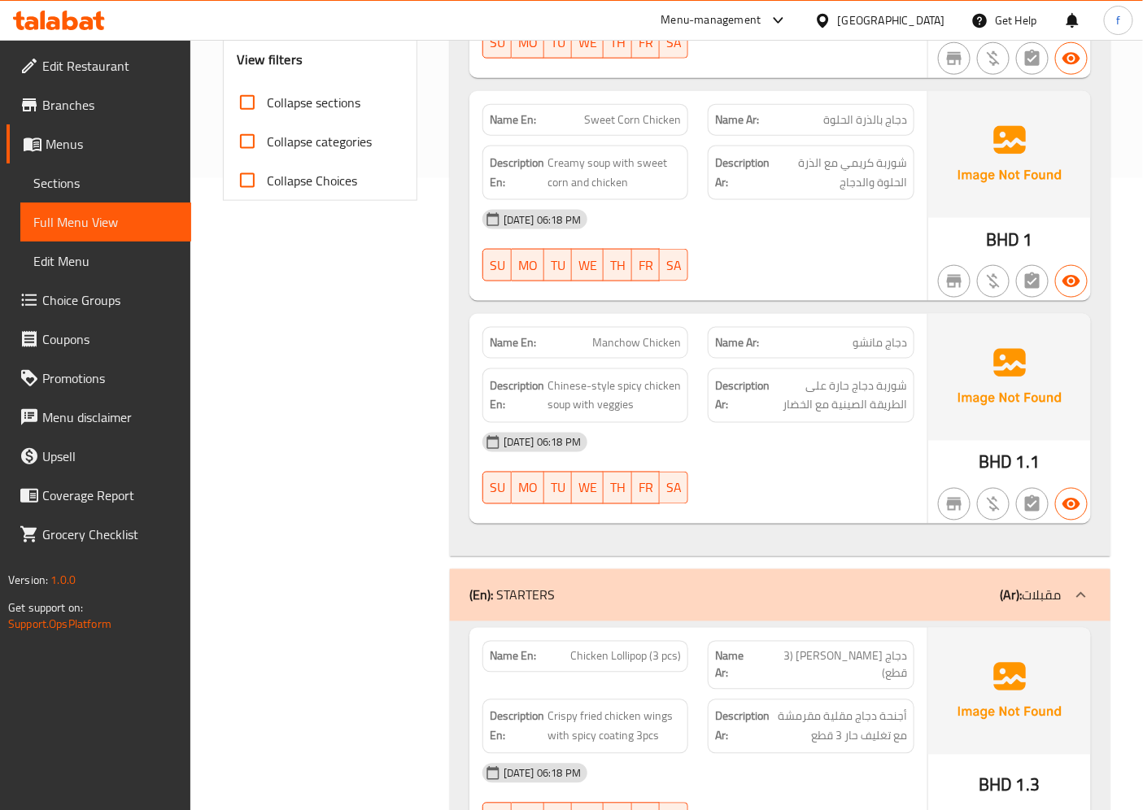
click at [110, 190] on span "Sections" at bounding box center [105, 183] width 145 height 20
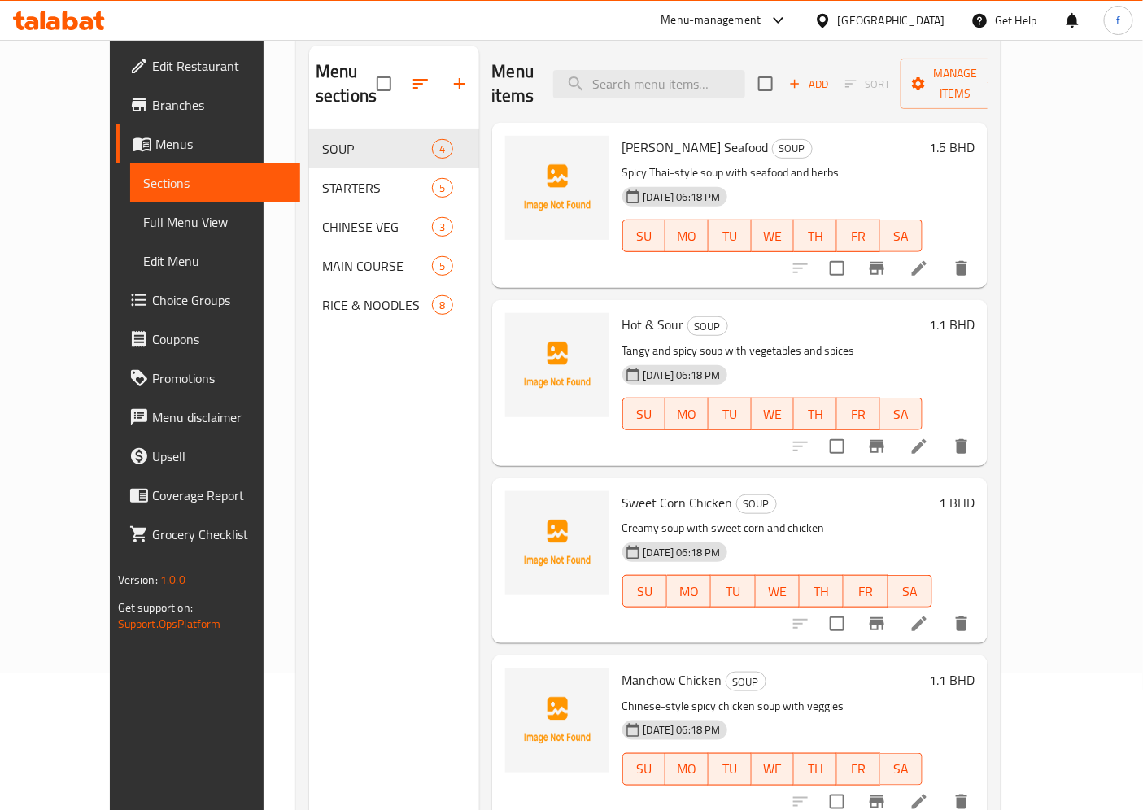
scroll to position [228, 0]
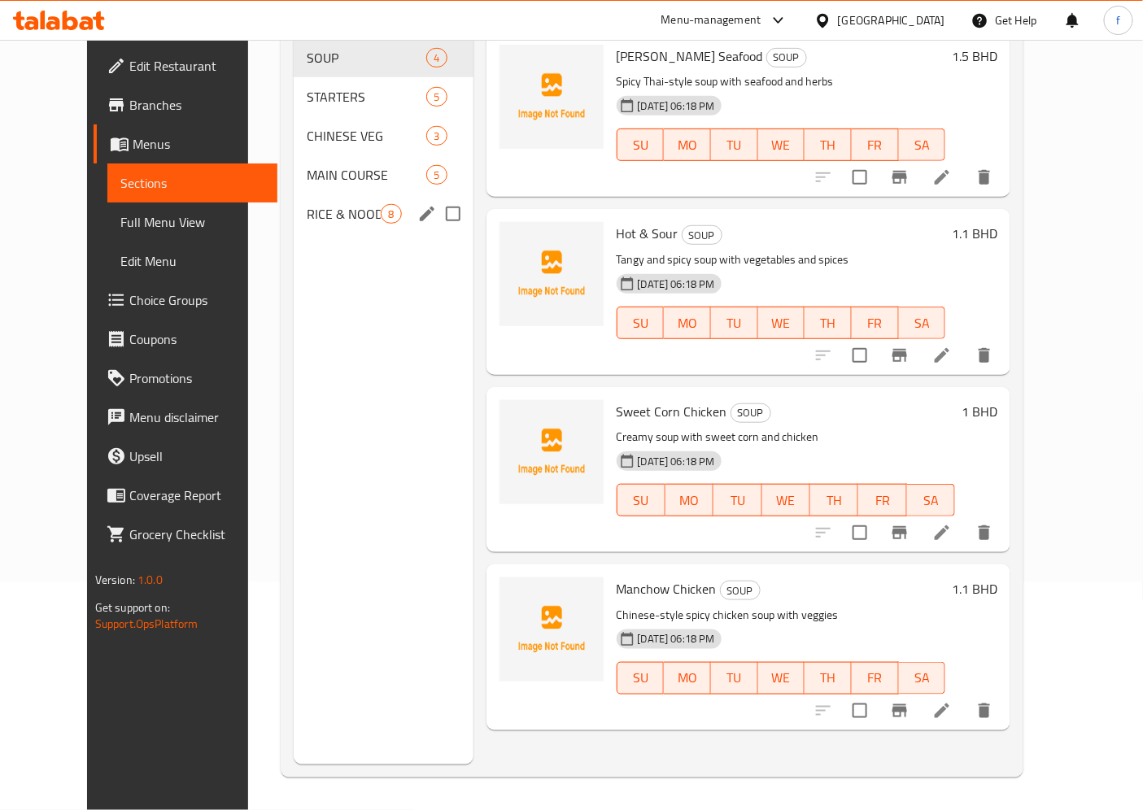
click at [299, 194] on div "RICE & NOODLES 8" at bounding box center [383, 213] width 179 height 39
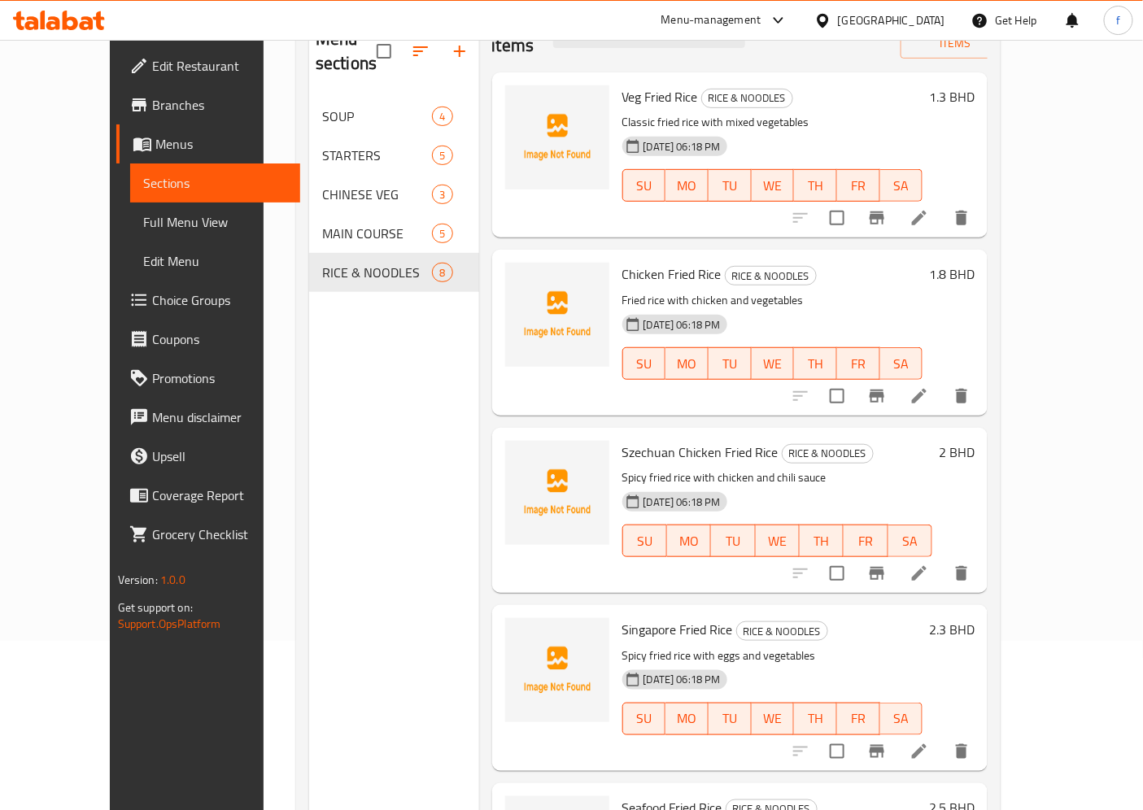
scroll to position [46, 0]
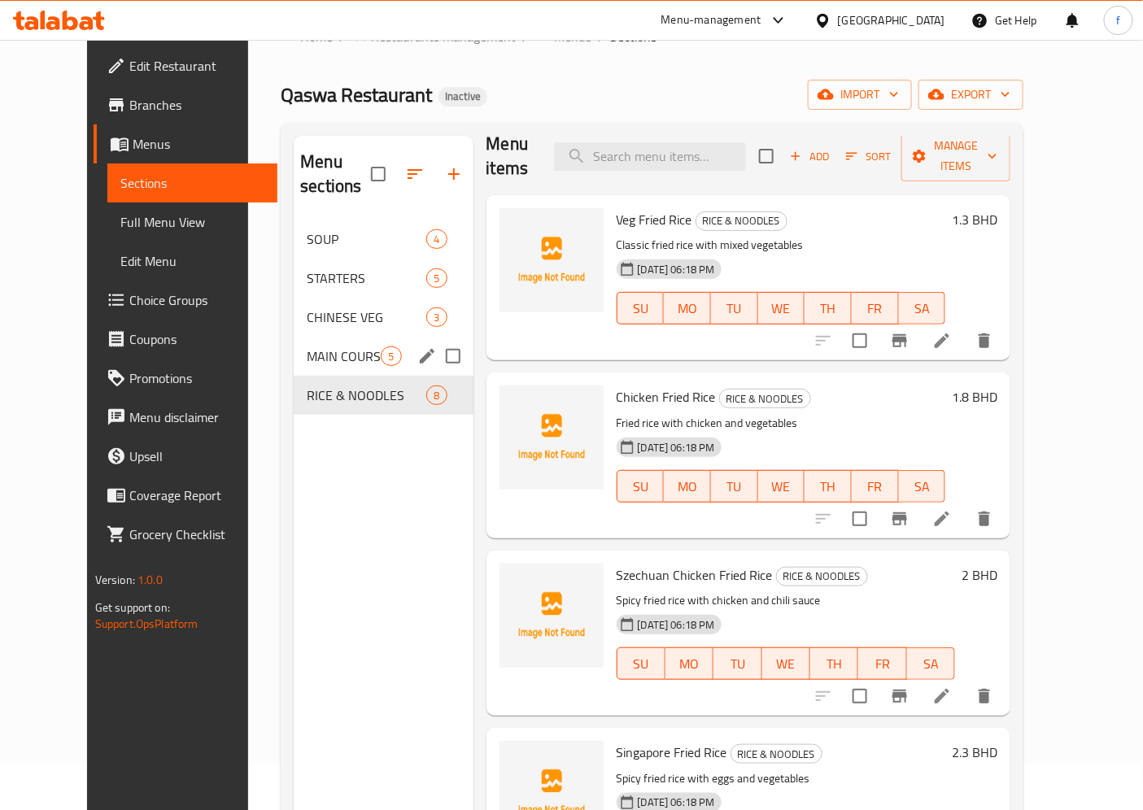
click at [329, 347] on span "MAIN COURSE" at bounding box center [344, 357] width 74 height 20
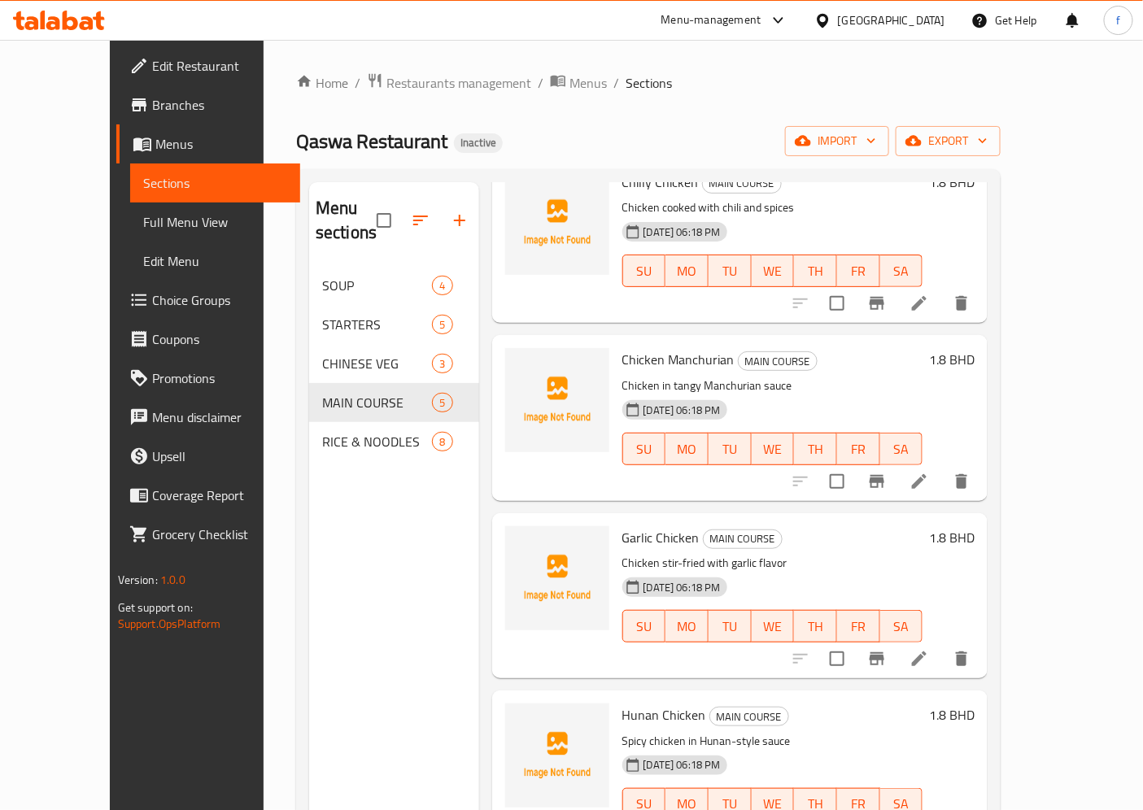
scroll to position [117, 0]
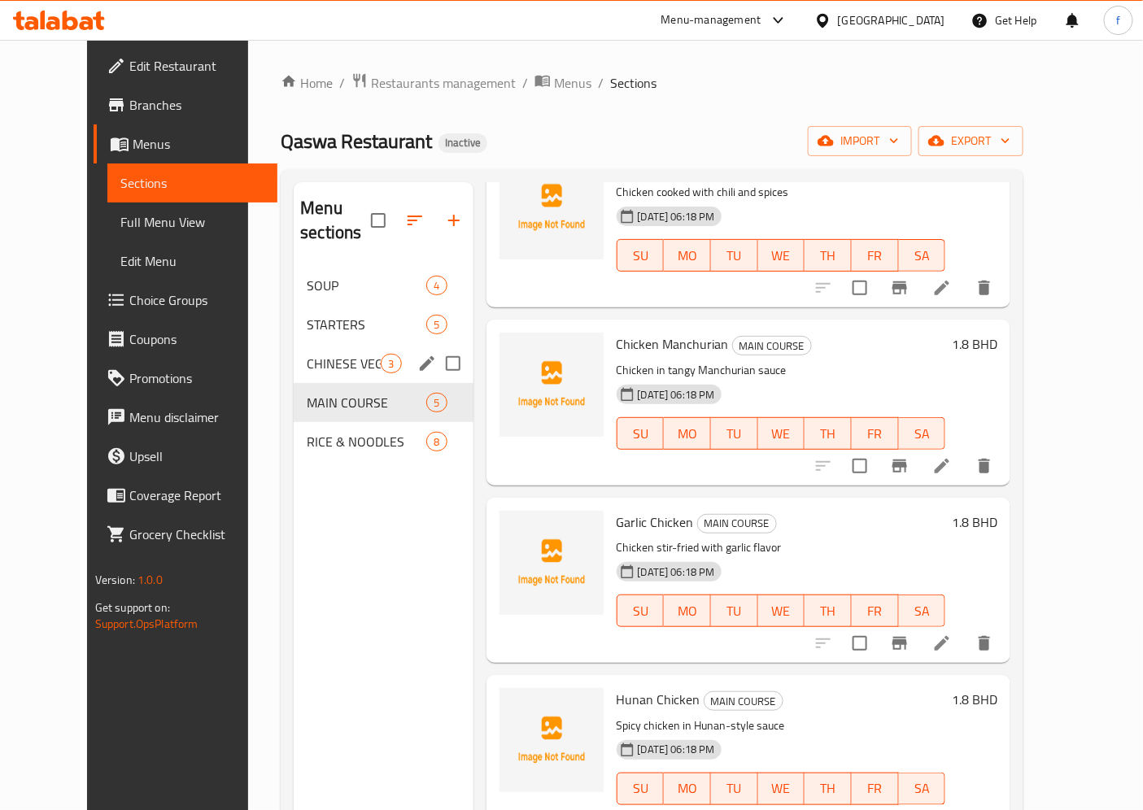
click at [329, 354] on span "CHINESE VEG" at bounding box center [344, 364] width 74 height 20
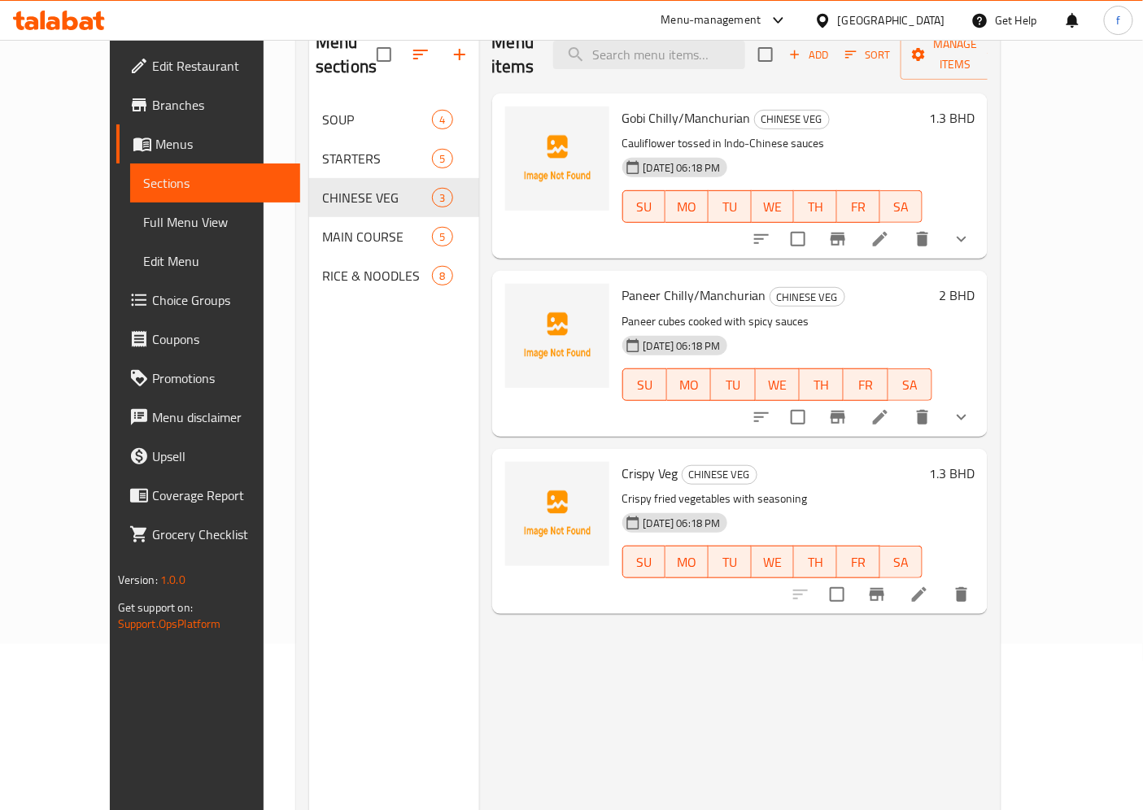
scroll to position [181, 0]
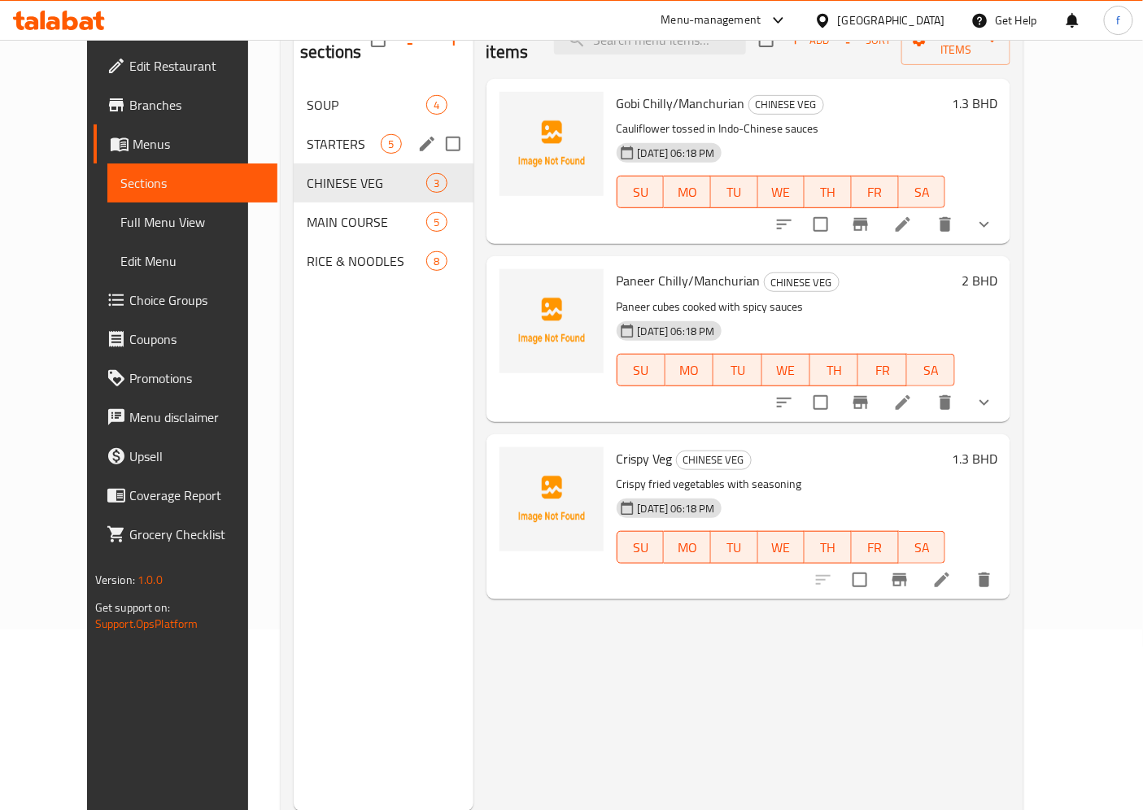
click at [307, 134] on span "STARTERS" at bounding box center [344, 144] width 74 height 20
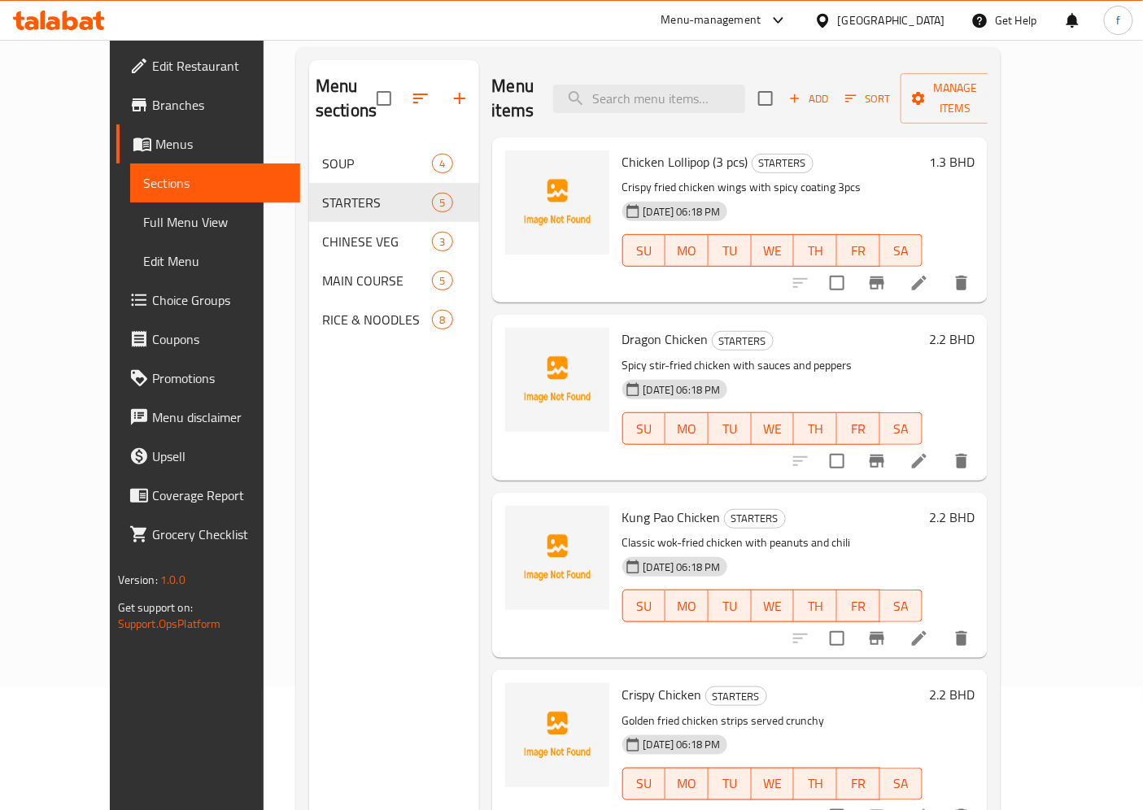
scroll to position [90, 0]
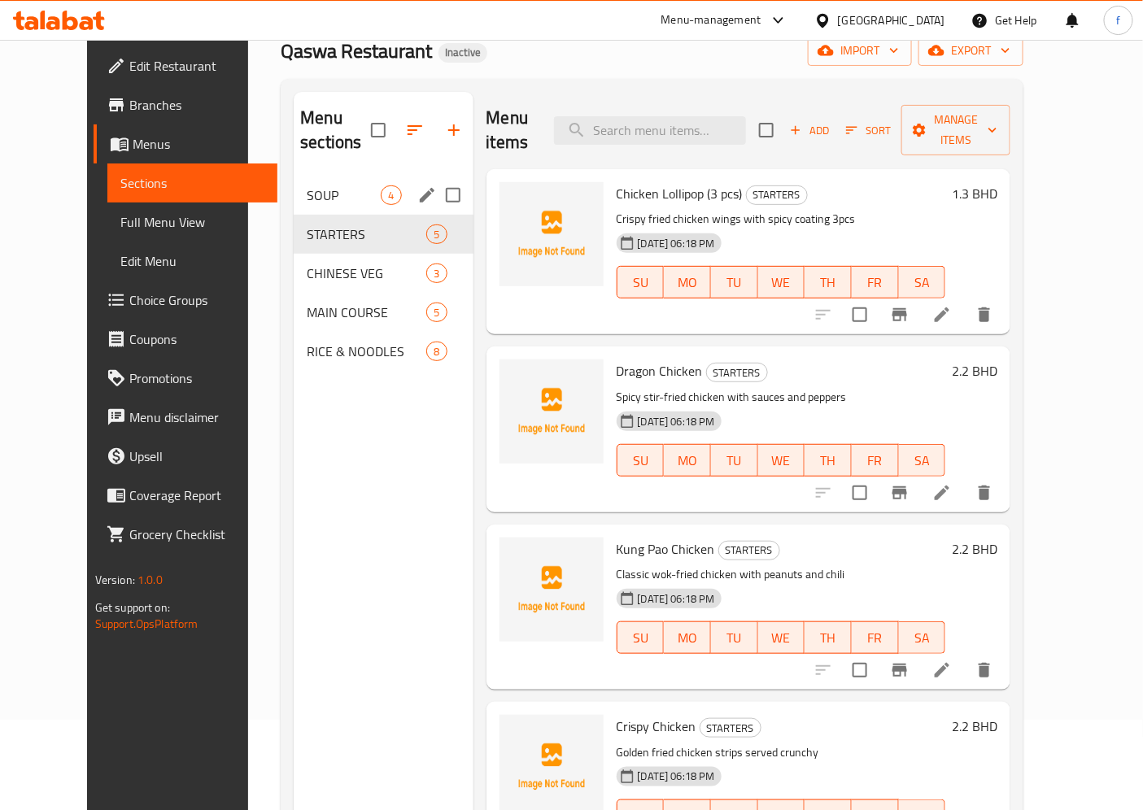
click at [307, 185] on span "SOUP" at bounding box center [344, 195] width 74 height 20
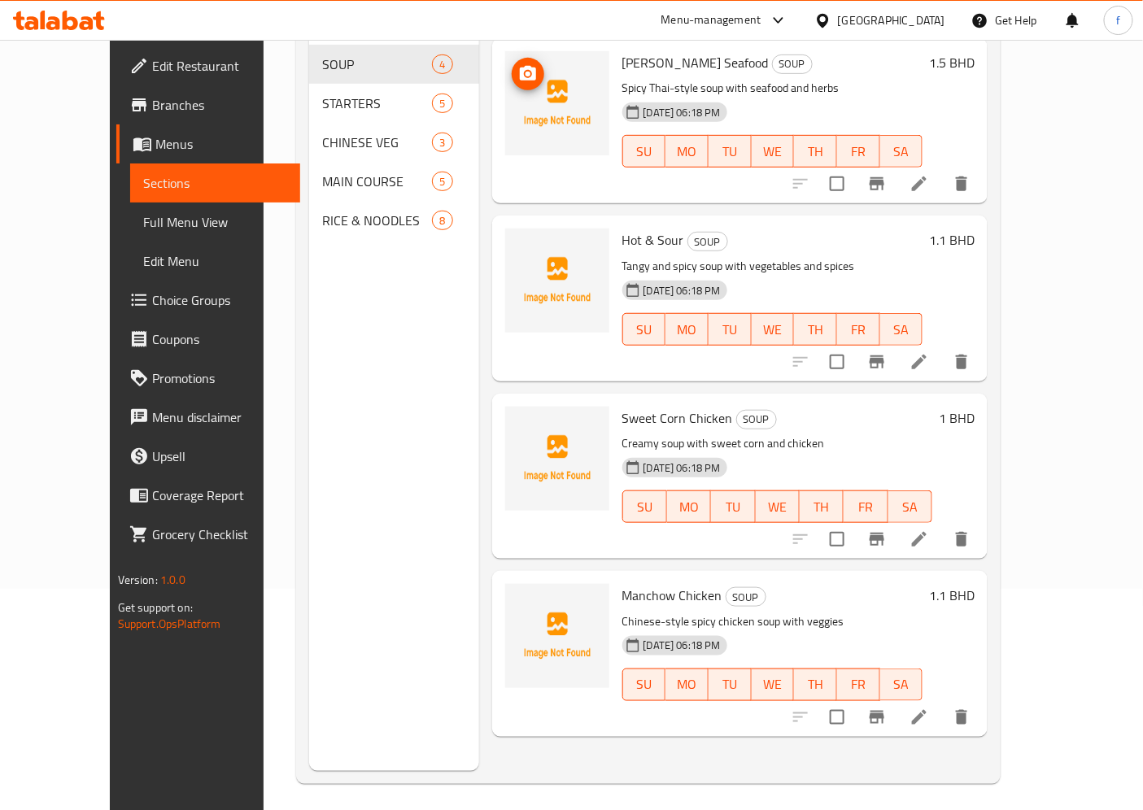
scroll to position [228, 0]
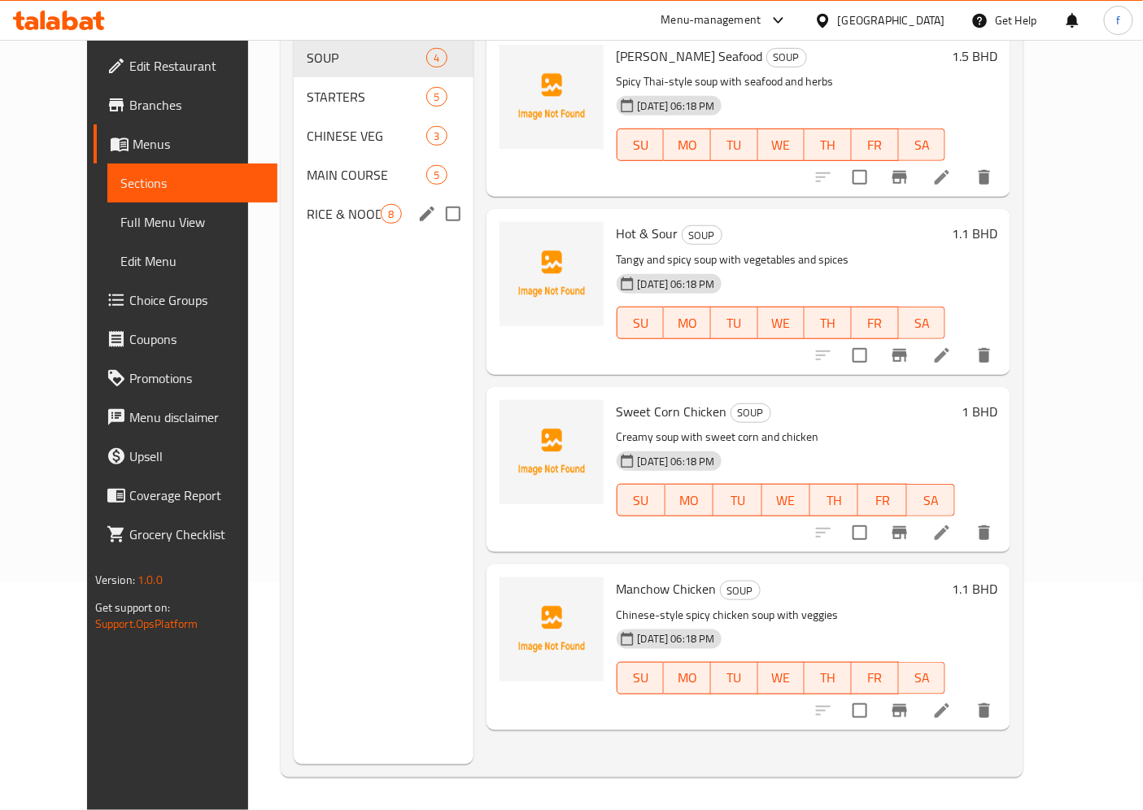
click at [307, 202] on div "RICE & NOODLES 8" at bounding box center [383, 213] width 179 height 39
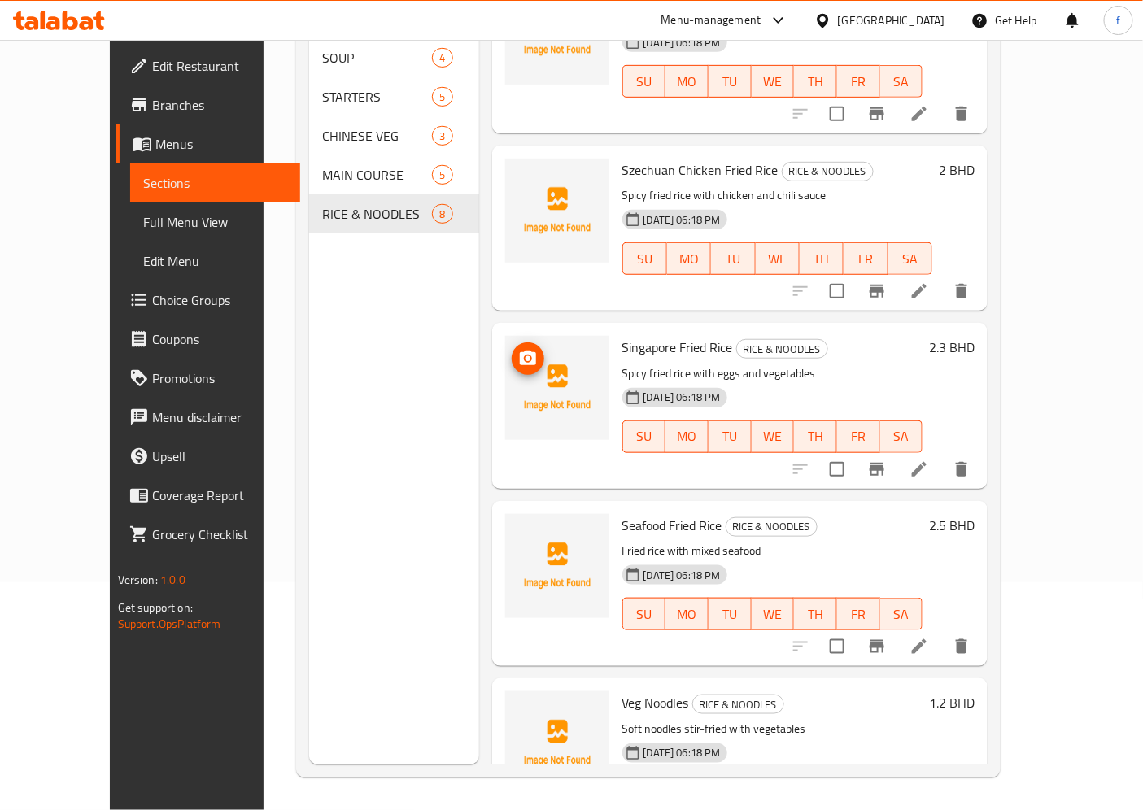
scroll to position [271, 0]
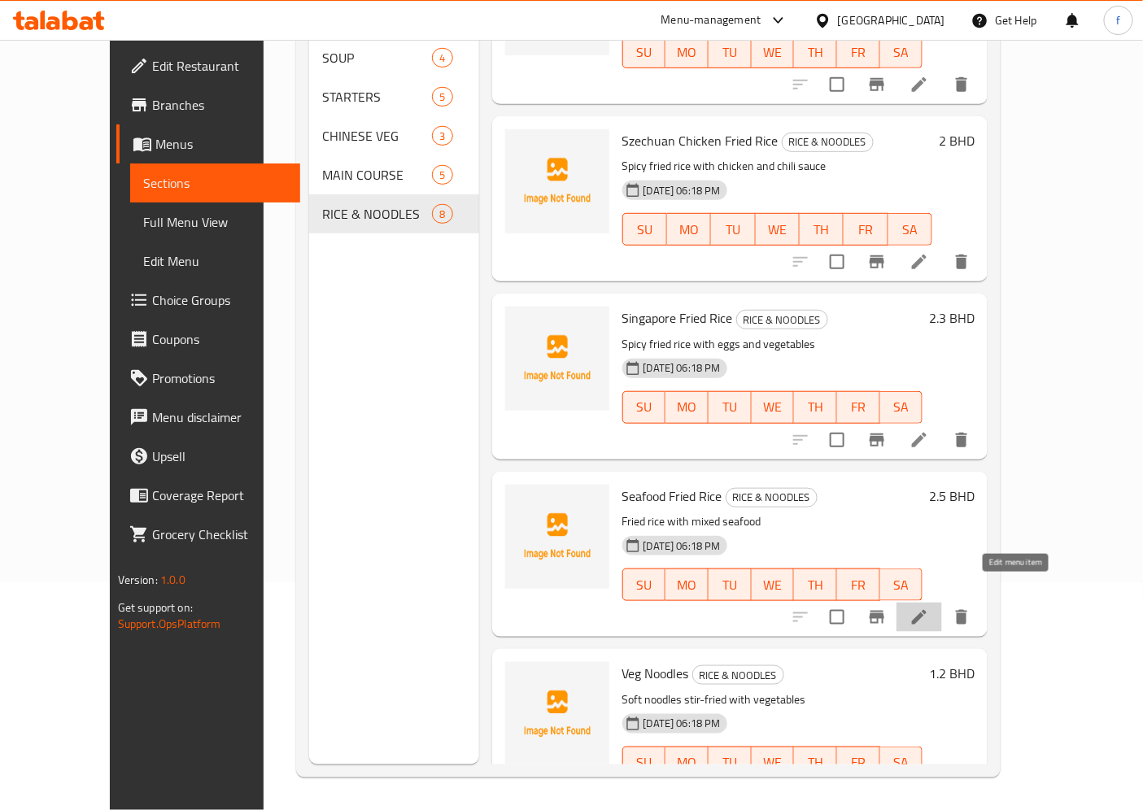
click at [929, 608] on icon at bounding box center [919, 618] width 20 height 20
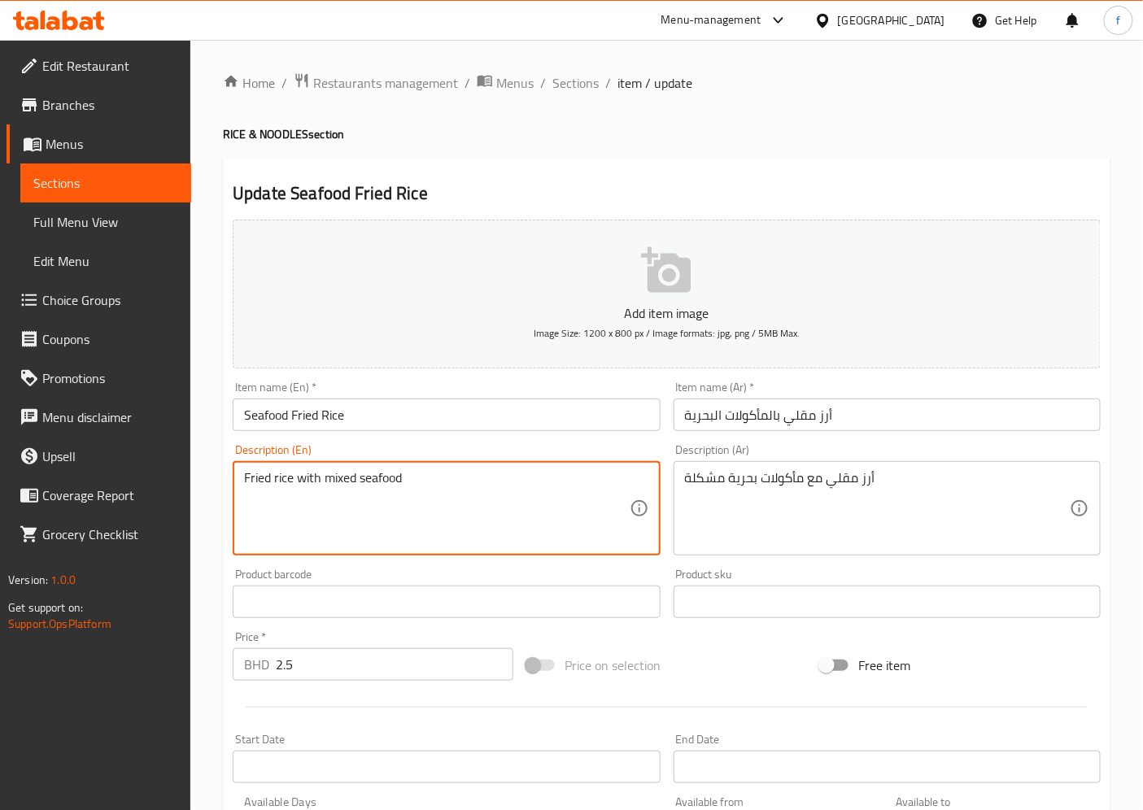
click at [424, 488] on textarea "Fried rice with mixed seafood" at bounding box center [436, 508] width 385 height 77
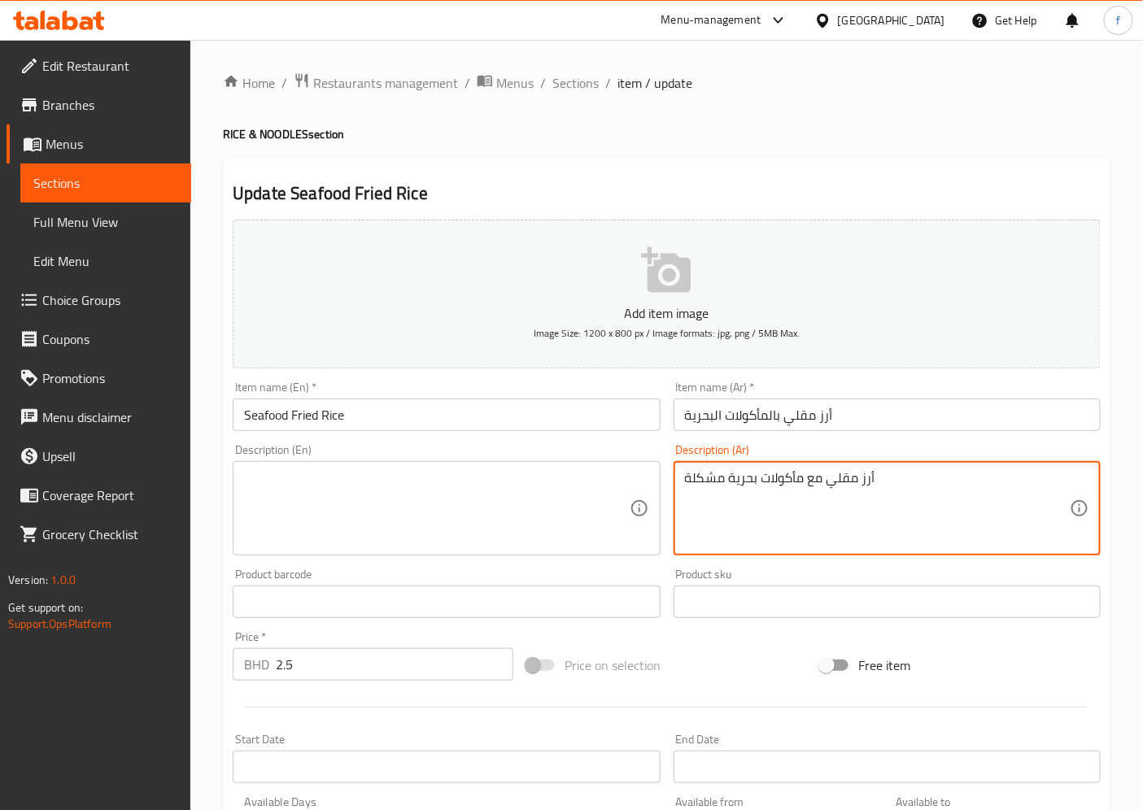
click at [812, 490] on textarea "أرز مقلي مع مأكولات بحرية مشكلة" at bounding box center [877, 508] width 385 height 77
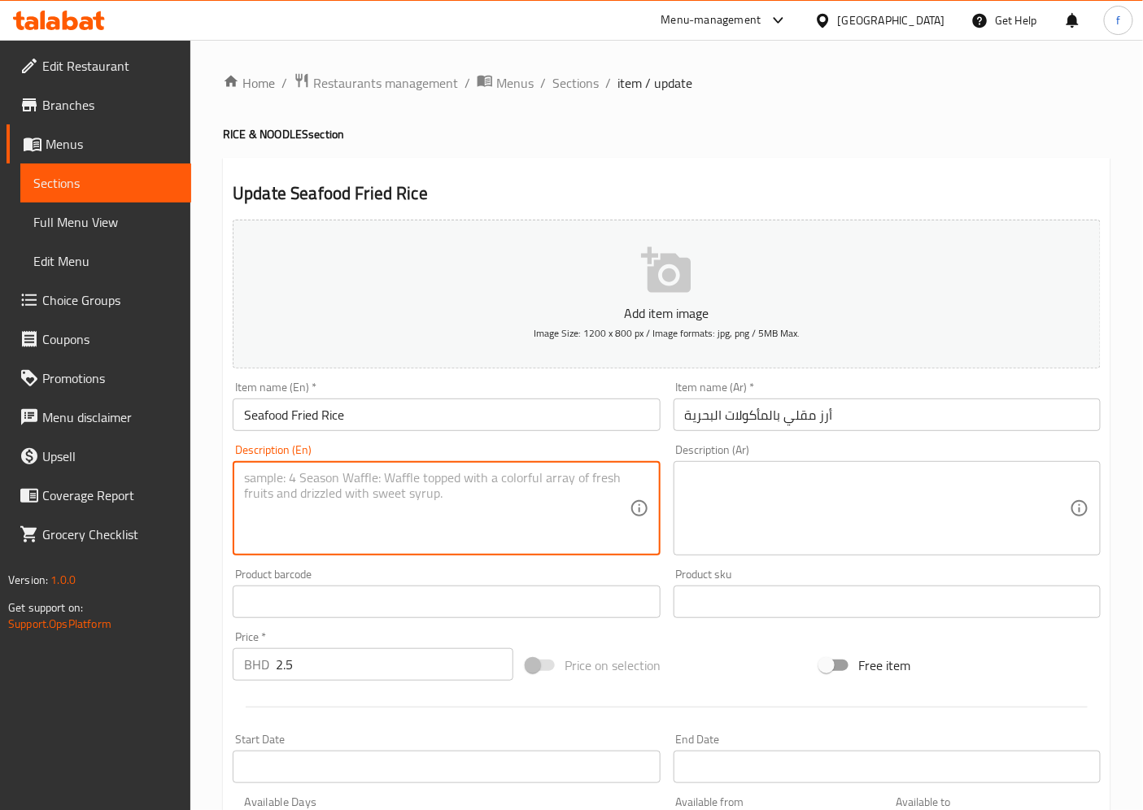
click at [486, 484] on textarea at bounding box center [436, 508] width 385 height 77
click at [399, 521] on textarea at bounding box center [436, 508] width 385 height 77
paste textarea "Cooked rice, seafood shrimp, scallops, squid, eggs, soy sauce, sesame oil, gree…"
type textarea "Cooked rice, seafood shrimp, scallops, squid, eggs, soy sauce, sesame oil, gree…"
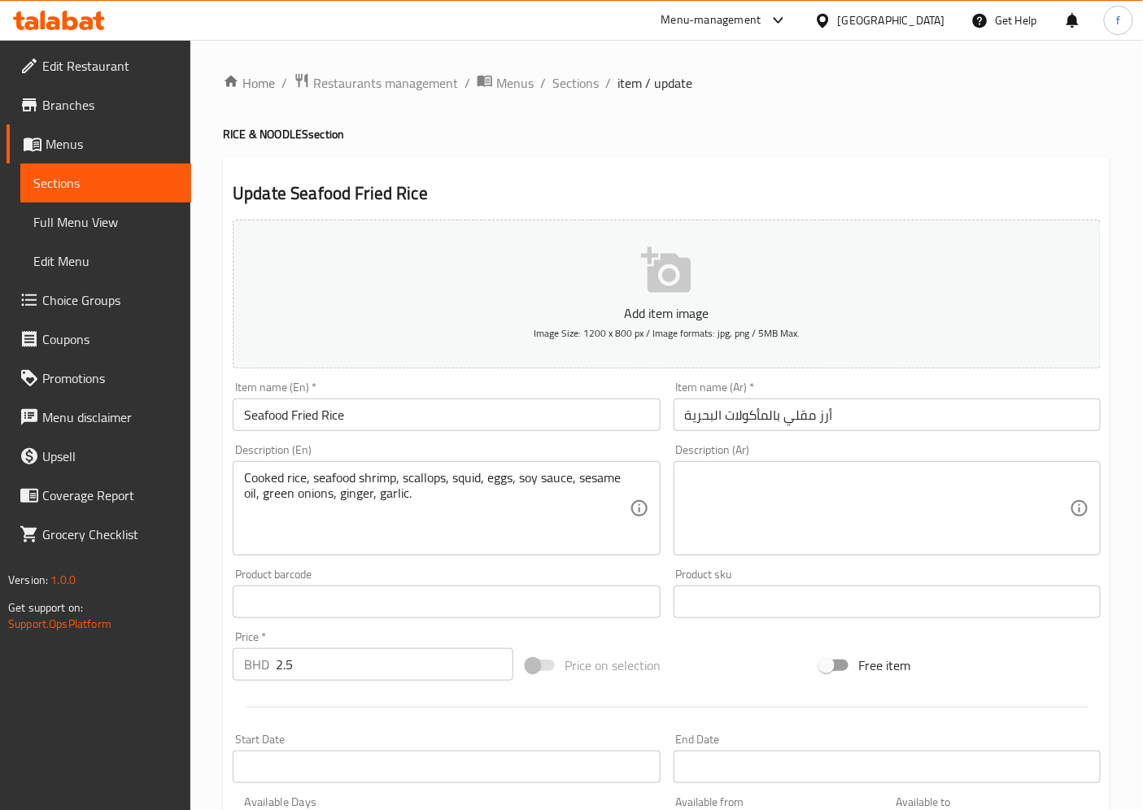
click at [758, 511] on textarea at bounding box center [877, 508] width 385 height 77
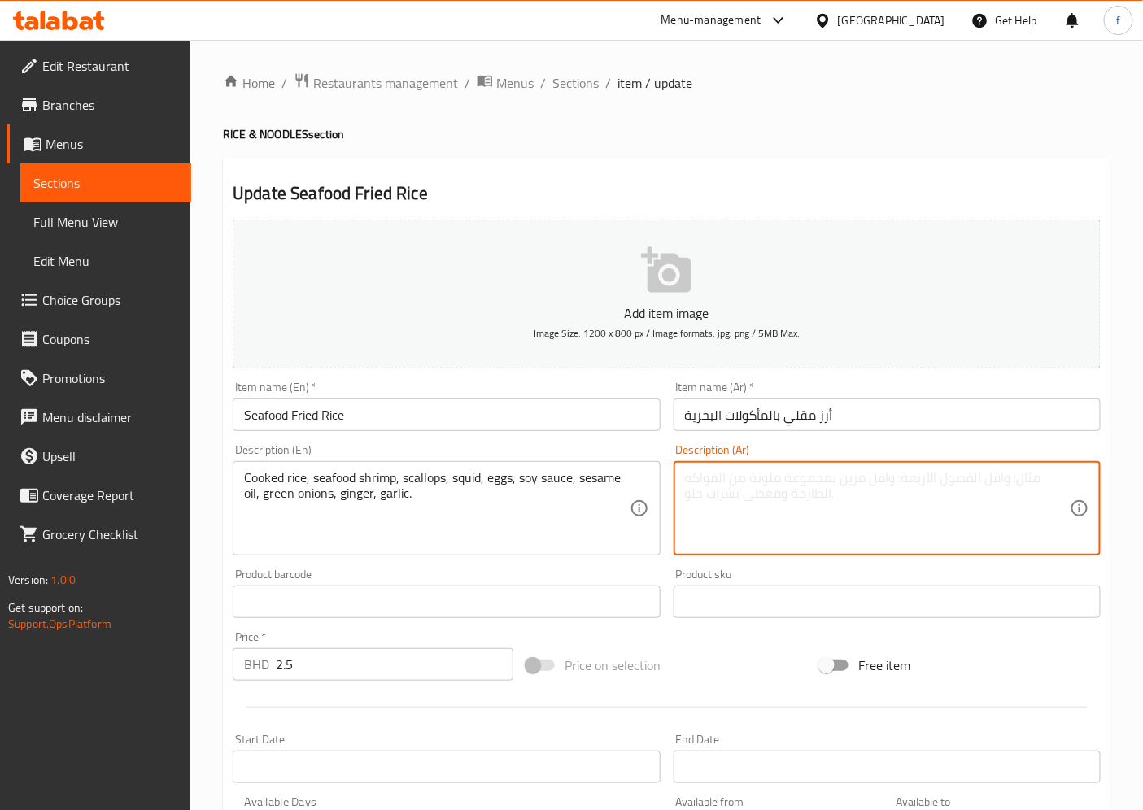
paste textarea "أرز مطبوخ، مأكولات بحرية روبيان، إسكالوب، حبار، بيض، صلصة الصويا، زيت سمسم، بصل…"
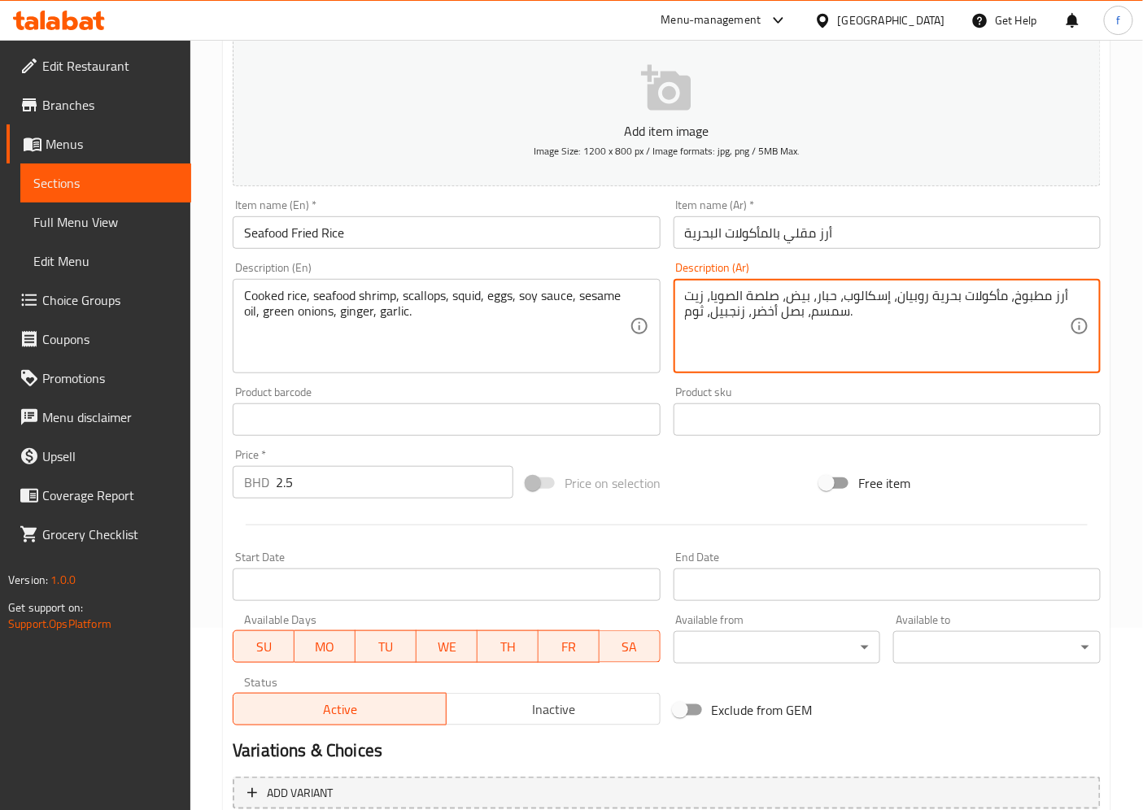
scroll to position [336, 0]
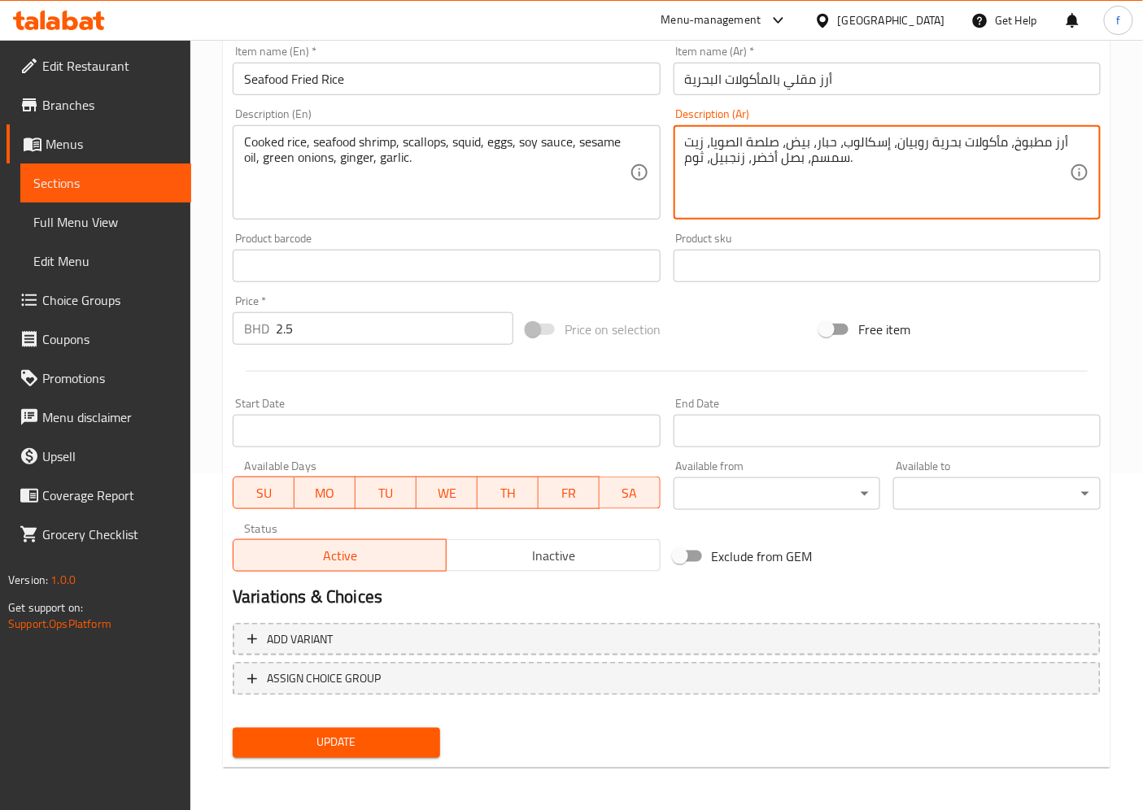
type textarea "أرز مطبوخ، مأكولات بحرية روبيان، إسكالوب، حبار، بيض، صلصة الصويا، زيت سمسم، بصل…"
click at [415, 745] on span "Update" at bounding box center [336, 743] width 181 height 20
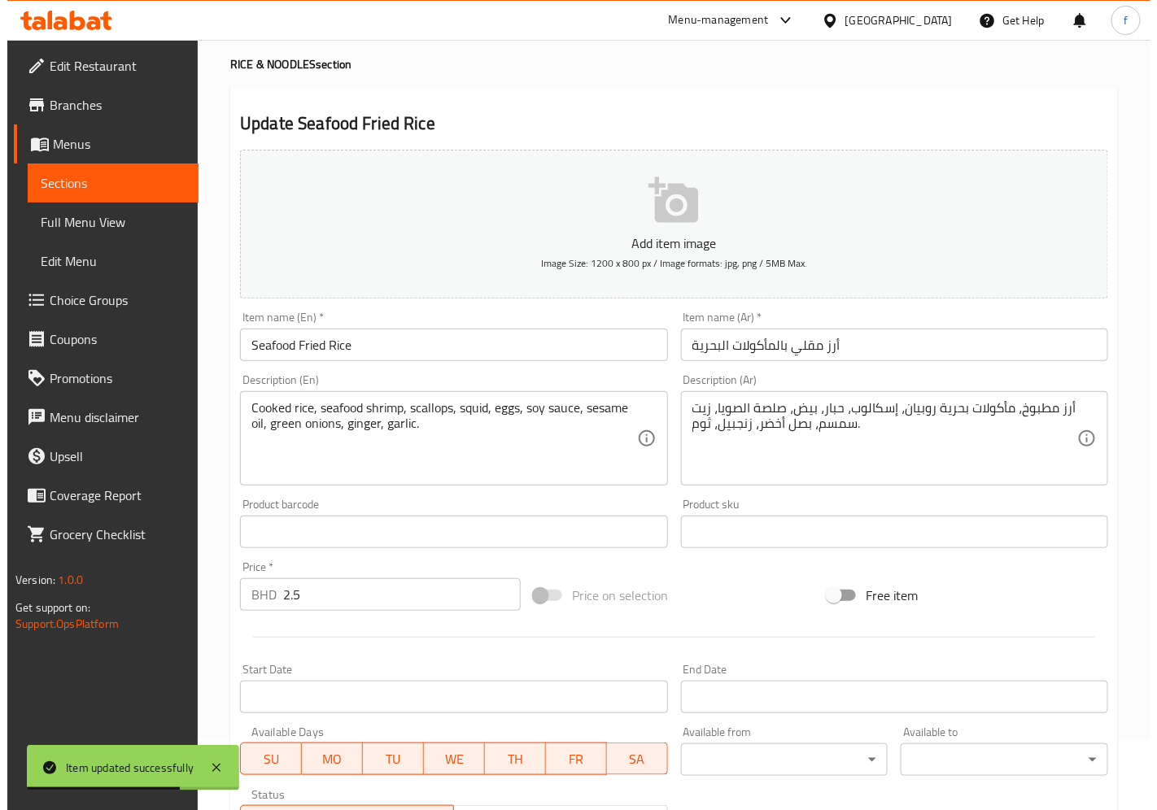
scroll to position [0, 0]
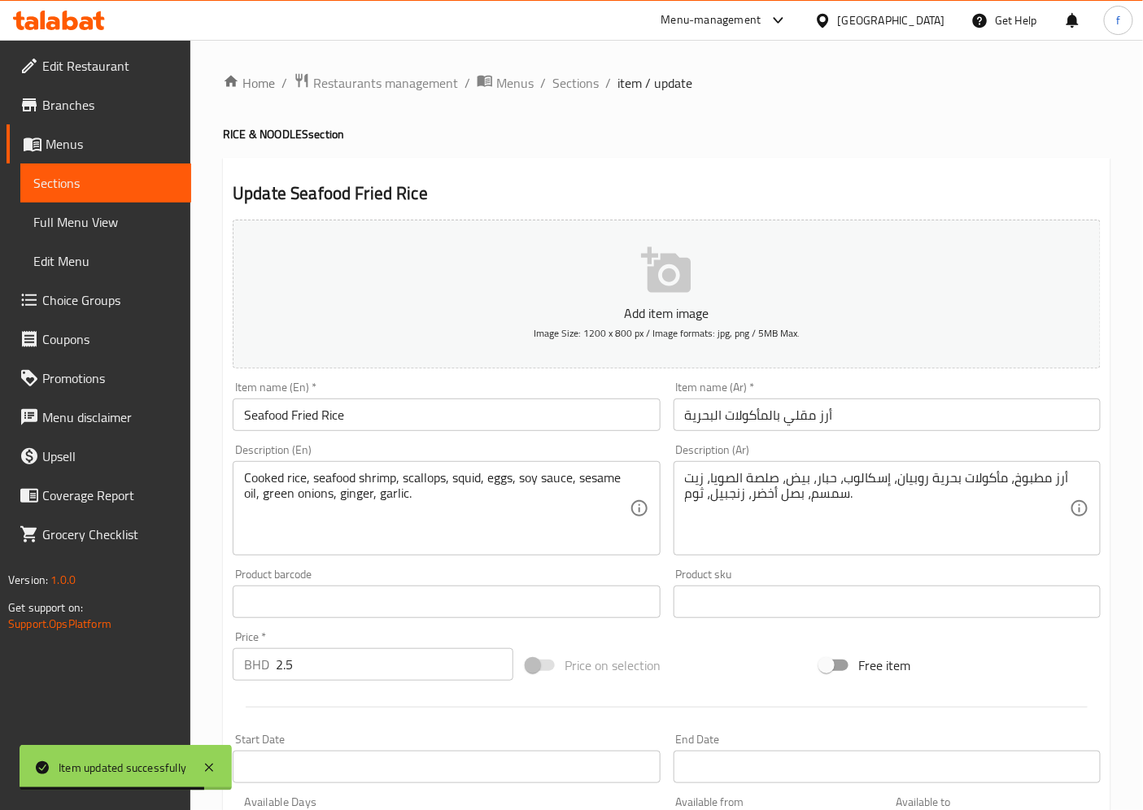
click at [111, 212] on span "Full Menu View" at bounding box center [105, 222] width 145 height 20
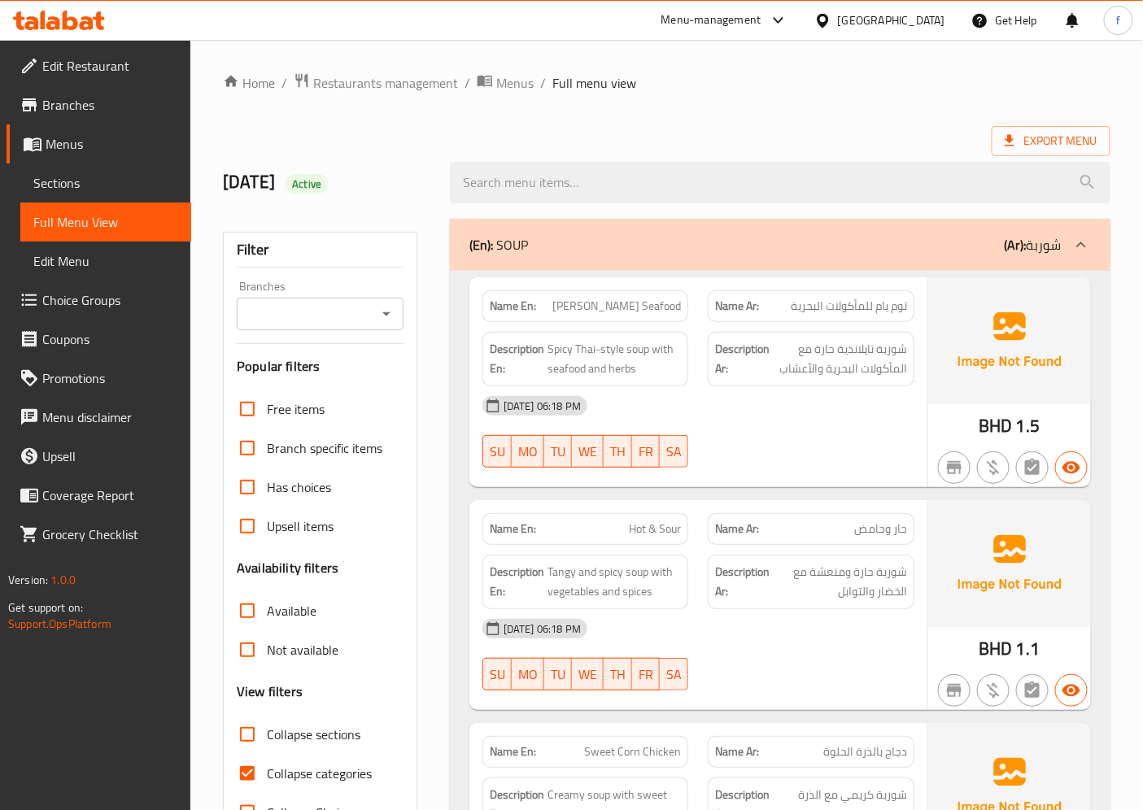
click at [96, 142] on span "Menus" at bounding box center [112, 144] width 133 height 20
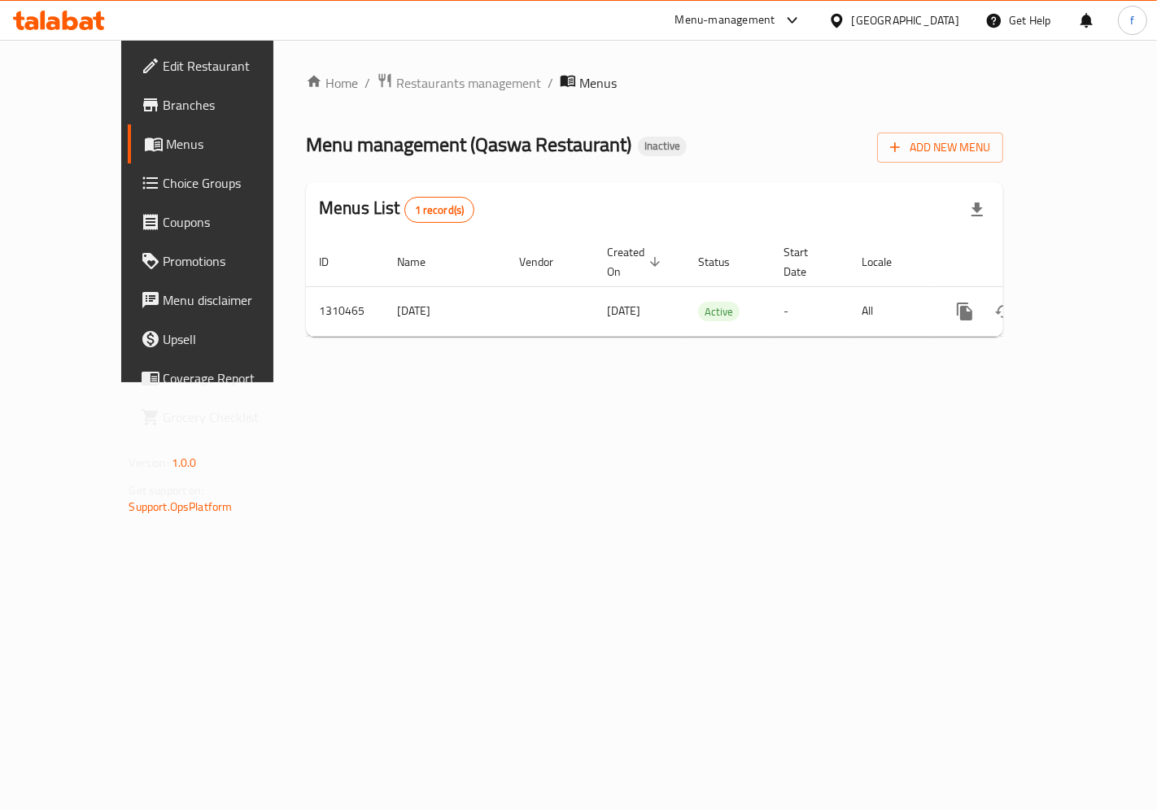
click at [163, 108] on span "Branches" at bounding box center [231, 105] width 137 height 20
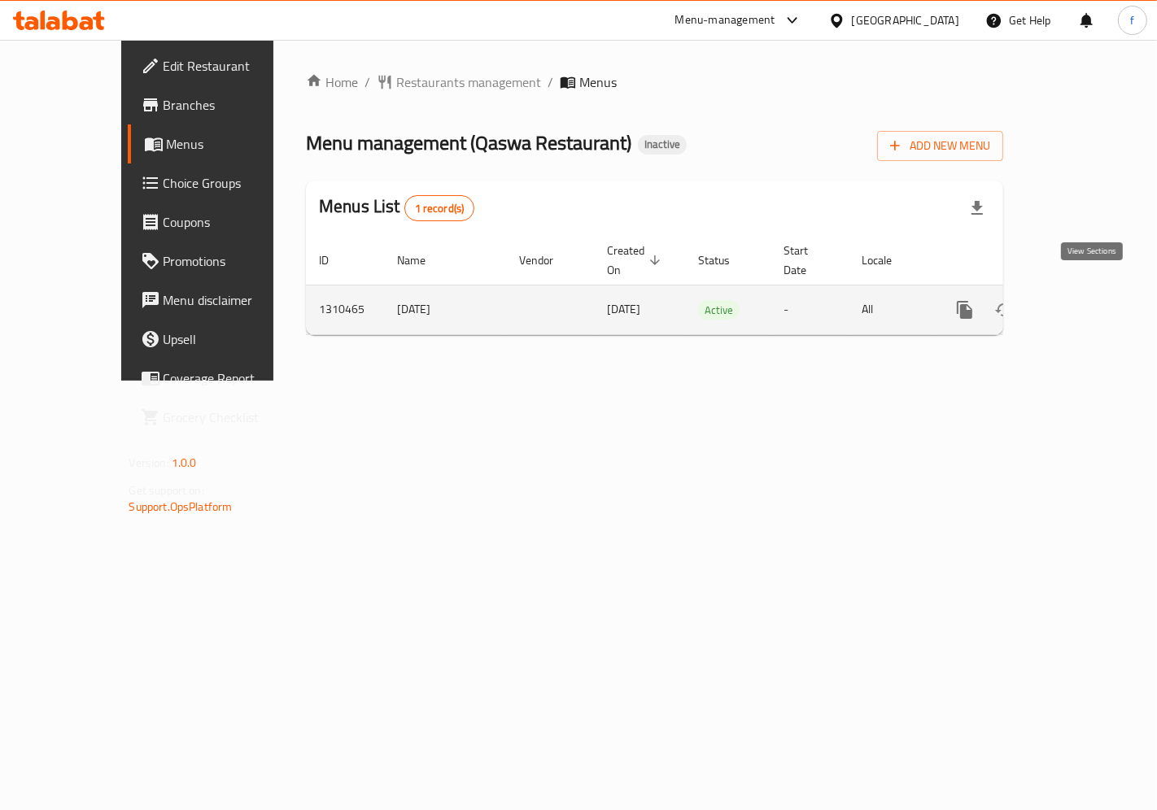
click at [1086, 300] on icon "enhanced table" at bounding box center [1082, 310] width 20 height 20
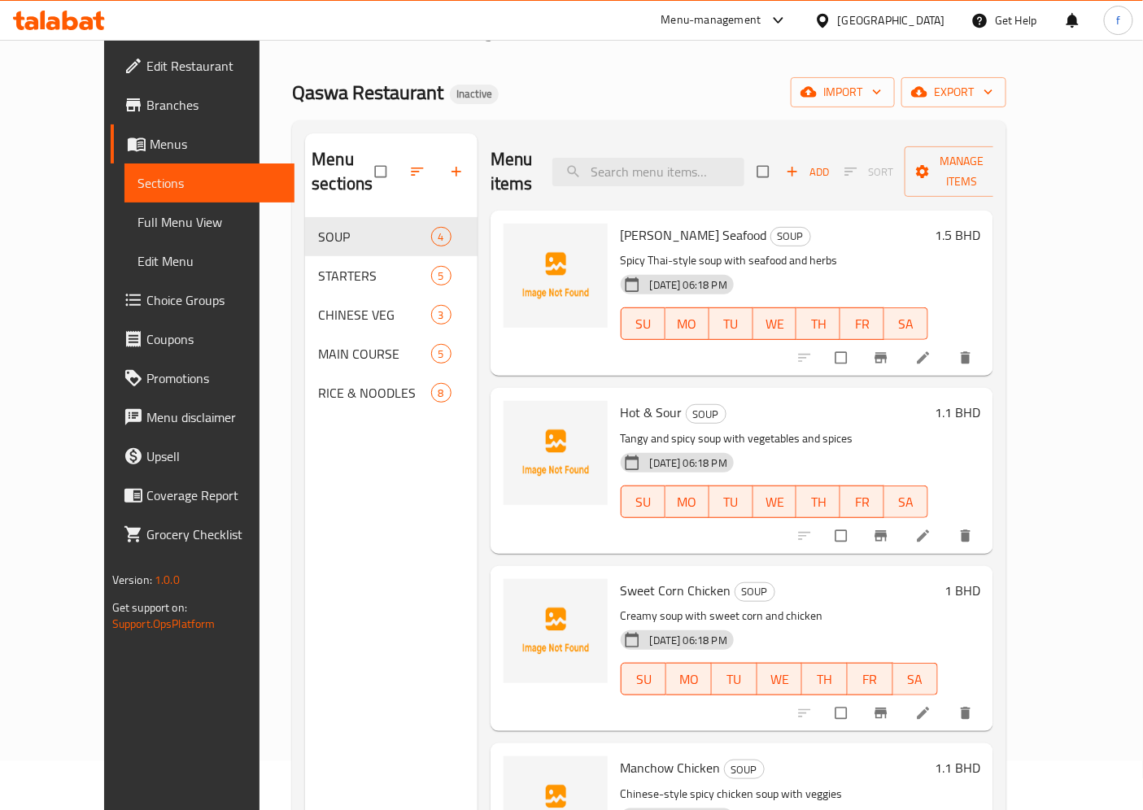
scroll to position [46, 0]
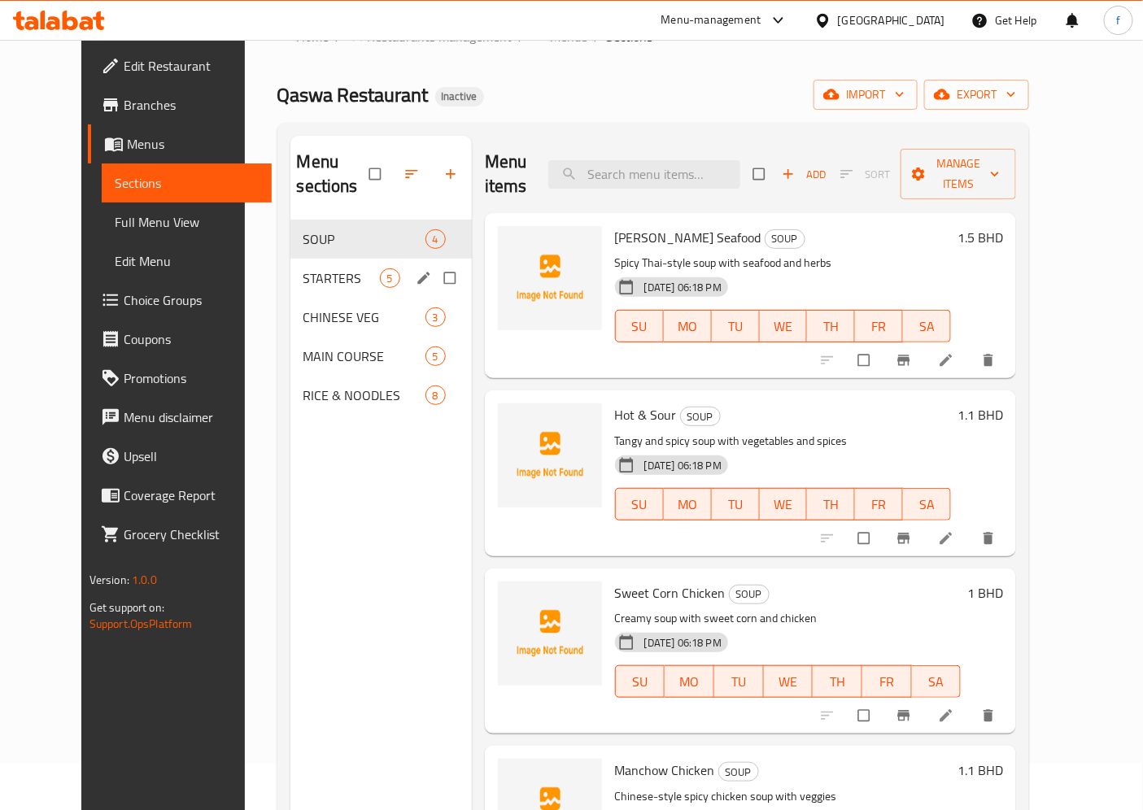
click at [303, 268] on span "STARTERS" at bounding box center [341, 278] width 76 height 20
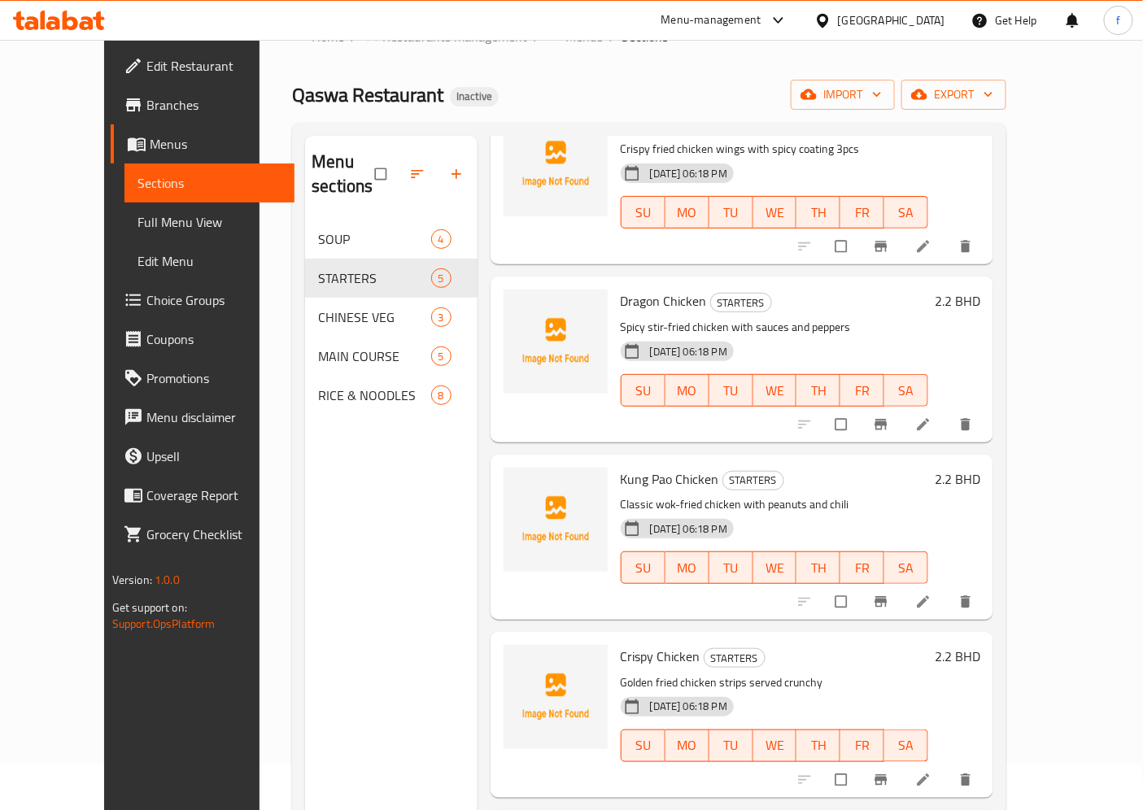
scroll to position [117, 0]
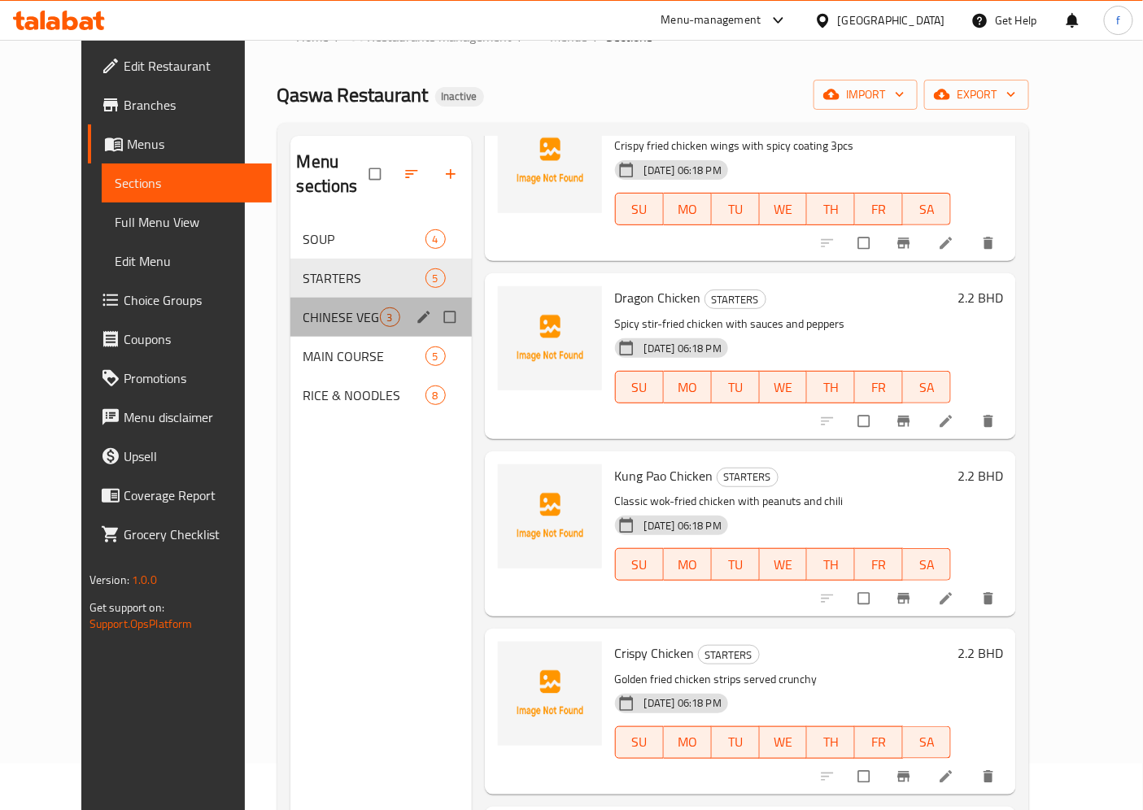
click at [314, 307] on span "CHINESE VEG" at bounding box center [341, 317] width 76 height 20
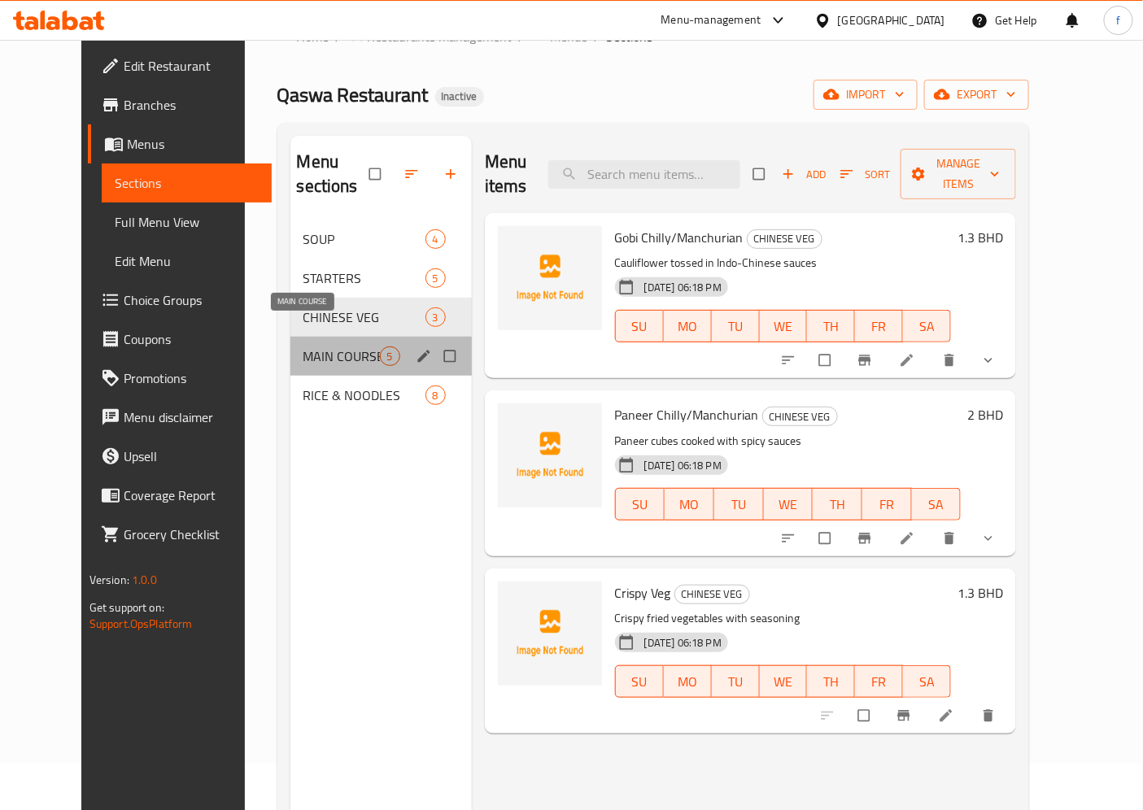
click at [310, 347] on span "MAIN COURSE" at bounding box center [341, 357] width 76 height 20
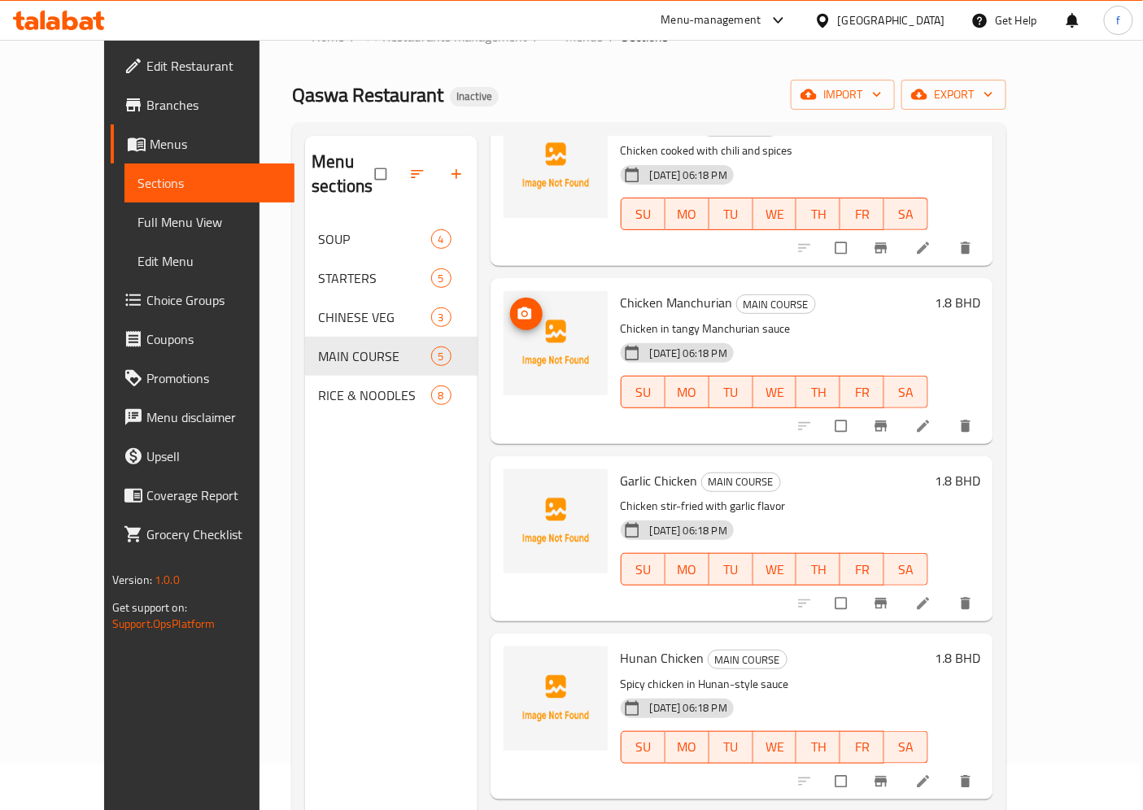
scroll to position [117, 0]
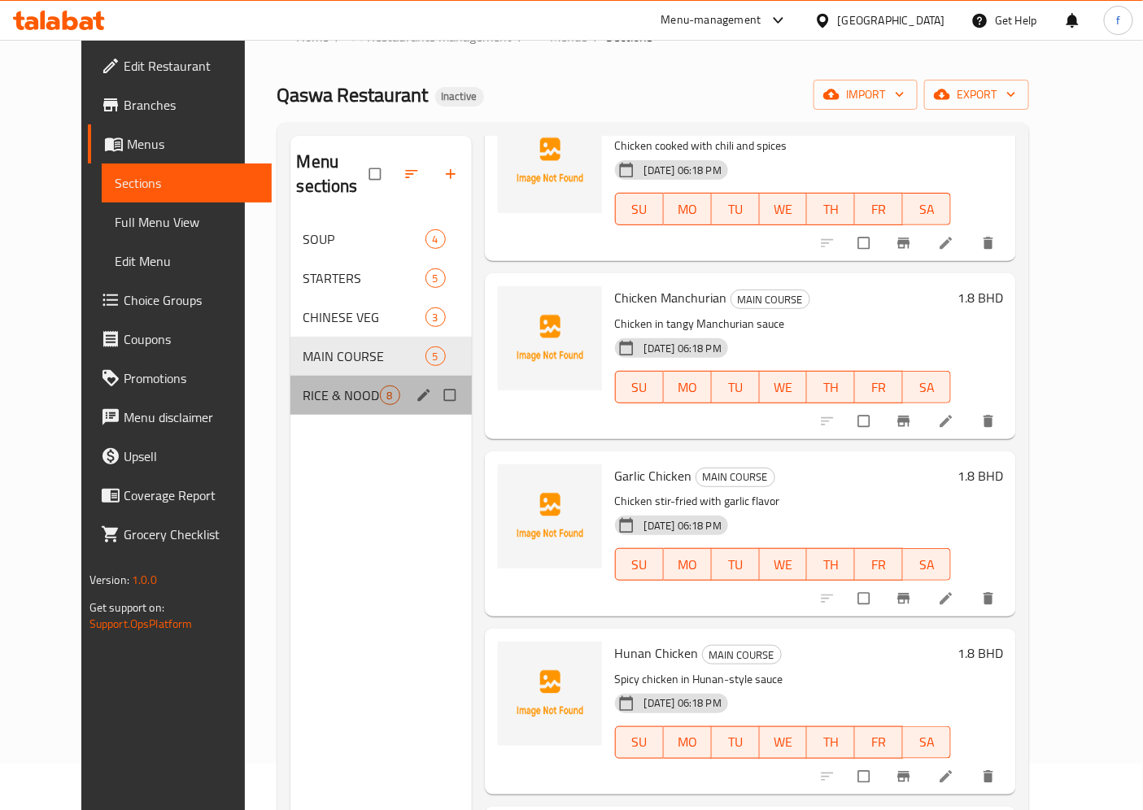
click at [314, 386] on span "RICE & NOODLES" at bounding box center [341, 396] width 76 height 20
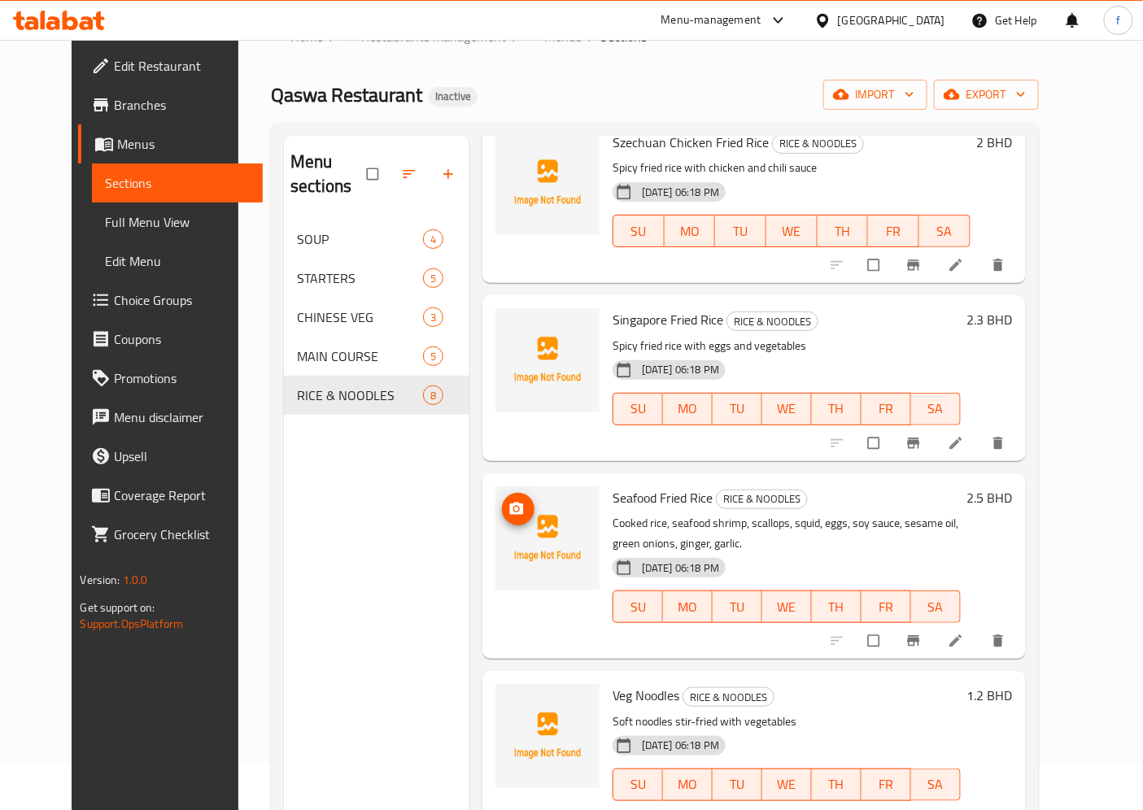
scroll to position [478, 0]
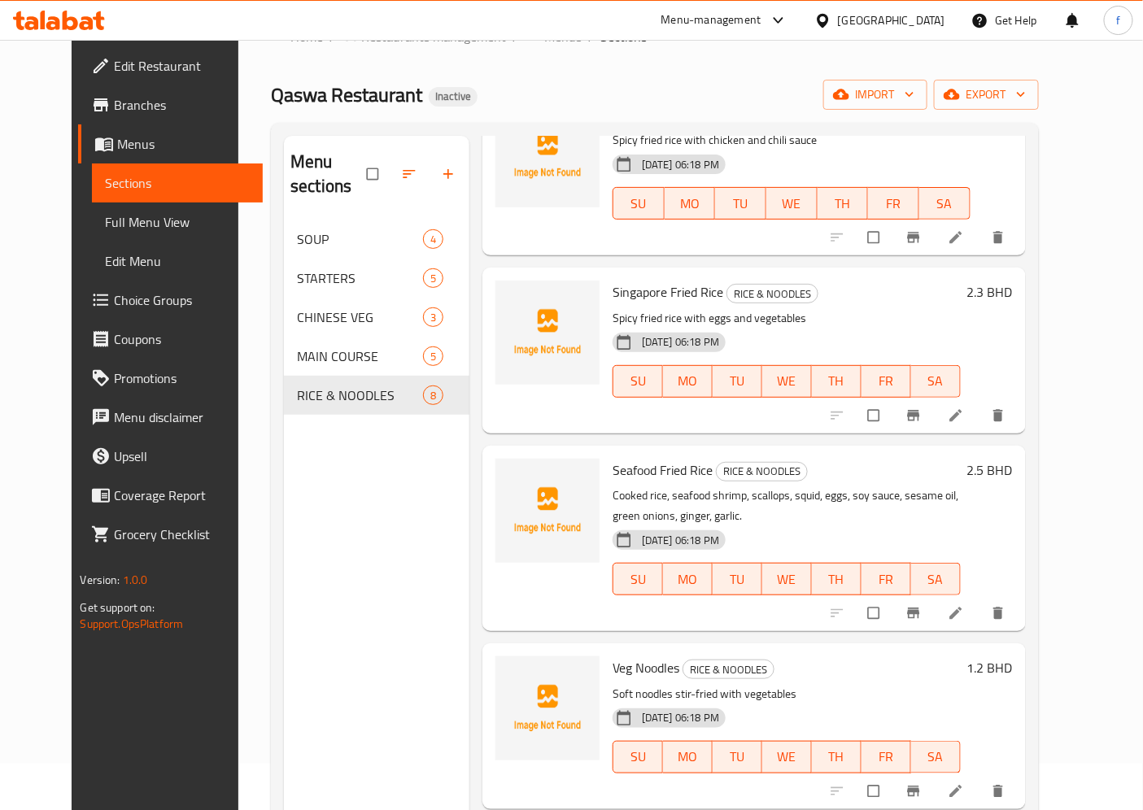
click at [105, 226] on span "Full Menu View" at bounding box center [177, 222] width 145 height 20
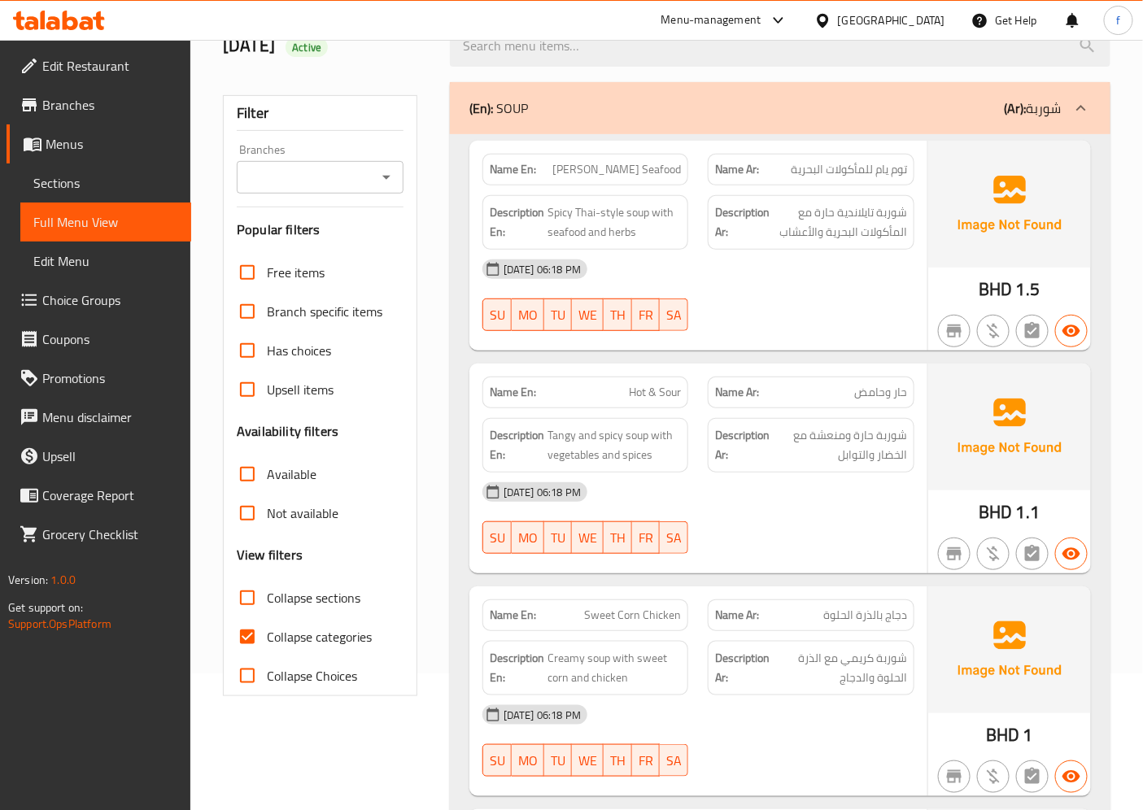
click at [280, 634] on span "Collapse categories" at bounding box center [319, 637] width 105 height 20
click at [267, 634] on input "Collapse categories" at bounding box center [247, 636] width 39 height 39
checkbox input "false"
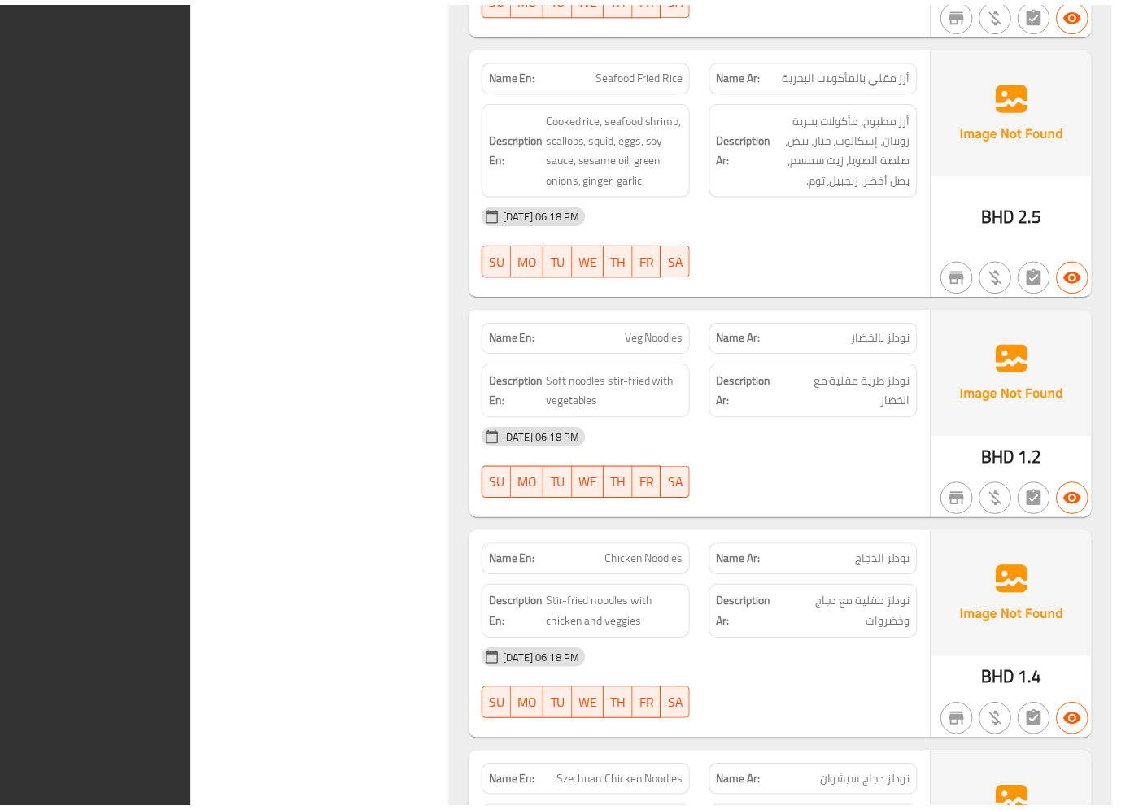
scroll to position [6036, 0]
